Goal: Task Accomplishment & Management: Manage account settings

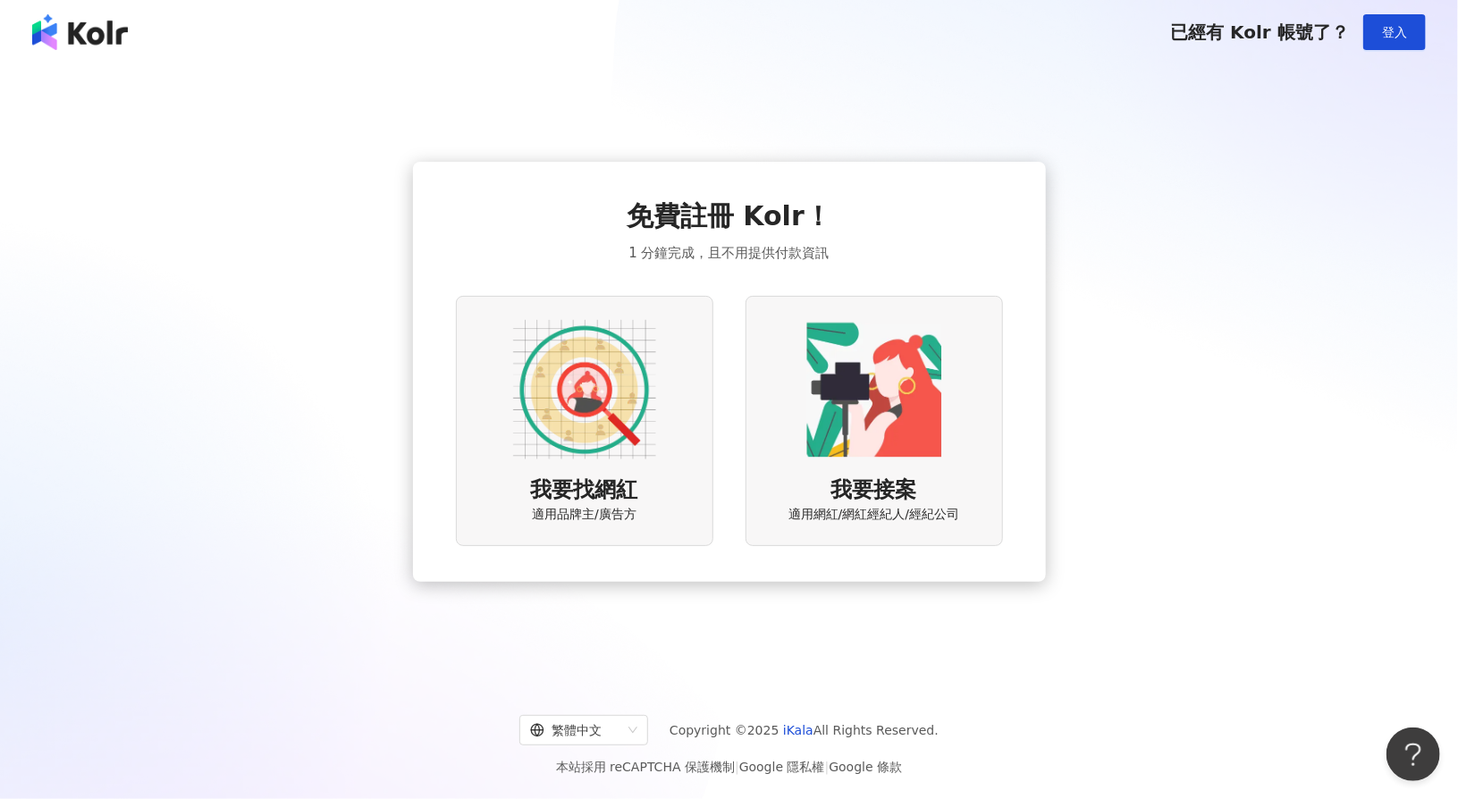
click at [1260, 192] on div "免費註冊 Kolr！ 1 分鐘完成，且不用提供付款資訊 我要找網紅 適用品牌主/廣告方 我要接案 適用網紅/網紅經紀人/經紀公司" at bounding box center [728, 372] width 1415 height 587
click at [76, 30] on img at bounding box center [80, 32] width 96 height 36
click at [631, 401] on img at bounding box center [584, 389] width 143 height 143
click at [632, 412] on img at bounding box center [584, 389] width 143 height 143
click at [613, 409] on img at bounding box center [584, 389] width 143 height 143
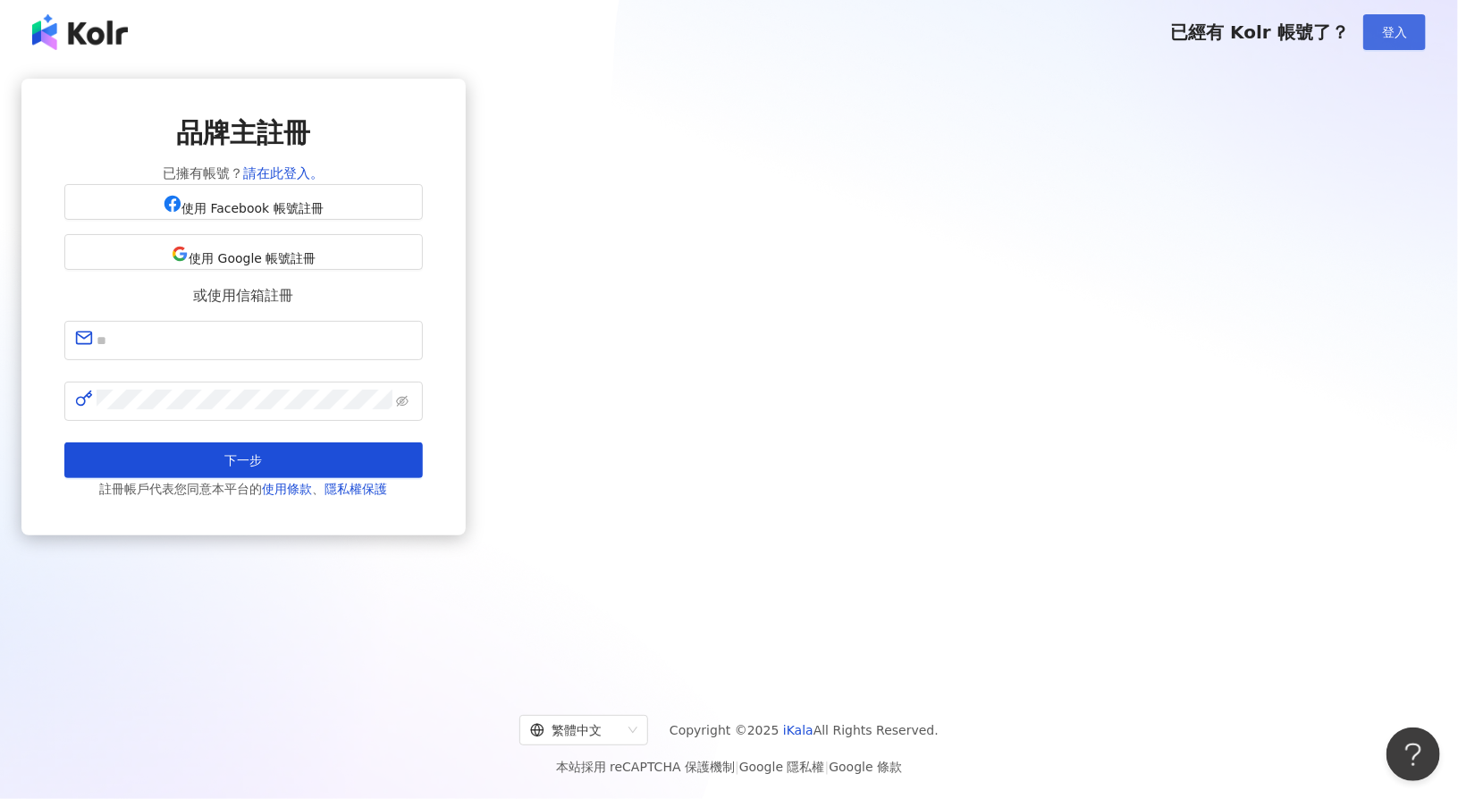
click at [1417, 31] on button "登入" at bounding box center [1395, 32] width 63 height 36
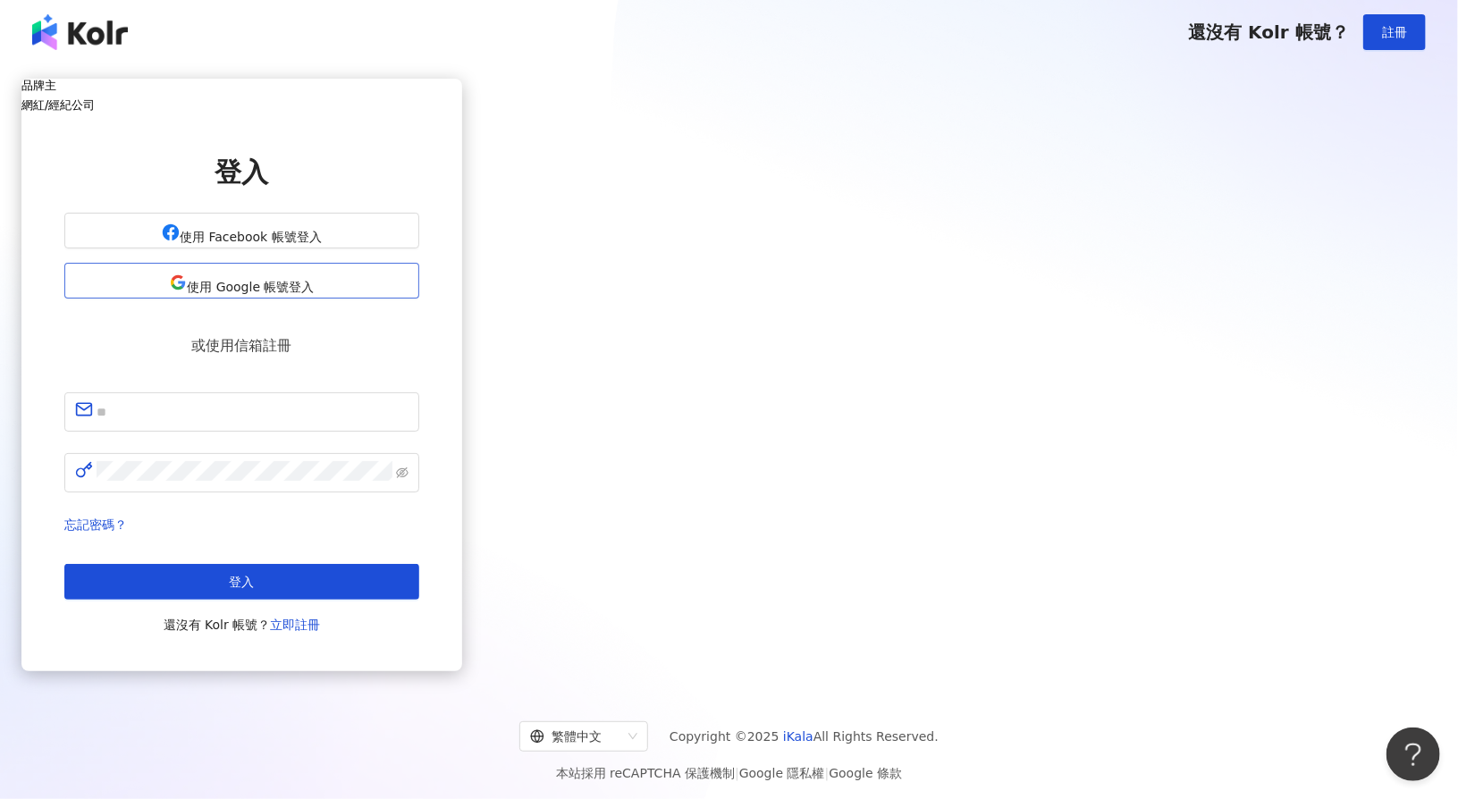
click at [314, 294] on span "使用 Google 帳號登入" at bounding box center [250, 287] width 127 height 14
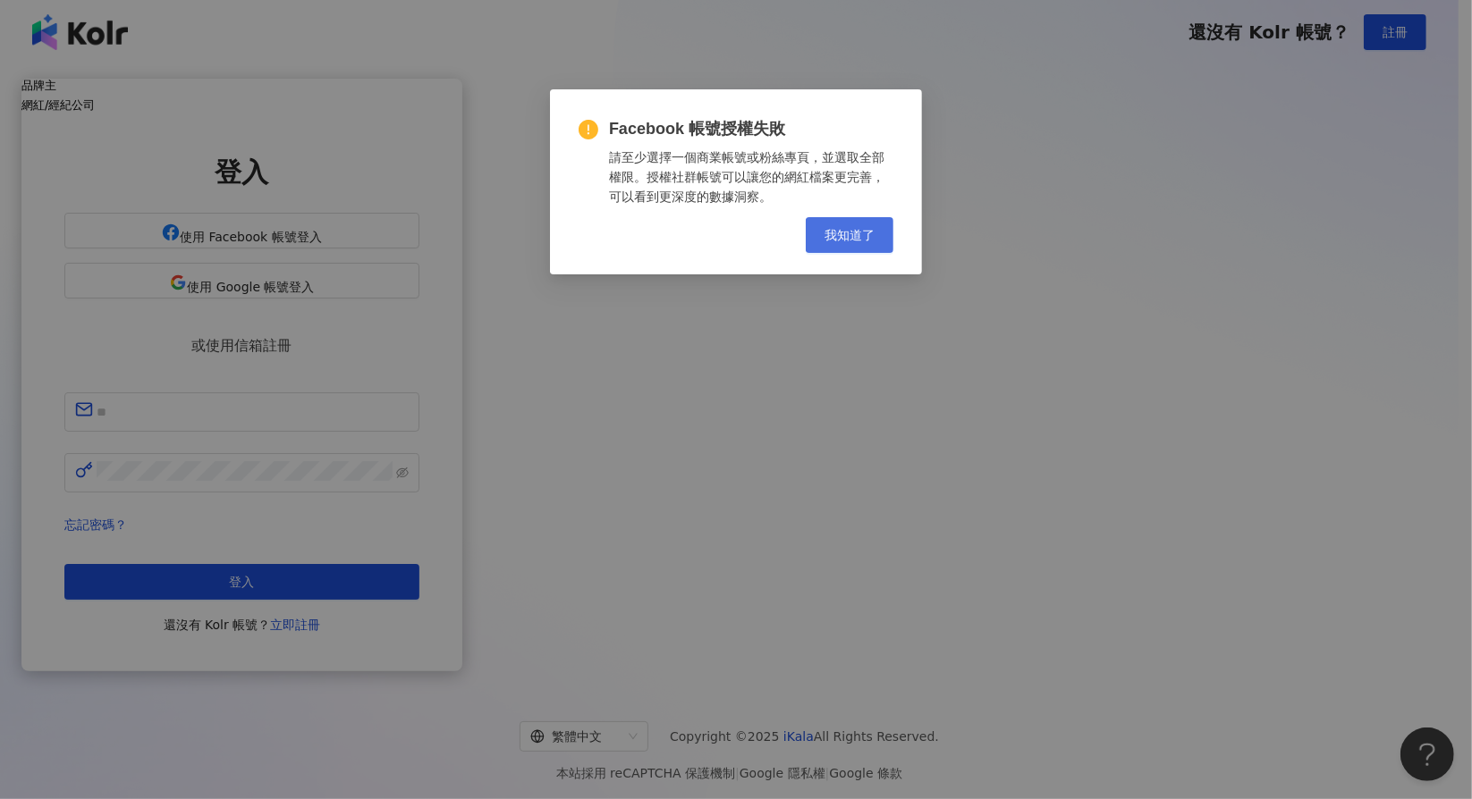
click at [855, 236] on span "我知道了" at bounding box center [849, 235] width 50 height 14
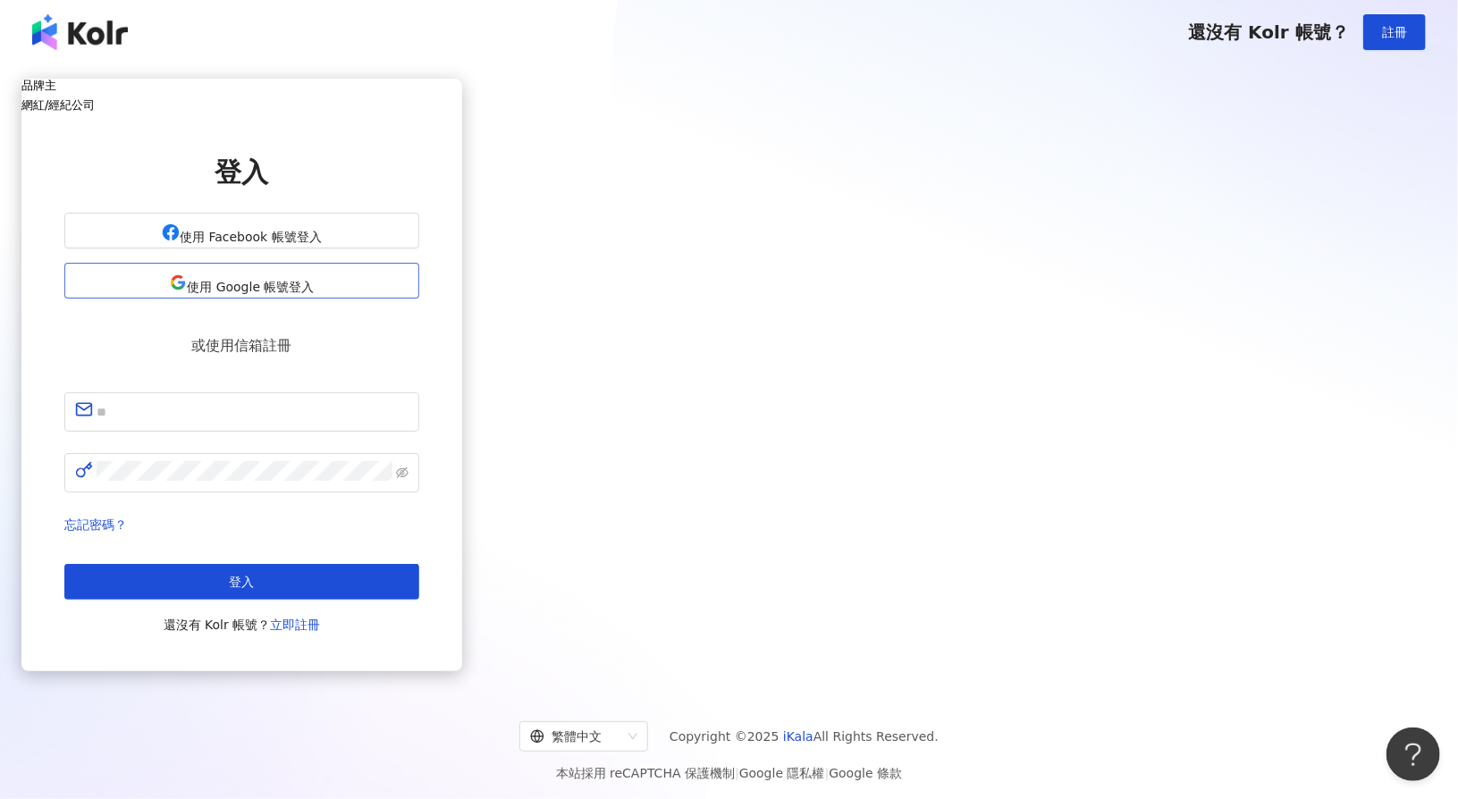
click at [314, 294] on span "使用 Google 帳號登入" at bounding box center [250, 287] width 127 height 14
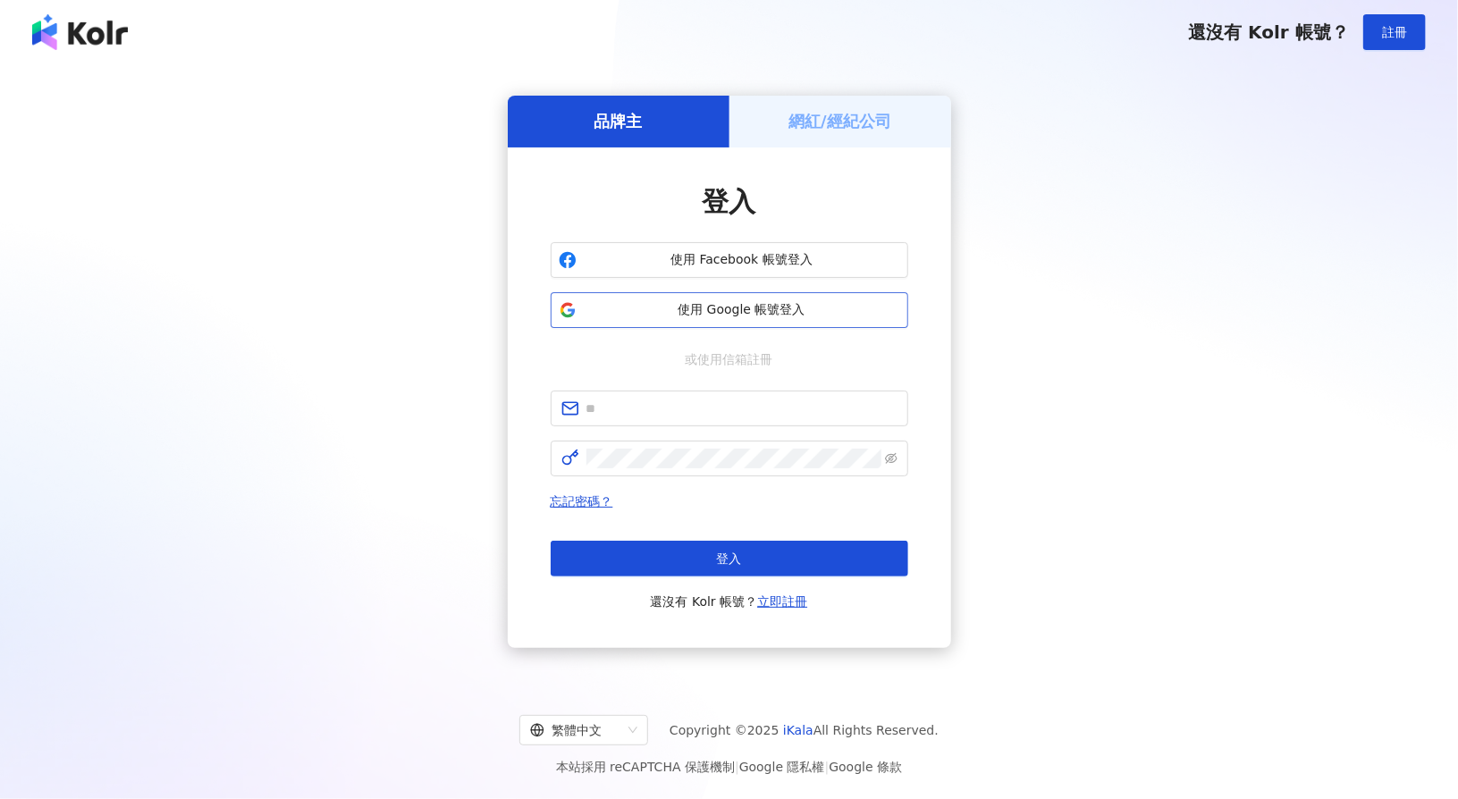
click at [684, 300] on button "使用 Google 帳號登入" at bounding box center [730, 310] width 358 height 36
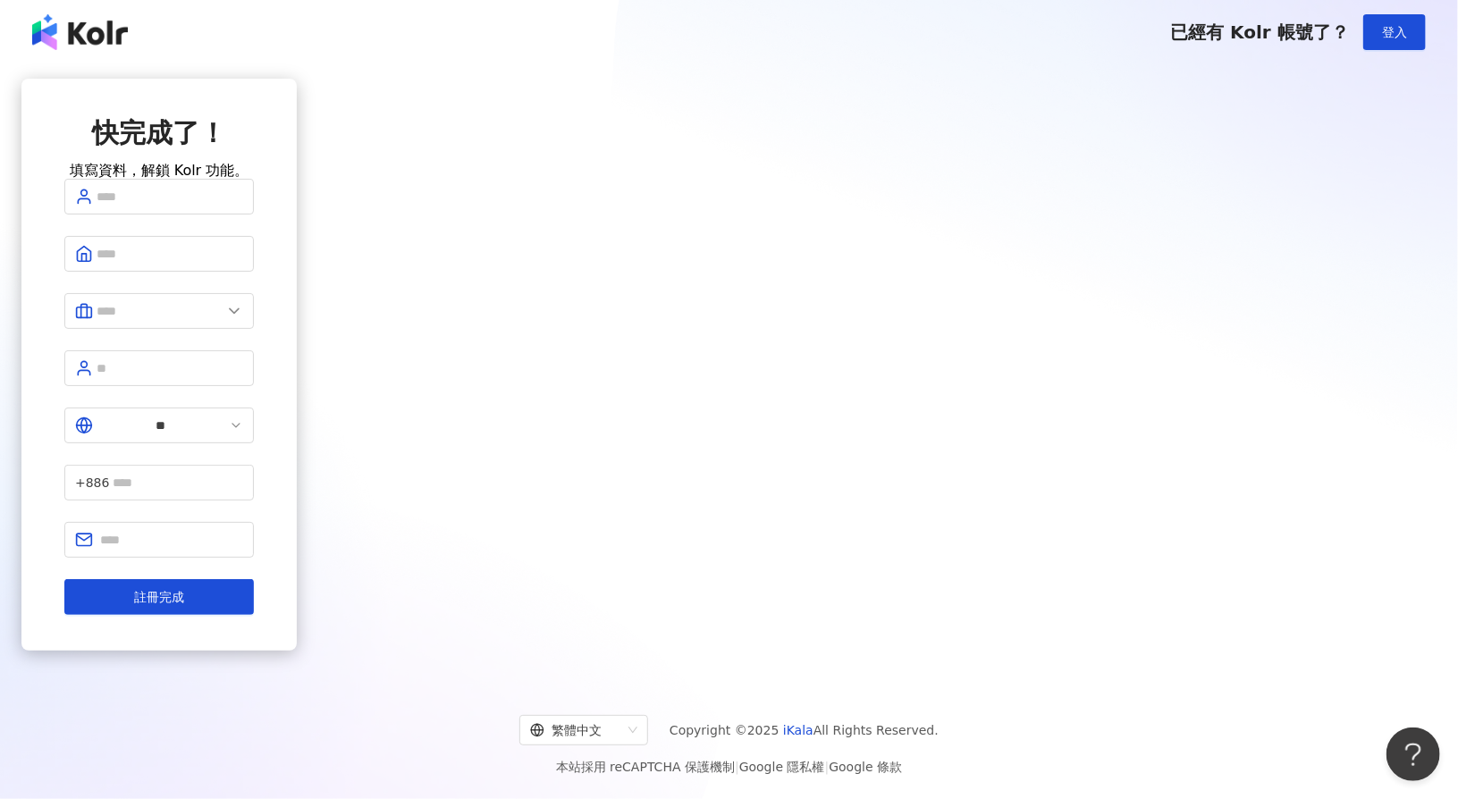
click at [297, 354] on div "快完成了！ 填寫資料，解鎖 Kolr 功能。 ** +886 註冊完成" at bounding box center [158, 372] width 275 height 587
click at [243, 530] on input "text" at bounding box center [171, 540] width 143 height 20
drag, startPoint x: 1275, startPoint y: 501, endPoint x: 1162, endPoint y: 499, distance: 112.7
click at [297, 501] on div "快完成了！ 填寫資料，解鎖 Kolr 功能。 ** +886 註冊完成" at bounding box center [158, 372] width 275 height 587
click at [243, 207] on input "text" at bounding box center [170, 197] width 147 height 20
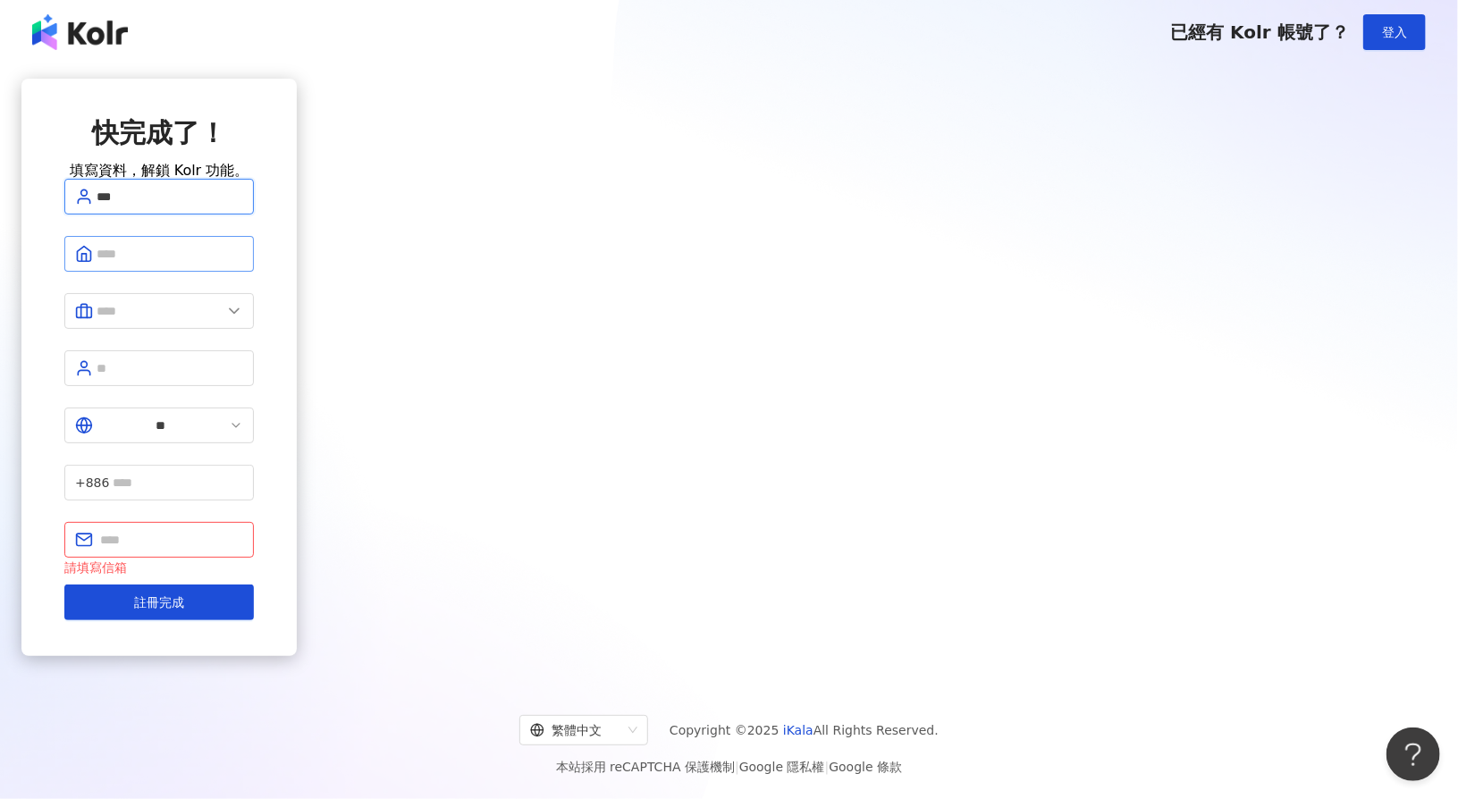
type input "***"
click at [254, 272] on span at bounding box center [159, 254] width 190 height 36
click at [243, 264] on input "text" at bounding box center [170, 254] width 147 height 20
type input "*"
type input "**********"
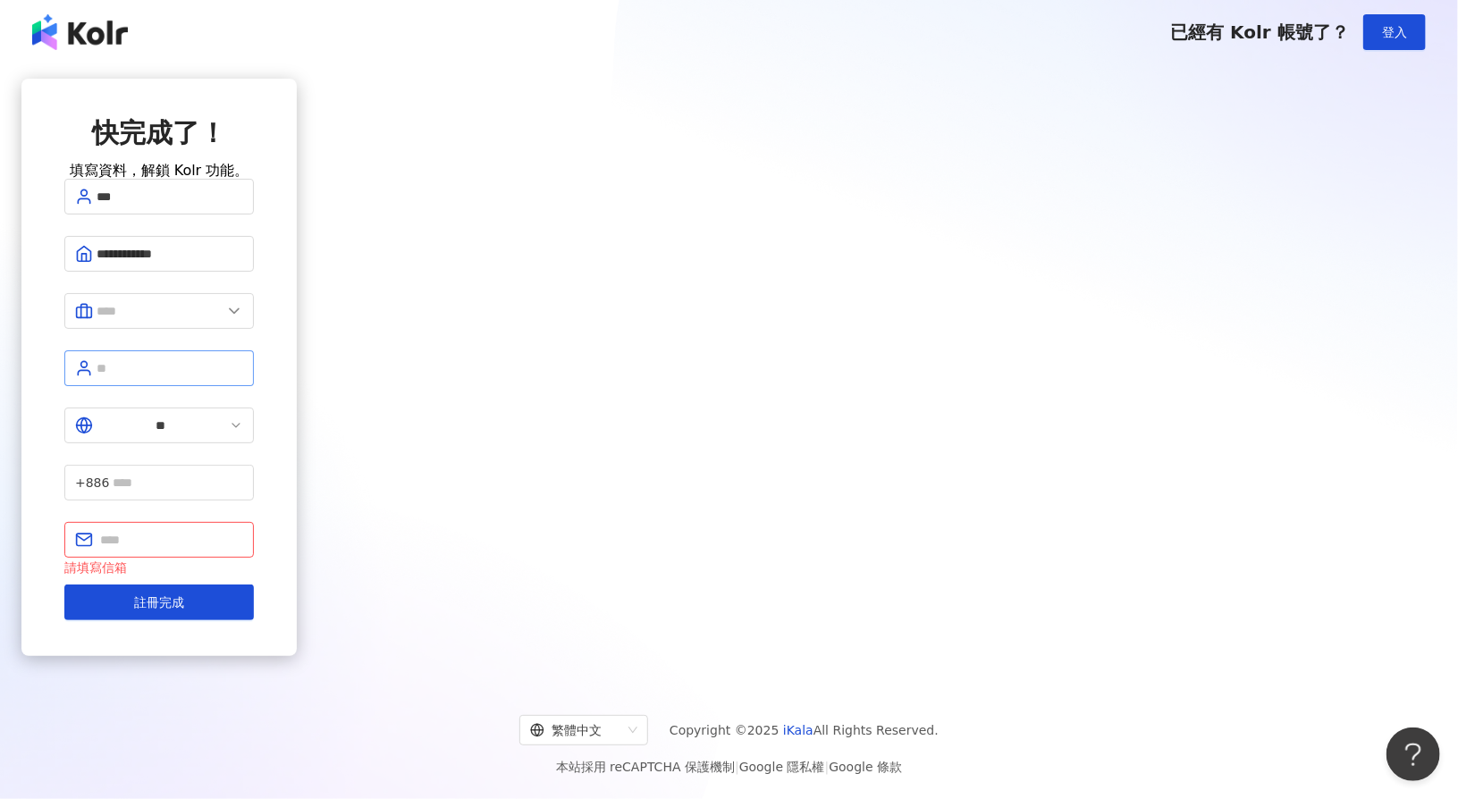
click at [254, 366] on span at bounding box center [159, 369] width 190 height 36
click at [243, 376] on input "text" at bounding box center [170, 369] width 147 height 20
click at [222, 321] on input "text" at bounding box center [159, 311] width 125 height 20
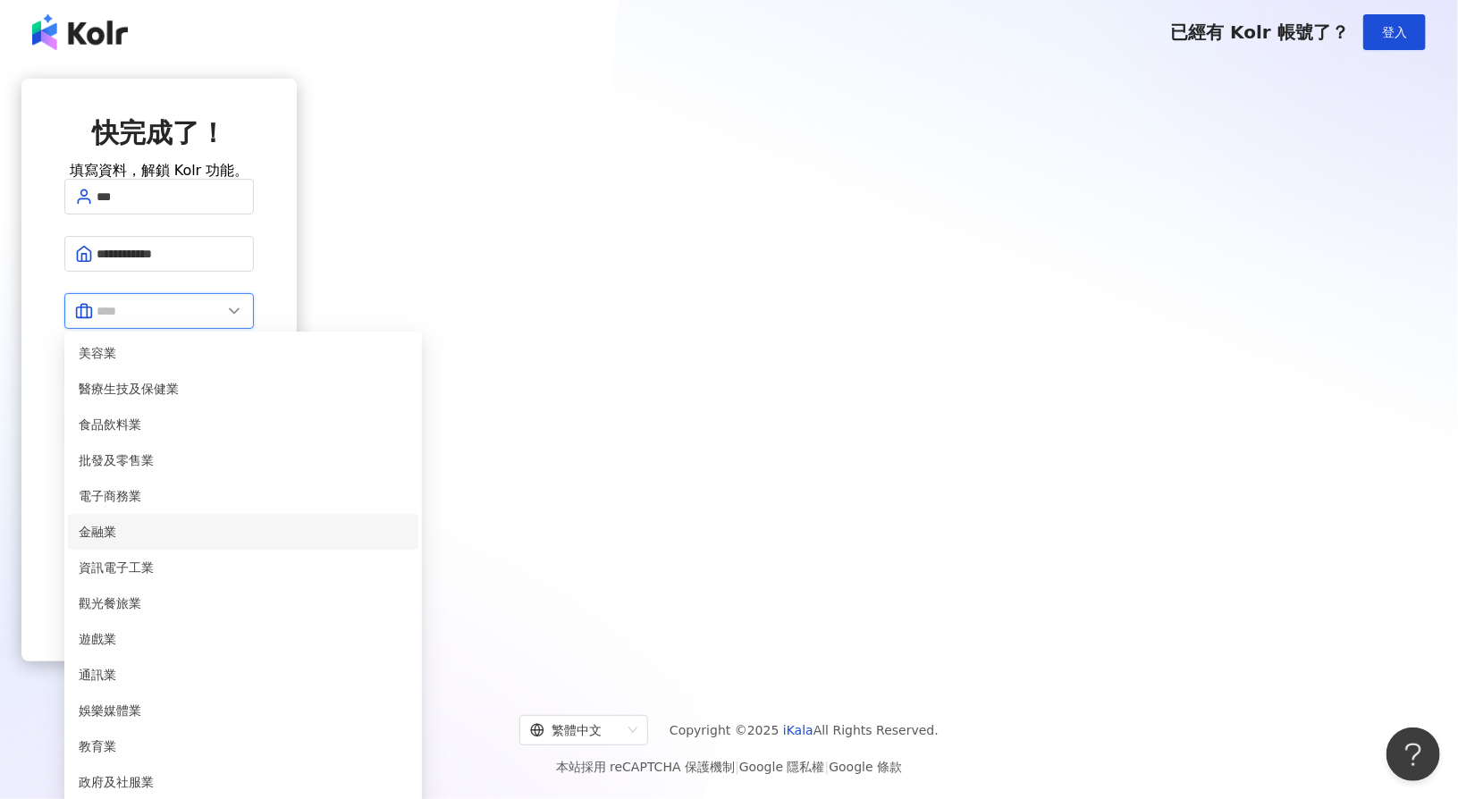
scroll to position [89, 0]
click at [408, 558] on span "資訊電子工業" at bounding box center [243, 568] width 329 height 20
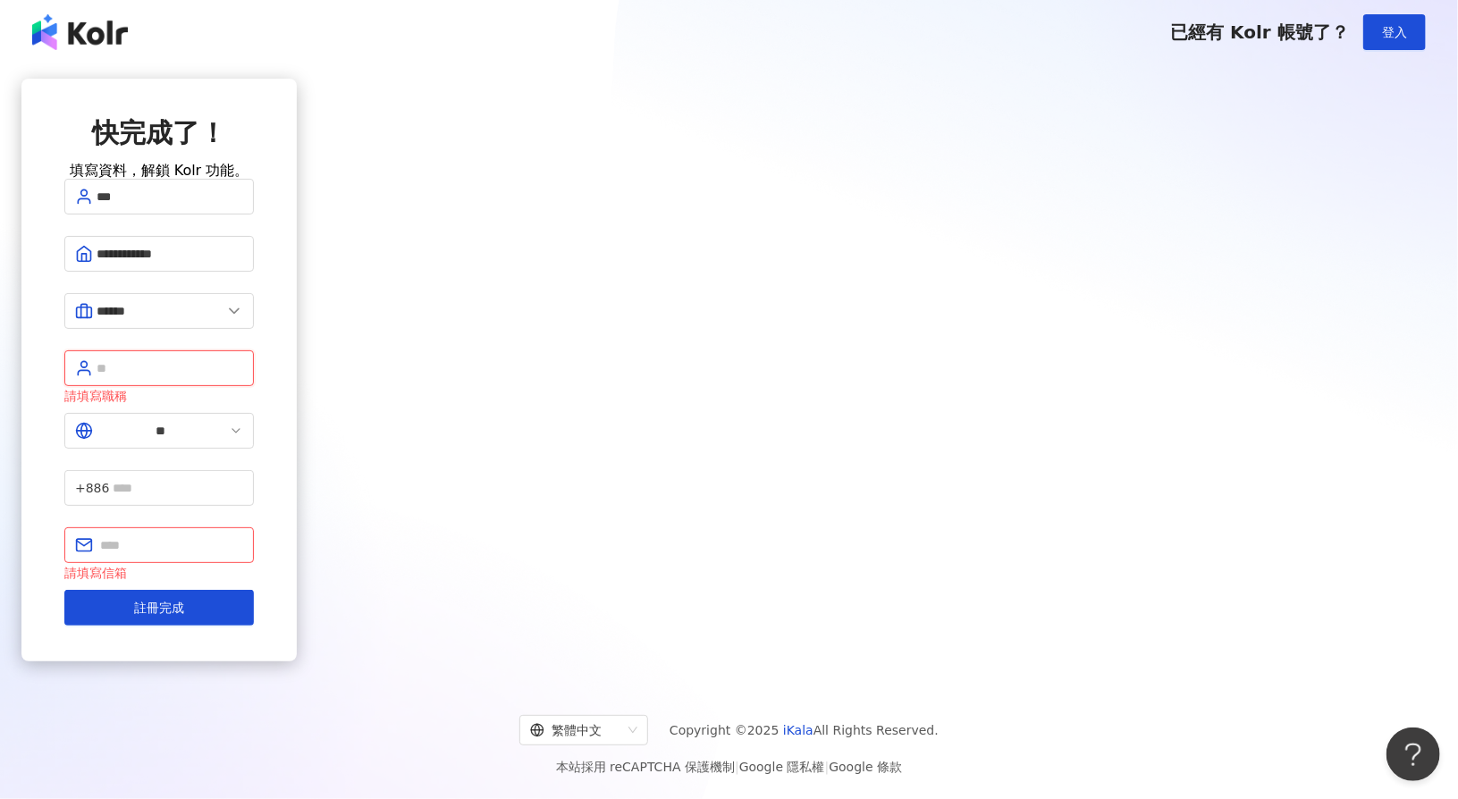
click at [243, 378] on input "text" at bounding box center [170, 369] width 147 height 20
click at [222, 321] on input "******" at bounding box center [159, 311] width 125 height 20
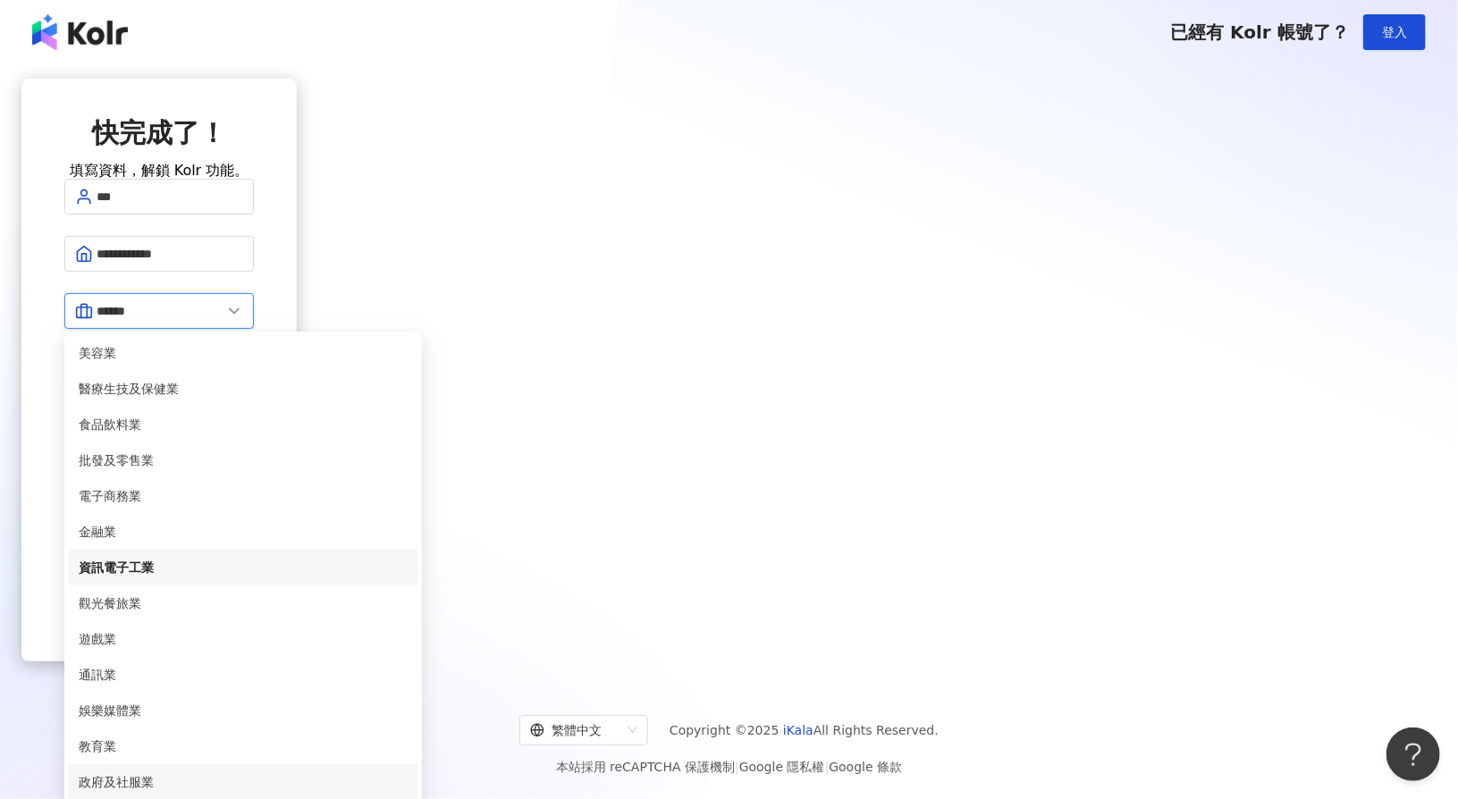
scroll to position [358, 0]
type input "*****"
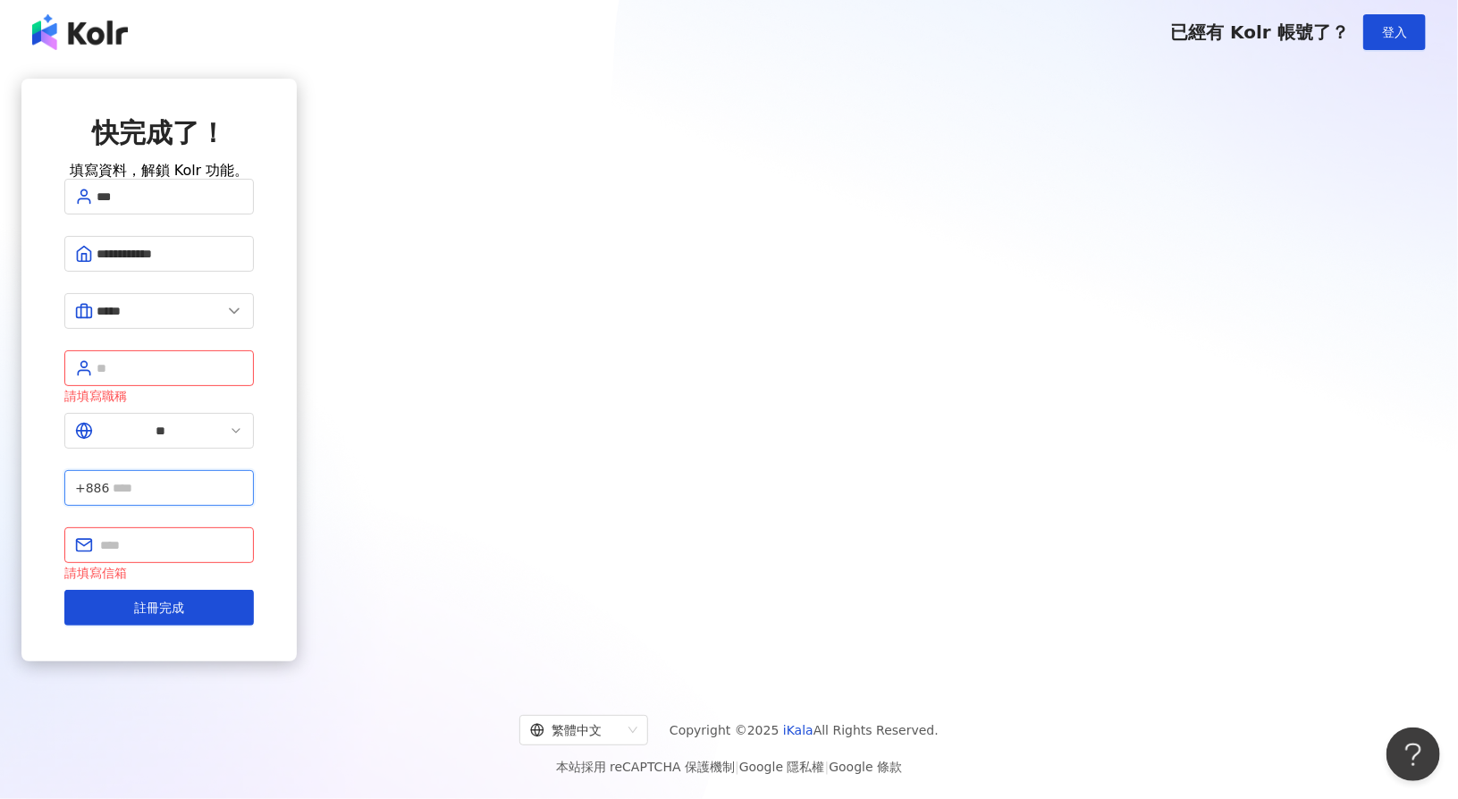
click at [243, 478] on input "text" at bounding box center [178, 488] width 131 height 20
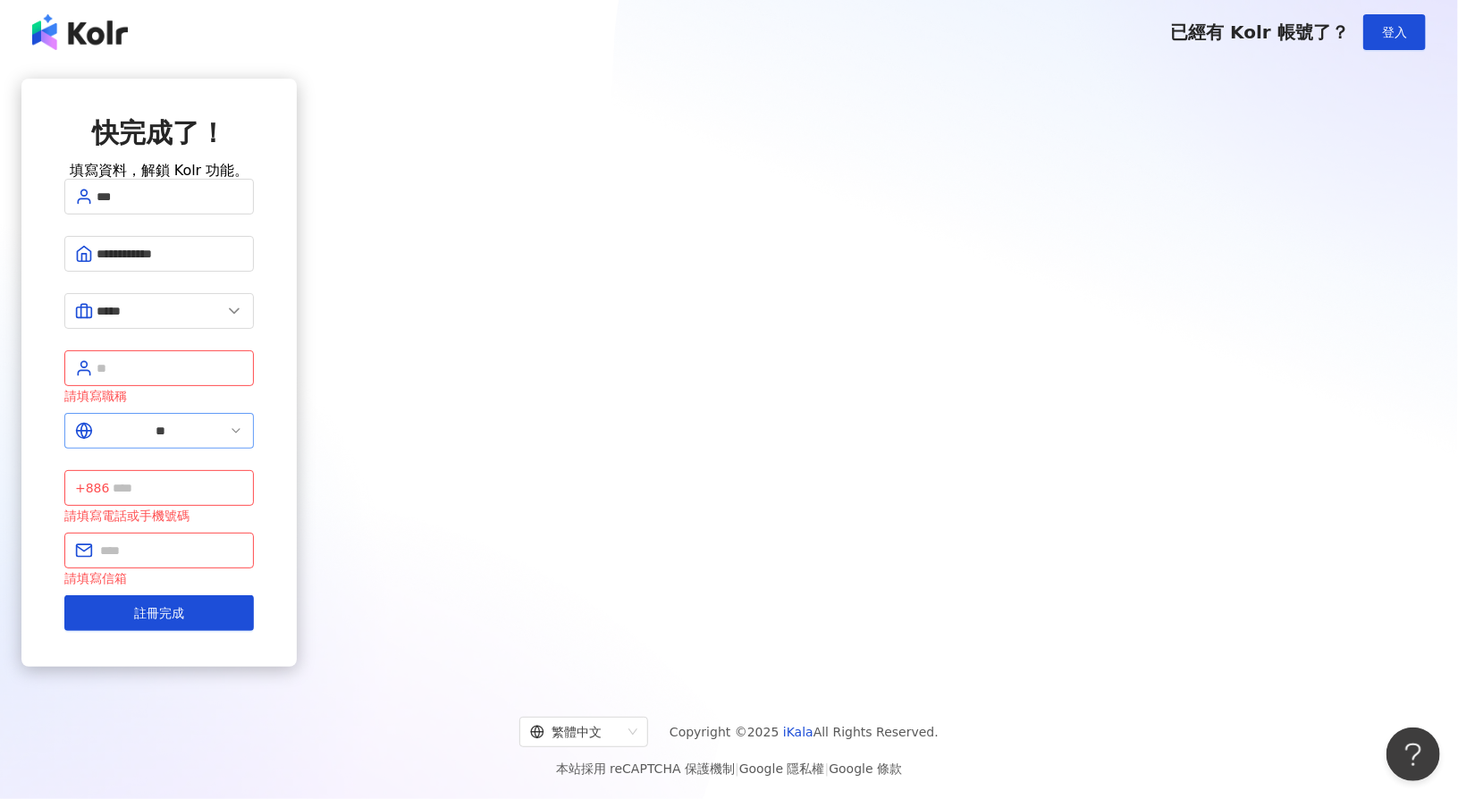
click at [254, 421] on span "**" at bounding box center [159, 431] width 190 height 36
drag, startPoint x: 604, startPoint y: 431, endPoint x: 605, endPoint y: 442, distance: 10.9
click at [225, 431] on input "**" at bounding box center [161, 431] width 129 height 20
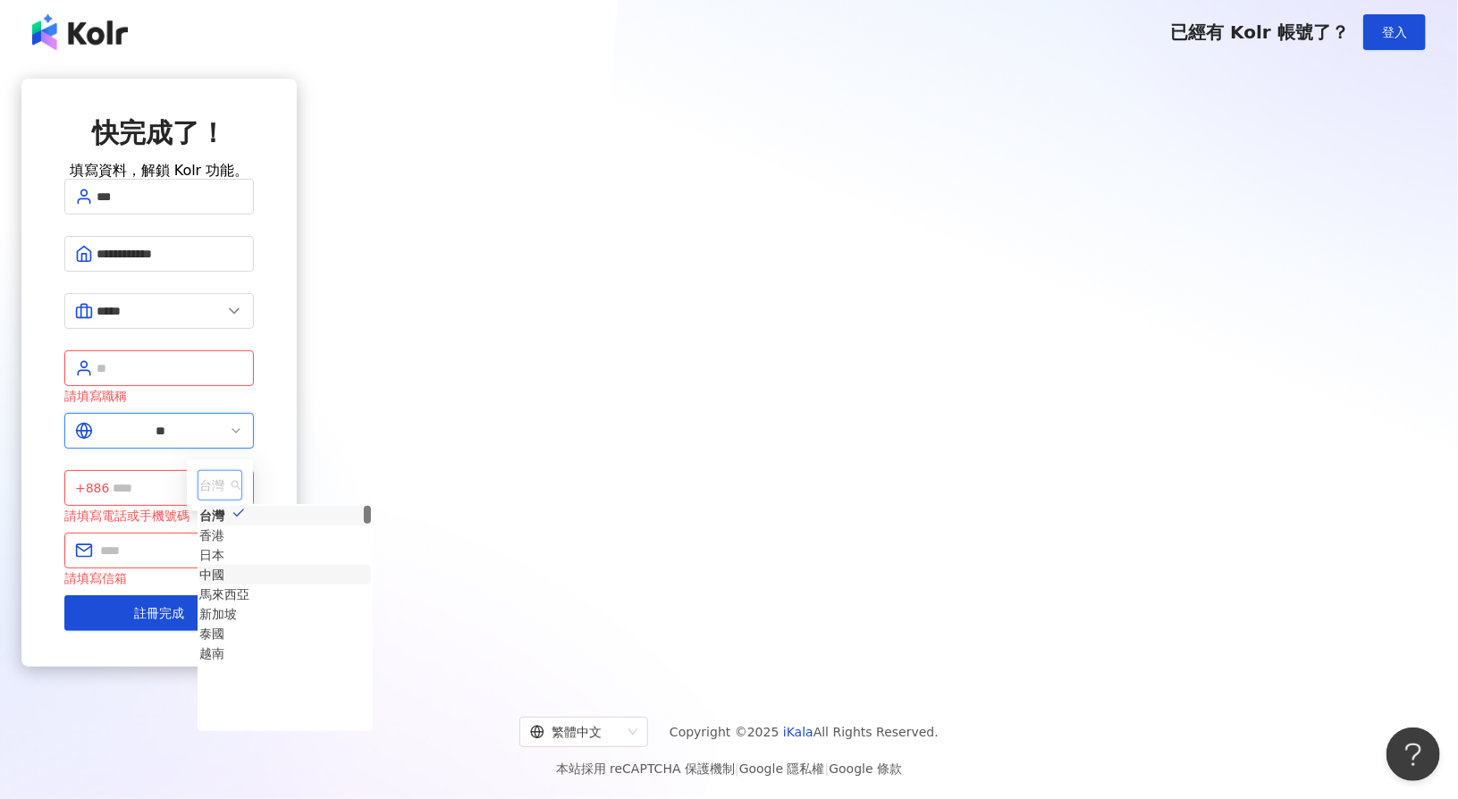
click at [224, 585] on div "中國" at bounding box center [211, 575] width 25 height 20
type input "**"
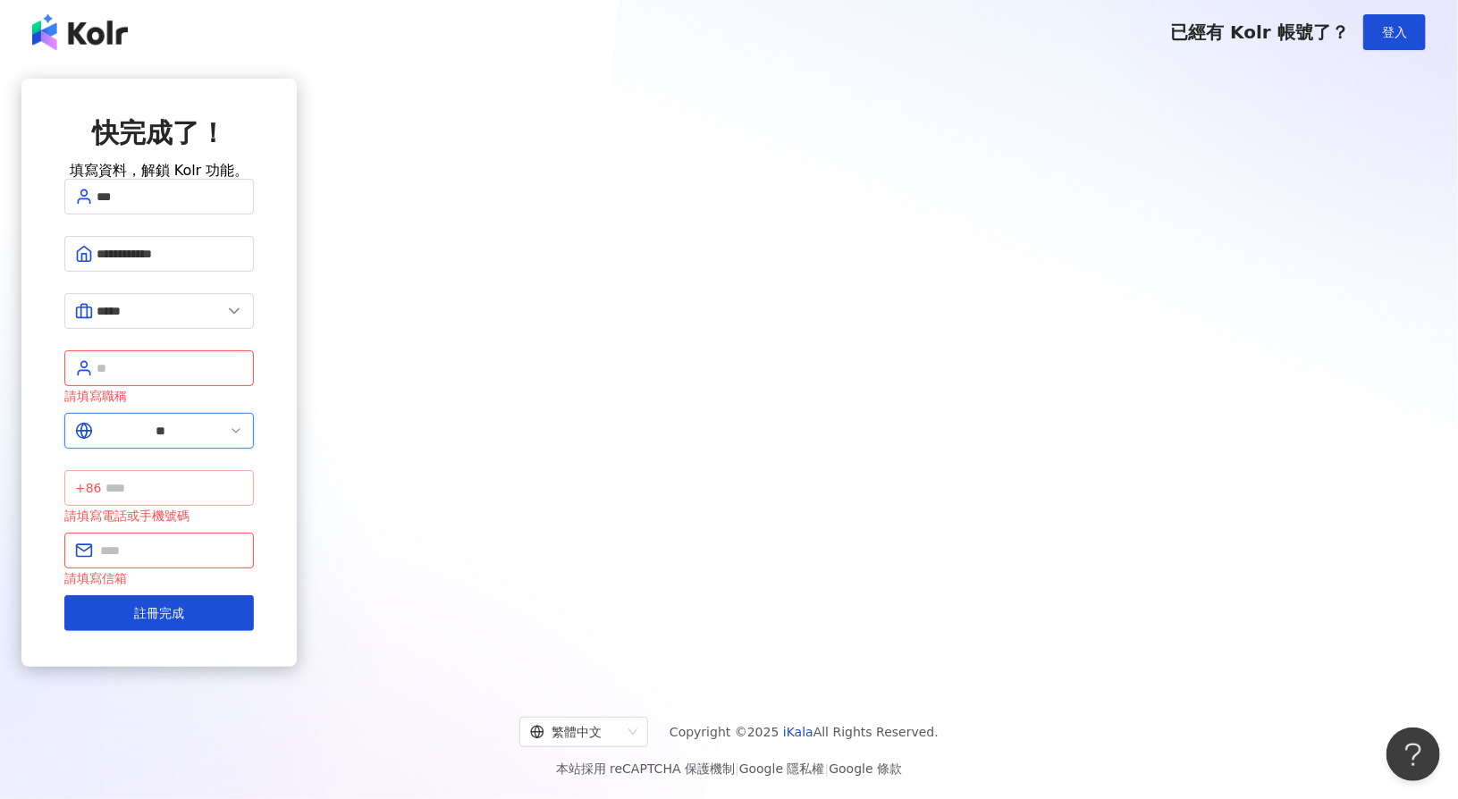
click at [254, 470] on span "+86" at bounding box center [159, 488] width 190 height 36
click at [243, 478] on input "text" at bounding box center [175, 488] width 138 height 20
type input "**********"
click at [254, 596] on button "註冊完成" at bounding box center [159, 614] width 190 height 36
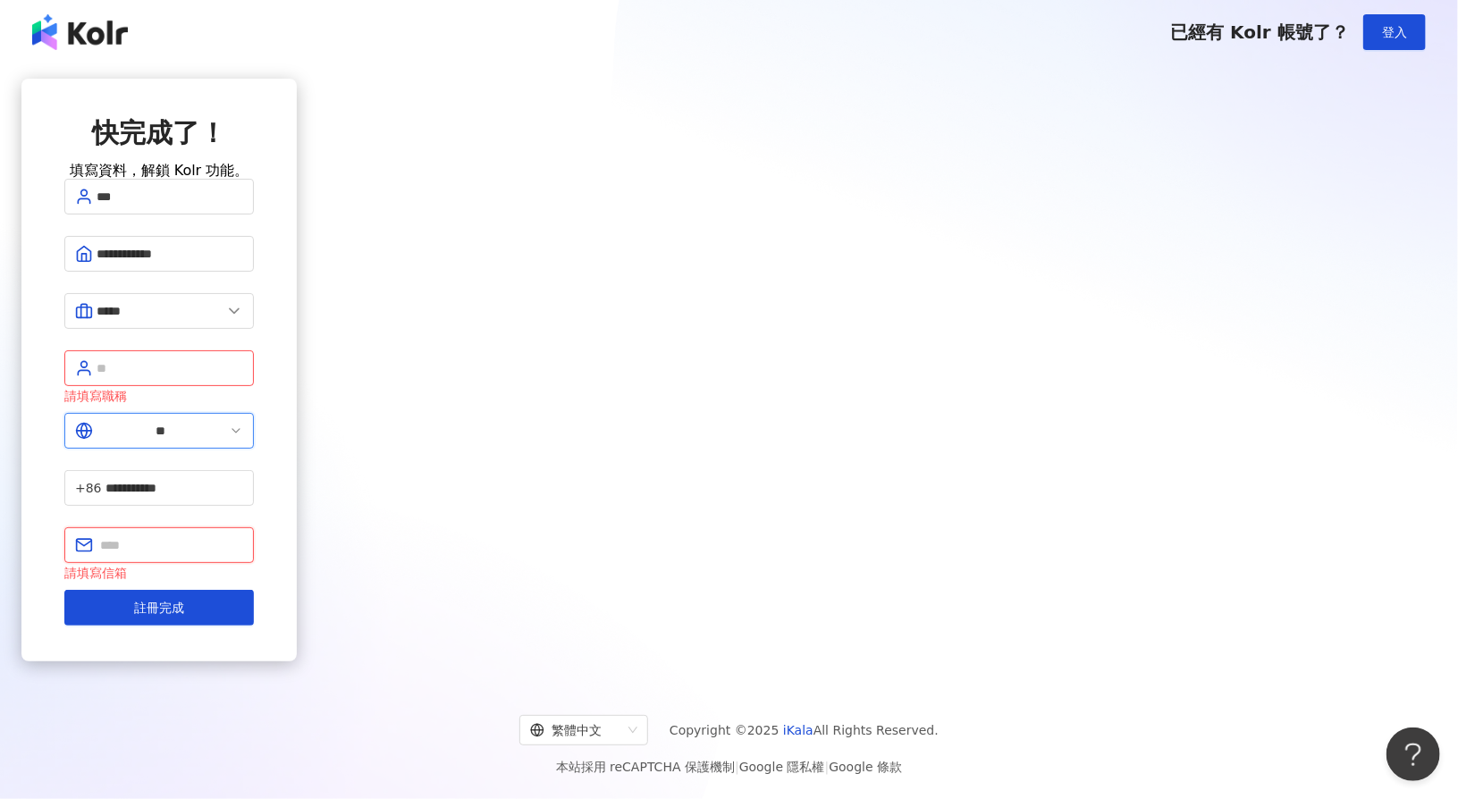
click at [243, 536] on input "text" at bounding box center [171, 546] width 143 height 20
click at [297, 533] on div "**********" at bounding box center [158, 372] width 275 height 587
click at [243, 378] on input "text" at bounding box center [170, 369] width 147 height 20
type input "**"
click at [243, 536] on input "text" at bounding box center [171, 546] width 143 height 20
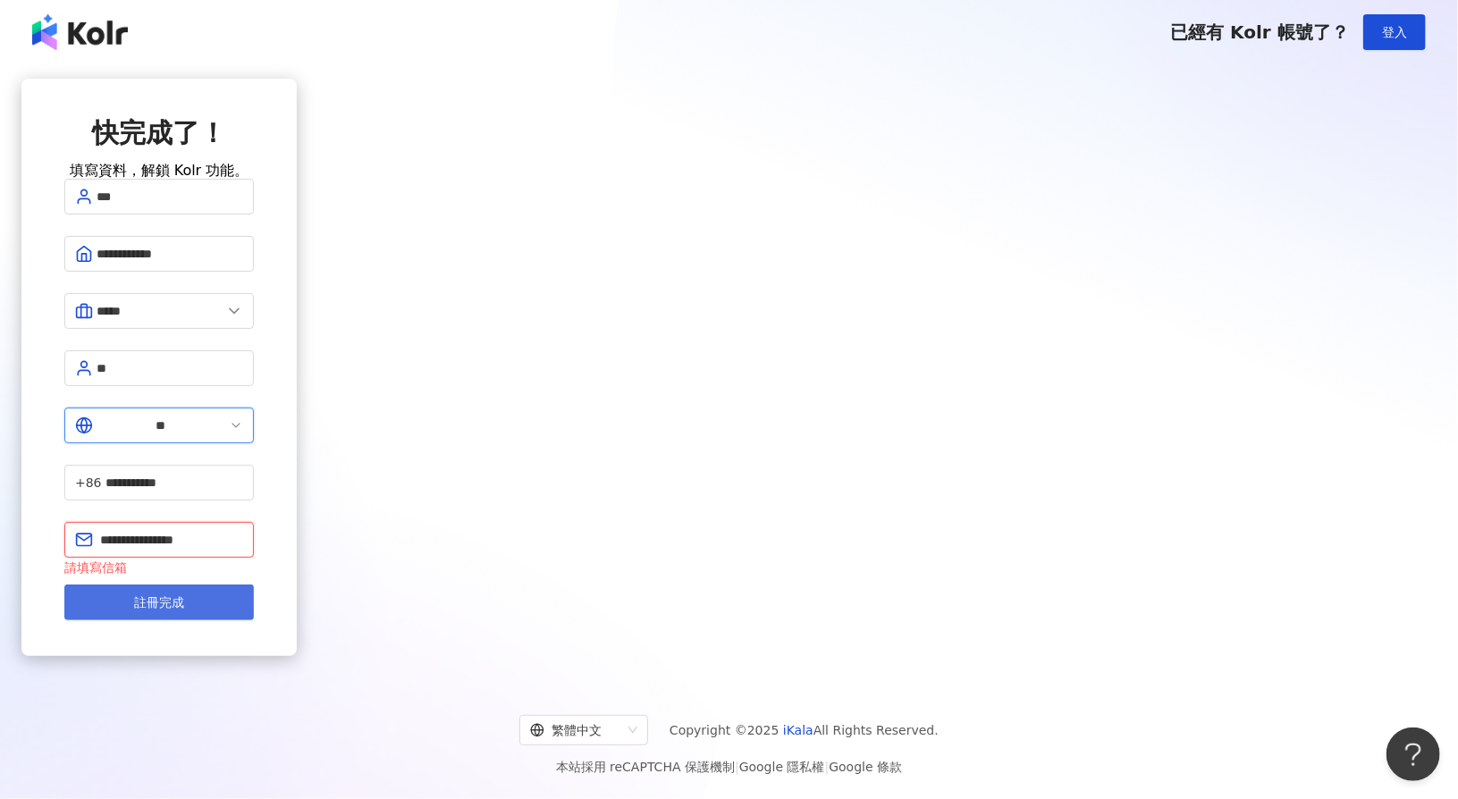
type input "**********"
click at [254, 585] on button "註冊完成" at bounding box center [159, 603] width 190 height 36
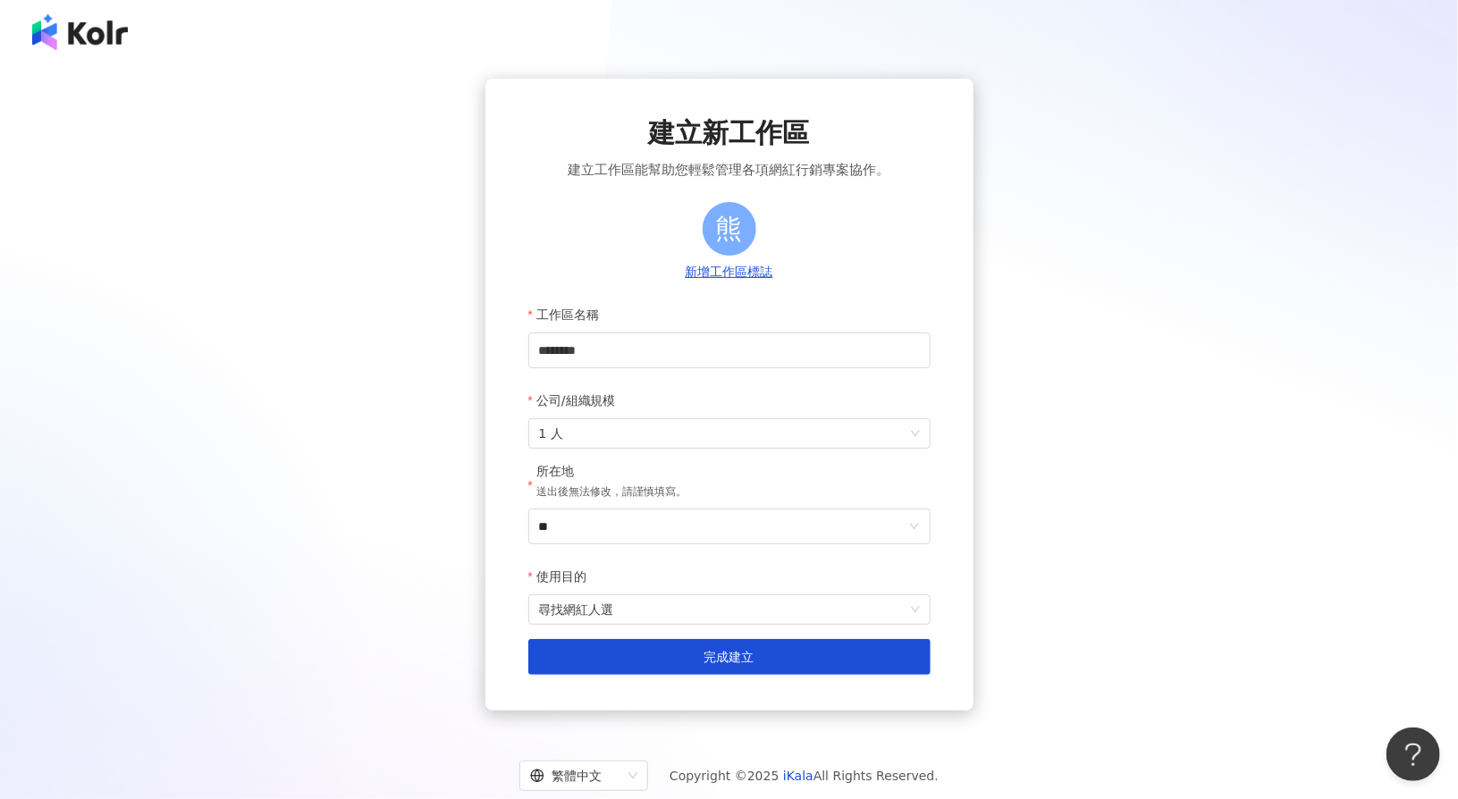
click at [1286, 301] on div "建立新工作區 建立工作區能幫助您輕鬆管理各項網紅行銷專案協作。 熊 新增工作區標誌 工作區名稱 ******** 公司/組織規模 1 人 所在地 送出後無法修…" at bounding box center [728, 395] width 1415 height 632
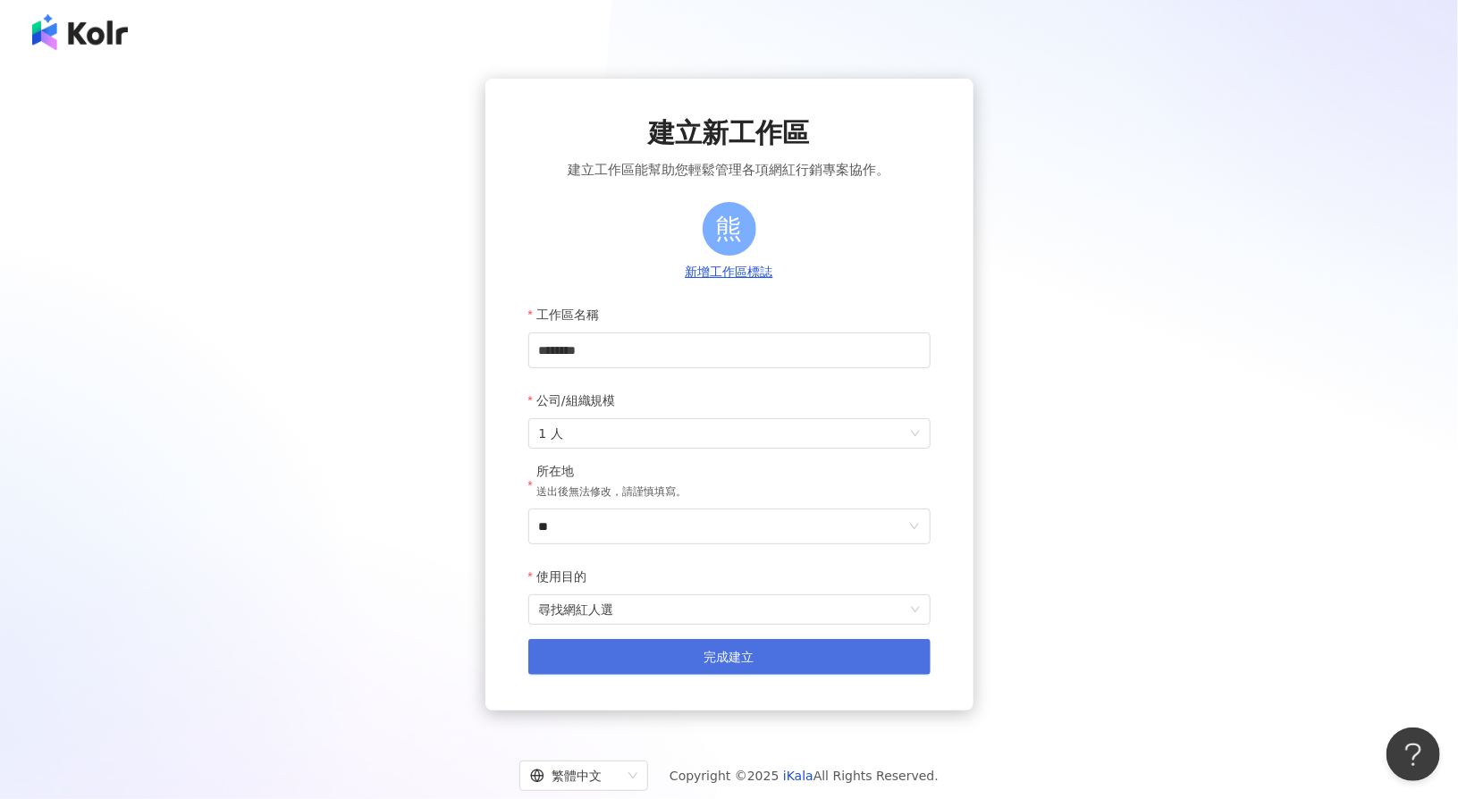
click at [749, 663] on span "完成建立" at bounding box center [730, 657] width 50 height 14
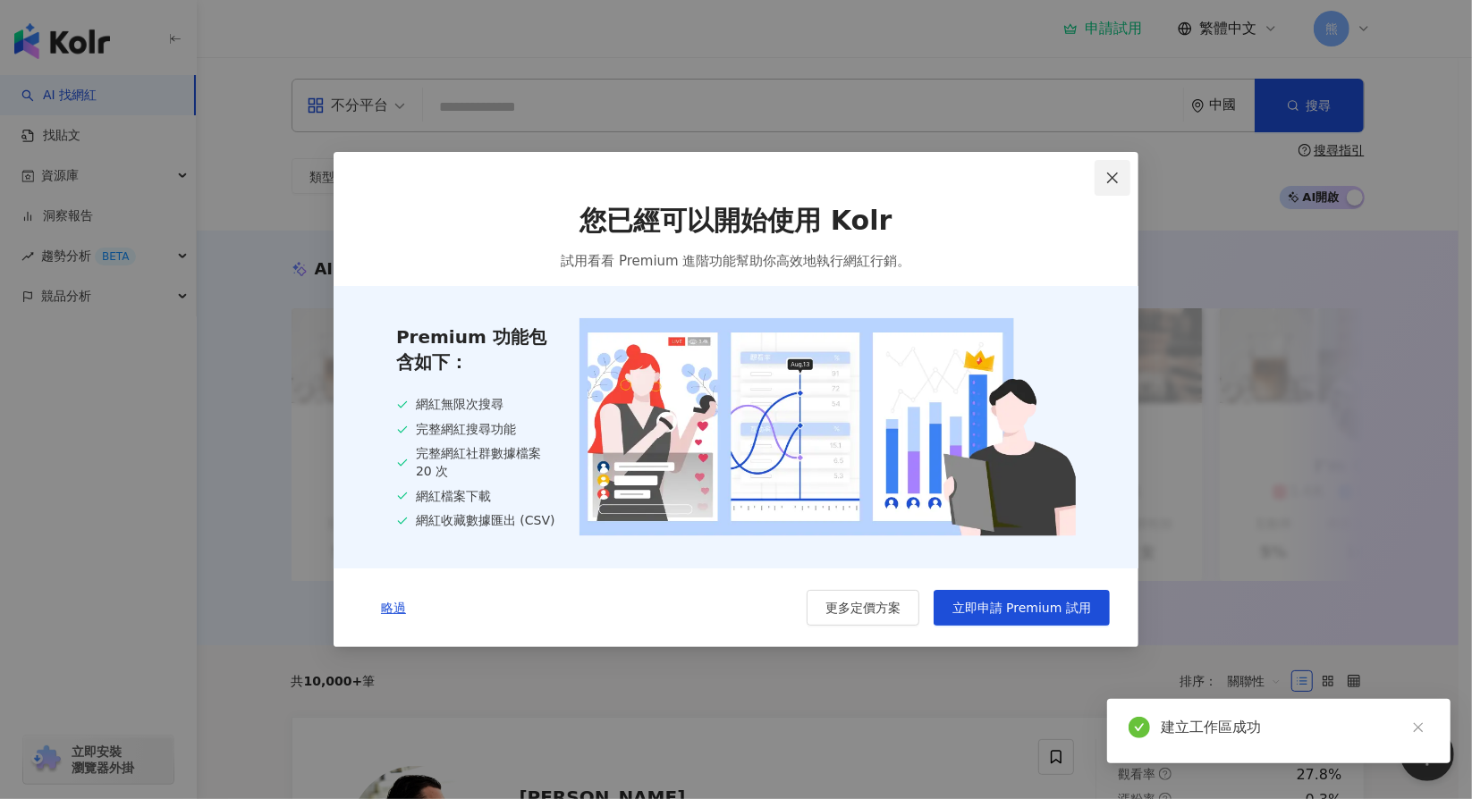
click at [1114, 163] on button "Close" at bounding box center [1112, 178] width 36 height 36
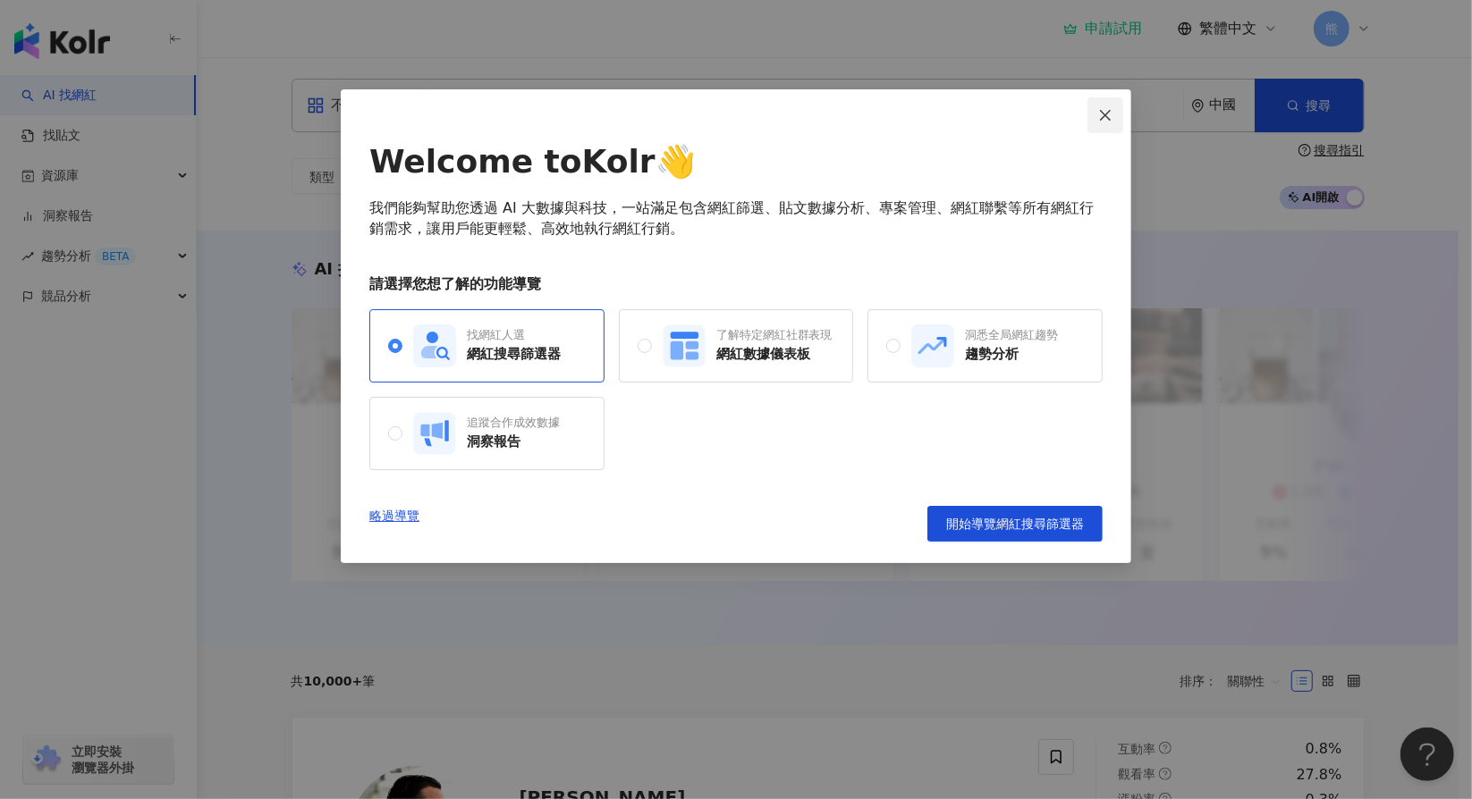
click at [1109, 114] on icon "close" at bounding box center [1105, 115] width 14 height 14
click at [1103, 108] on button "Close" at bounding box center [1105, 115] width 36 height 36
click at [1102, 104] on button "Close" at bounding box center [1105, 115] width 36 height 36
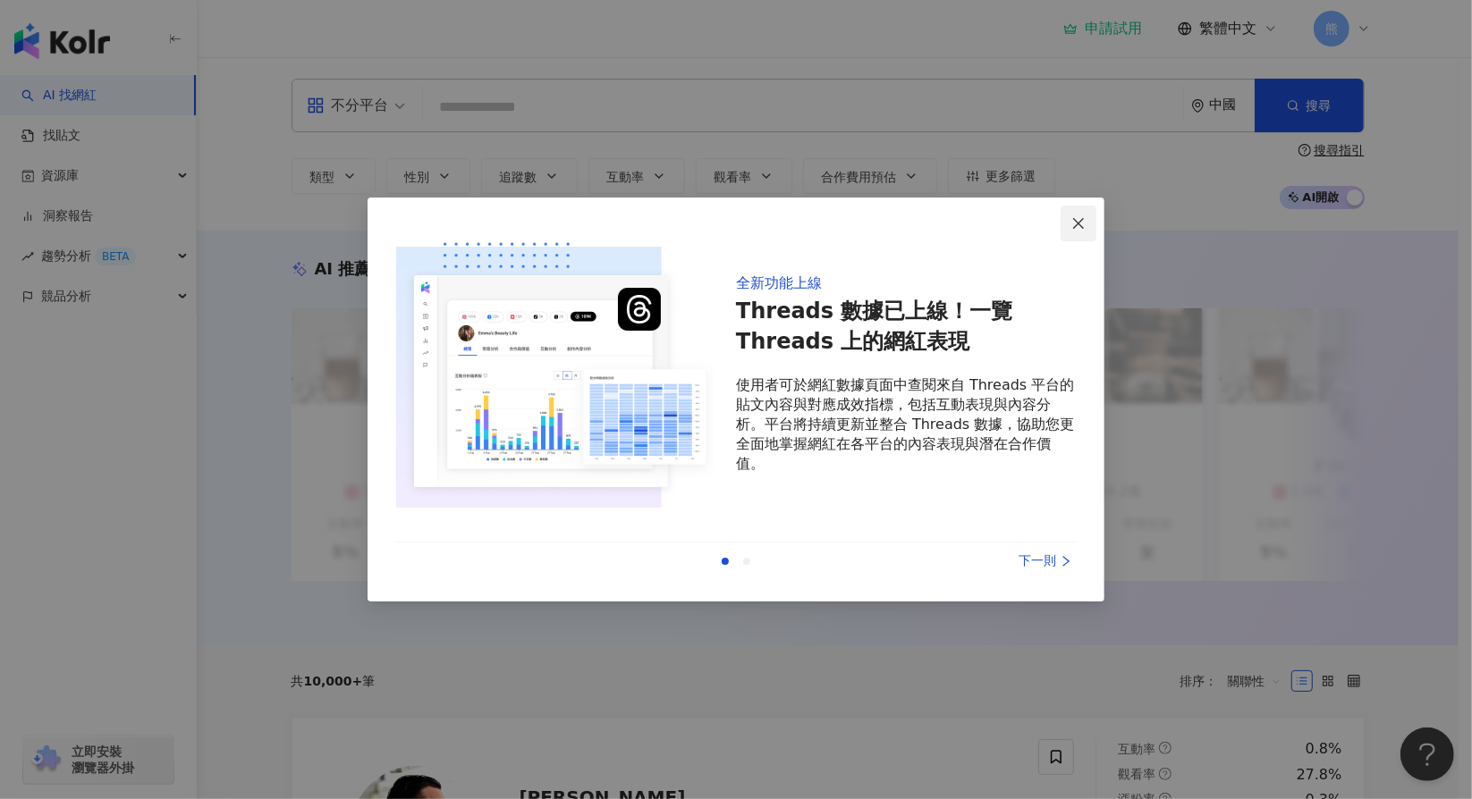
click at [1081, 221] on icon "close" at bounding box center [1078, 223] width 14 height 14
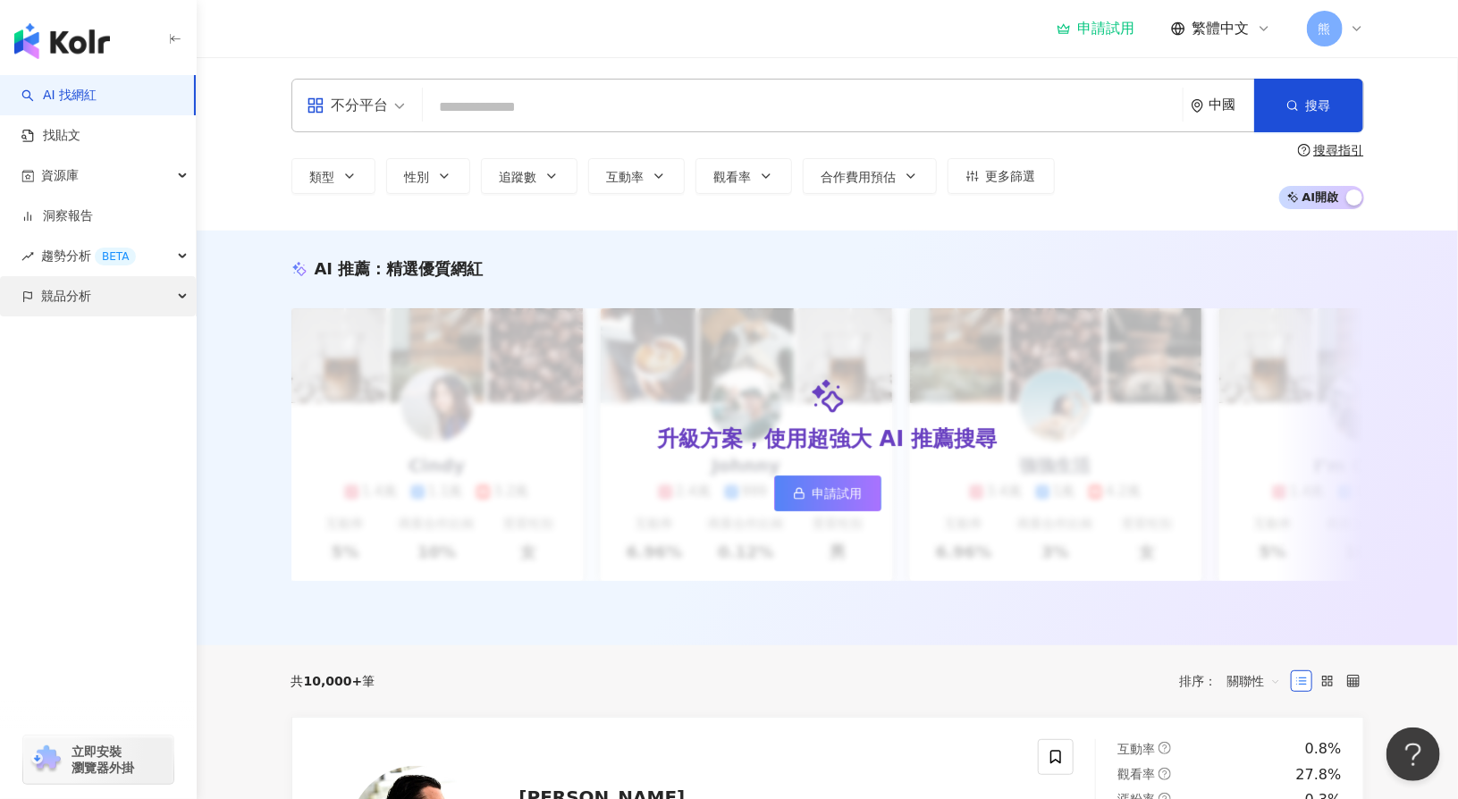
click at [121, 301] on div "競品分析" at bounding box center [98, 296] width 196 height 40
click at [165, 254] on div "趨勢分析 BETA" at bounding box center [98, 256] width 196 height 40
click at [124, 296] on link "Hashtag 排行" at bounding box center [83, 297] width 81 height 18
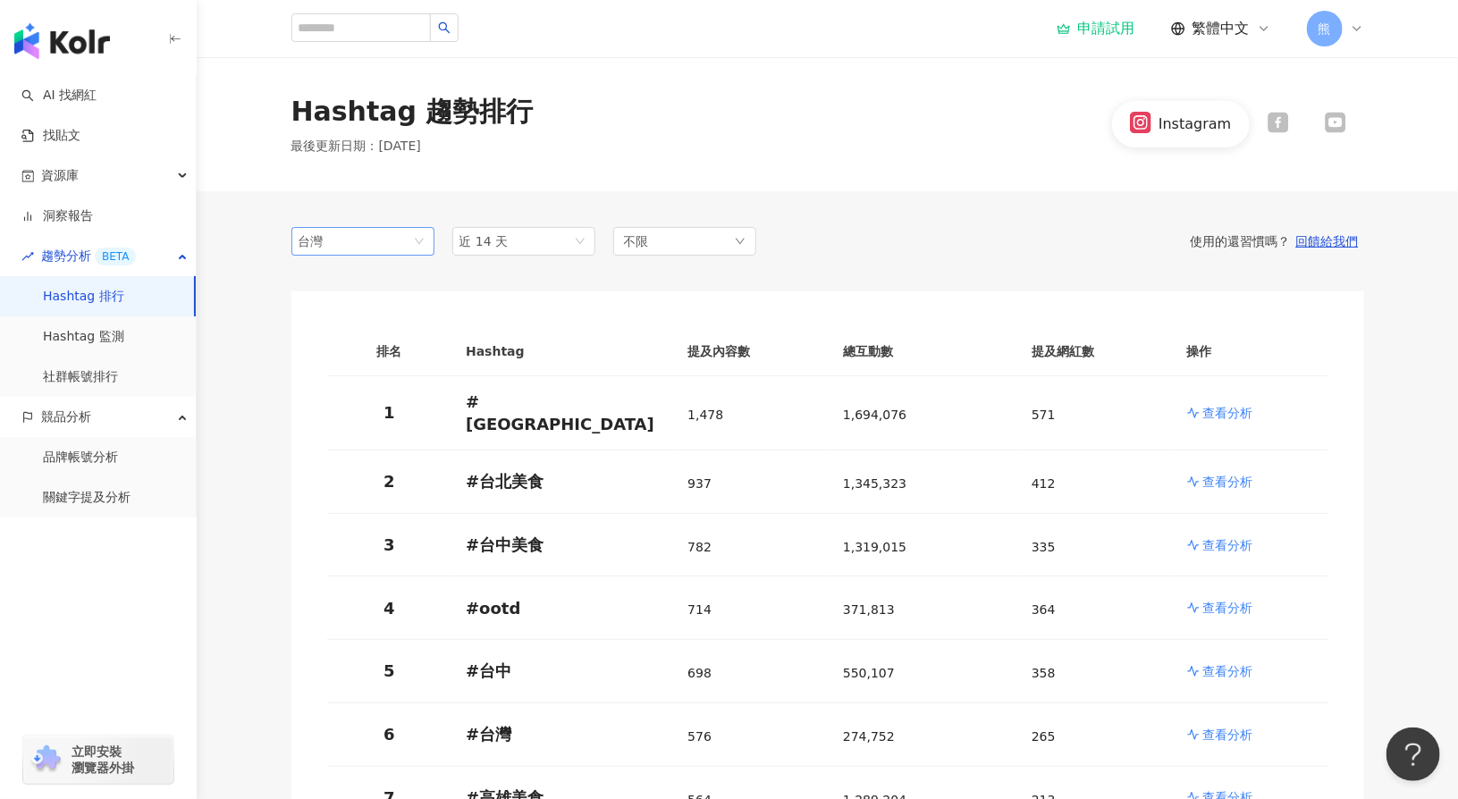
click at [359, 233] on span "台灣" at bounding box center [363, 241] width 129 height 27
click at [366, 233] on span "台灣" at bounding box center [363, 241] width 129 height 27
click at [115, 376] on link "社群帳號排行" at bounding box center [80, 377] width 75 height 18
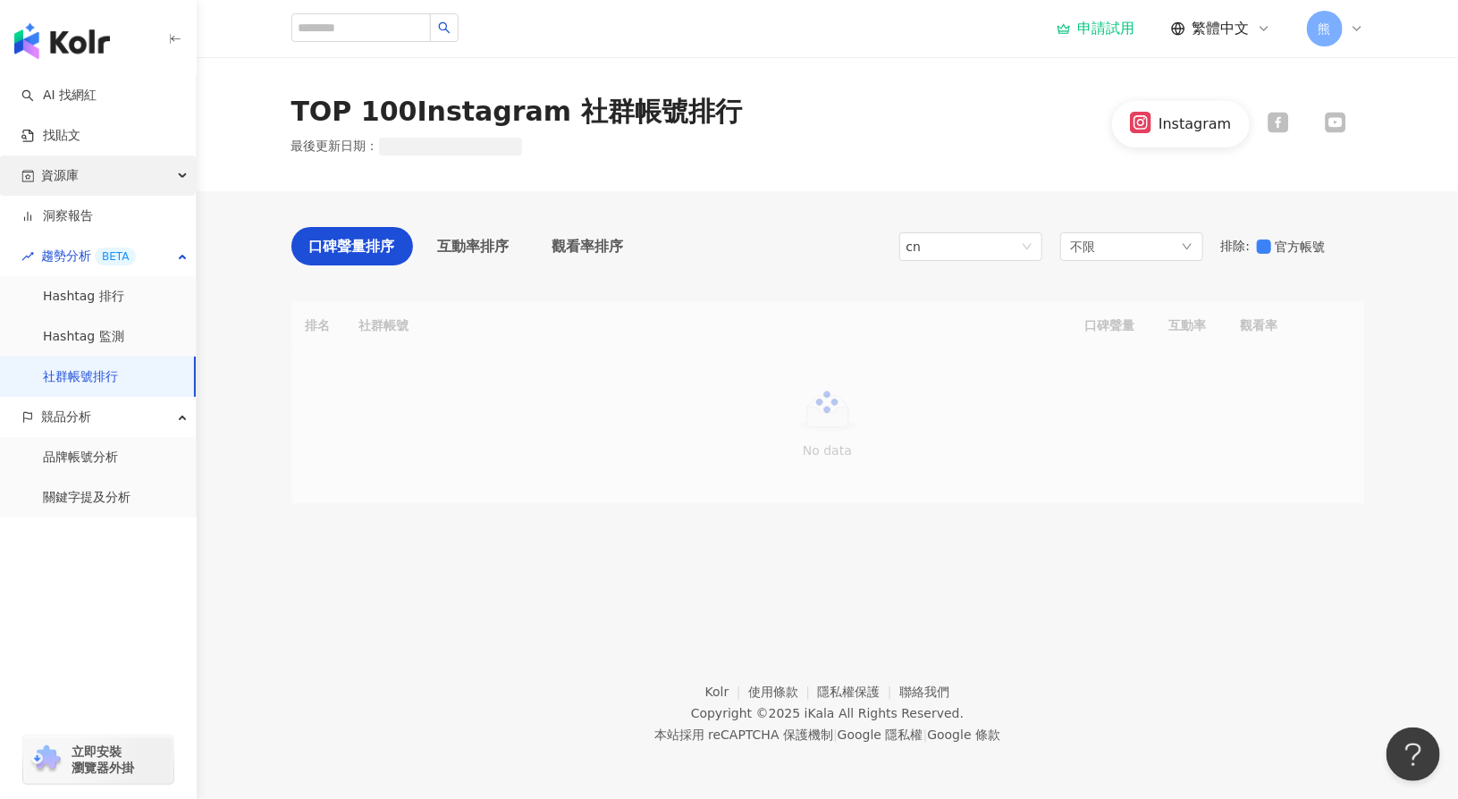
click at [160, 181] on div "資源庫" at bounding box center [98, 176] width 196 height 40
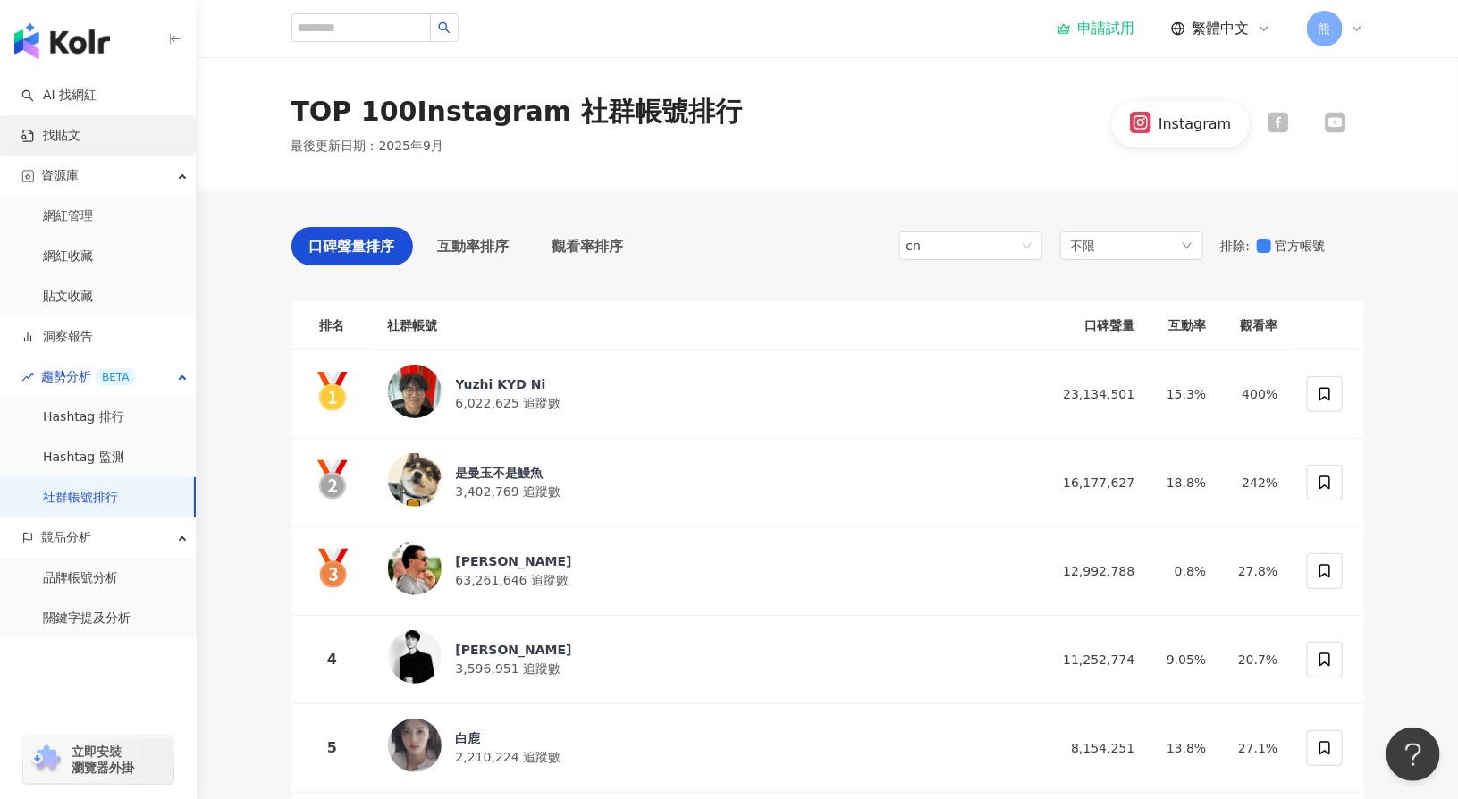
click at [80, 133] on link "找貼文" at bounding box center [50, 136] width 59 height 18
click at [97, 105] on link "AI 找網紅" at bounding box center [58, 96] width 75 height 18
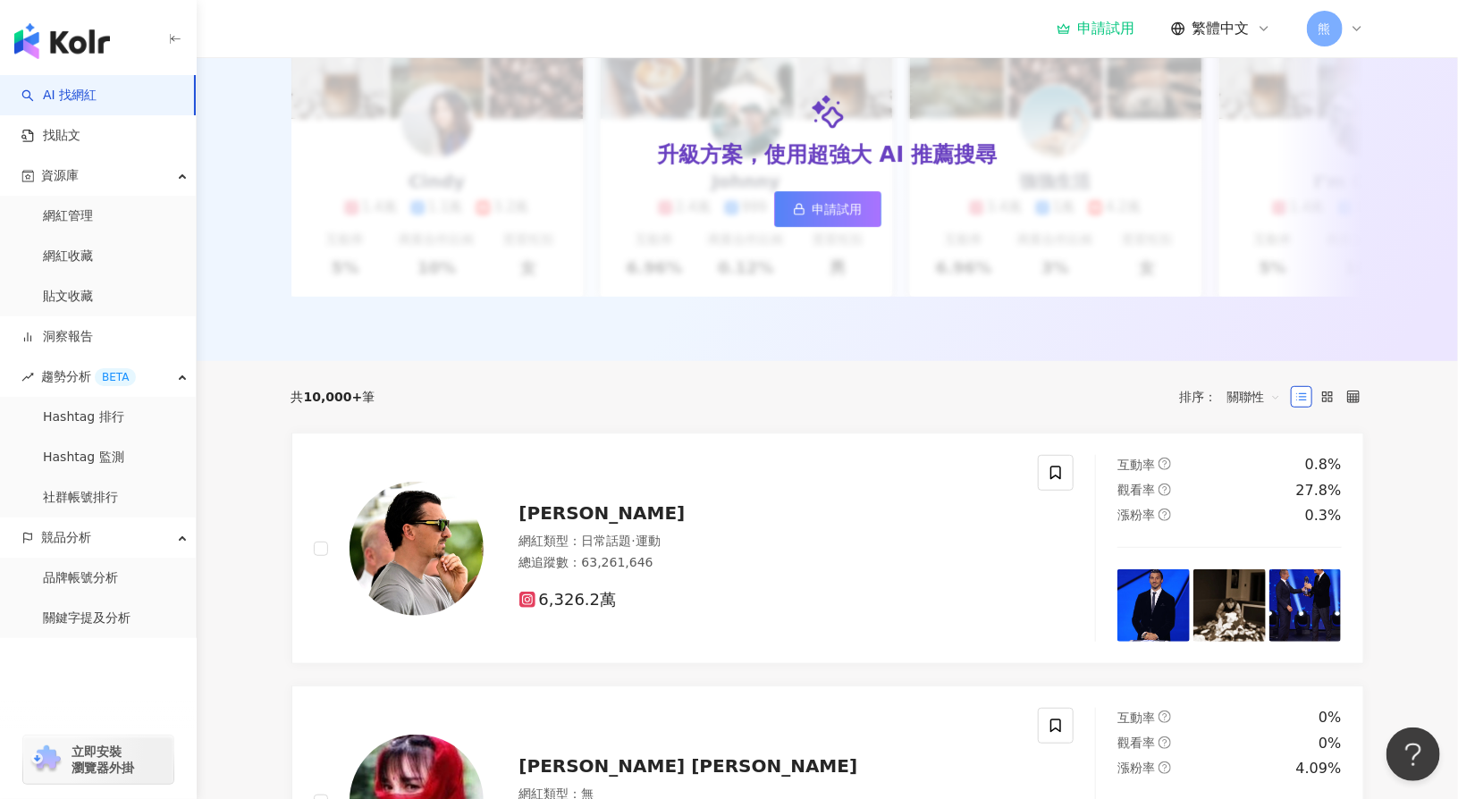
scroll to position [358, 0]
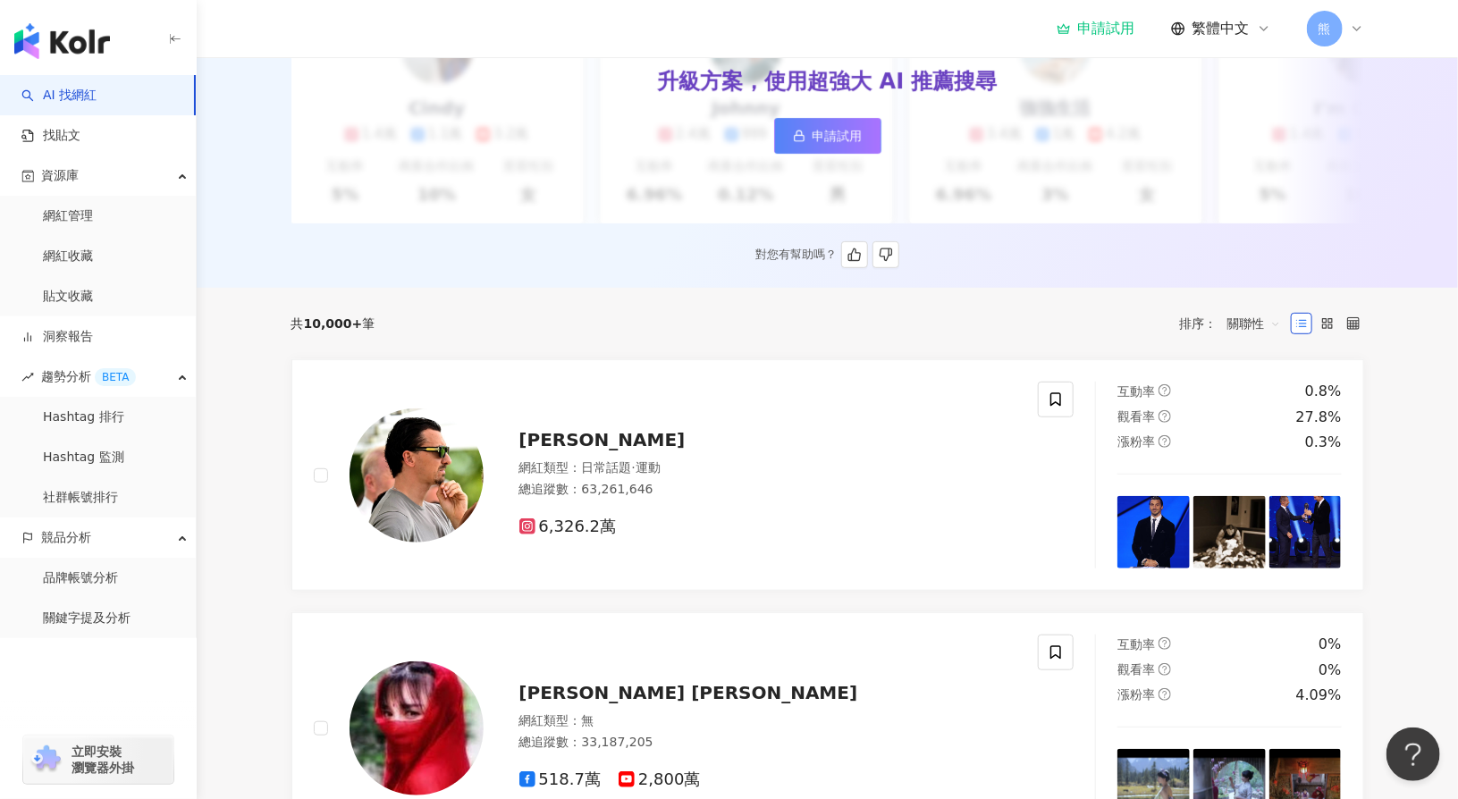
click at [826, 147] on link "申請試用" at bounding box center [827, 136] width 107 height 36
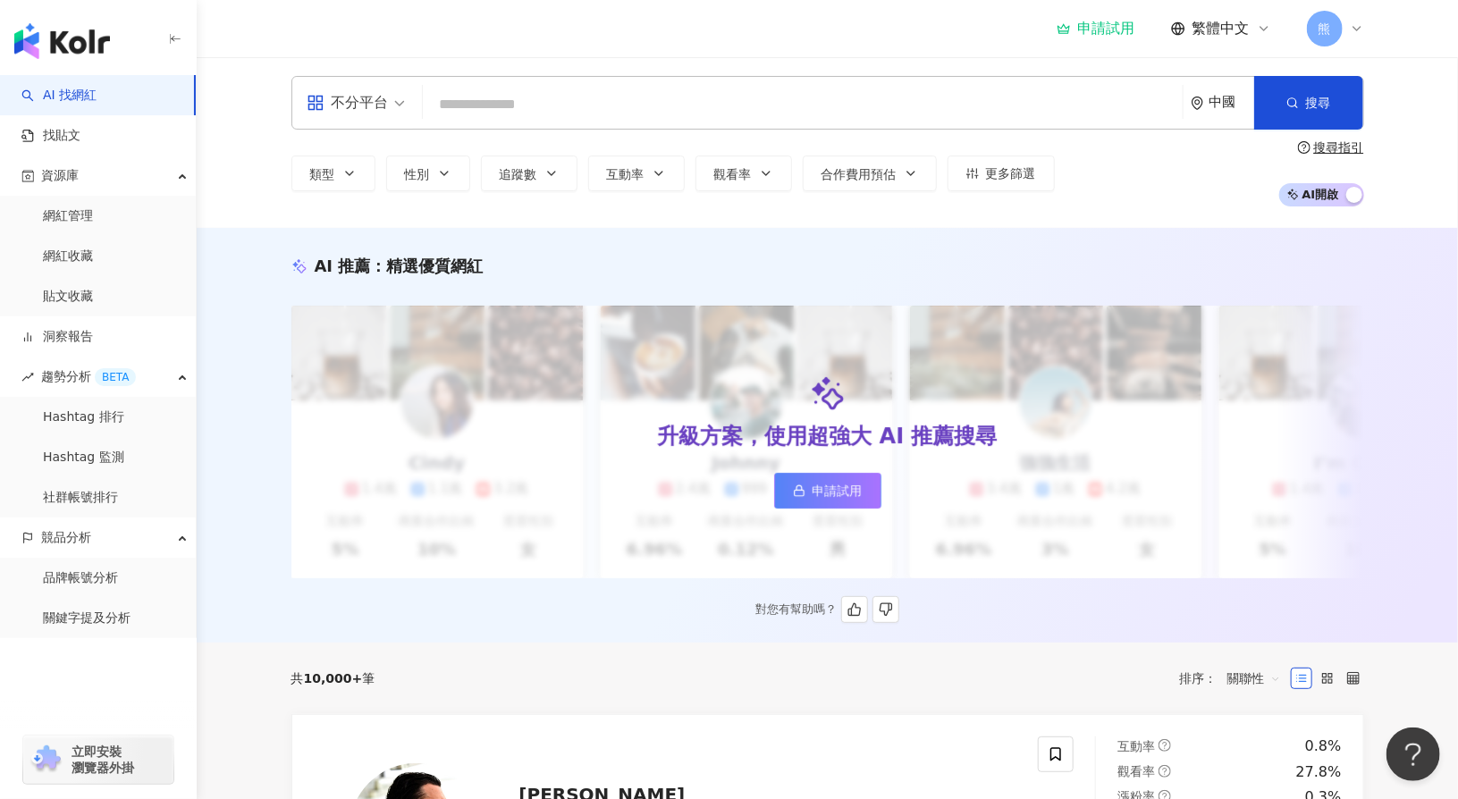
scroll to position [0, 0]
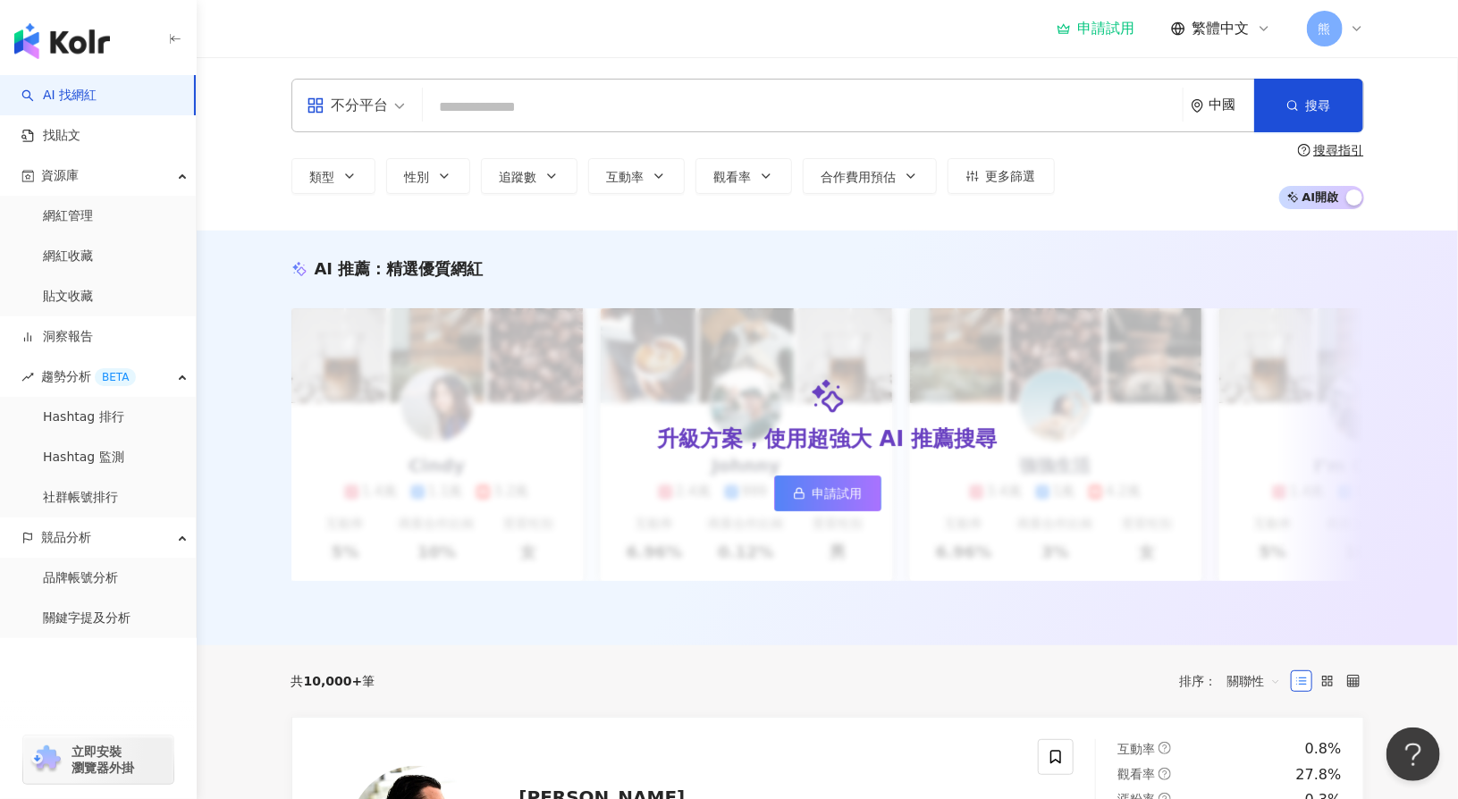
click at [387, 99] on div "不分平台" at bounding box center [348, 105] width 82 height 29
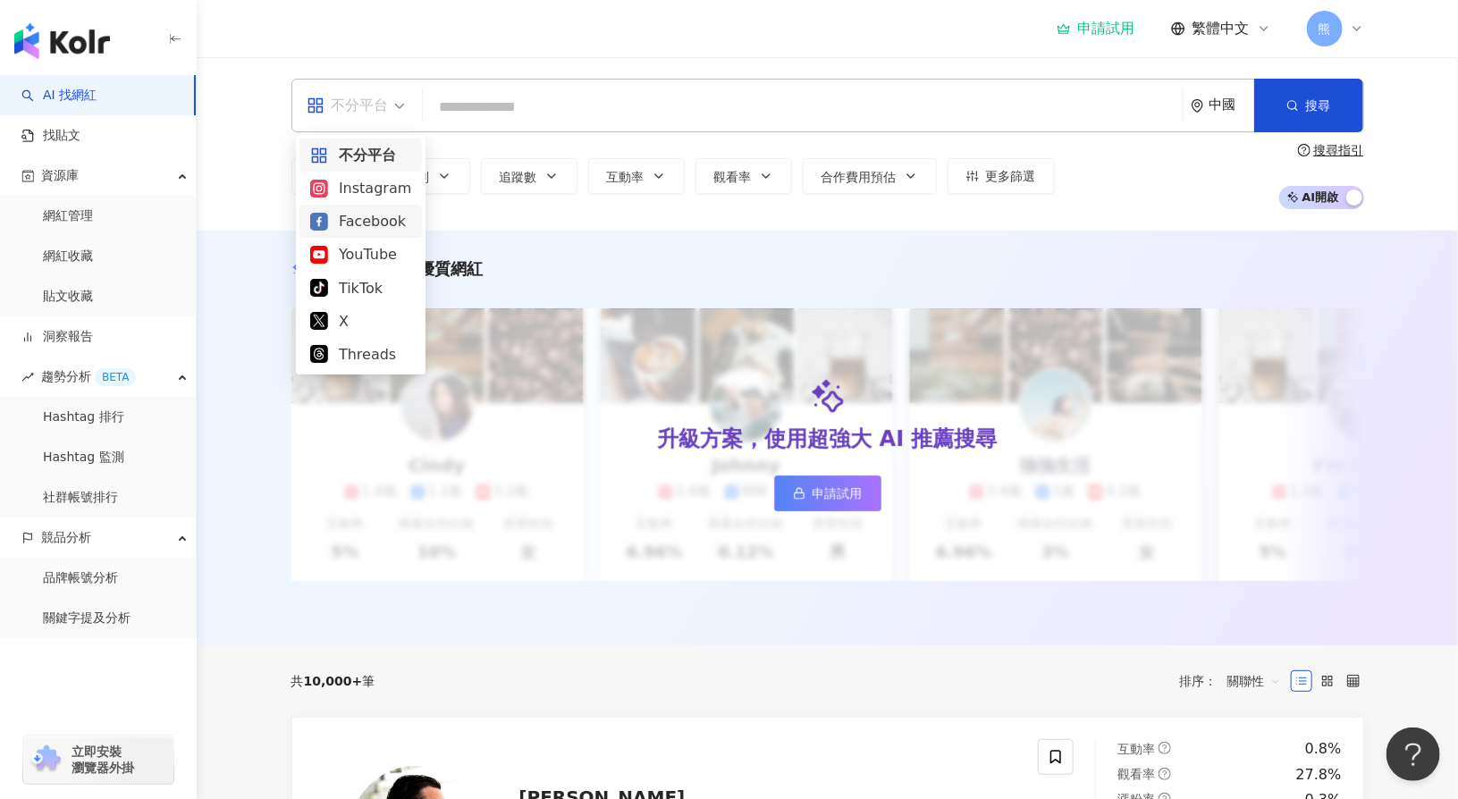
click at [352, 226] on div "Facebook" at bounding box center [360, 221] width 101 height 22
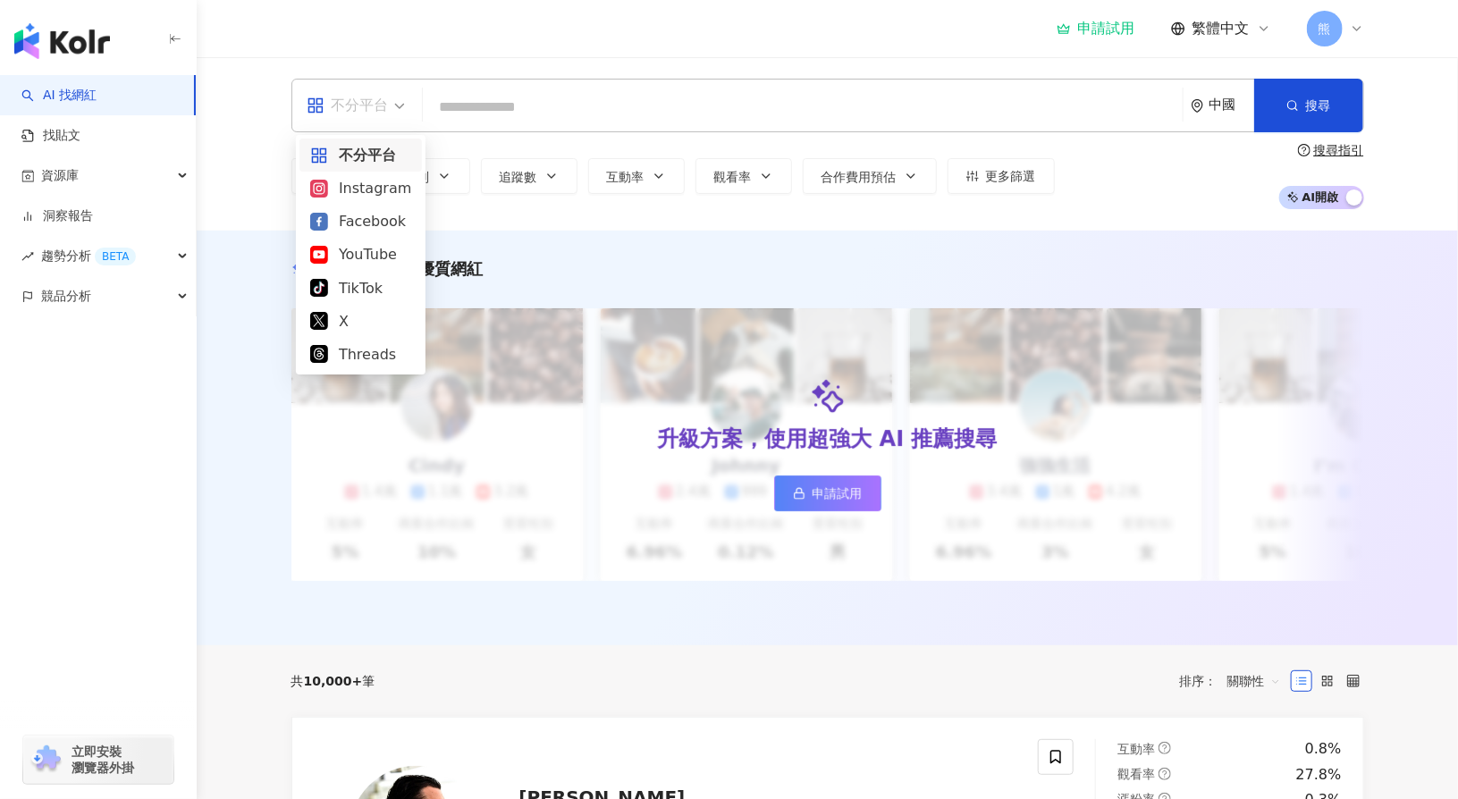
click at [402, 106] on span "不分平台" at bounding box center [356, 105] width 98 height 29
click at [387, 229] on div "Facebook" at bounding box center [360, 221] width 101 height 22
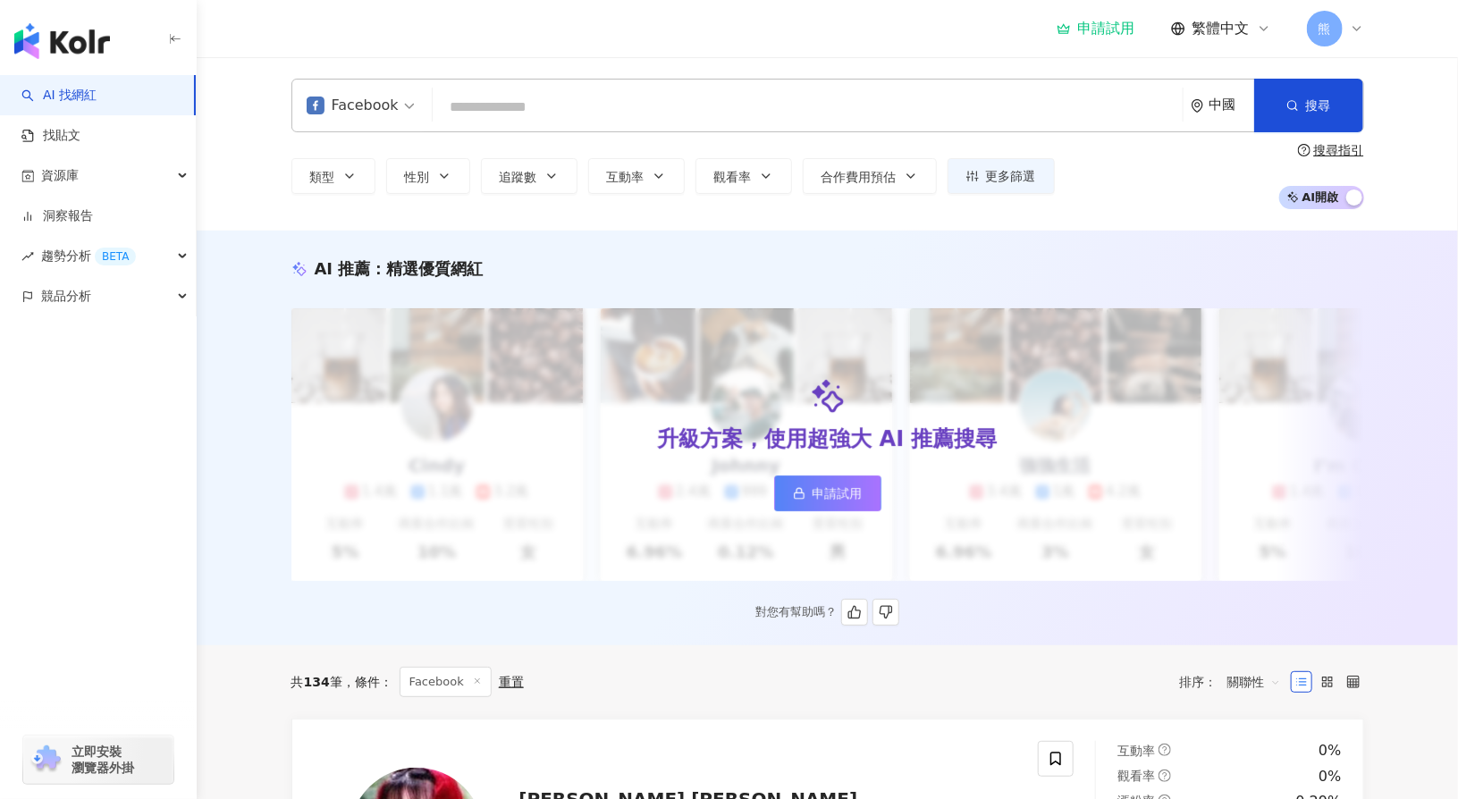
click at [826, 501] on span "申請試用" at bounding box center [838, 493] width 50 height 14
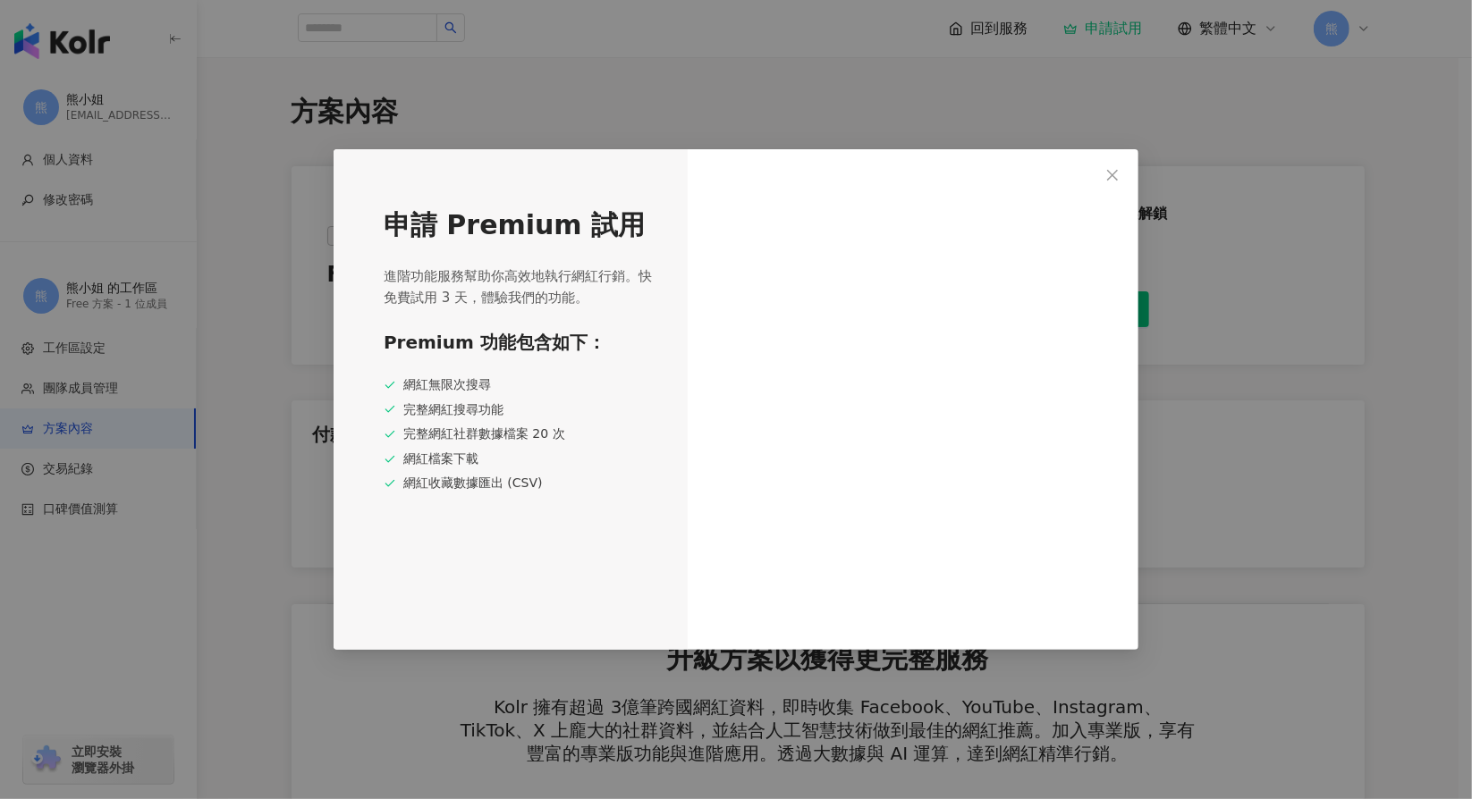
click at [1119, 182] on button "Close" at bounding box center [1112, 175] width 36 height 36
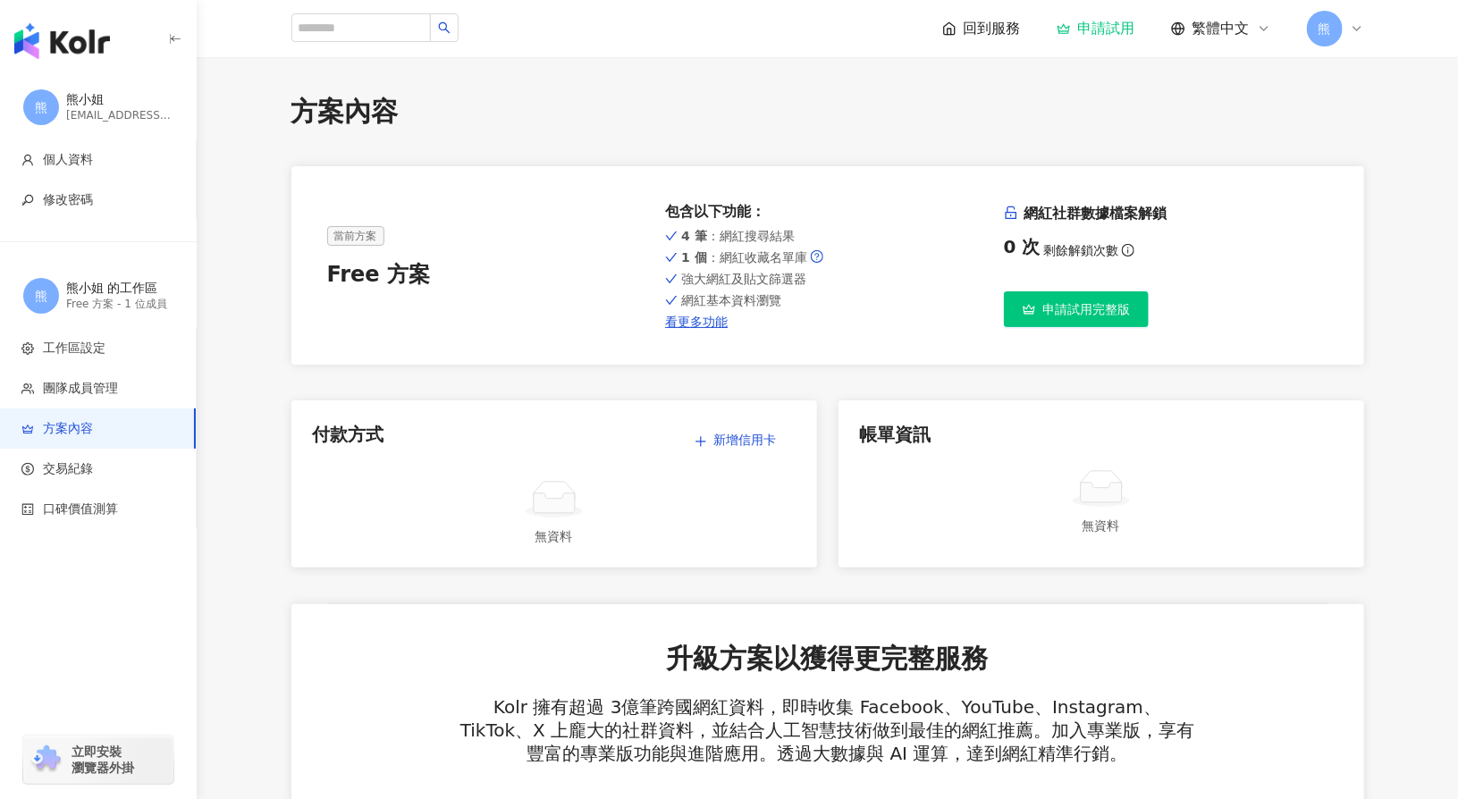
click at [1250, 326] on div "申請試用完整版" at bounding box center [1166, 309] width 325 height 36
click at [1047, 305] on span "申請試用完整版" at bounding box center [1087, 309] width 88 height 14
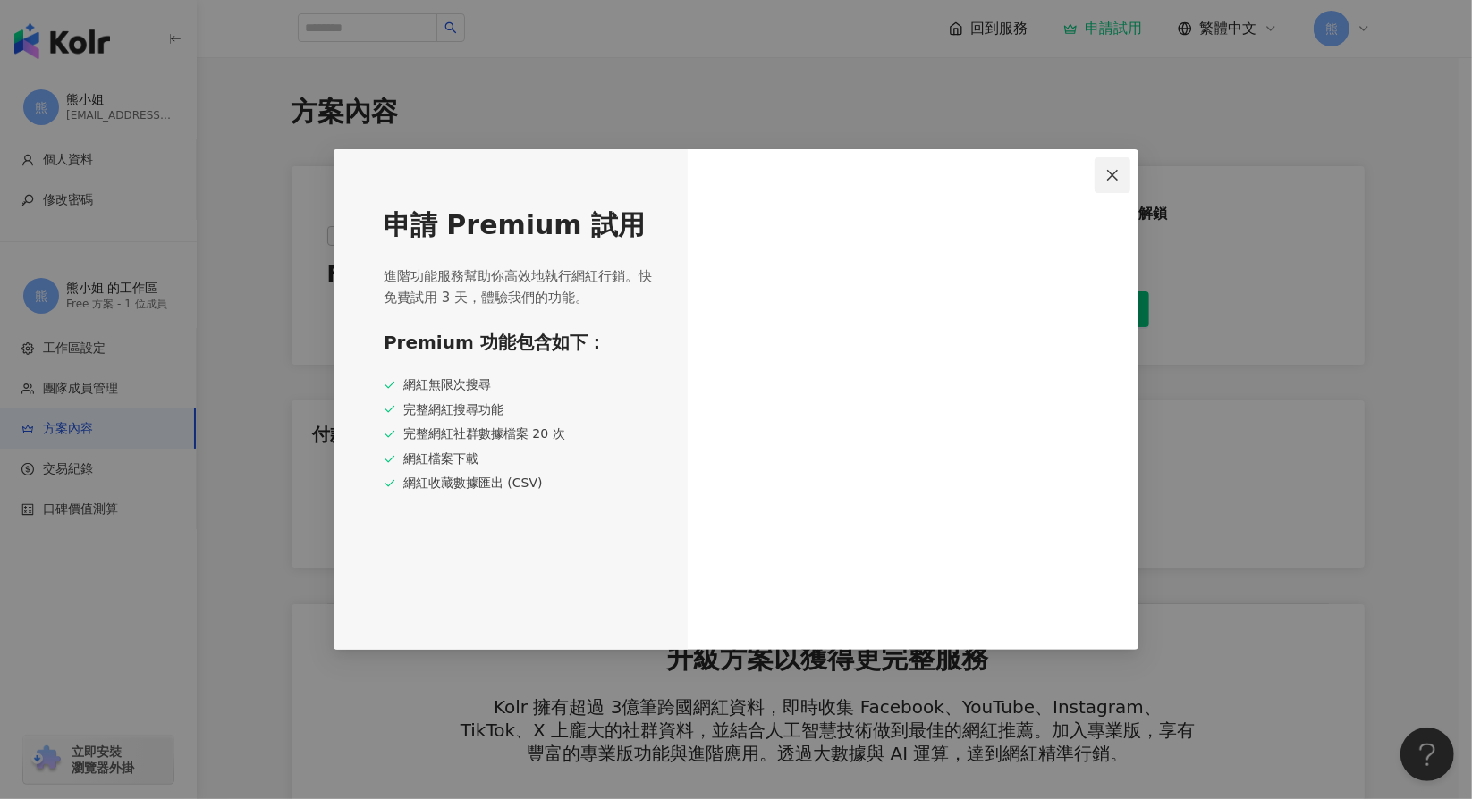
click at [1113, 171] on icon "close" at bounding box center [1112, 175] width 14 height 14
click at [1117, 177] on icon "close" at bounding box center [1112, 175] width 14 height 14
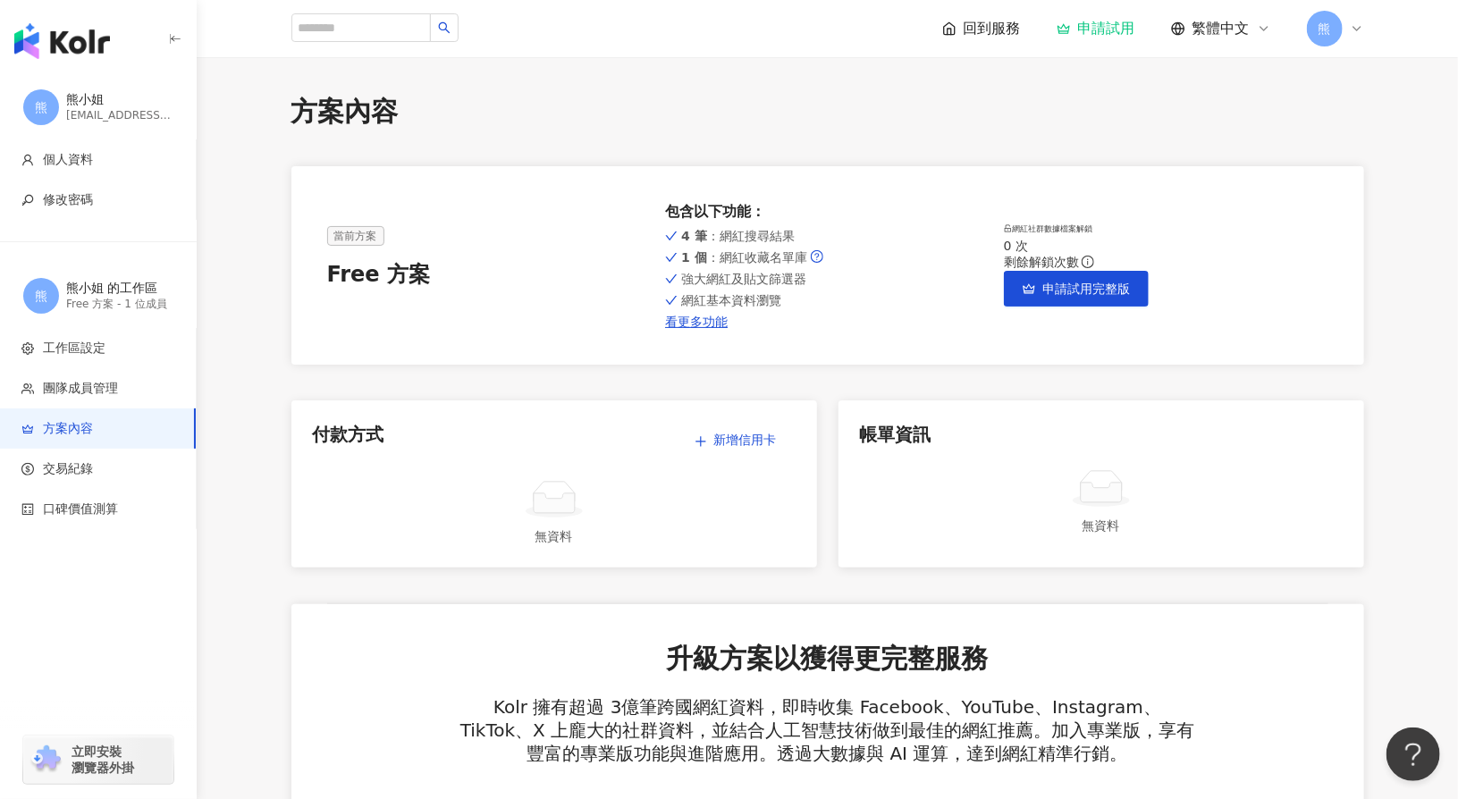
drag, startPoint x: 1220, startPoint y: 194, endPoint x: 1206, endPoint y: 194, distance: 13.4
click at [1220, 194] on div "當前方案 Free 方案 包含以下功能 ： 4 筆 ：網紅搜尋結果 1 個 ：網紅收藏名單庫 強大網紅及貼文篩選器 網紅基本資料瀏覽 看更多功能 網紅社群數據…" at bounding box center [827, 265] width 1073 height 199
click at [961, 26] on div "回到服務" at bounding box center [981, 29] width 79 height 20
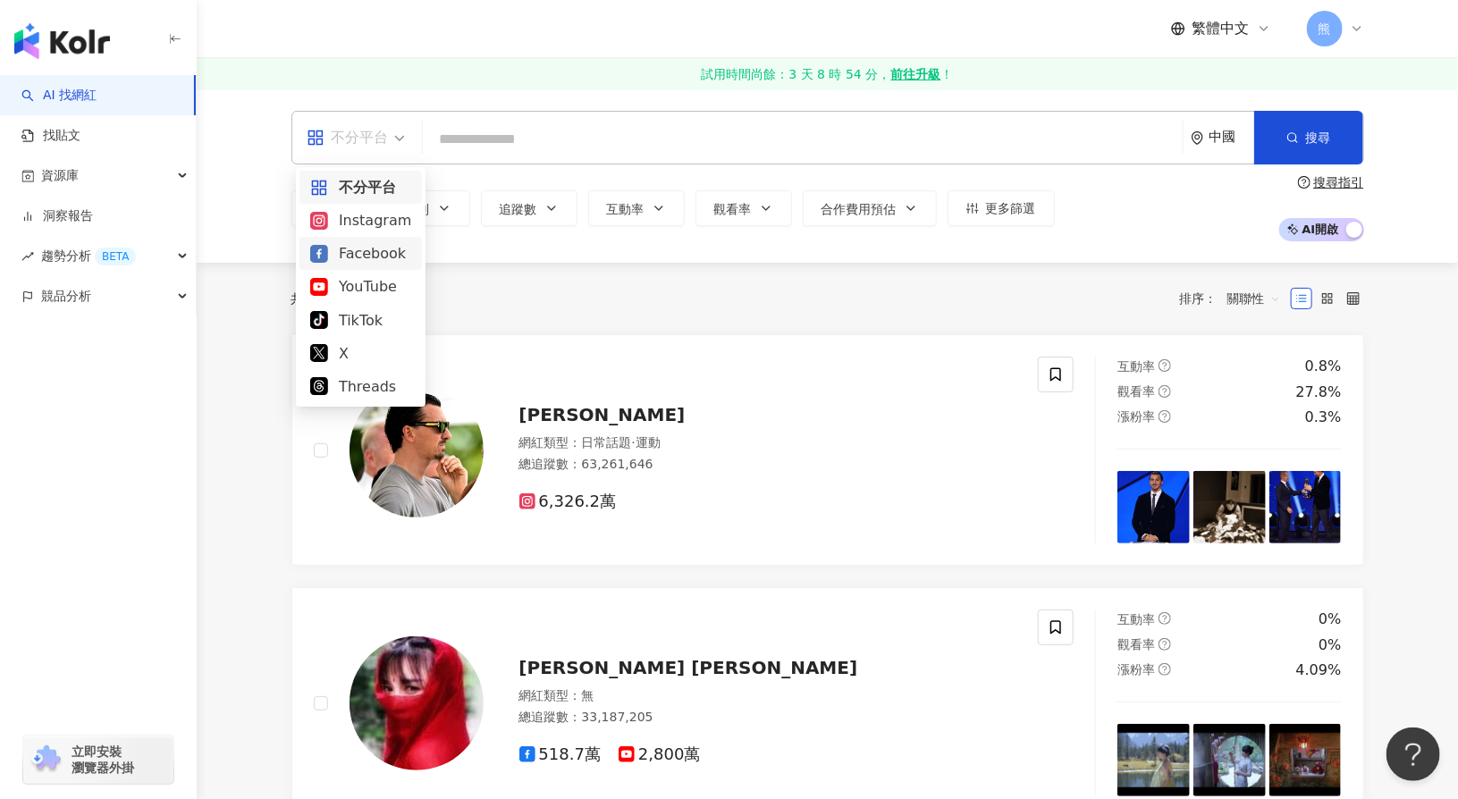
click at [370, 258] on div "Facebook" at bounding box center [360, 253] width 101 height 22
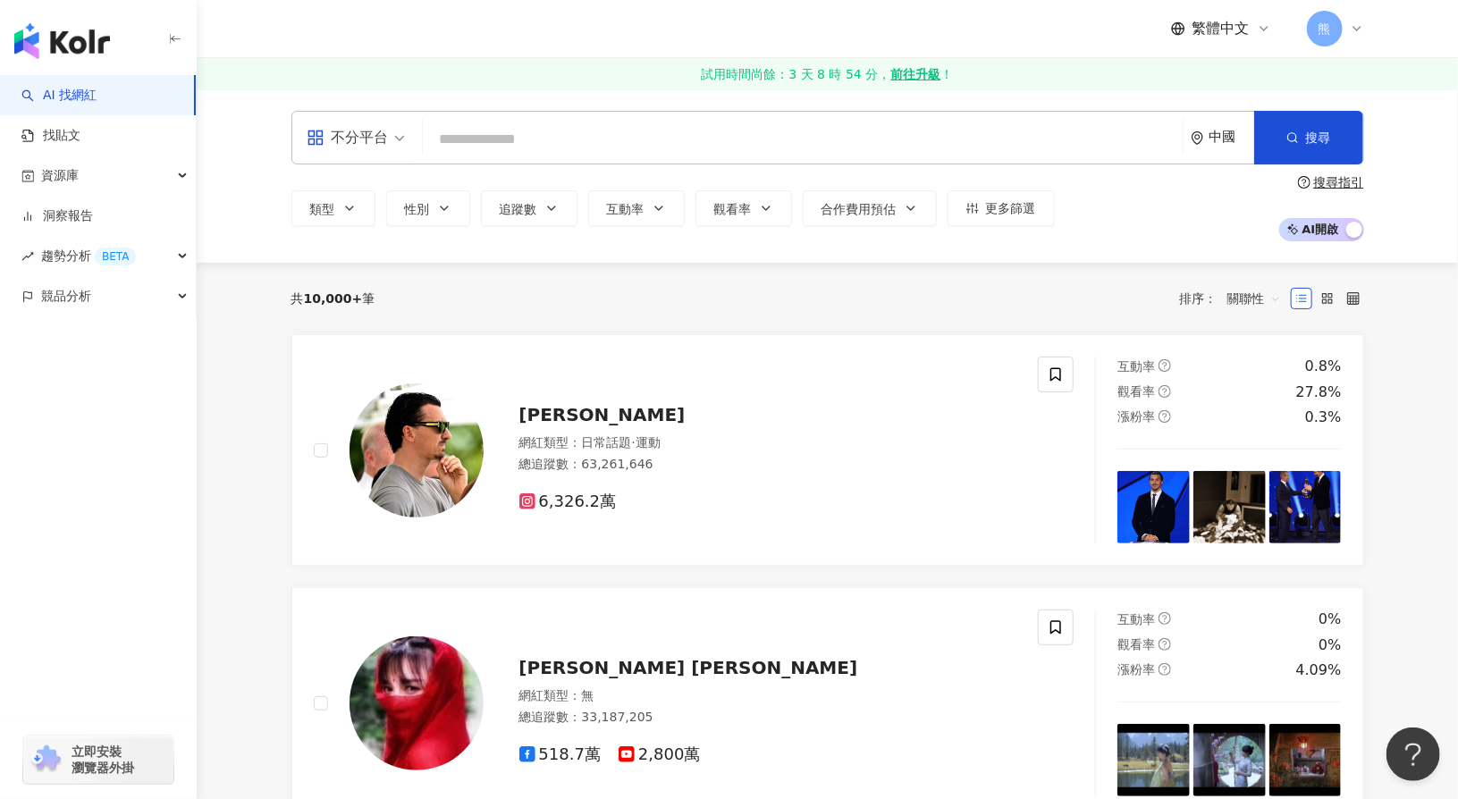
click at [338, 146] on div "不分平台" at bounding box center [348, 137] width 82 height 29
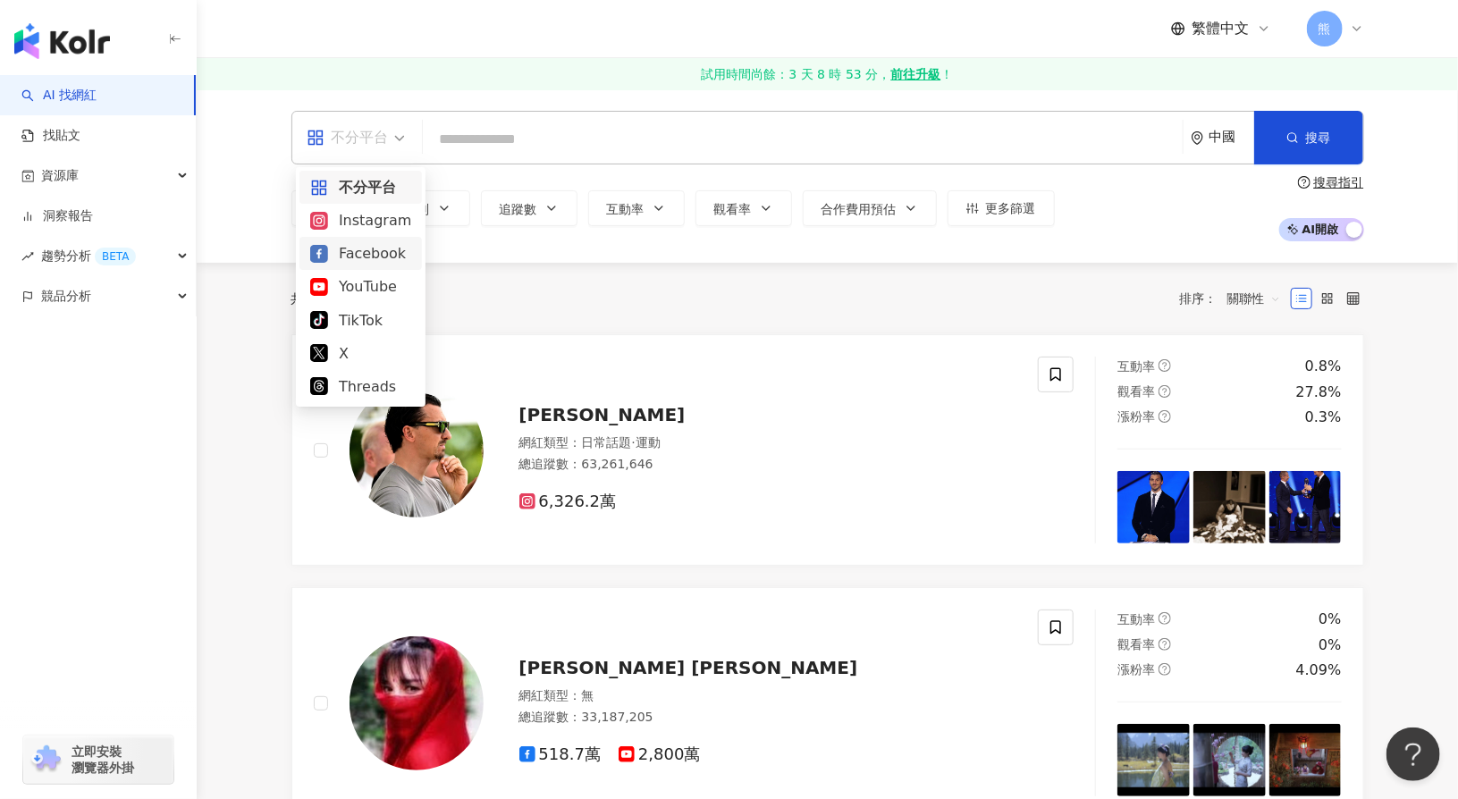
click at [368, 256] on div "Facebook" at bounding box center [360, 253] width 101 height 22
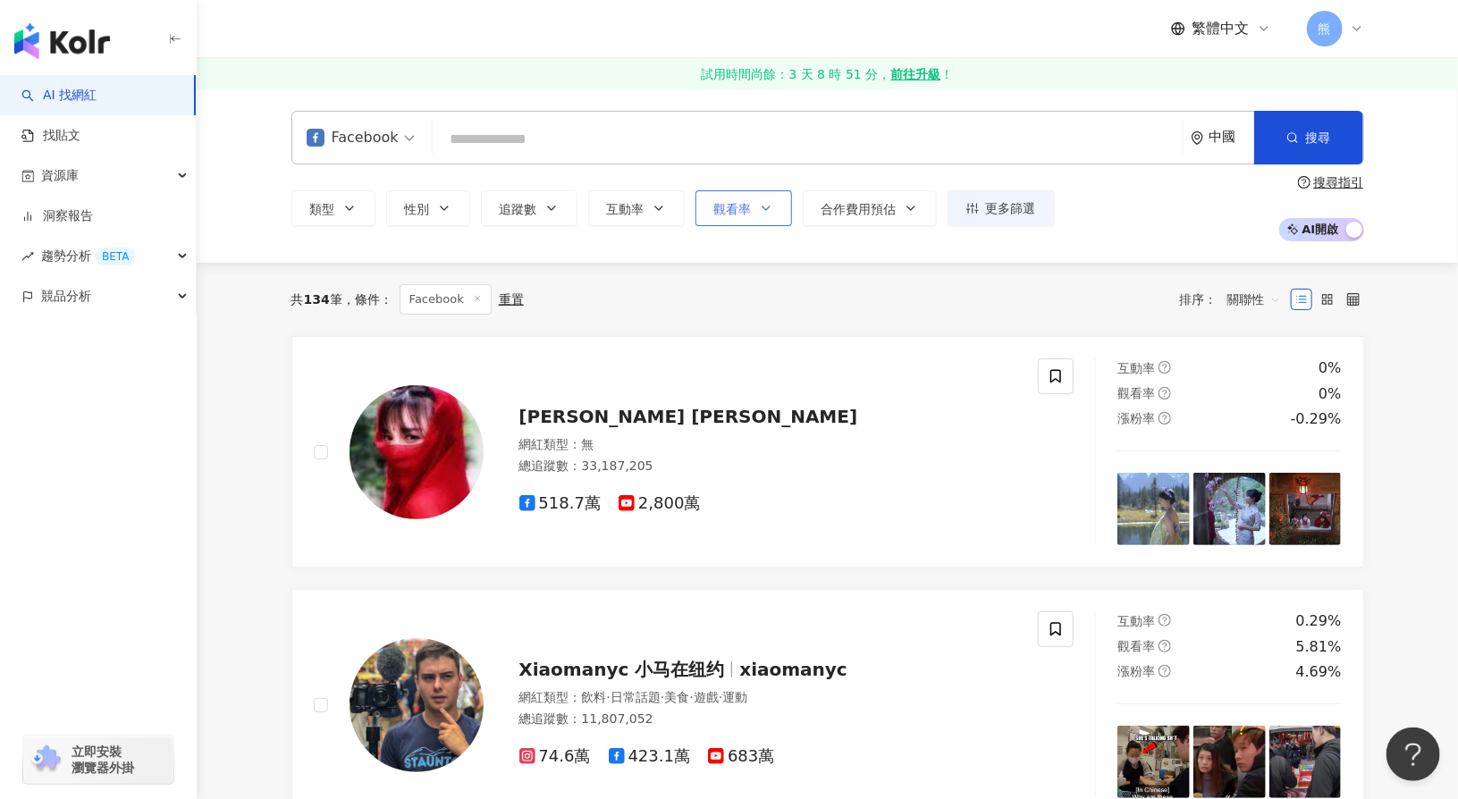
click at [731, 205] on span "觀看率" at bounding box center [733, 209] width 38 height 14
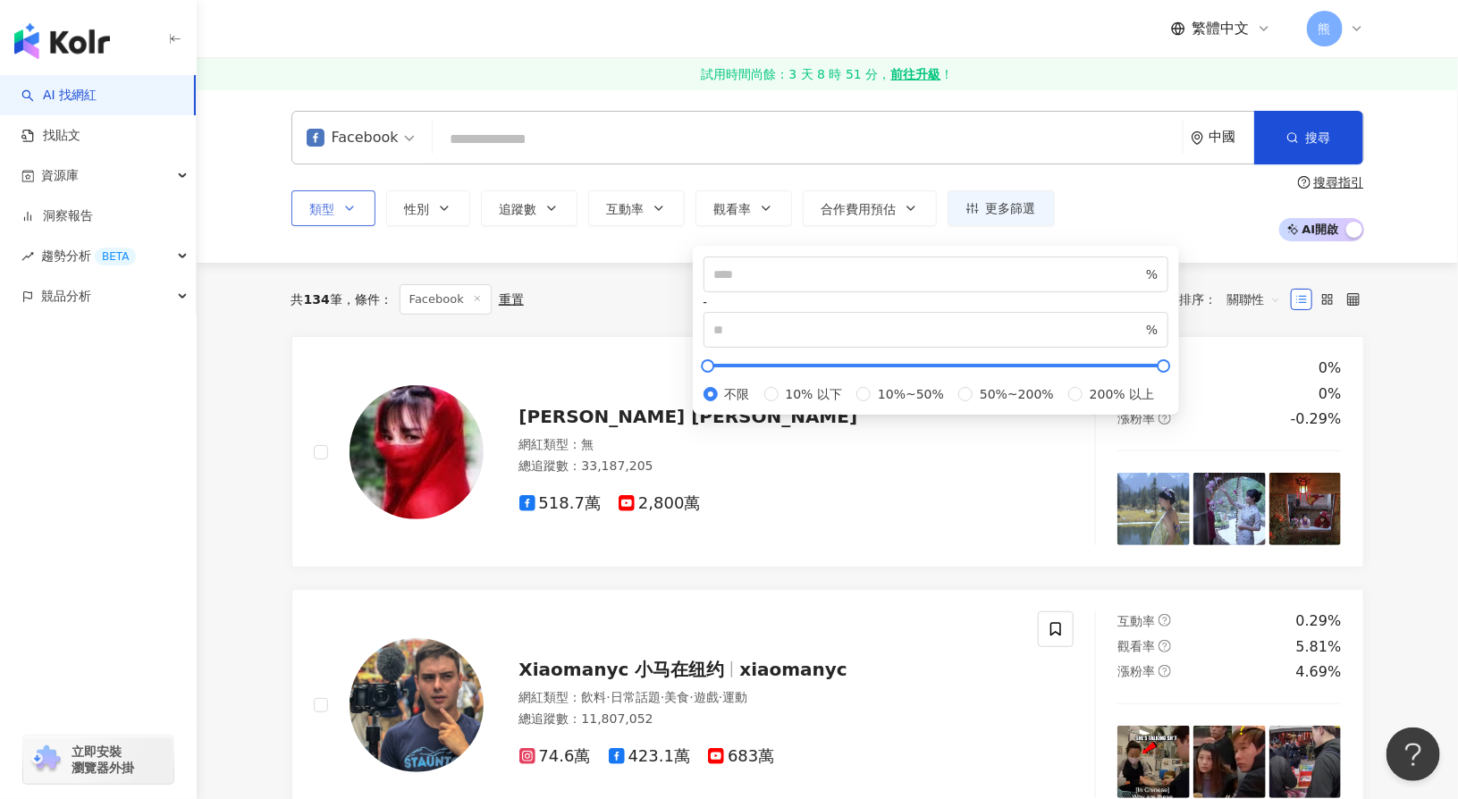
click at [341, 207] on button "類型" at bounding box center [333, 208] width 84 height 36
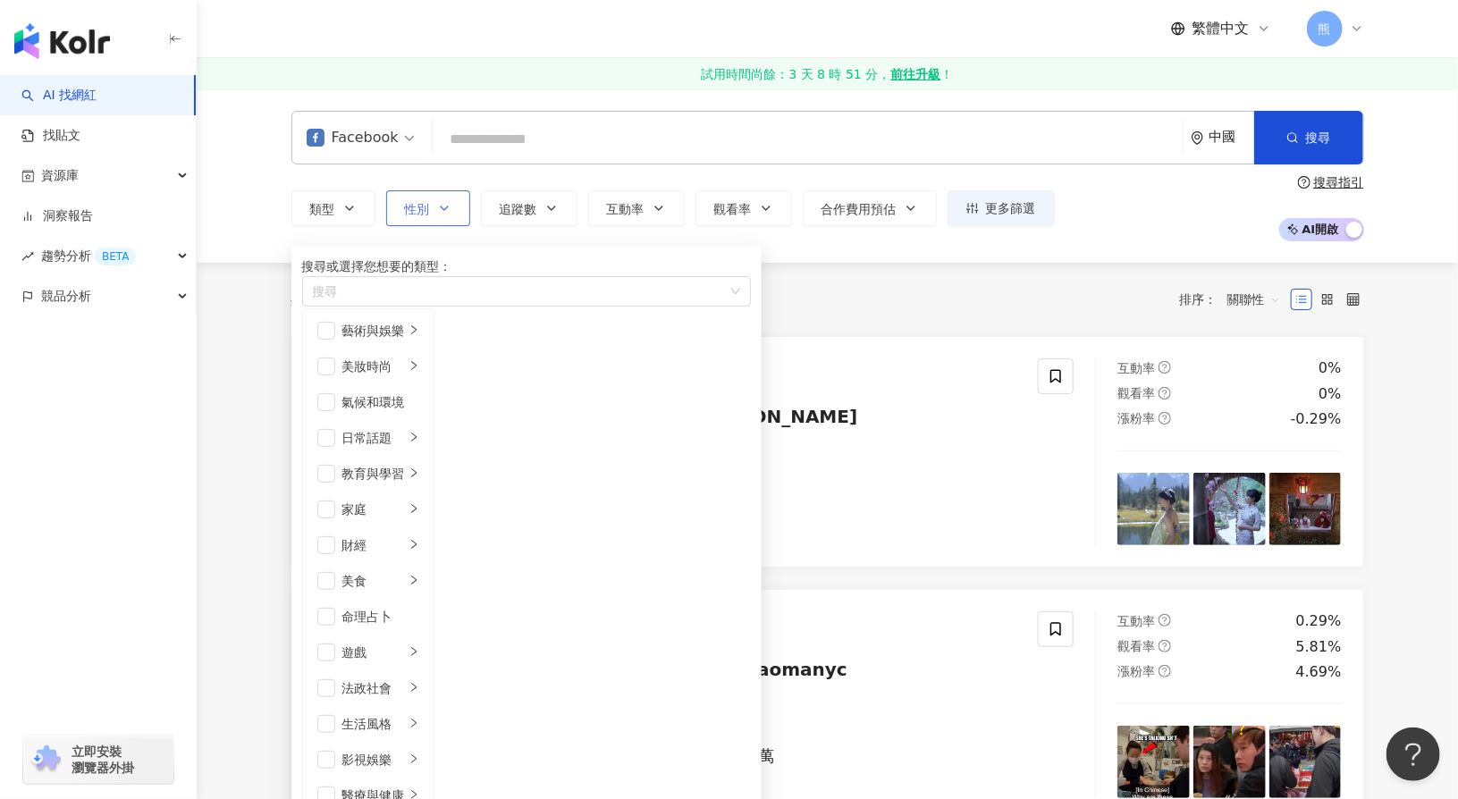
click at [431, 212] on button "性別" at bounding box center [428, 208] width 84 height 36
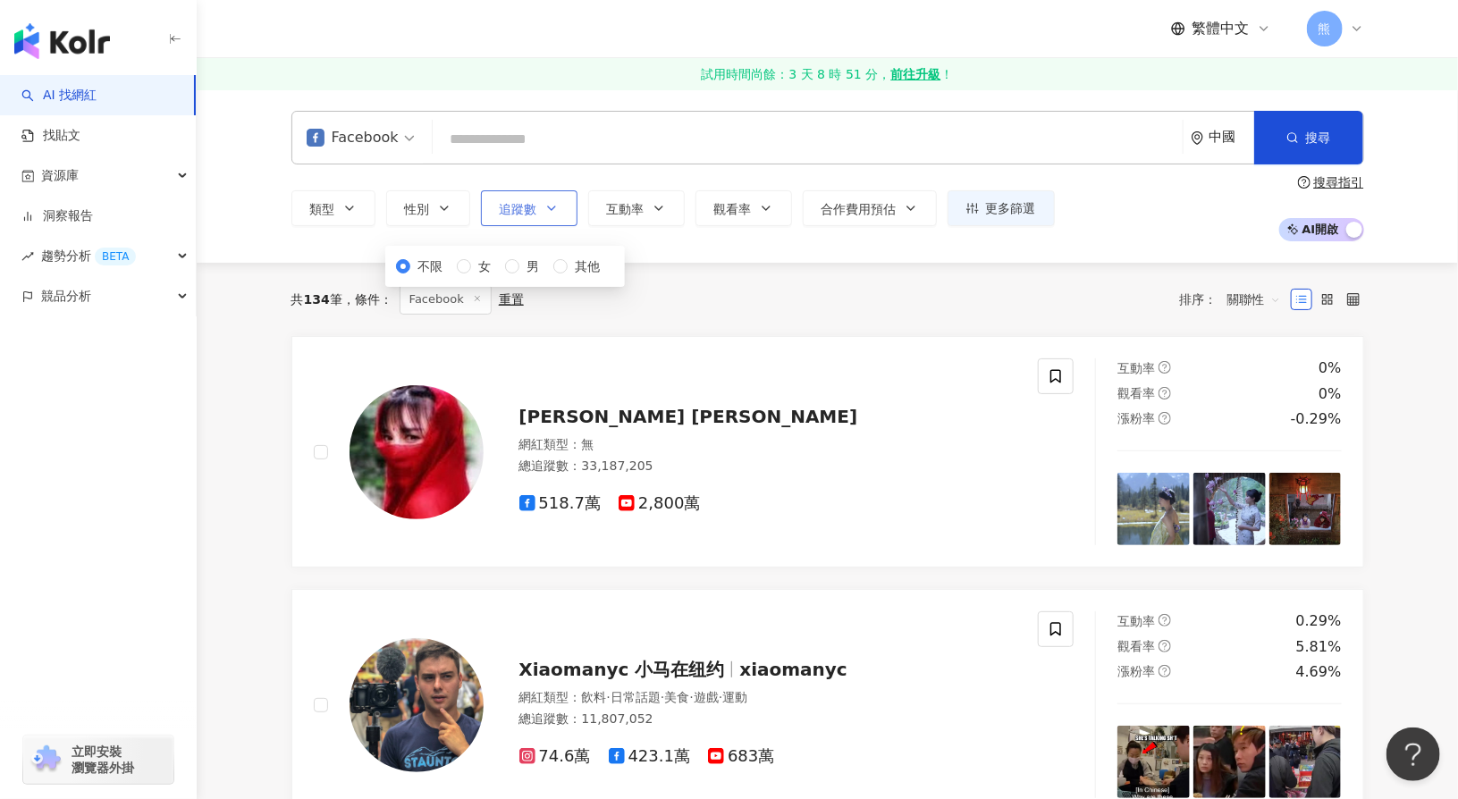
click at [509, 206] on span "追蹤數" at bounding box center [519, 209] width 38 height 14
click at [652, 205] on icon "button" at bounding box center [659, 208] width 14 height 14
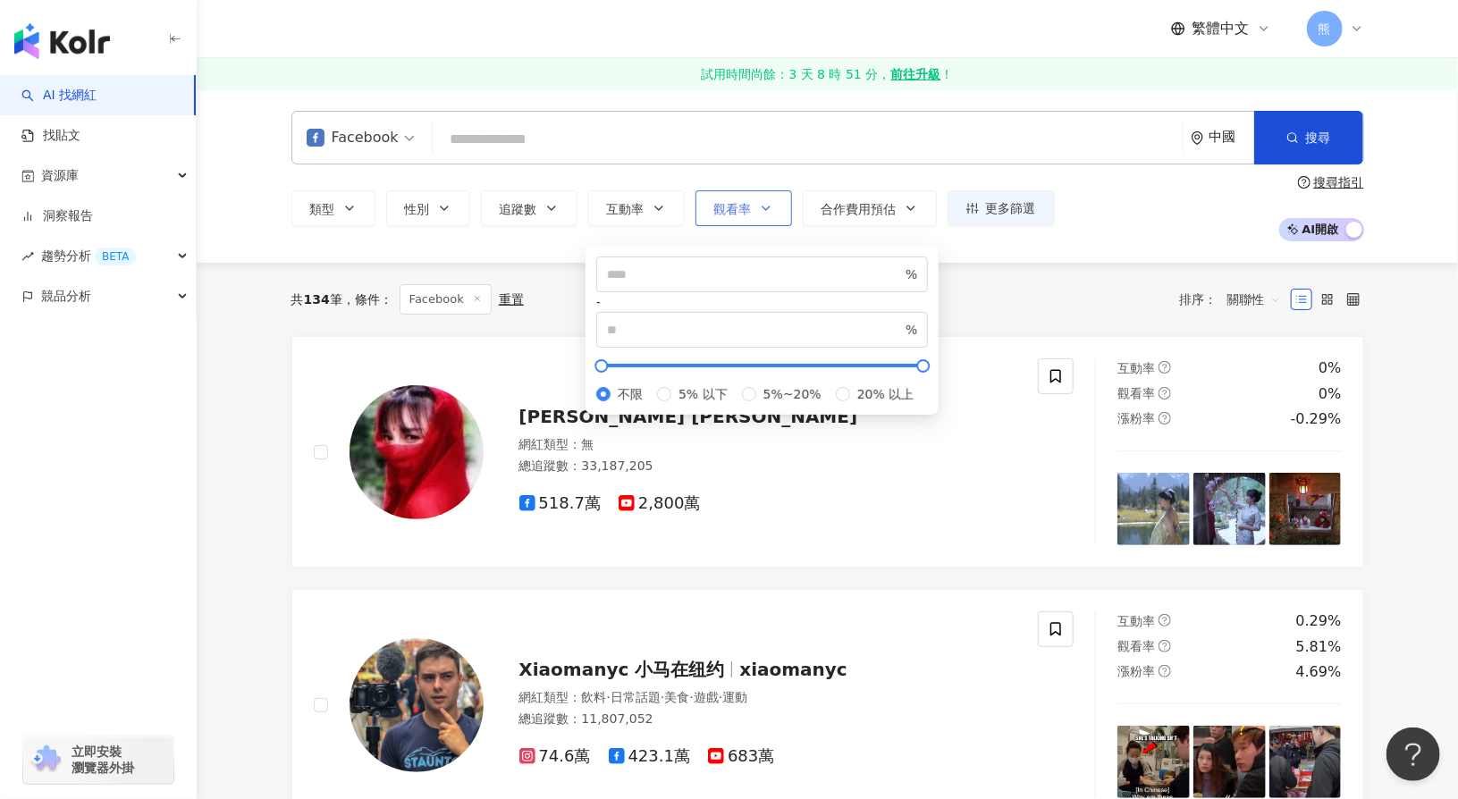
click at [760, 205] on icon "button" at bounding box center [766, 208] width 14 height 14
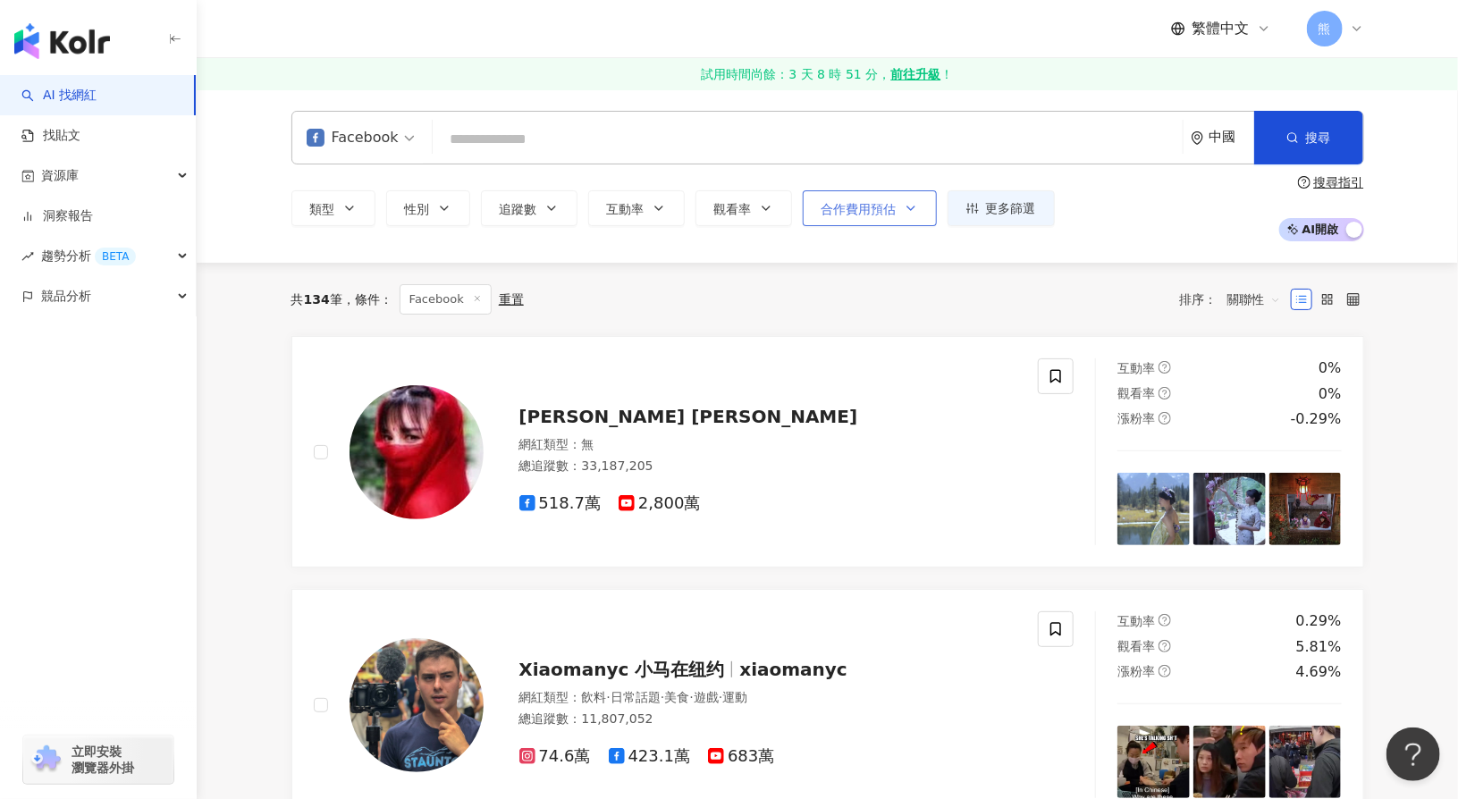
click at [895, 202] on button "合作費用預估" at bounding box center [870, 208] width 134 height 36
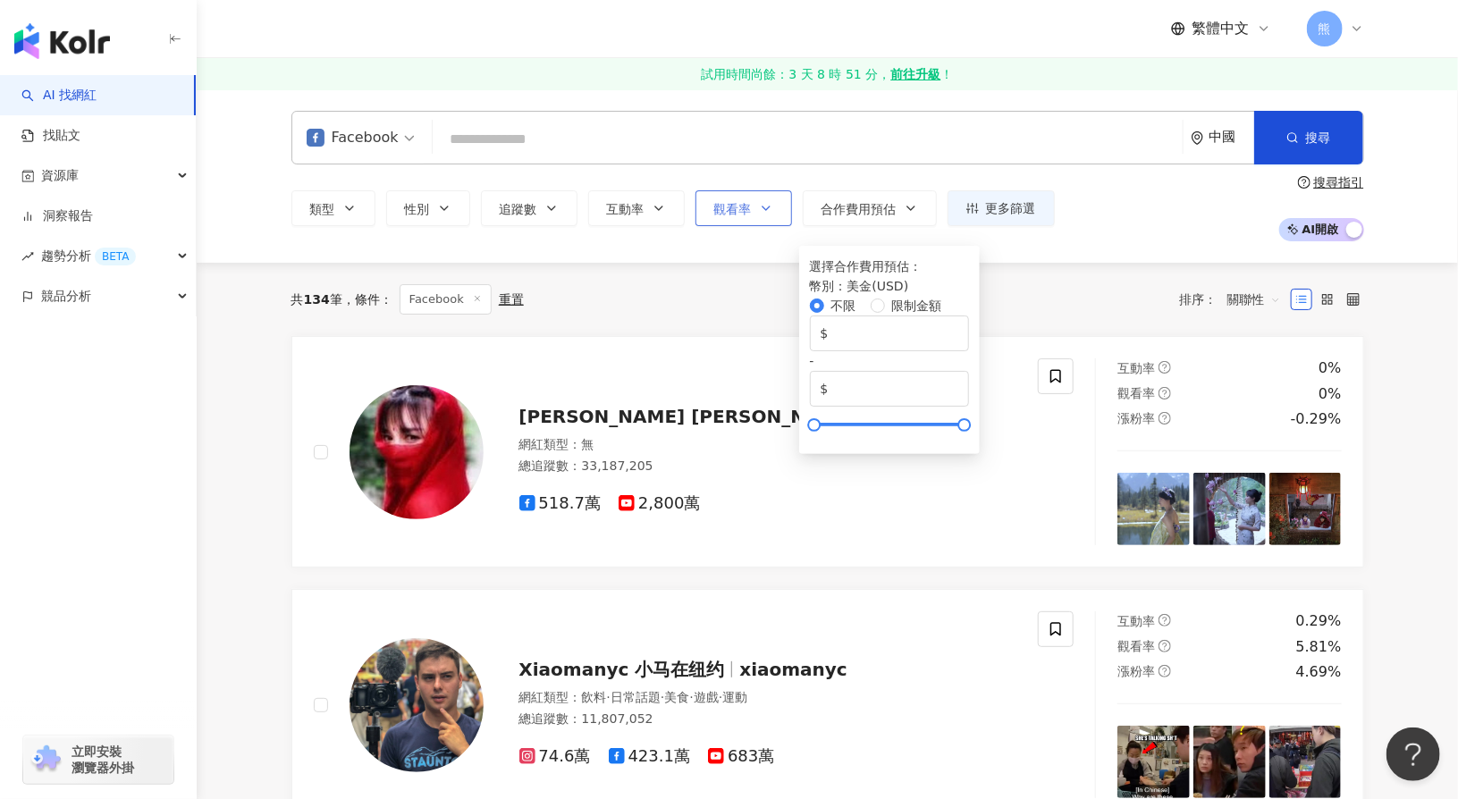
click at [748, 205] on button "觀看率" at bounding box center [744, 208] width 97 height 36
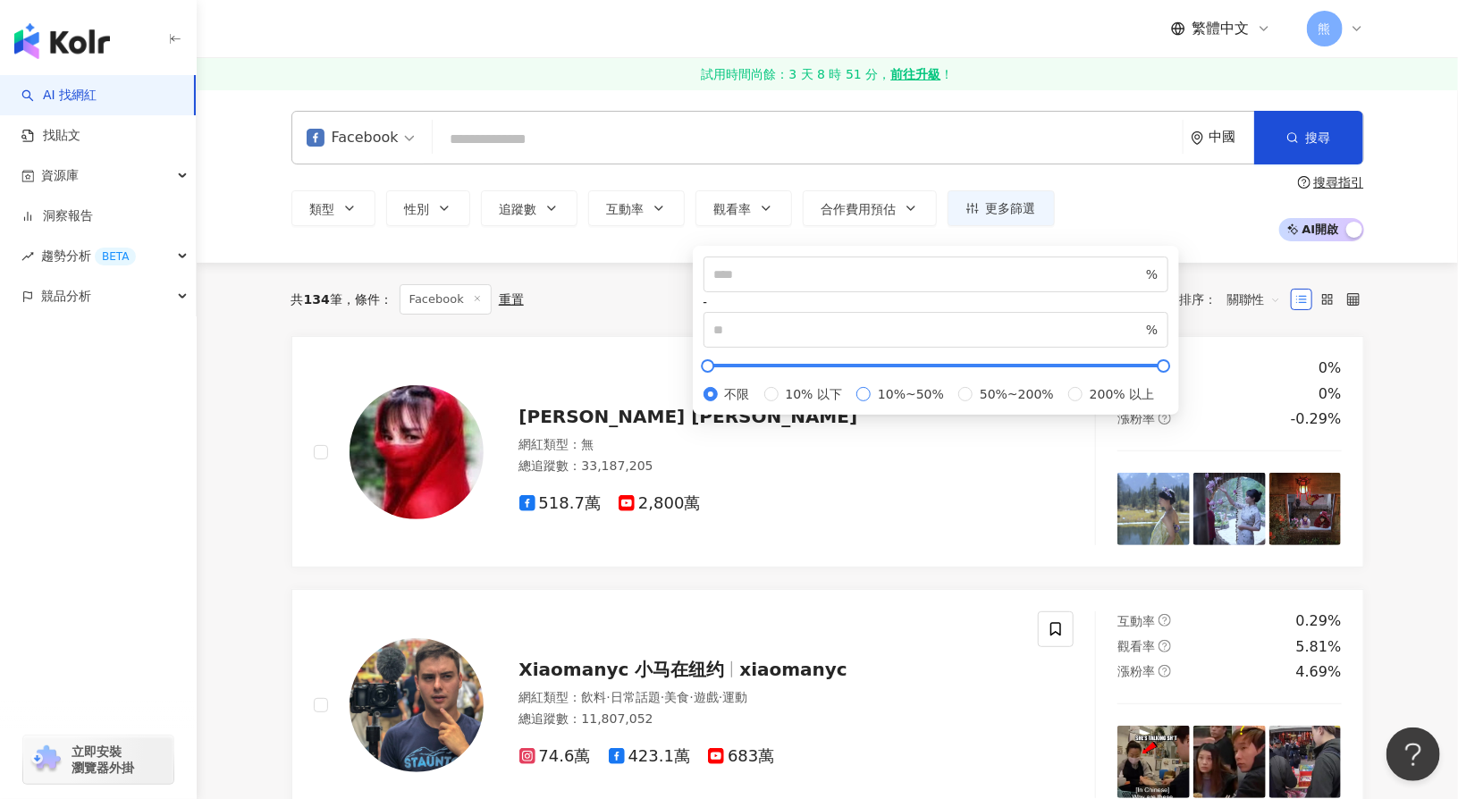
click at [871, 404] on span "10%~50%" at bounding box center [911, 394] width 80 height 20
type input "**"
click at [616, 285] on div "共 134 筆 條件 ： Facebook 重置 排序： 關聯性" at bounding box center [827, 299] width 1073 height 30
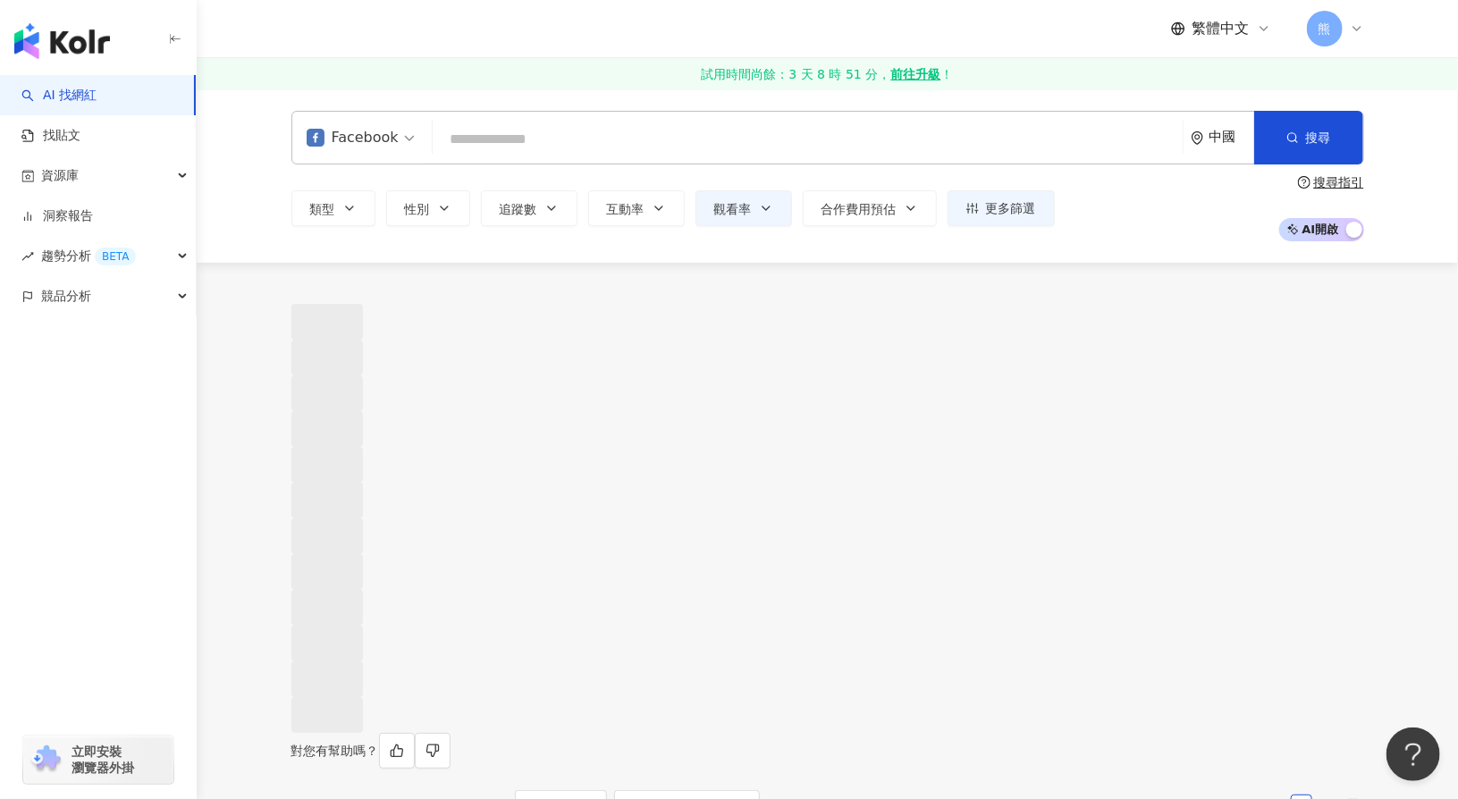
click at [1234, 139] on div "中國" at bounding box center [1232, 137] width 45 height 15
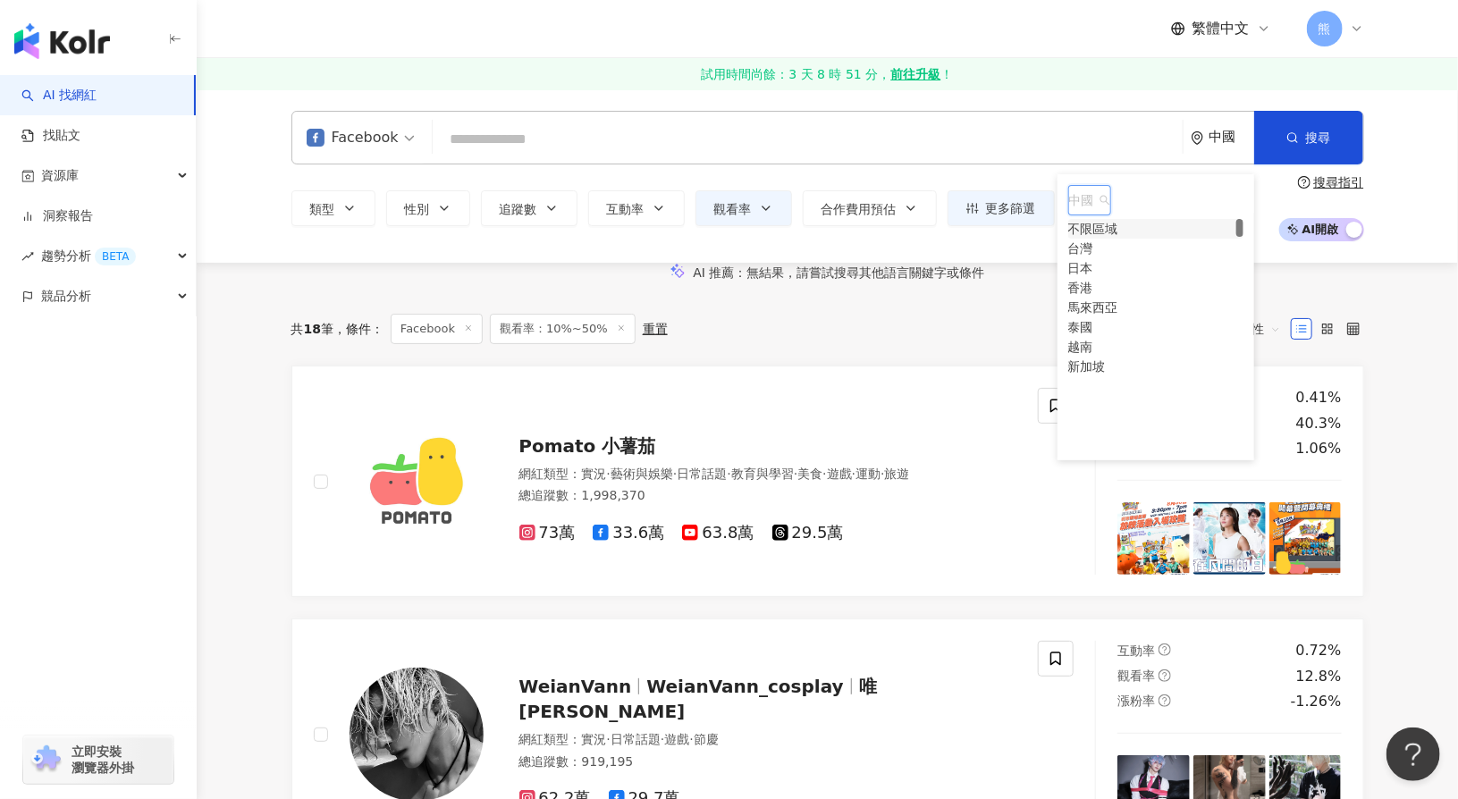
click at [1119, 234] on div "不限區域" at bounding box center [1094, 229] width 50 height 20
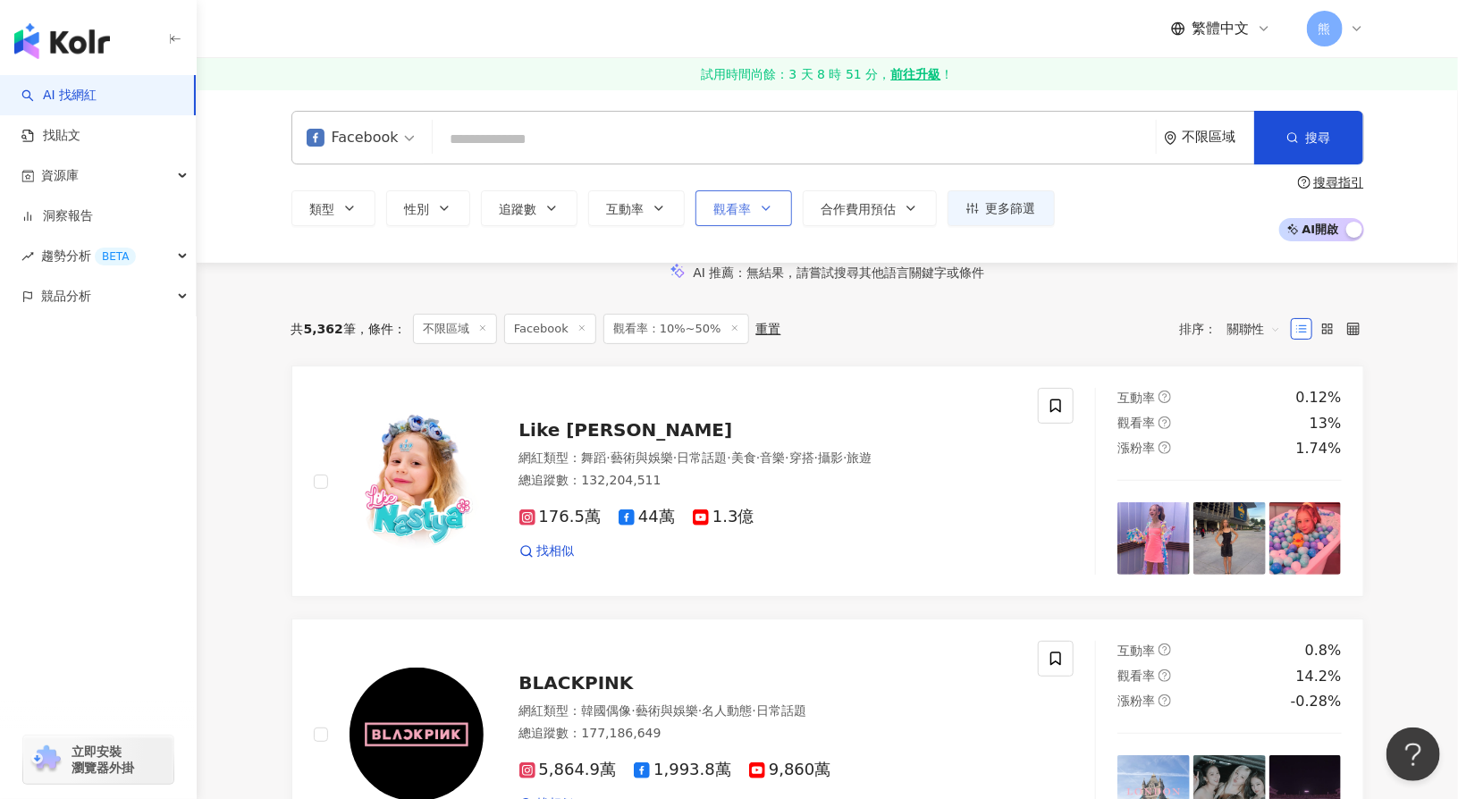
click at [760, 210] on icon "button" at bounding box center [766, 208] width 14 height 14
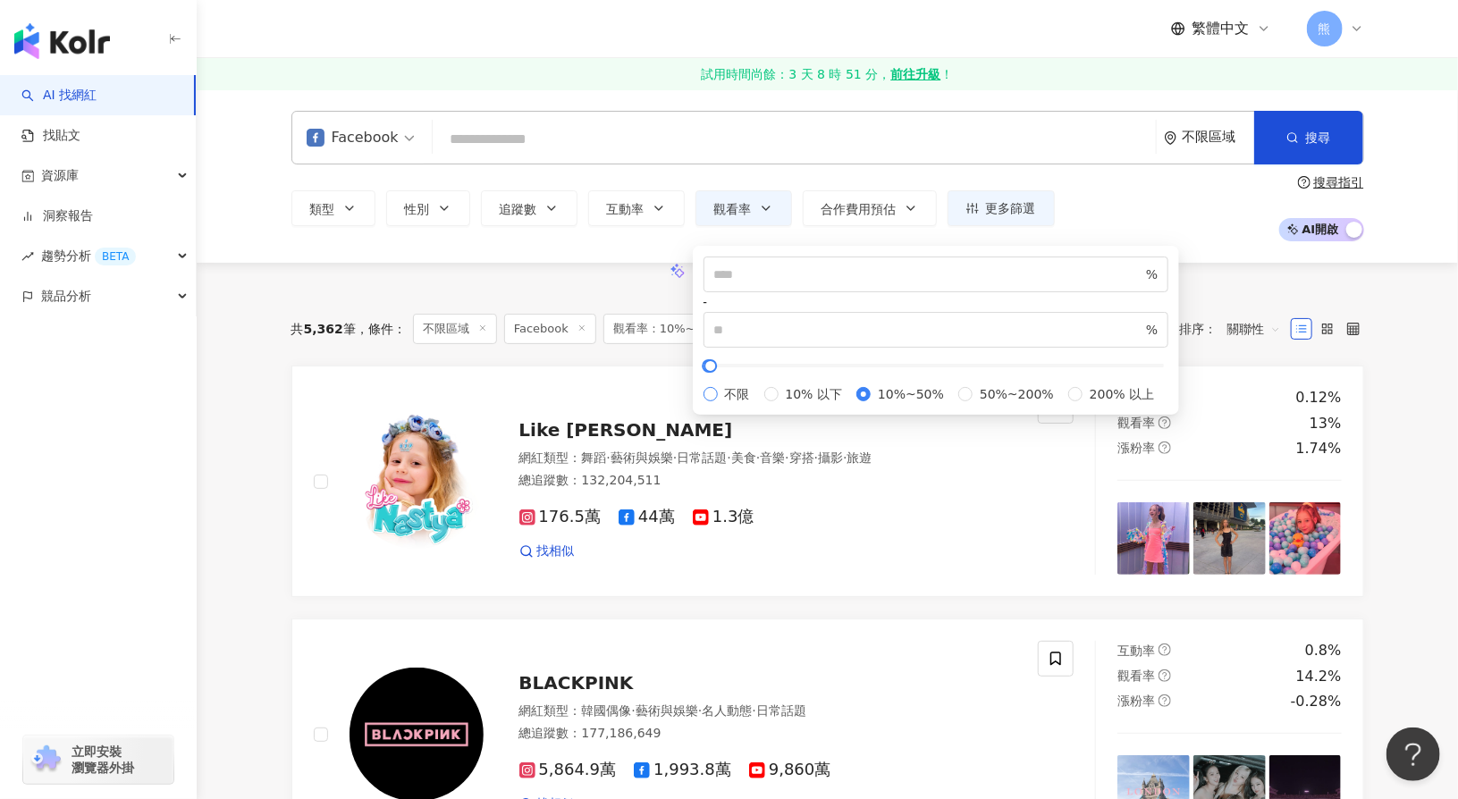
click at [749, 384] on span "不限" at bounding box center [737, 394] width 39 height 20
click at [1311, 131] on span "搜尋" at bounding box center [1318, 138] width 25 height 14
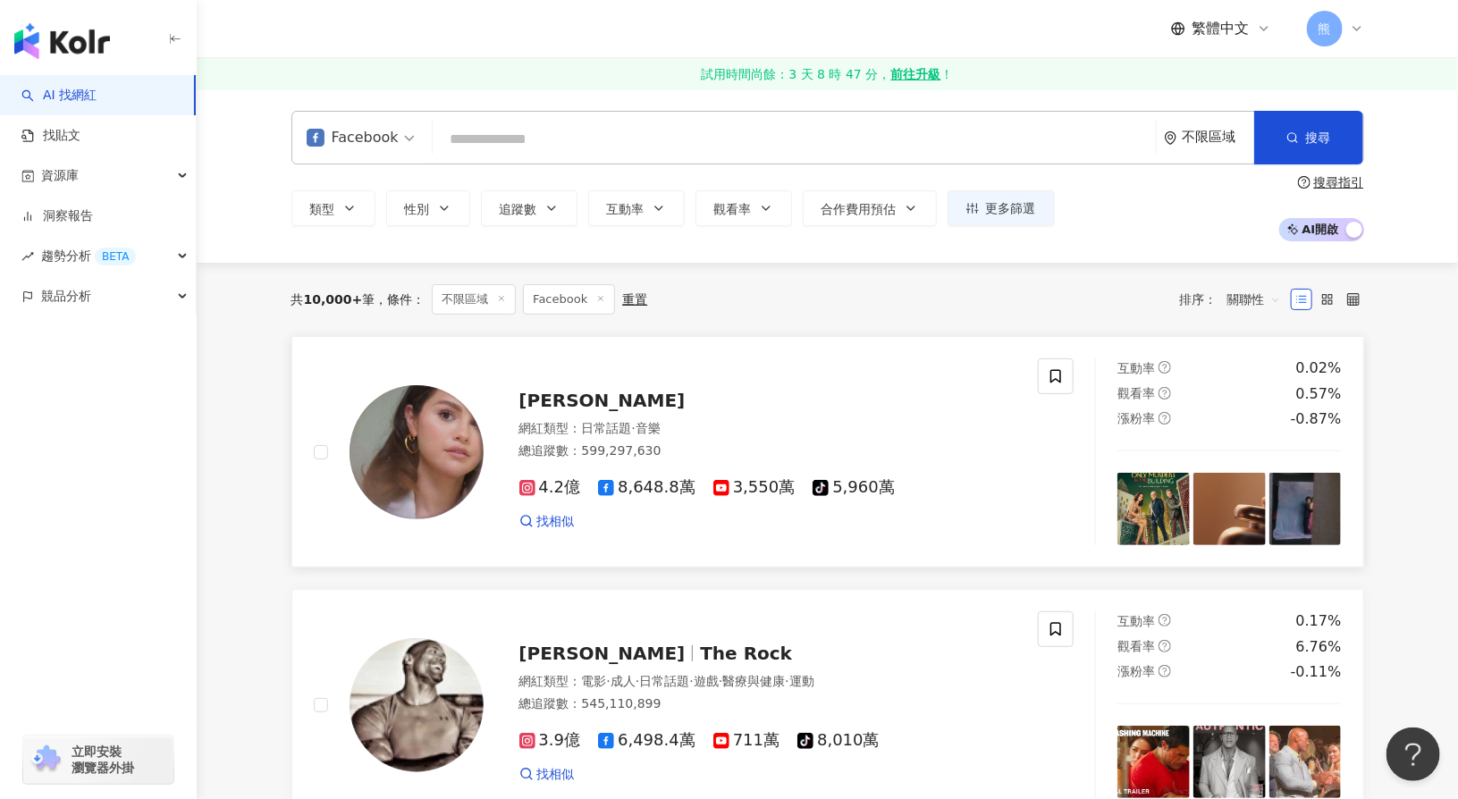
drag, startPoint x: 1323, startPoint y: 385, endPoint x: 1327, endPoint y: 395, distance: 10.5
click at [1323, 385] on div "0.57%" at bounding box center [1320, 394] width 46 height 20
click at [574, 393] on span "Selena Gomez" at bounding box center [603, 400] width 166 height 21
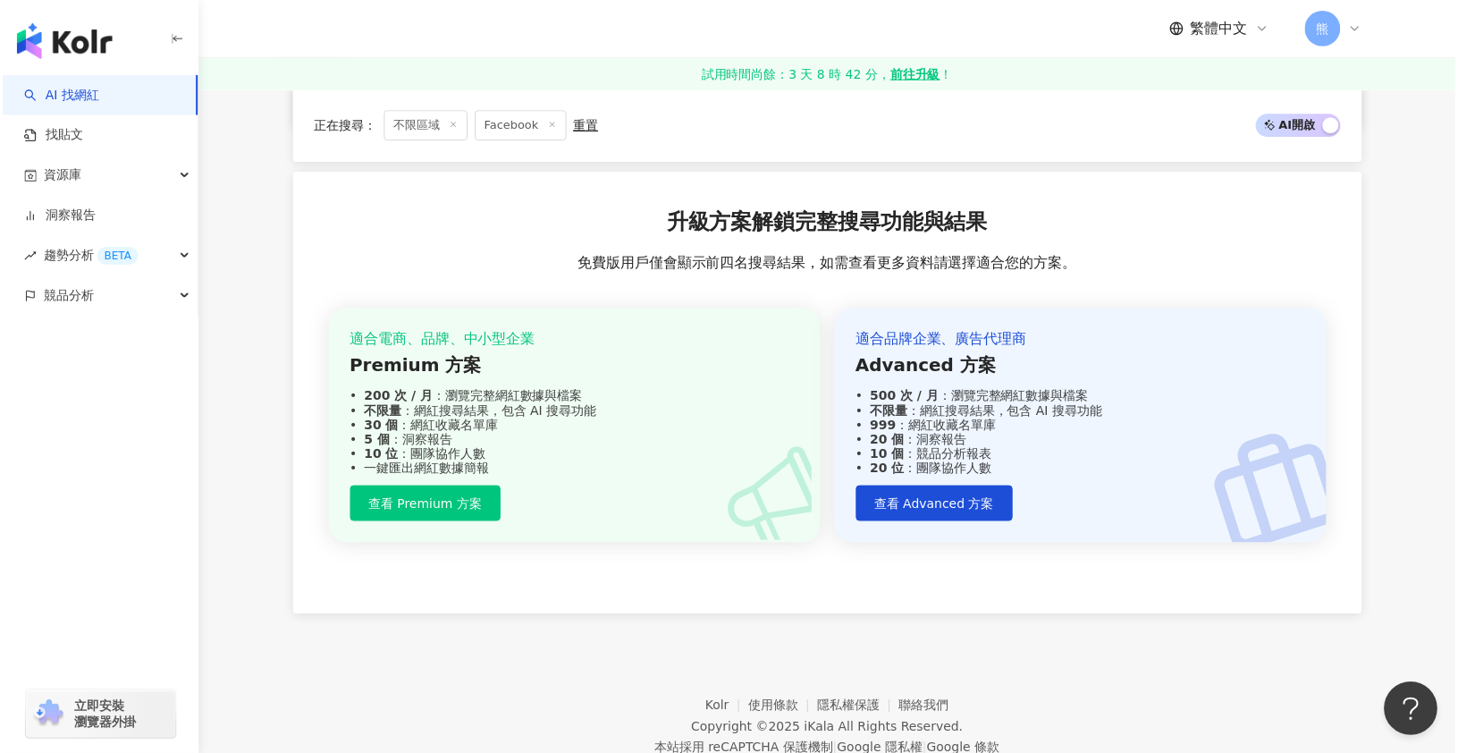
scroll to position [3595, 0]
click at [909, 23] on div "繁體中文 熊" at bounding box center [827, 28] width 1073 height 57
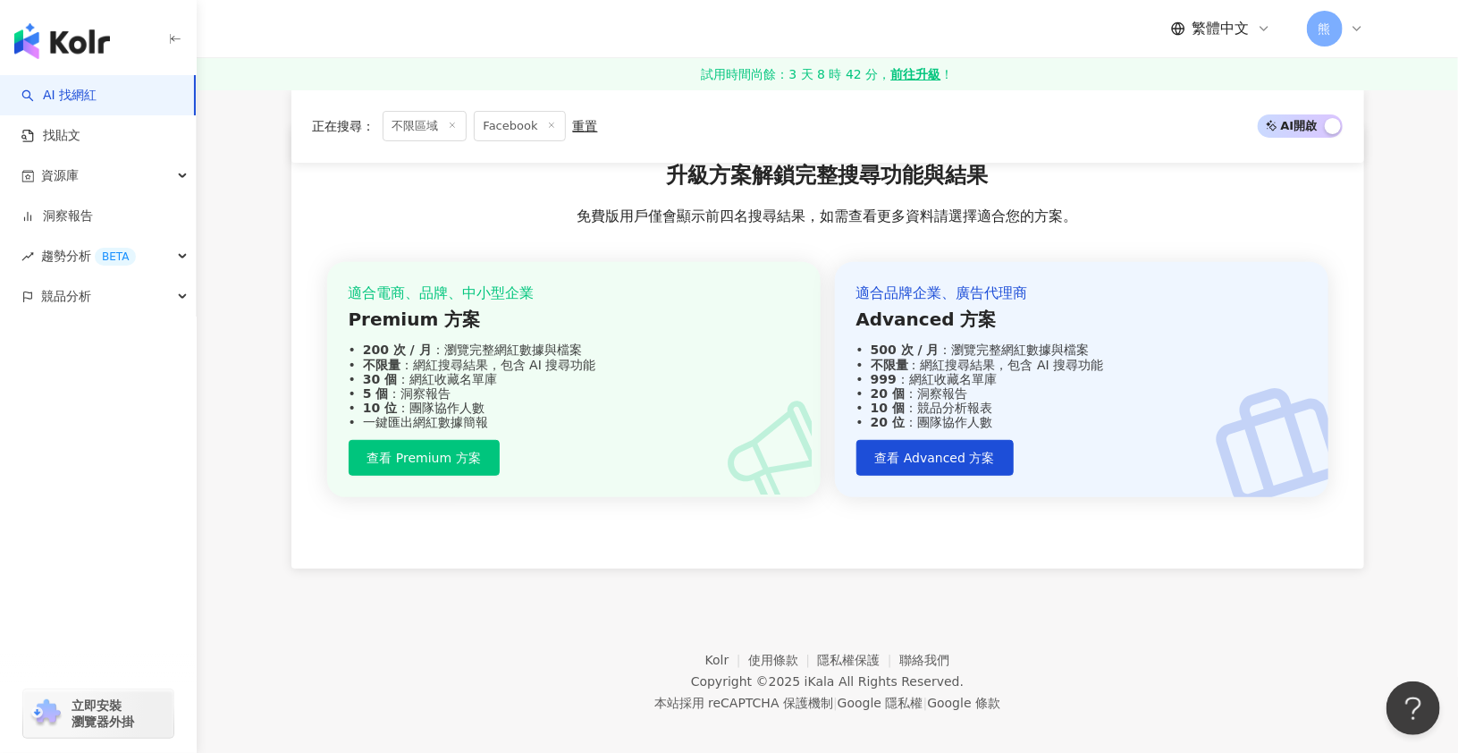
scroll to position [3642, 0]
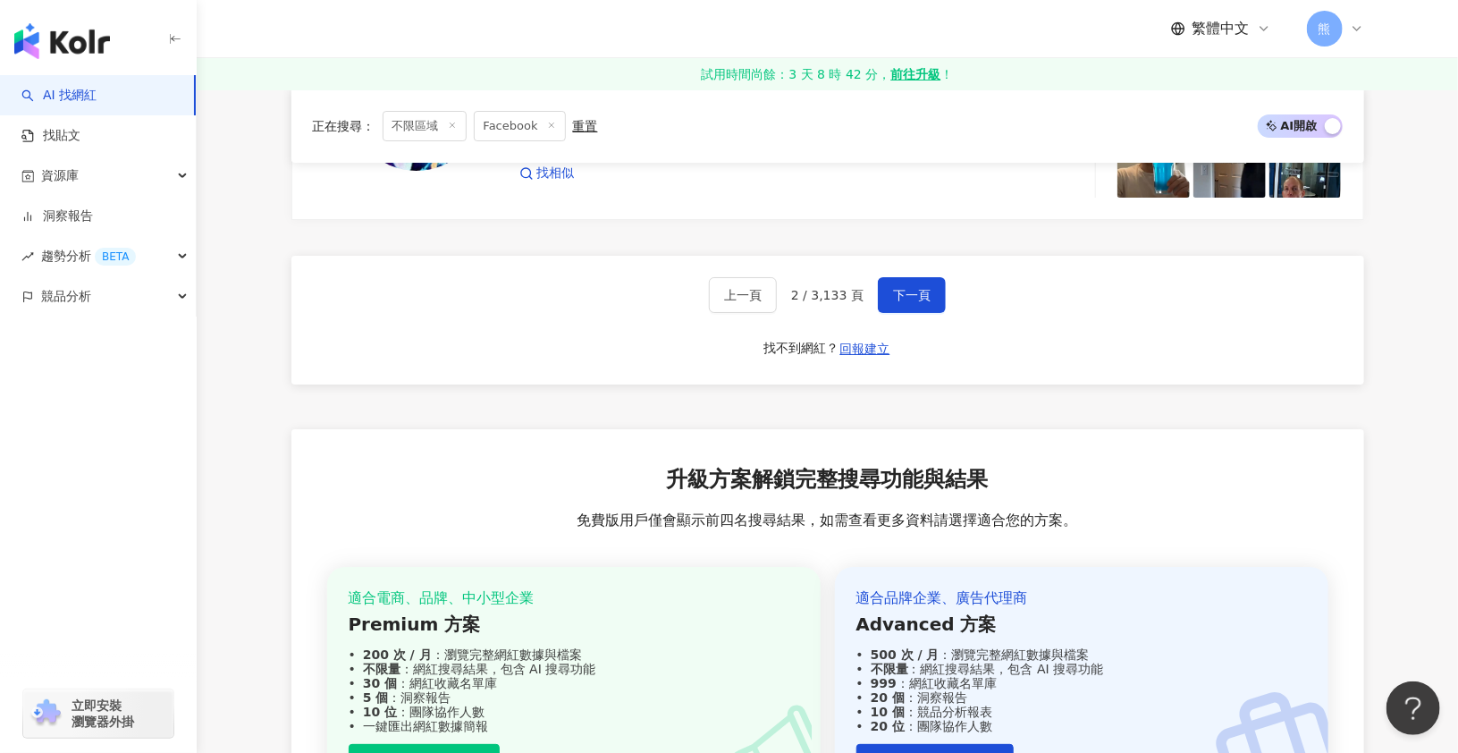
scroll to position [3542, 0]
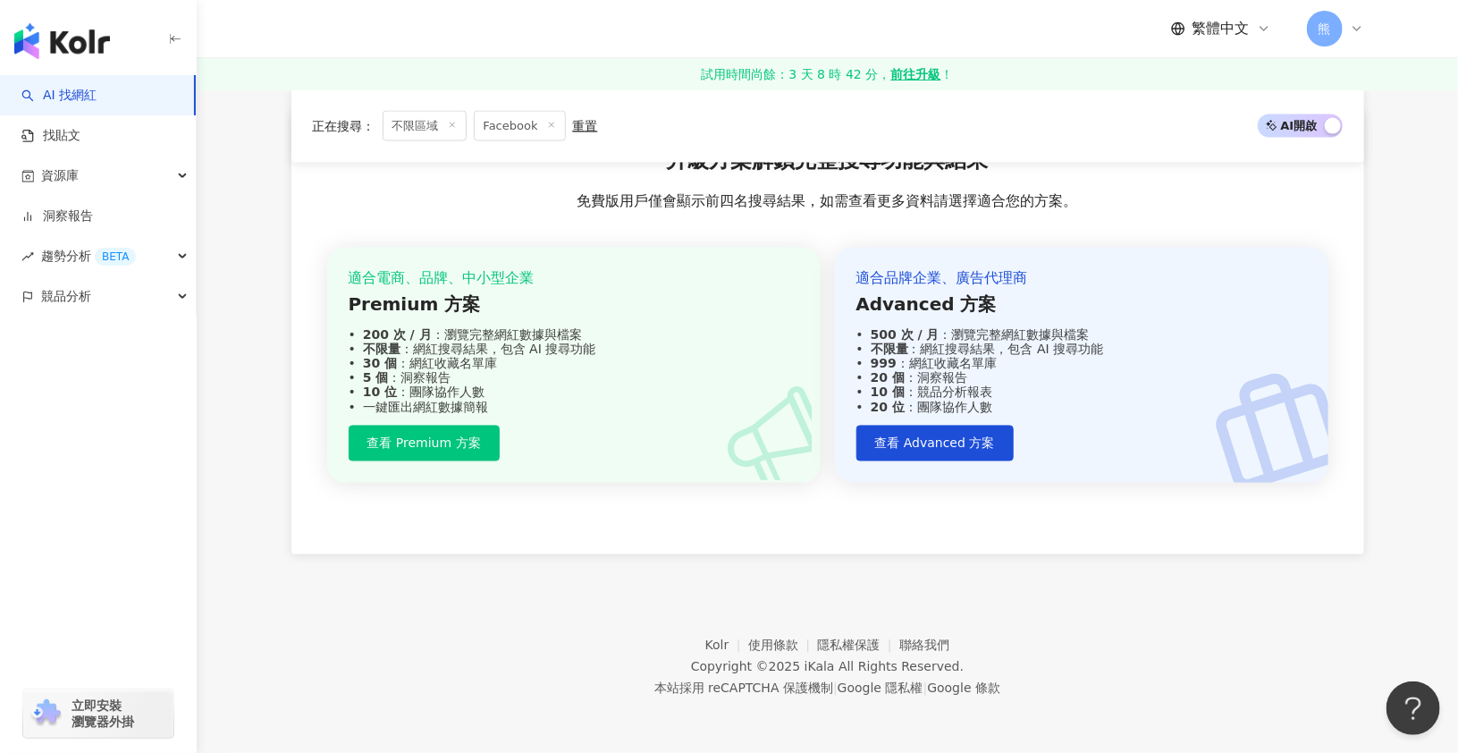
scroll to position [1096, 0]
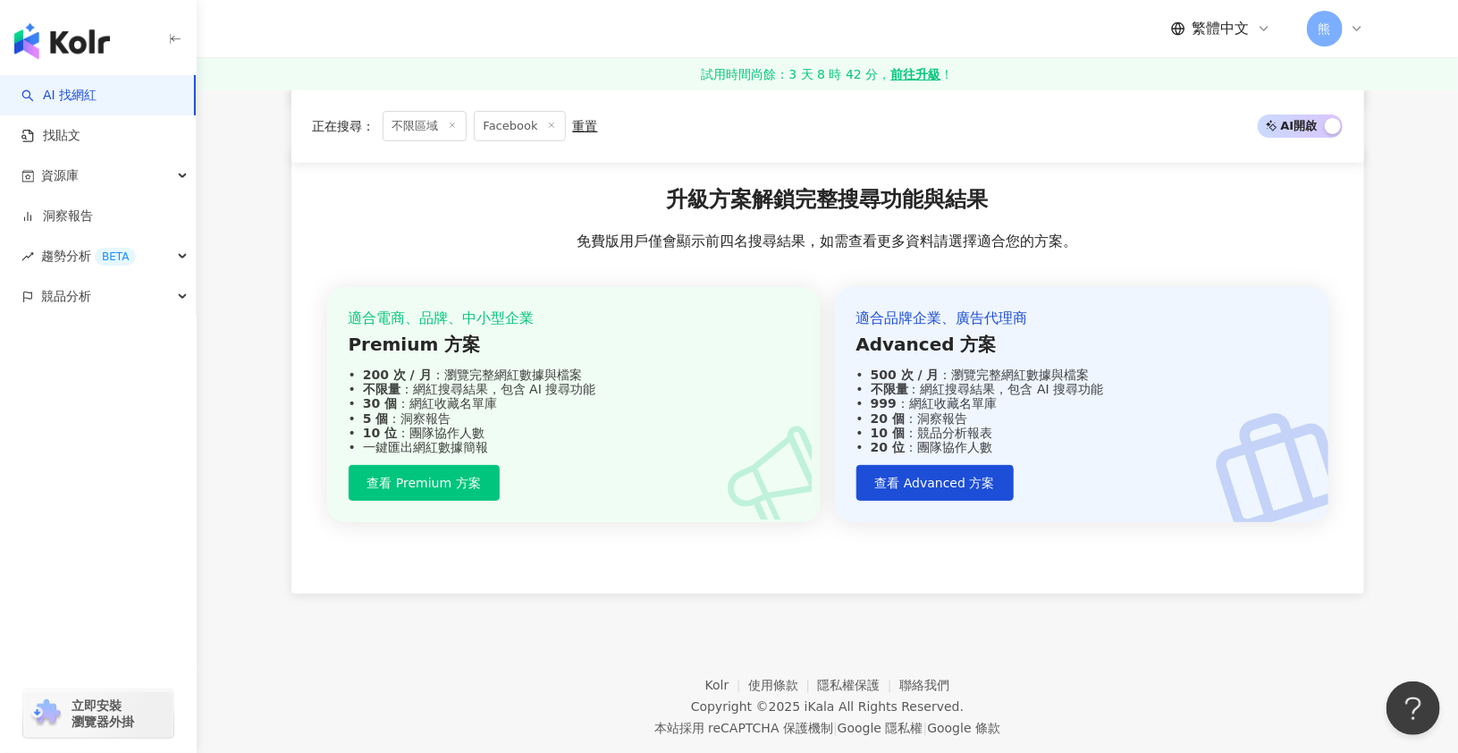
click at [909, 22] on span "下一頁" at bounding box center [912, 15] width 38 height 14
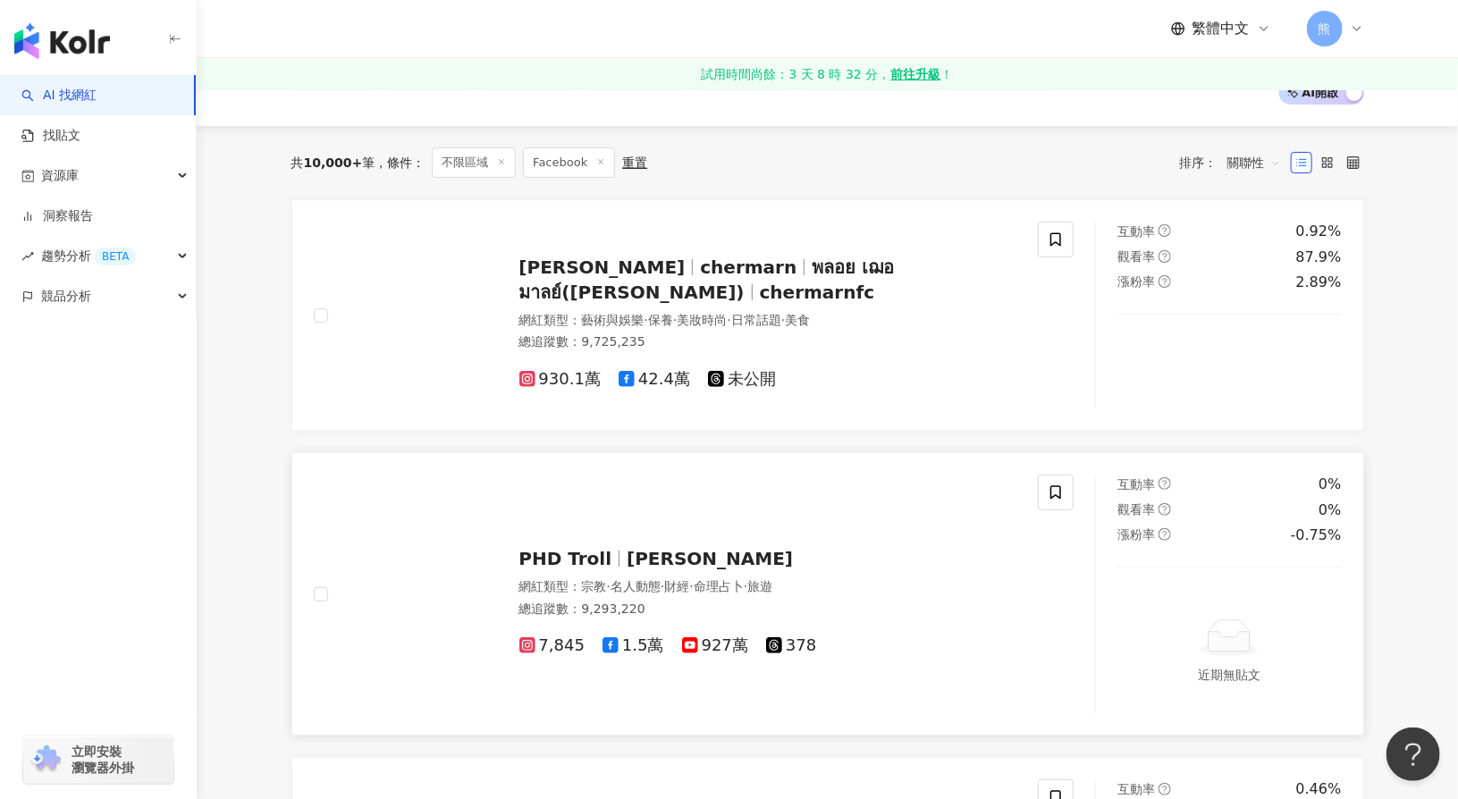
scroll to position [0, 0]
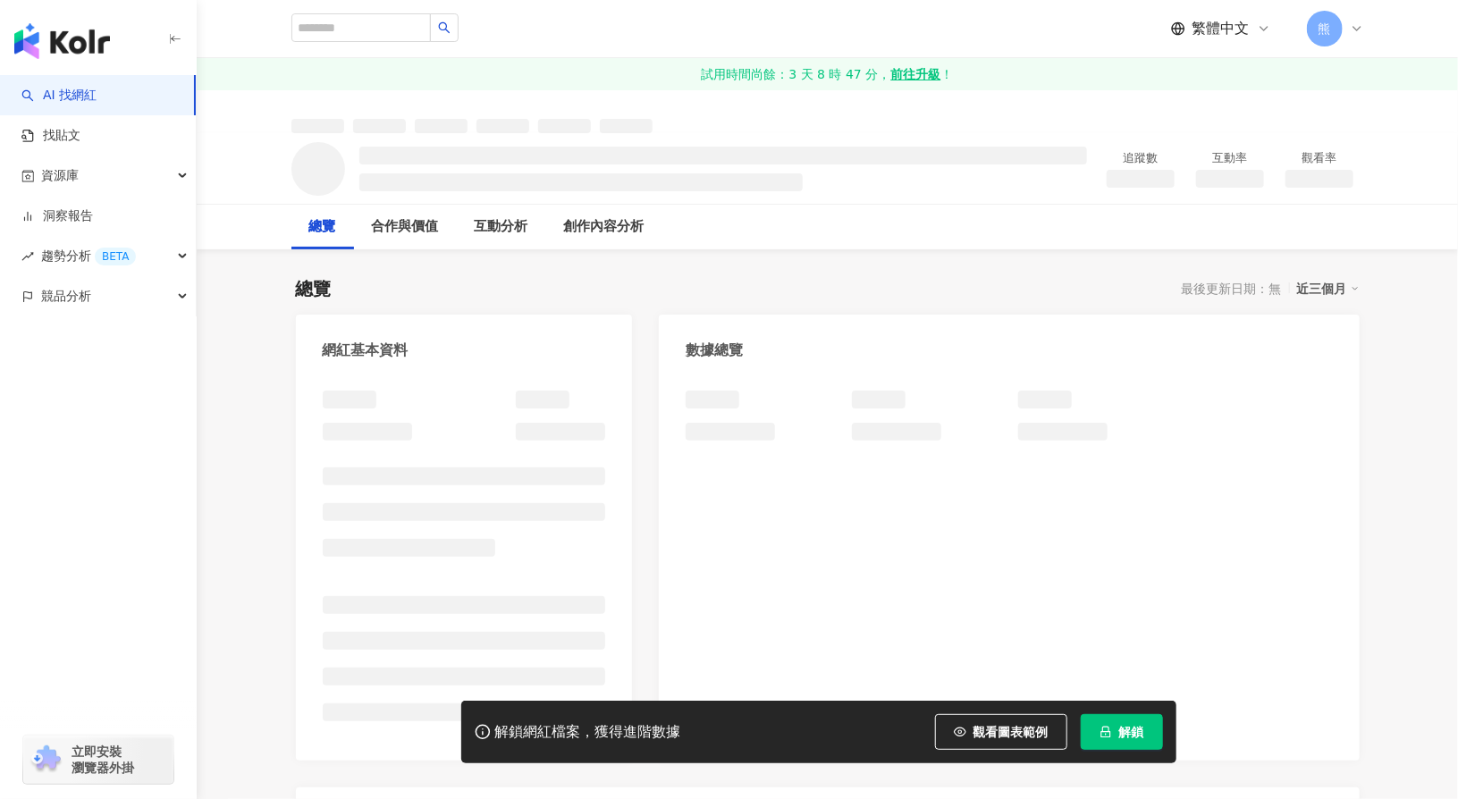
scroll to position [179, 0]
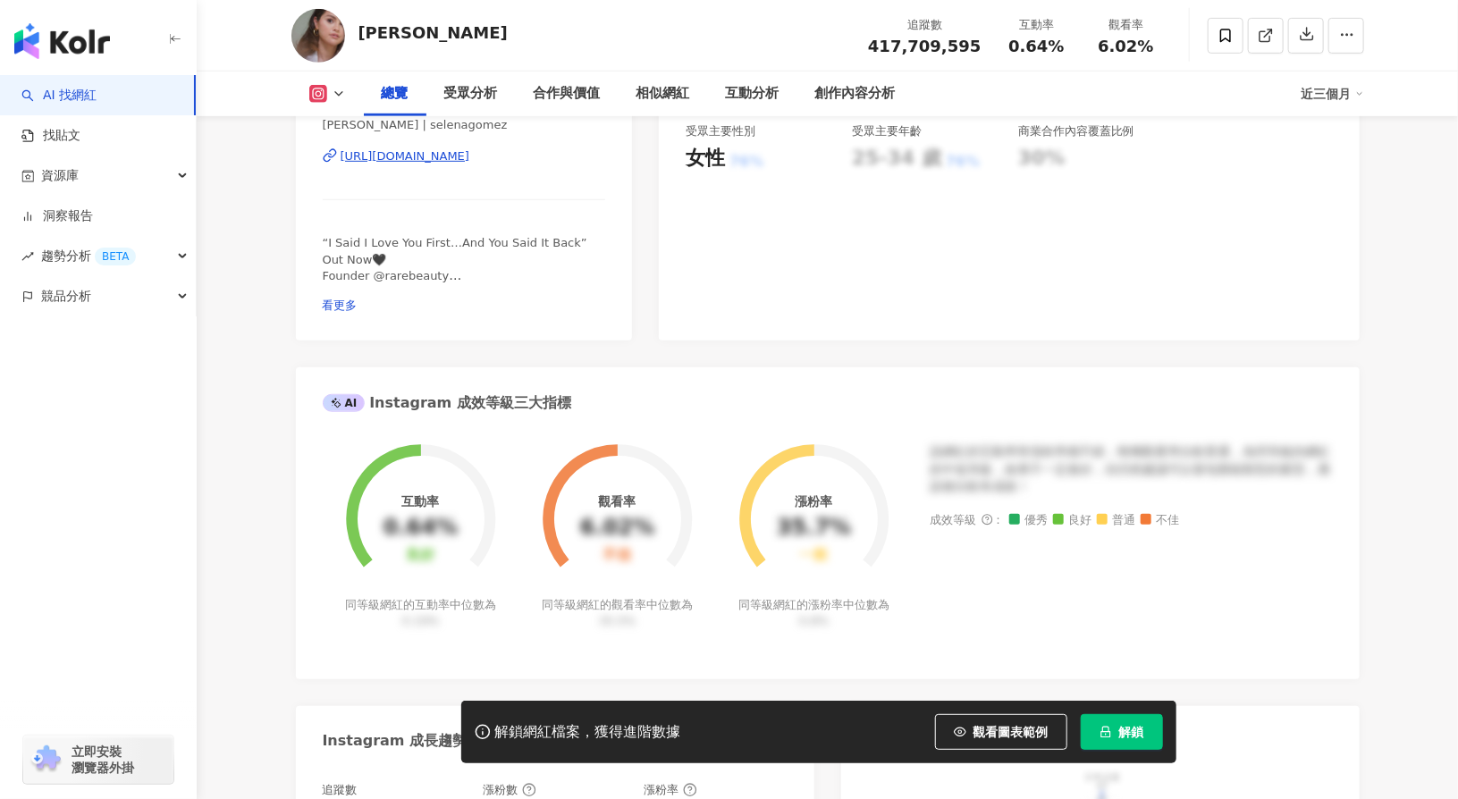
scroll to position [805, 0]
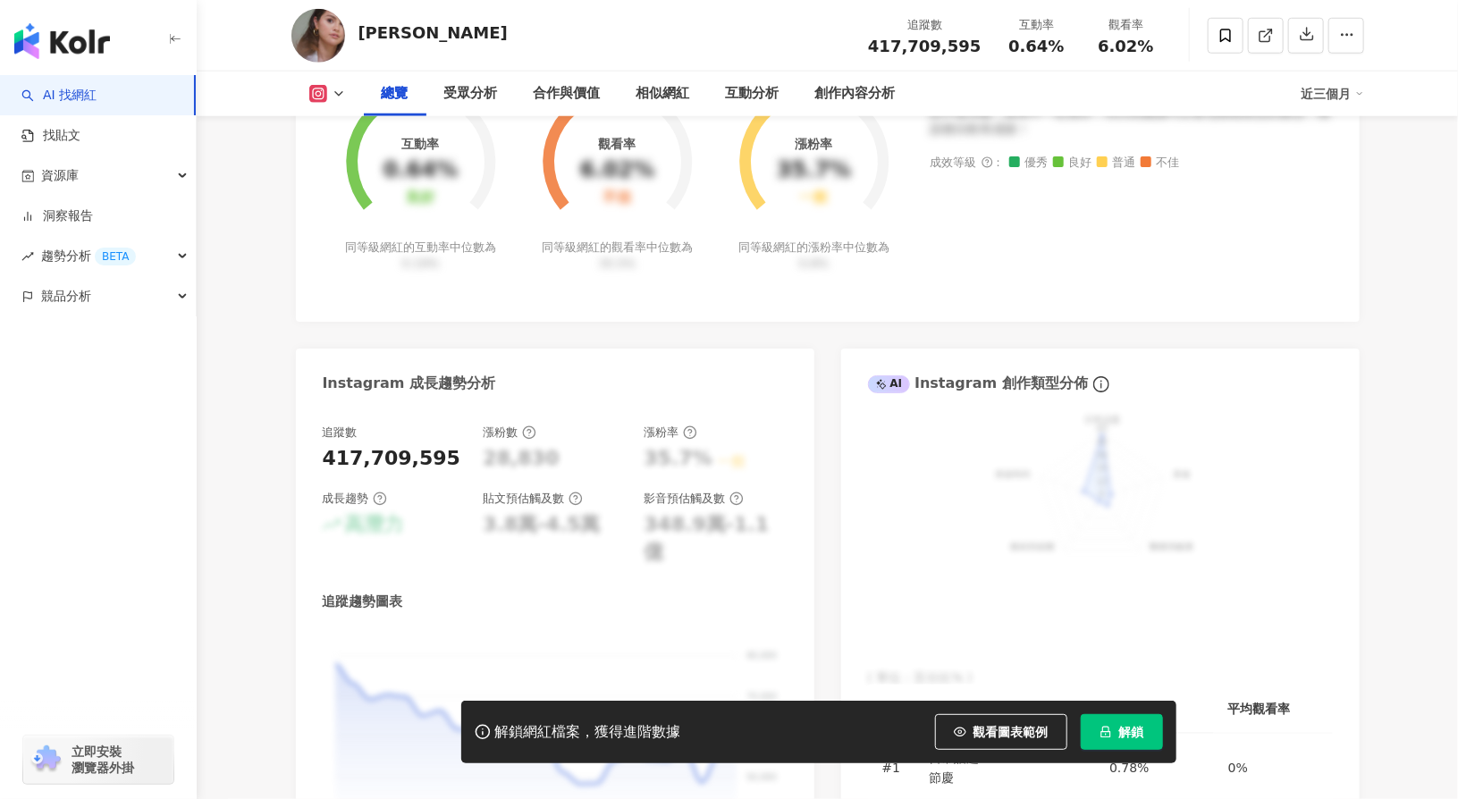
click at [342, 80] on div "總覽 受眾分析 合作與價值 相似網紅 互動分析 創作內容分析 近三個月" at bounding box center [827, 94] width 1073 height 45
click at [342, 98] on icon at bounding box center [339, 94] width 14 height 14
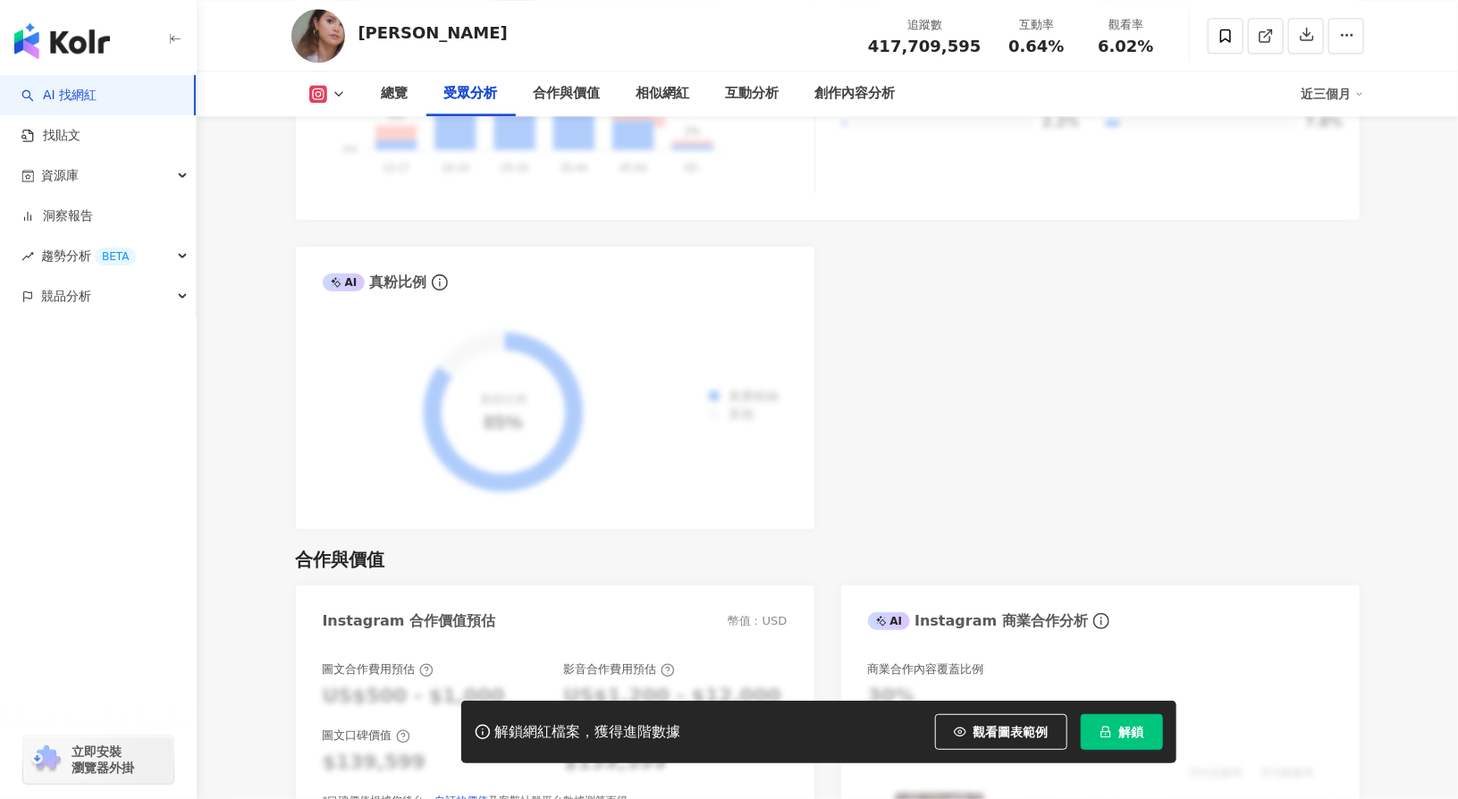
click at [334, 98] on icon at bounding box center [339, 94] width 14 height 14
click at [342, 94] on icon at bounding box center [339, 94] width 14 height 14
click at [340, 176] on button "Facebook" at bounding box center [347, 168] width 91 height 25
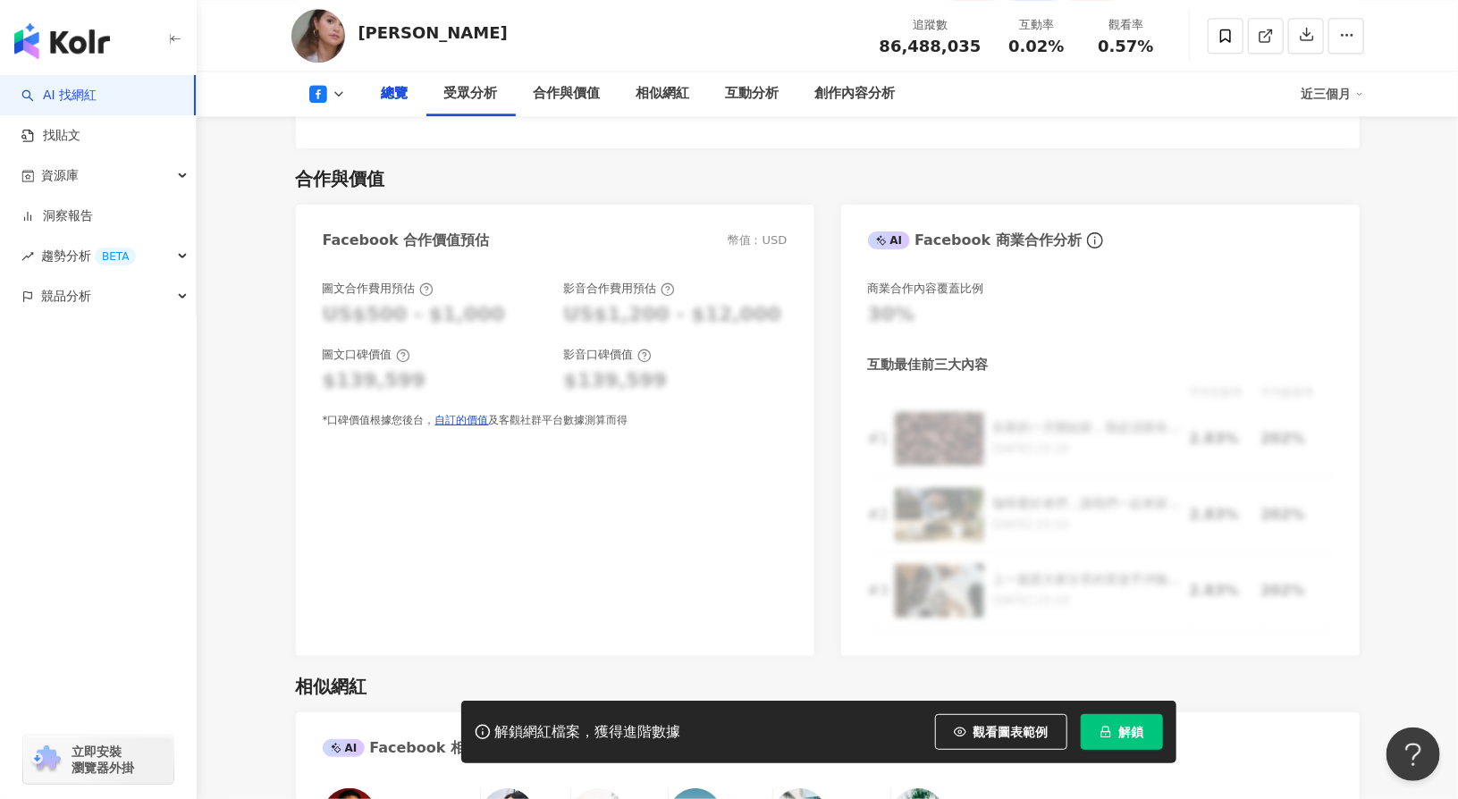
click at [334, 96] on icon at bounding box center [339, 94] width 14 height 14
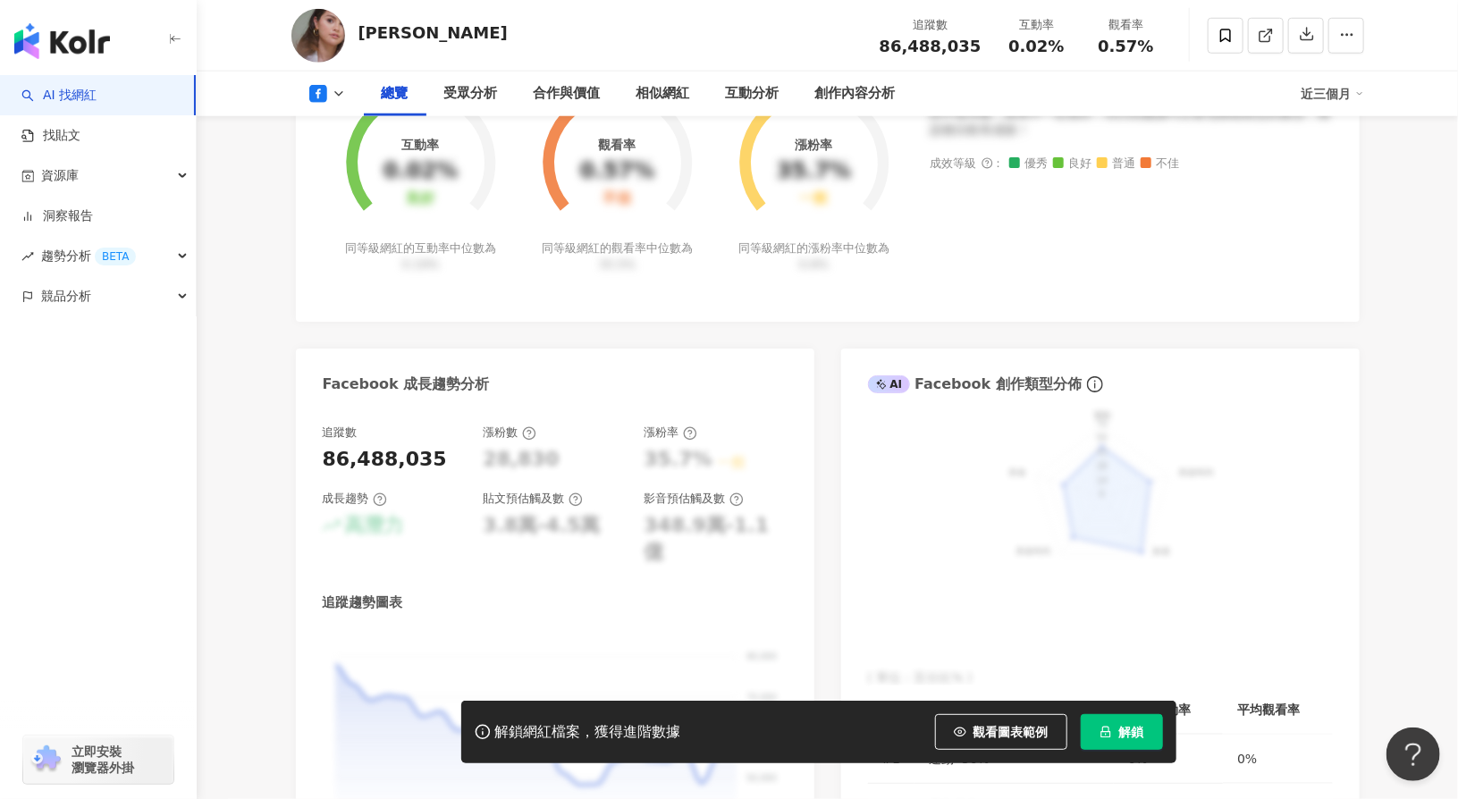
click at [334, 96] on icon at bounding box center [339, 94] width 14 height 14
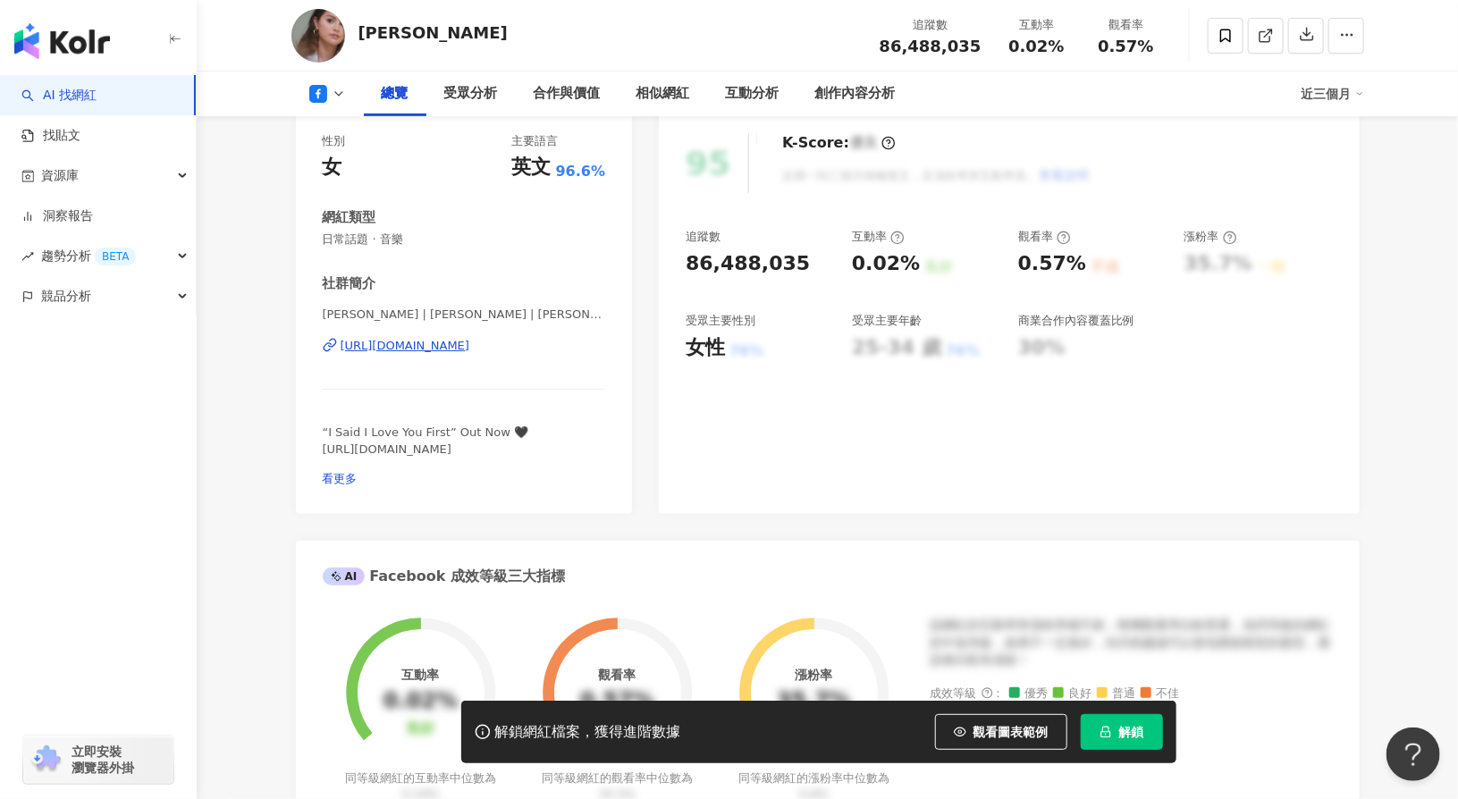
scroll to position [251, 0]
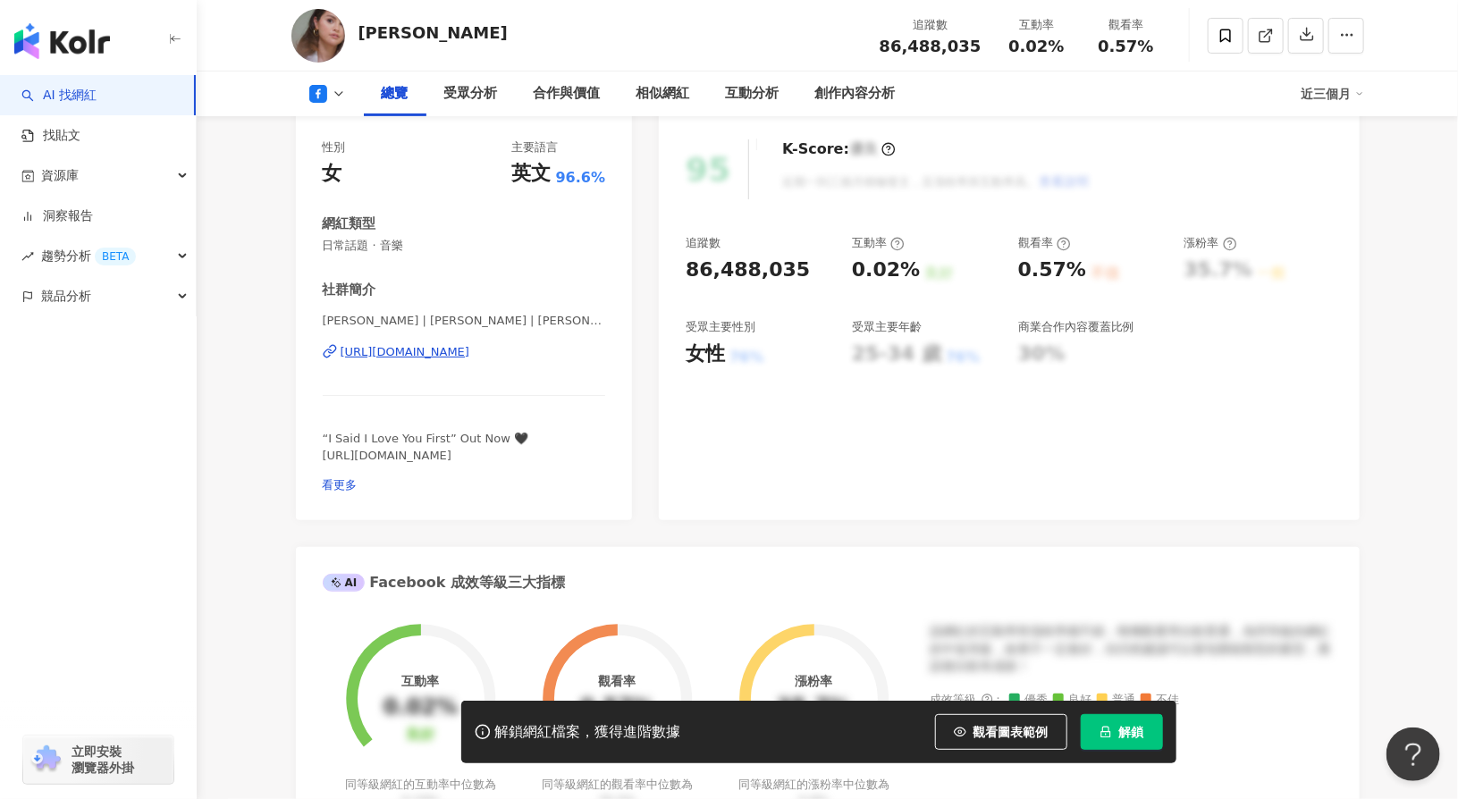
click at [762, 284] on div "86,488,035" at bounding box center [748, 271] width 124 height 28
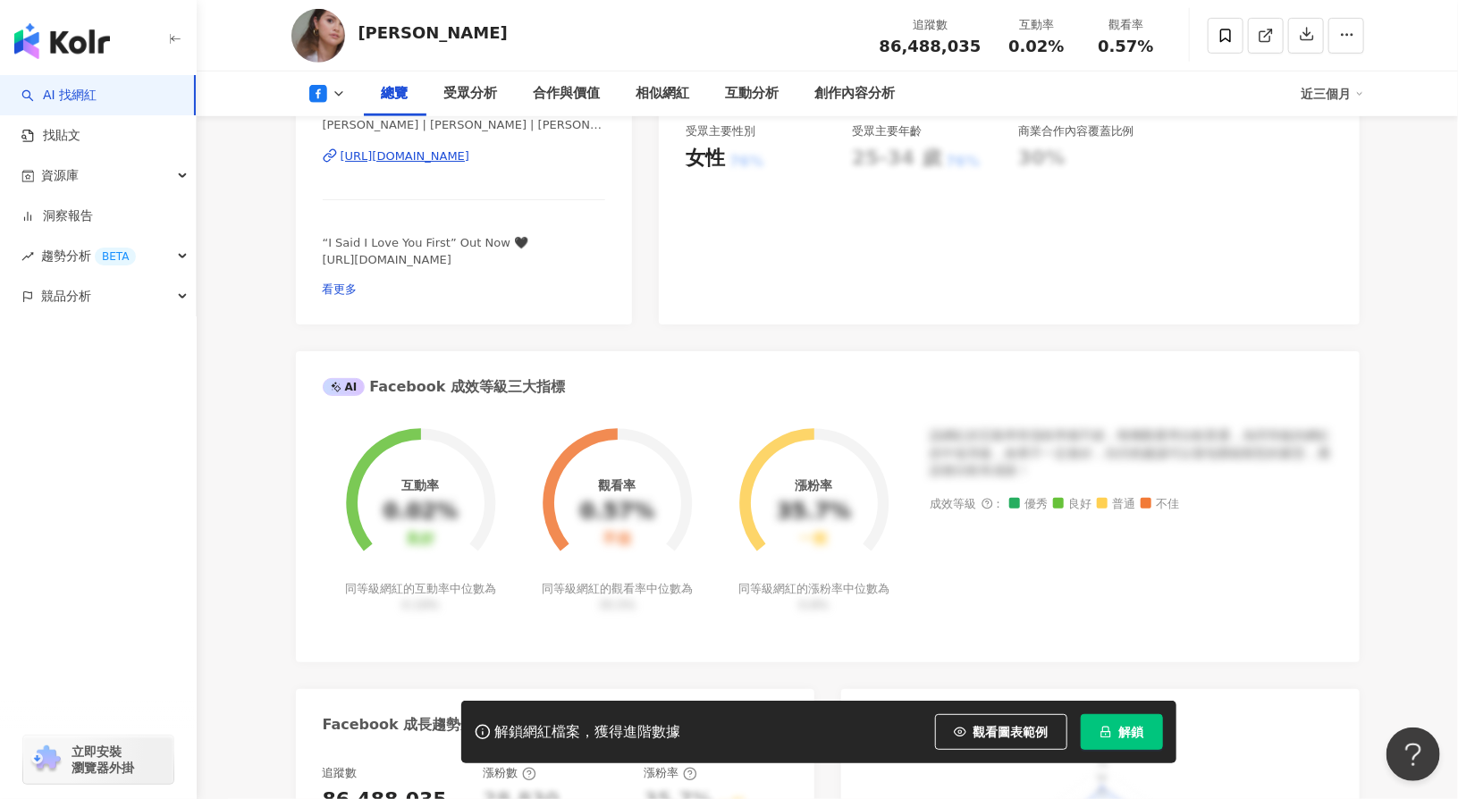
scroll to position [984, 0]
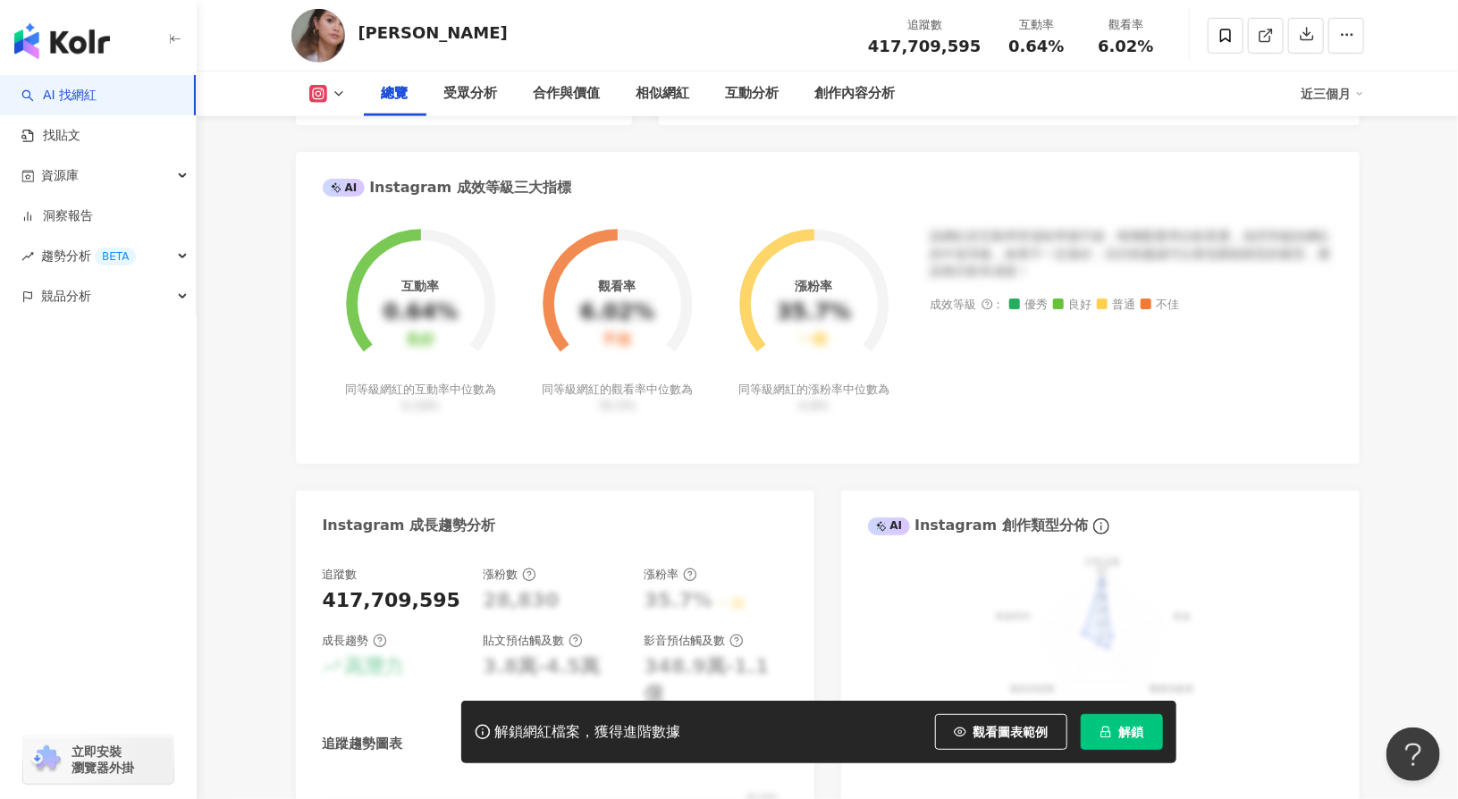
scroll to position [132, 0]
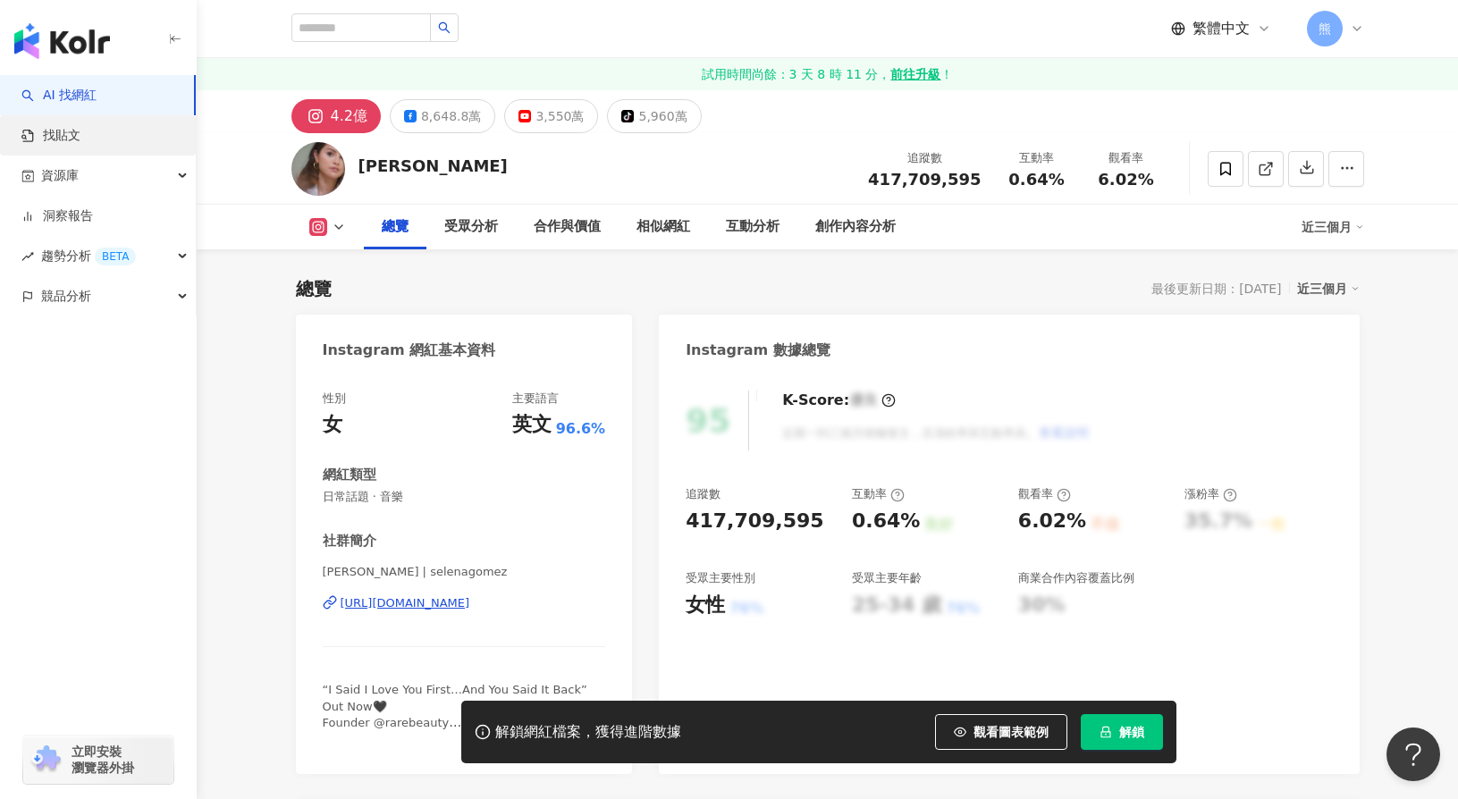
click at [80, 127] on link "找貼文" at bounding box center [50, 136] width 59 height 18
click at [54, 139] on link "找貼文" at bounding box center [50, 136] width 59 height 18
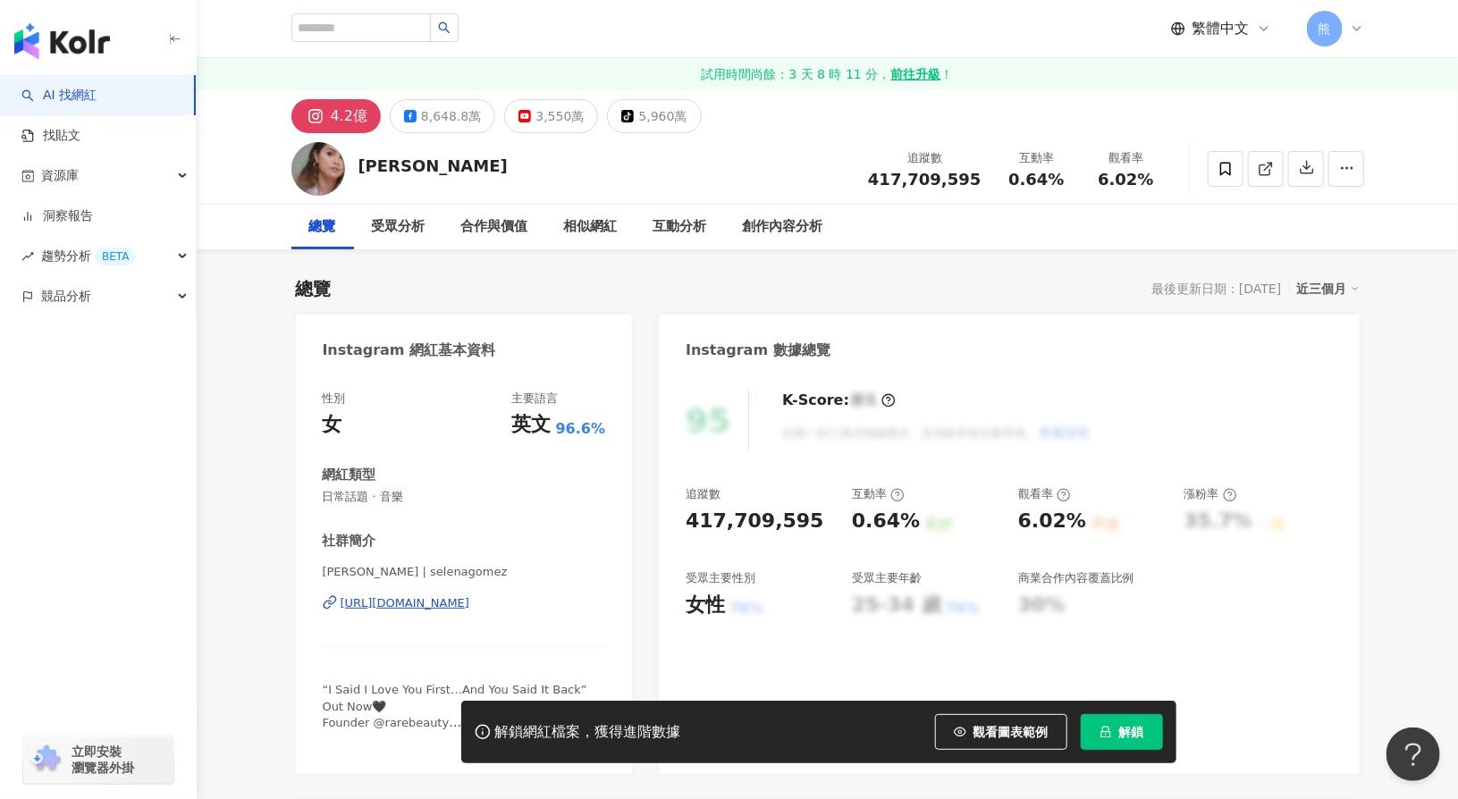
click at [97, 103] on link "AI 找網紅" at bounding box center [58, 96] width 75 height 18
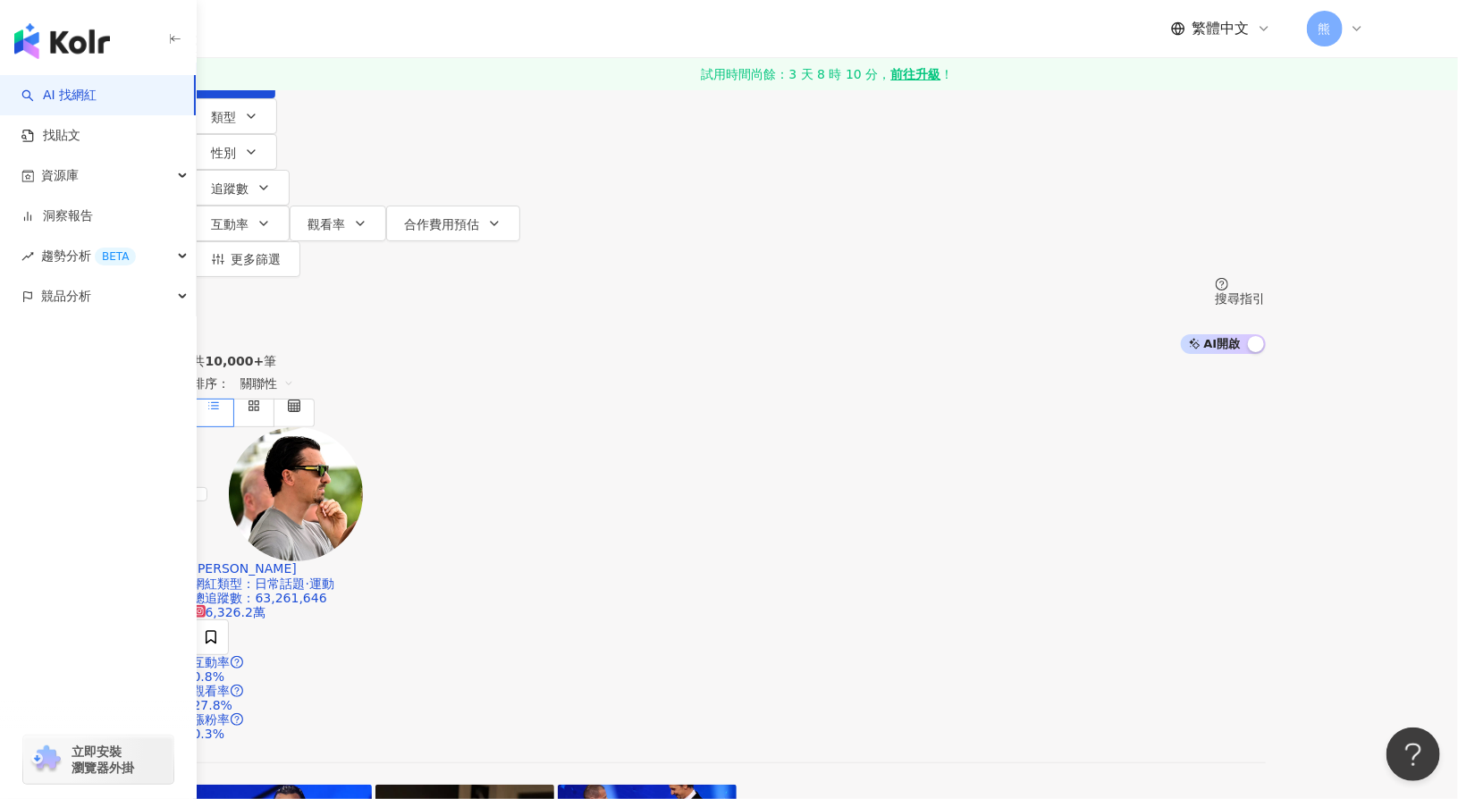
drag, startPoint x: 1327, startPoint y: 227, endPoint x: 1353, endPoint y: 230, distance: 26.1
click at [1266, 334] on span "AI 開啟 AI 關閉" at bounding box center [1223, 344] width 85 height 20
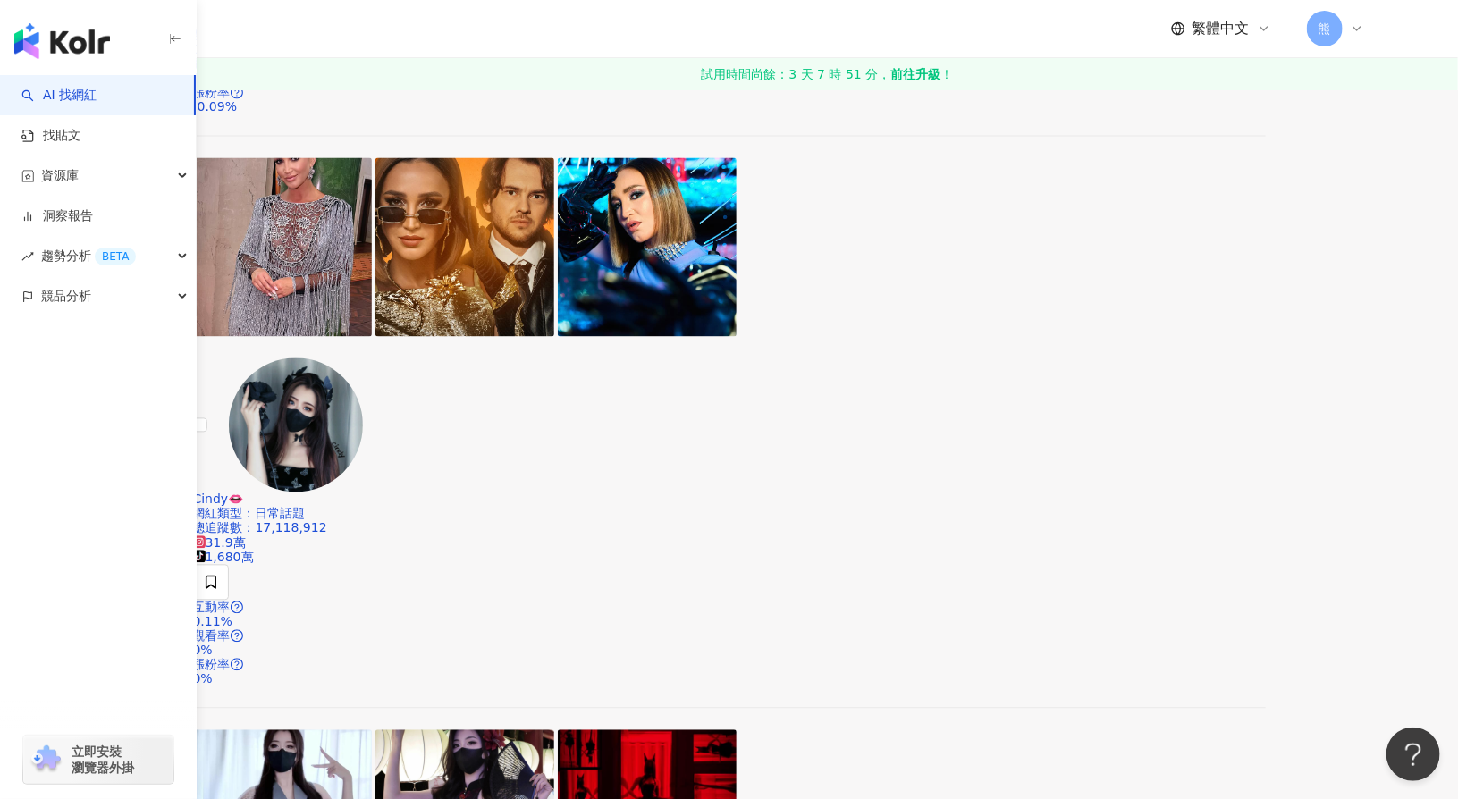
scroll to position [1961, 0]
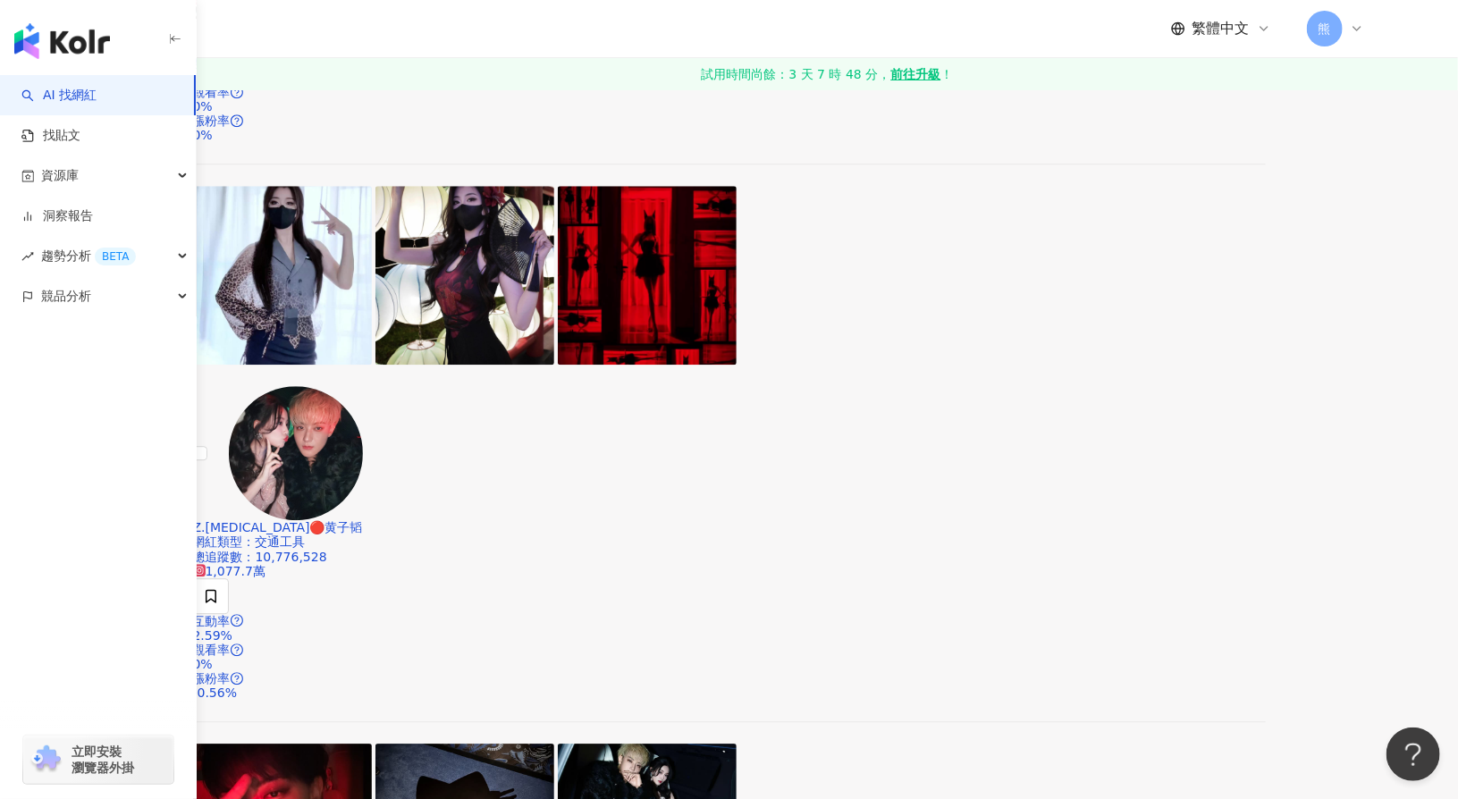
scroll to position [2319, 0]
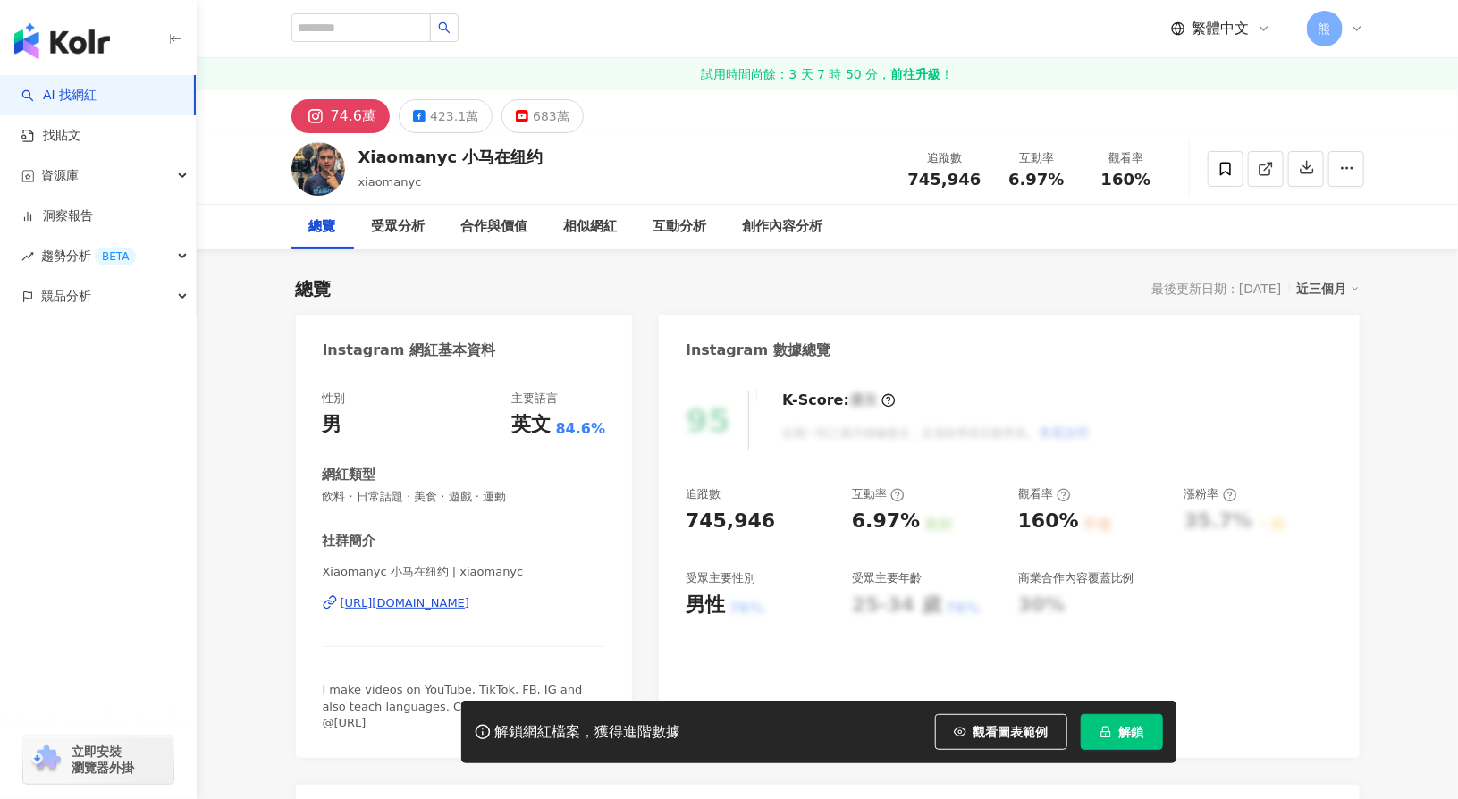
scroll to position [268, 0]
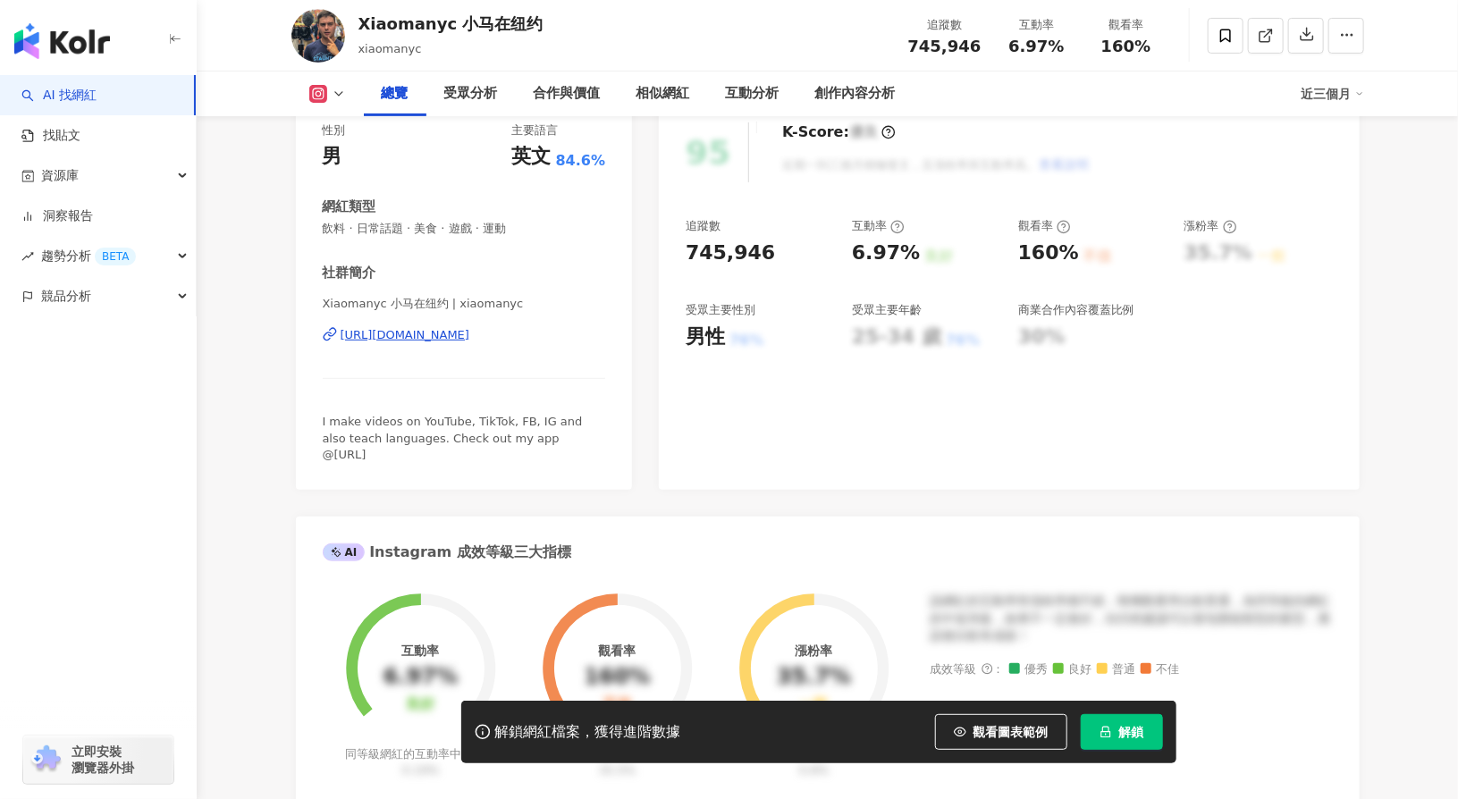
click at [736, 232] on div "追蹤數" at bounding box center [760, 226] width 148 height 16
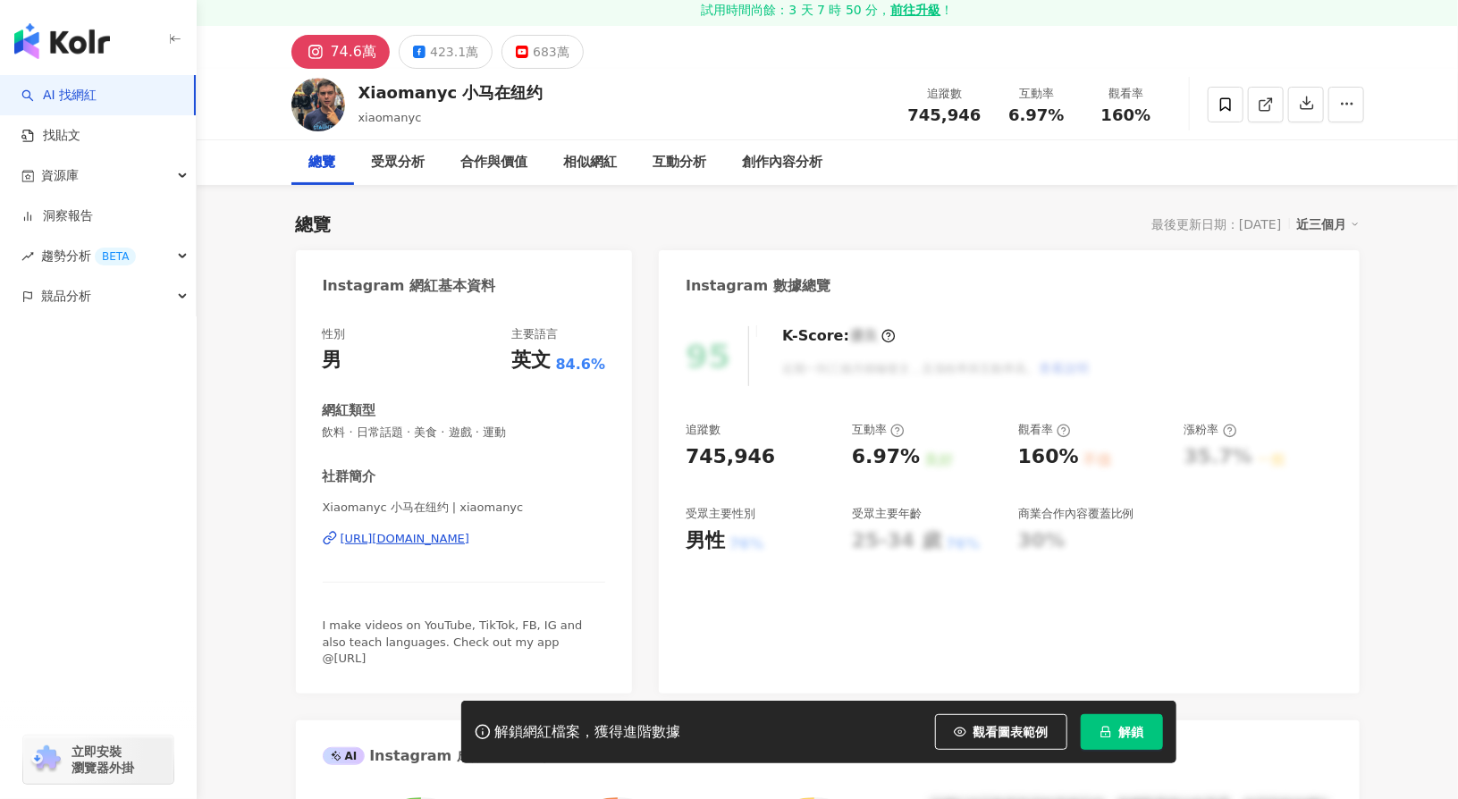
scroll to position [89, 0]
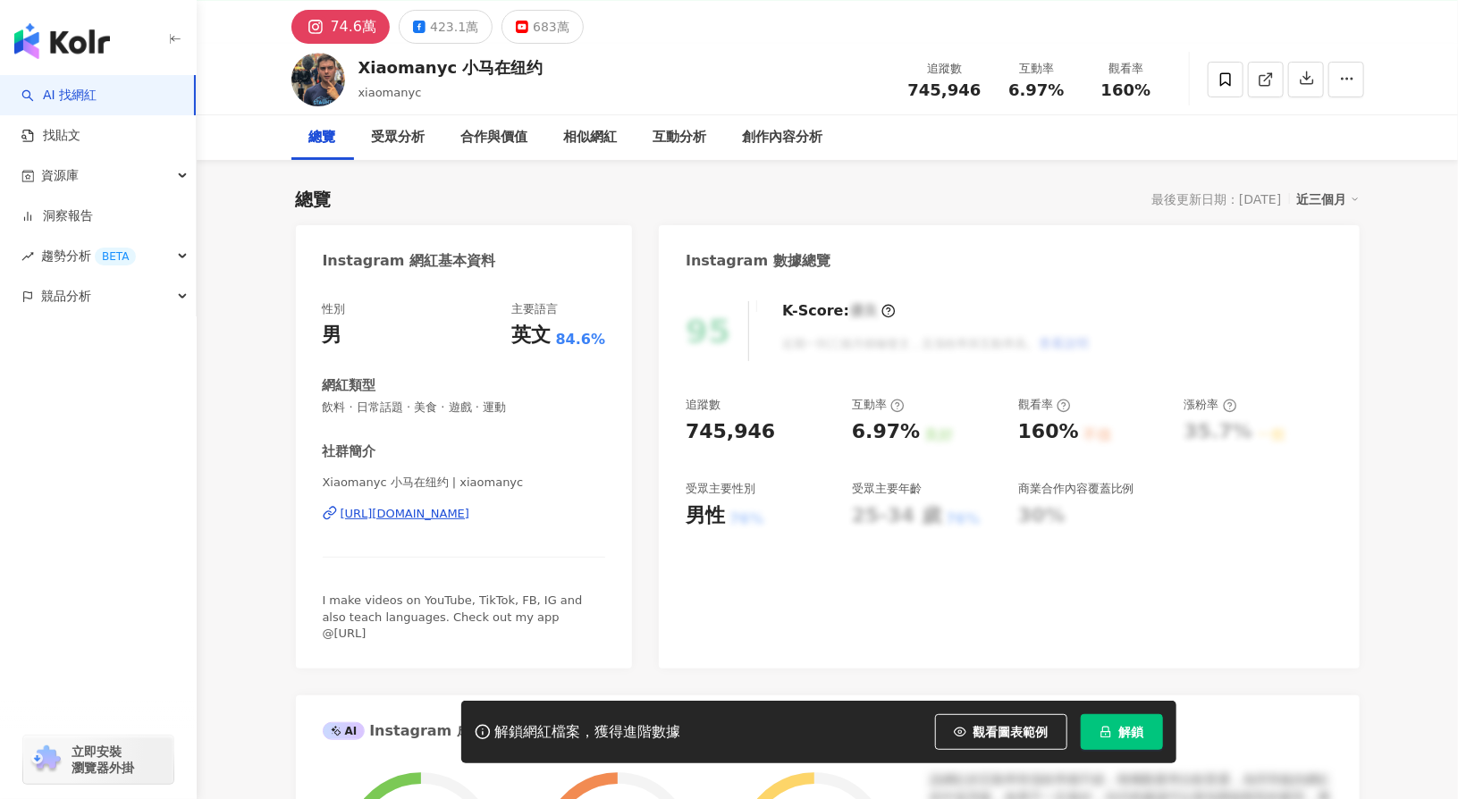
click at [730, 410] on div "追蹤數" at bounding box center [760, 405] width 148 height 16
click at [733, 408] on div "追蹤數" at bounding box center [760, 405] width 148 height 16
click at [911, 424] on div "6.97%" at bounding box center [886, 432] width 68 height 28
click at [1297, 504] on div "追蹤數 745,946 互動率 6.97% 良好 觀看率 160% 不佳 漲粉率 35.7% 一般 受眾主要性別 男性 76% 受眾主要年齡 25-34 歲 …" at bounding box center [1009, 463] width 646 height 132
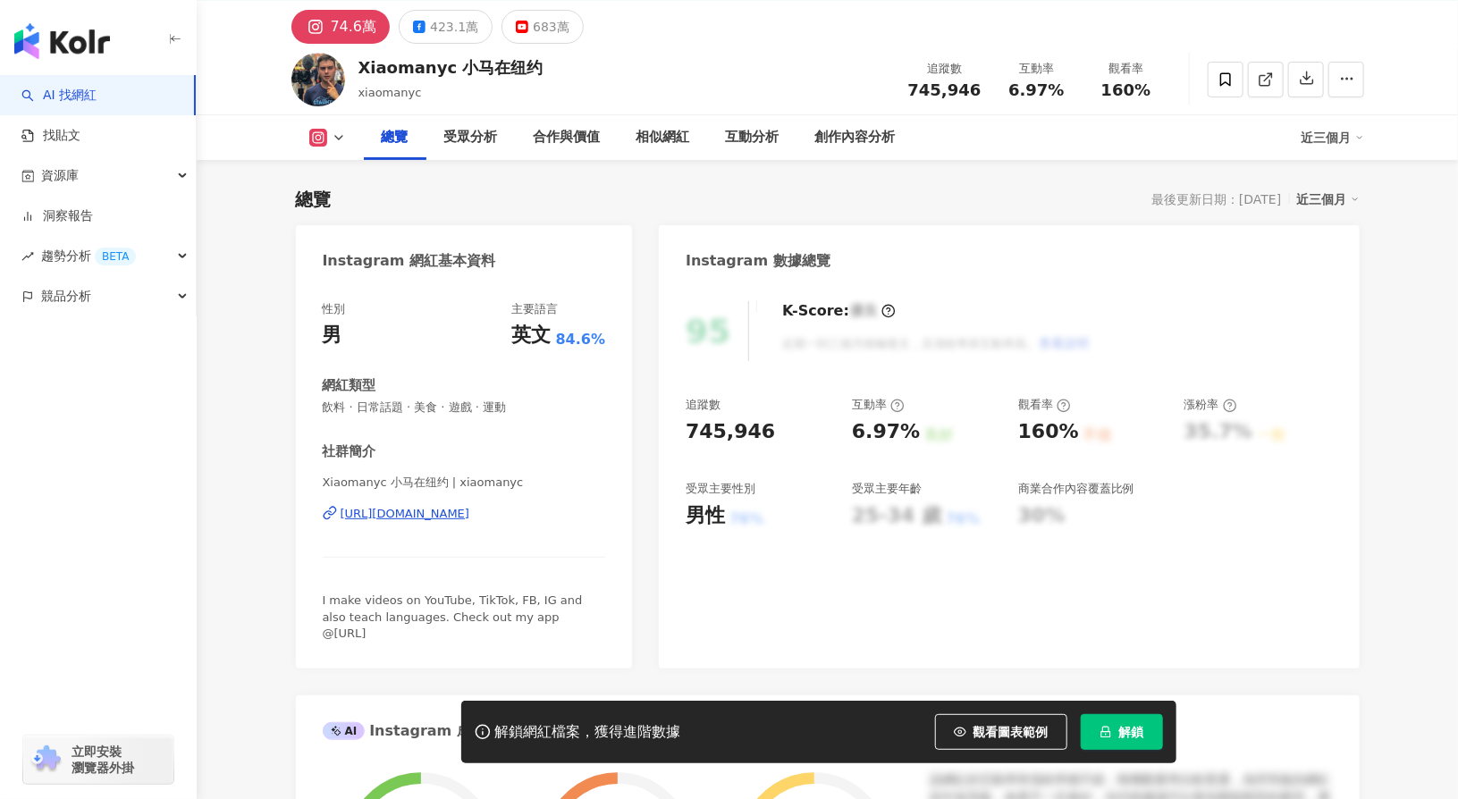
scroll to position [537, 0]
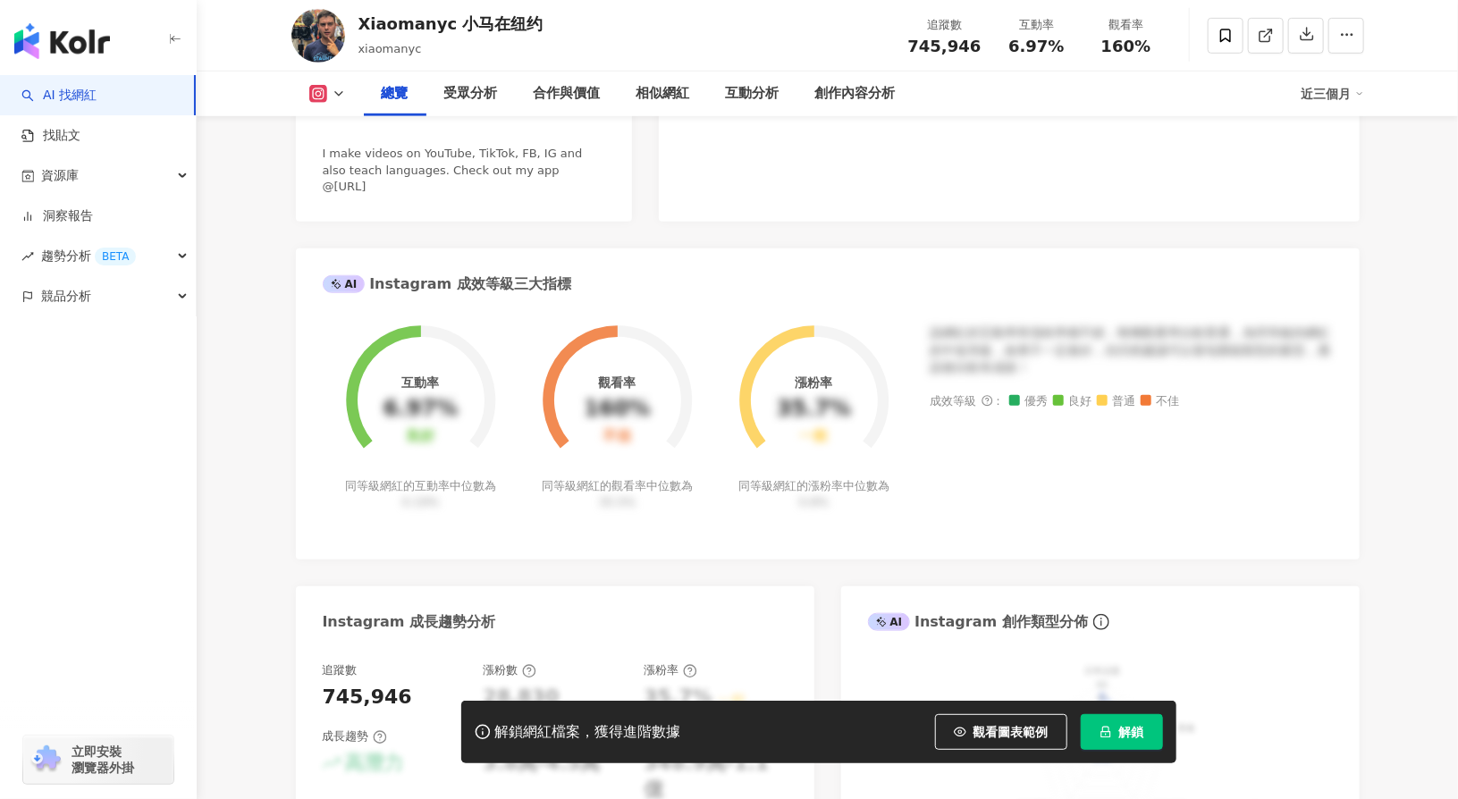
click at [586, 356] on circle at bounding box center [616, 400] width 127 height 127
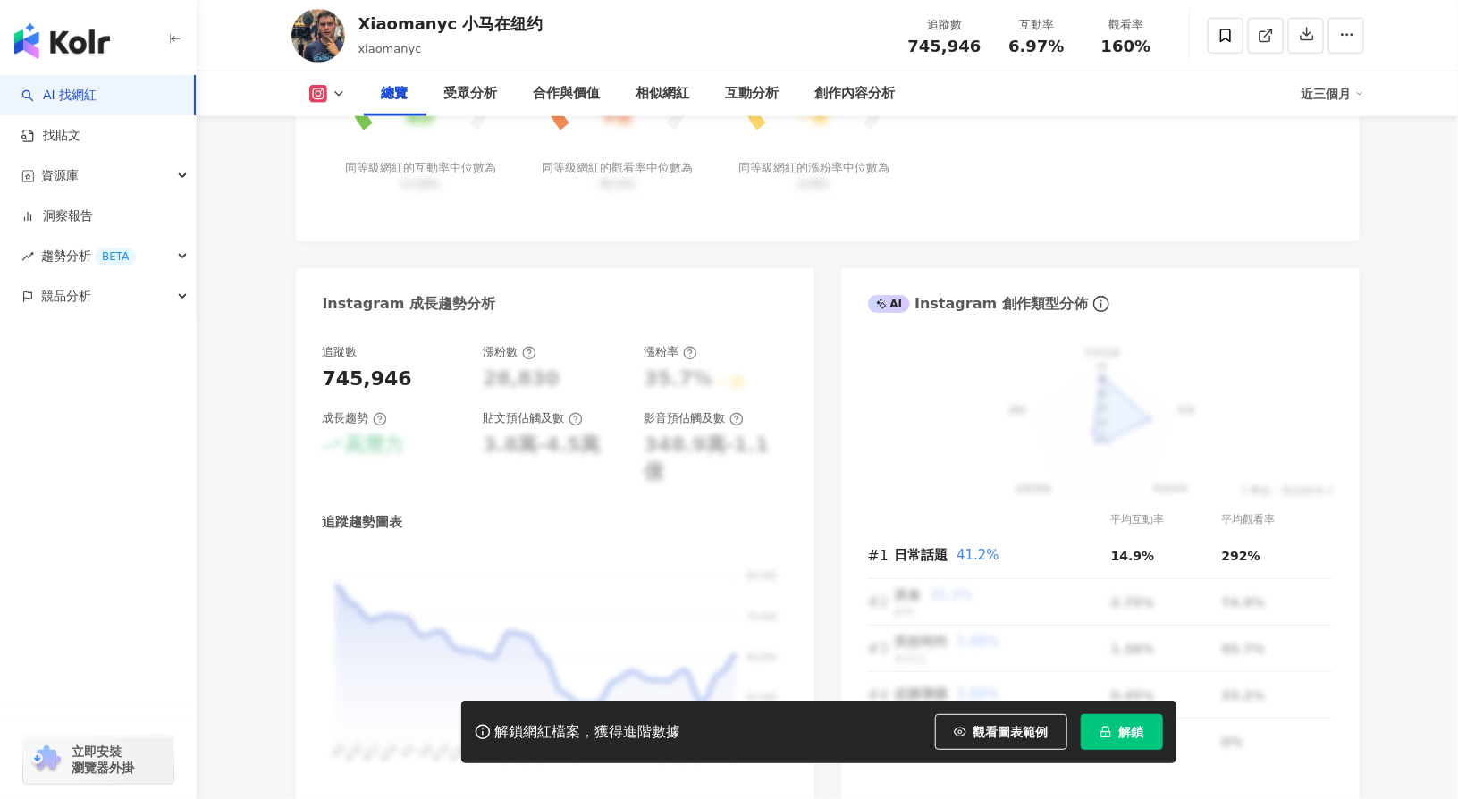
scroll to position [1162, 0]
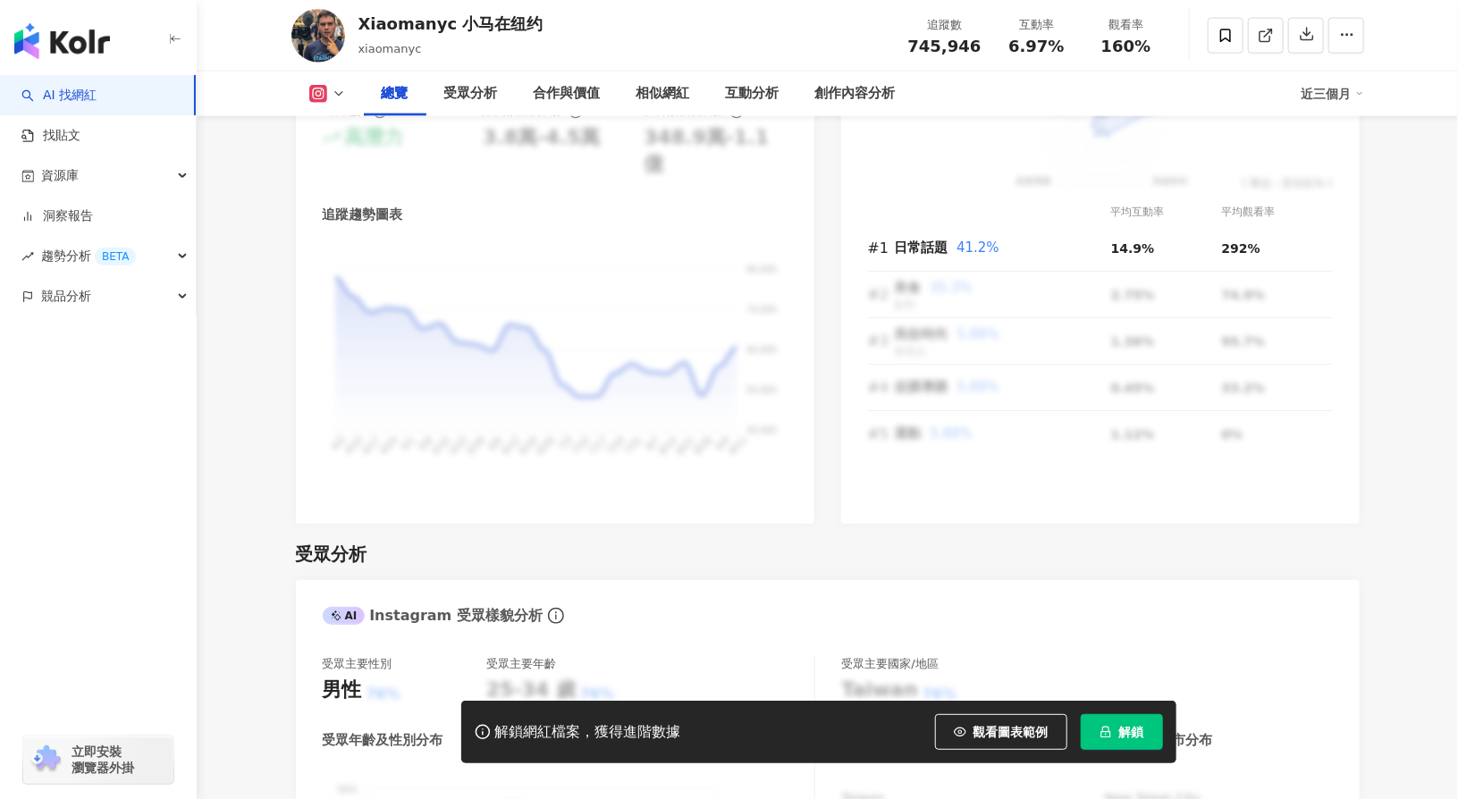
click at [1130, 731] on span "解鎖" at bounding box center [1131, 732] width 25 height 14
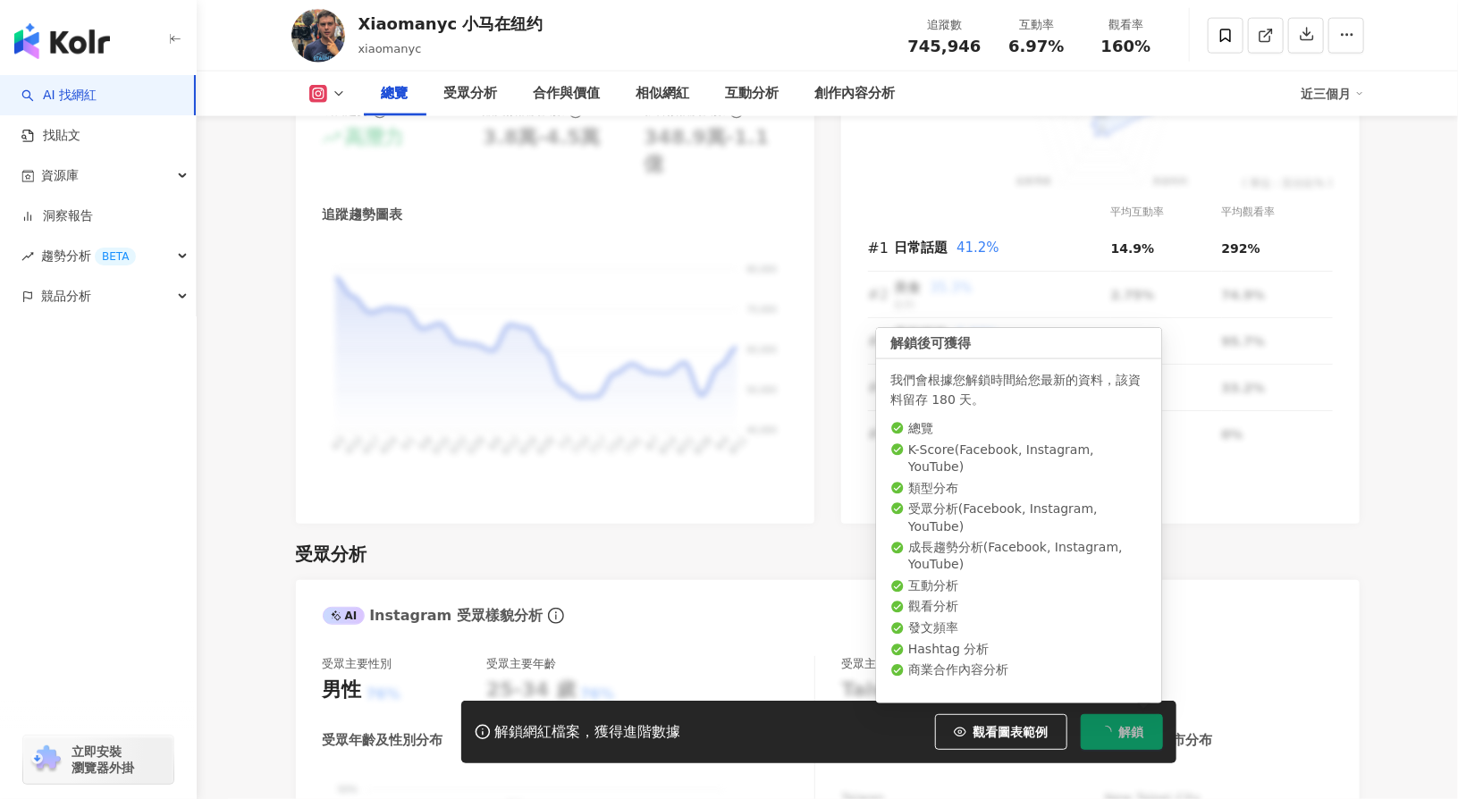
click at [1119, 725] on span "解鎖" at bounding box center [1131, 732] width 25 height 14
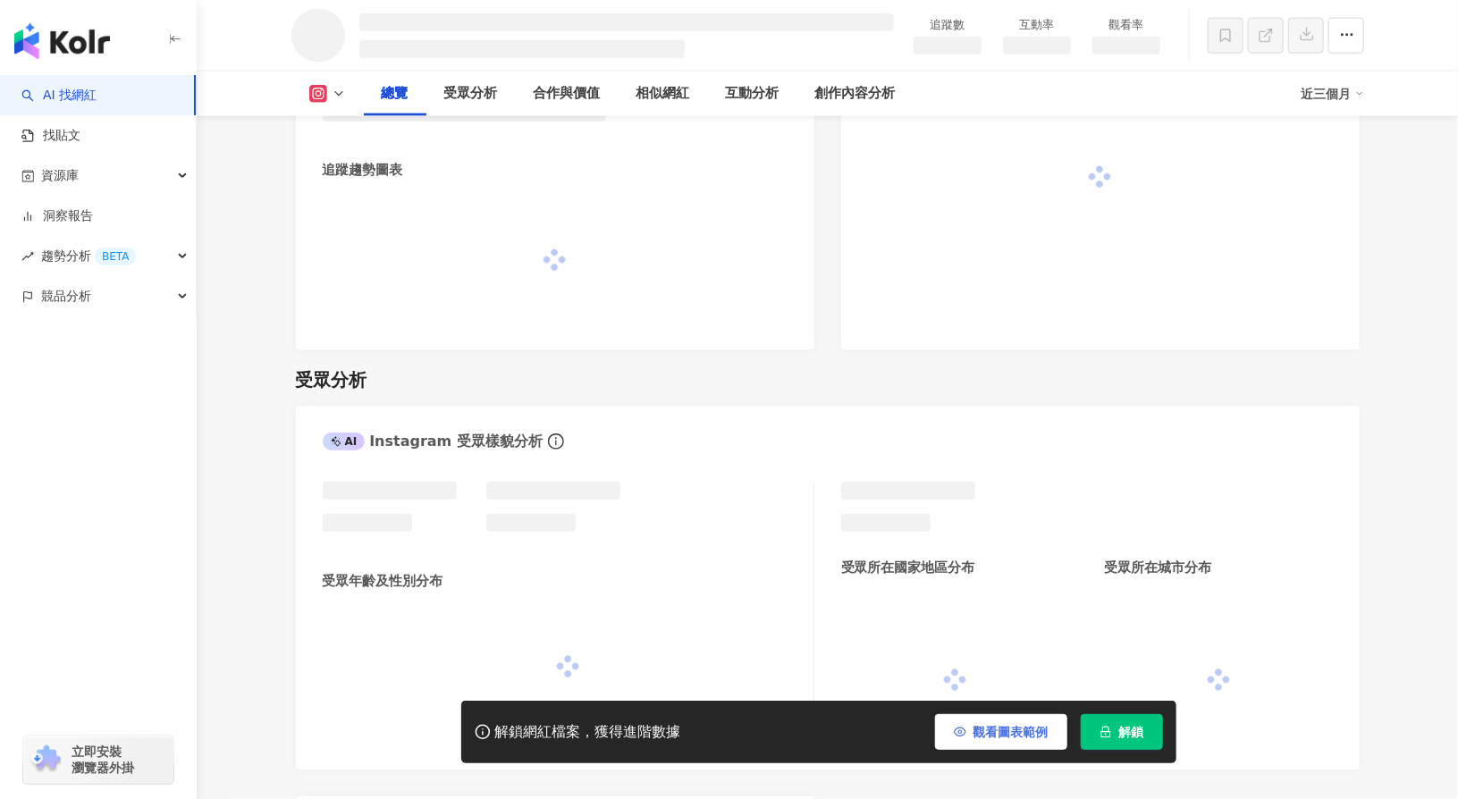
scroll to position [1137, 0]
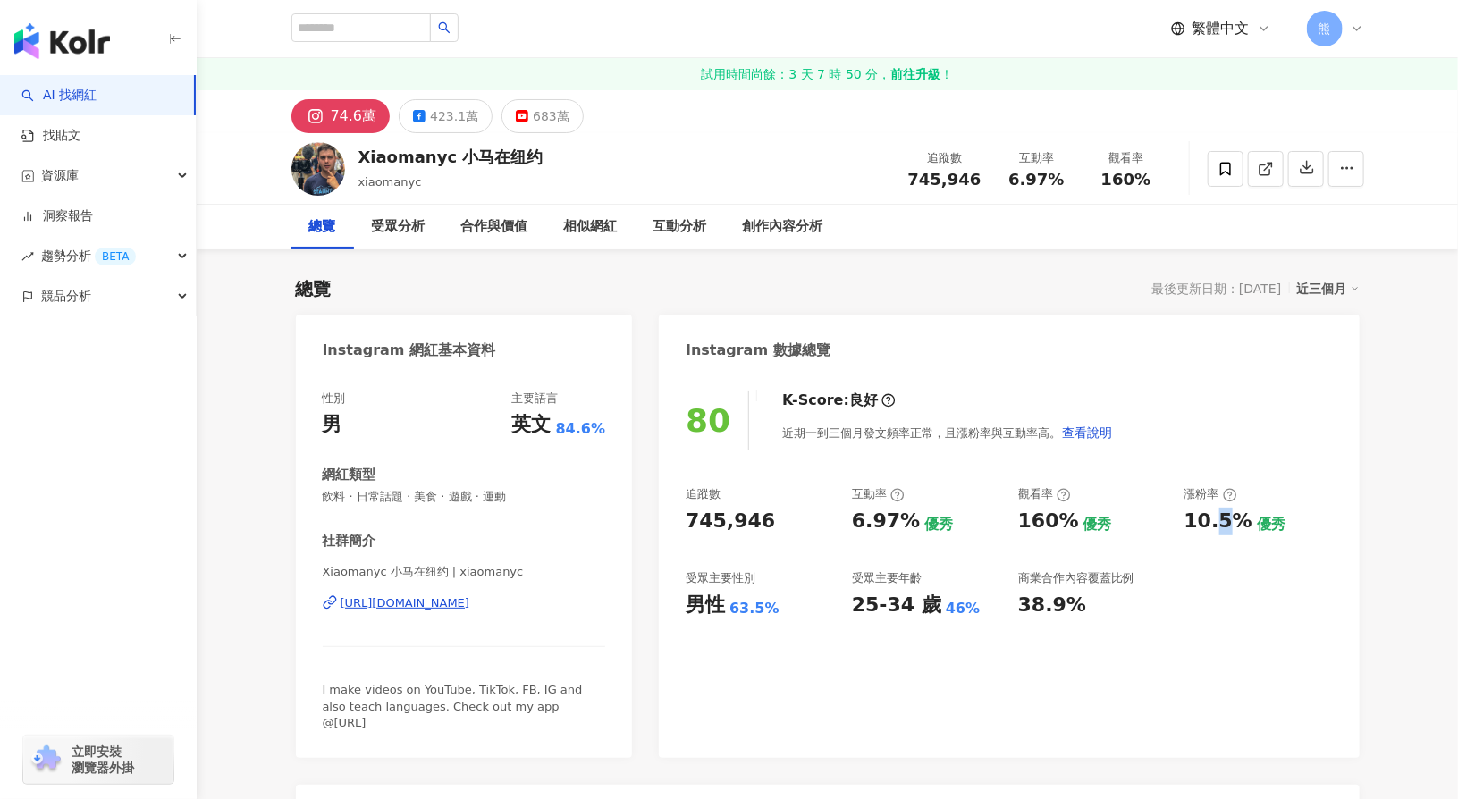
click at [1221, 567] on div "追蹤數 745,946 互動率 6.97% 優秀 觀看率 160% 優秀 漲粉率 10.5% 優秀 受眾主要性別 男性 63.5% 受眾主要年齡 25-34 …" at bounding box center [1009, 552] width 646 height 132
click at [1239, 603] on div "追蹤數 745,946 互動率 6.97% 優秀 觀看率 160% 優秀 漲粉率 10.5% 優秀 受眾主要性別 男性 63.5% 受眾主要年齡 25-34 …" at bounding box center [1009, 552] width 646 height 132
click at [708, 237] on div "互動分析" at bounding box center [680, 227] width 89 height 45
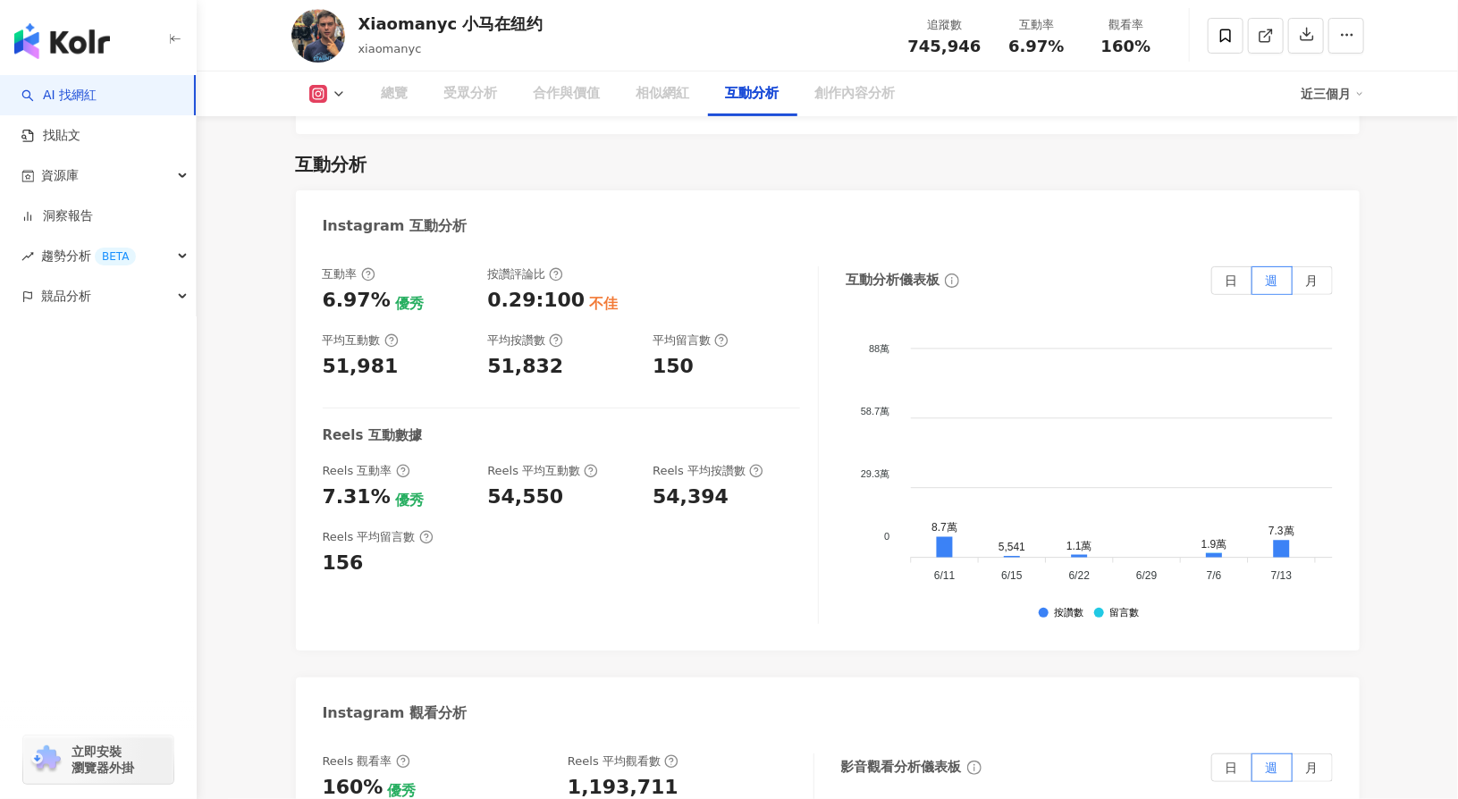
click at [720, 266] on div at bounding box center [727, 290] width 148 height 48
click at [779, 376] on div "互動率 6.97% 優秀 按讚評論比 0.29:100 不佳 平均互動數 51,981 平均按讚數 51,832 平均留言數 150 Reels 互動數據 R…" at bounding box center [571, 445] width 496 height 358
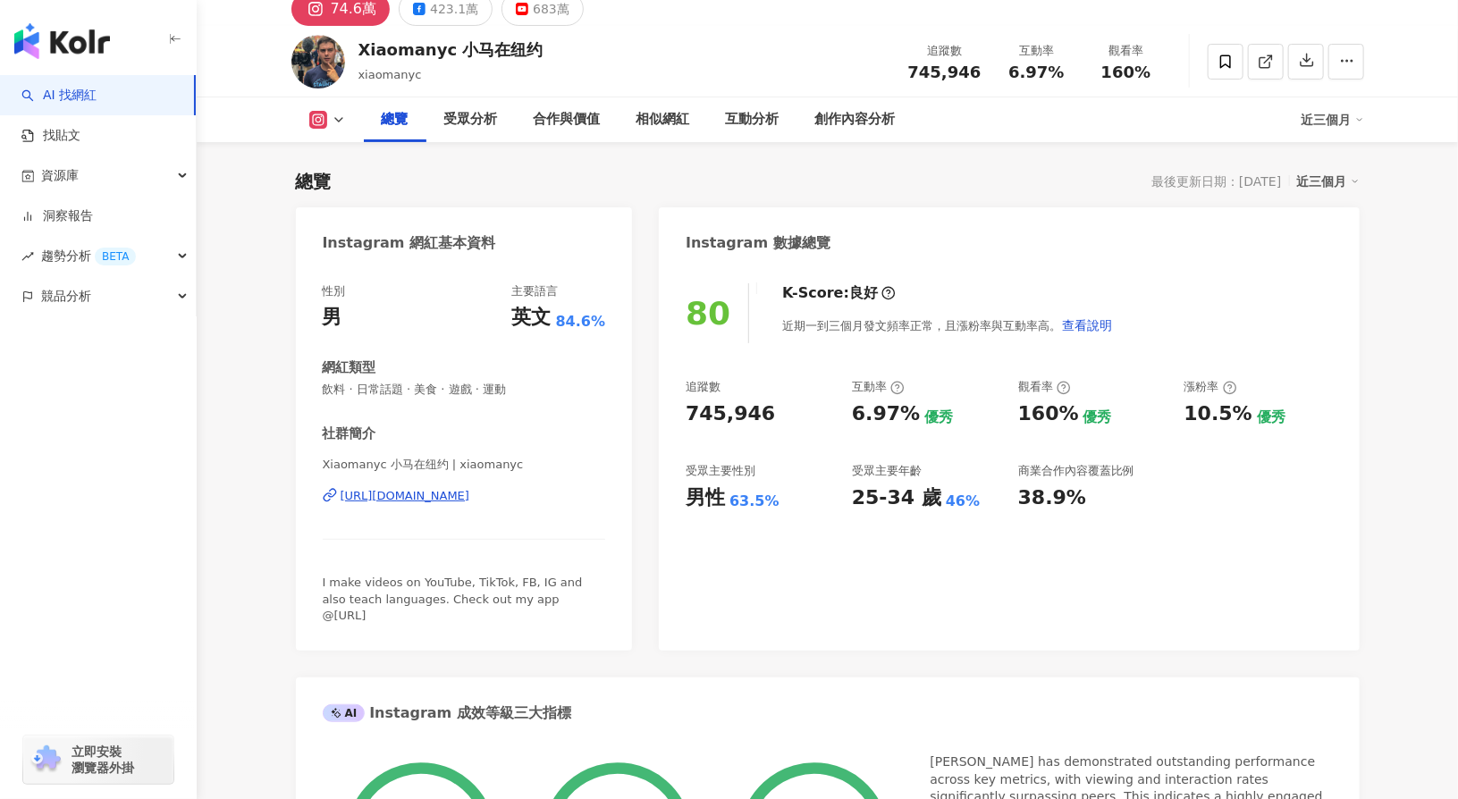
scroll to position [4, 0]
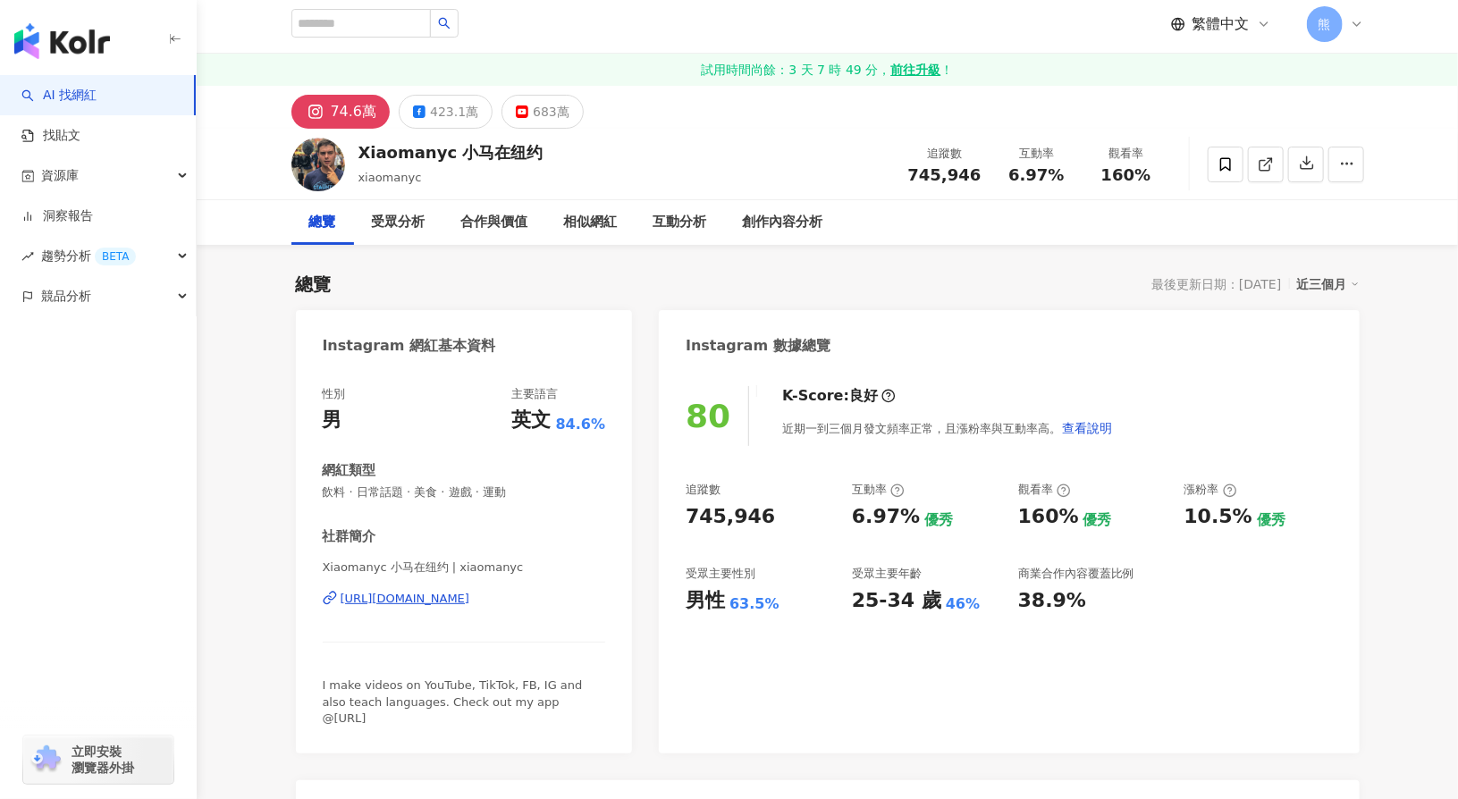
click at [97, 96] on link "AI 找網紅" at bounding box center [58, 96] width 75 height 18
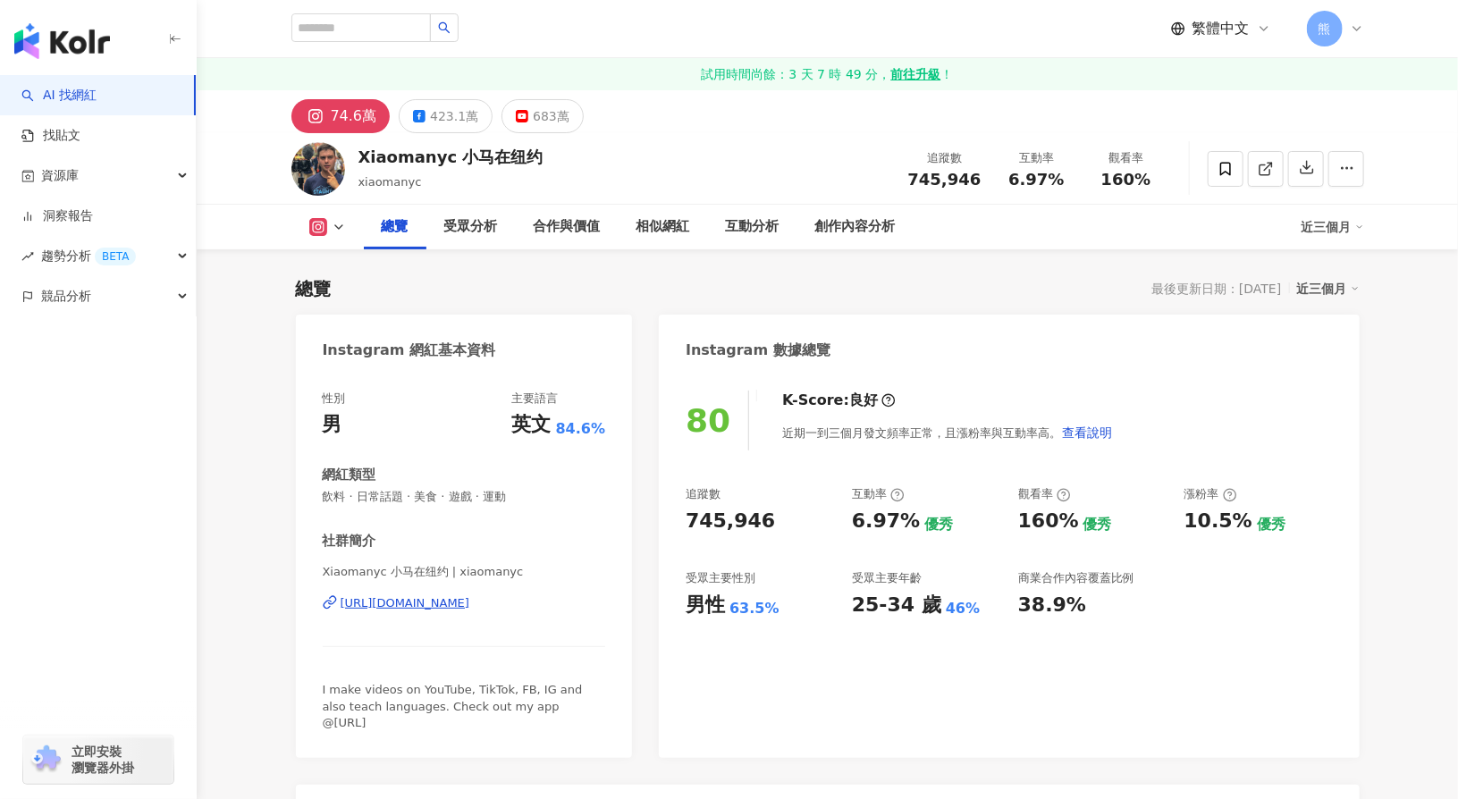
click at [97, 105] on link "AI 找網紅" at bounding box center [58, 96] width 75 height 18
click at [923, 67] on strong "前往升級" at bounding box center [916, 74] width 50 height 18
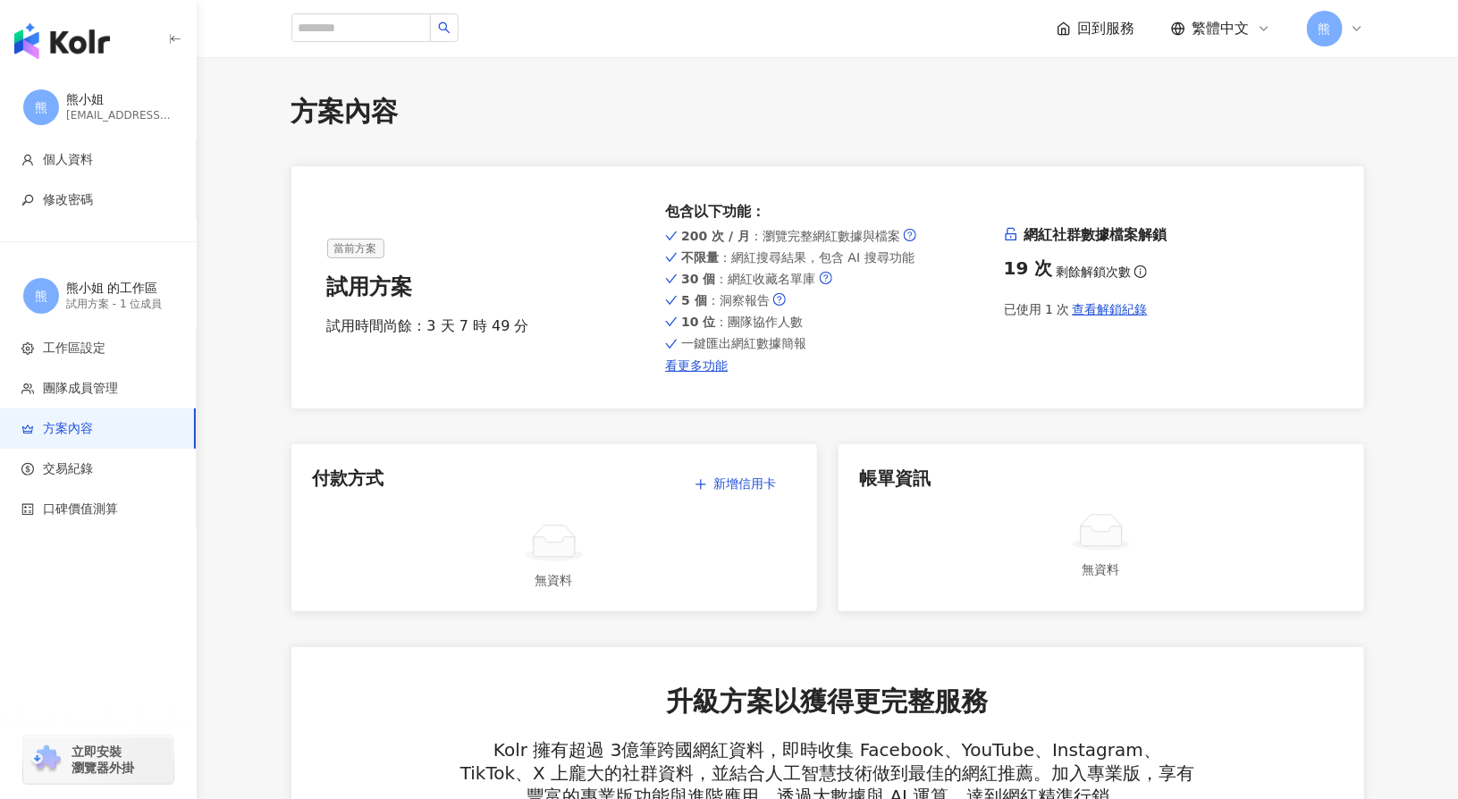
click at [897, 312] on div "200 次 / 月 ：瀏覽完整網紅數據與檔案 不限量 ：網紅搜尋結果，包含 AI 搜尋功能 30 個 ：網紅收藏名單庫 5 個 ：洞察報告 10 位 ：團隊協…" at bounding box center [827, 299] width 325 height 148
click at [1108, 35] on span "回到服務" at bounding box center [1106, 29] width 57 height 20
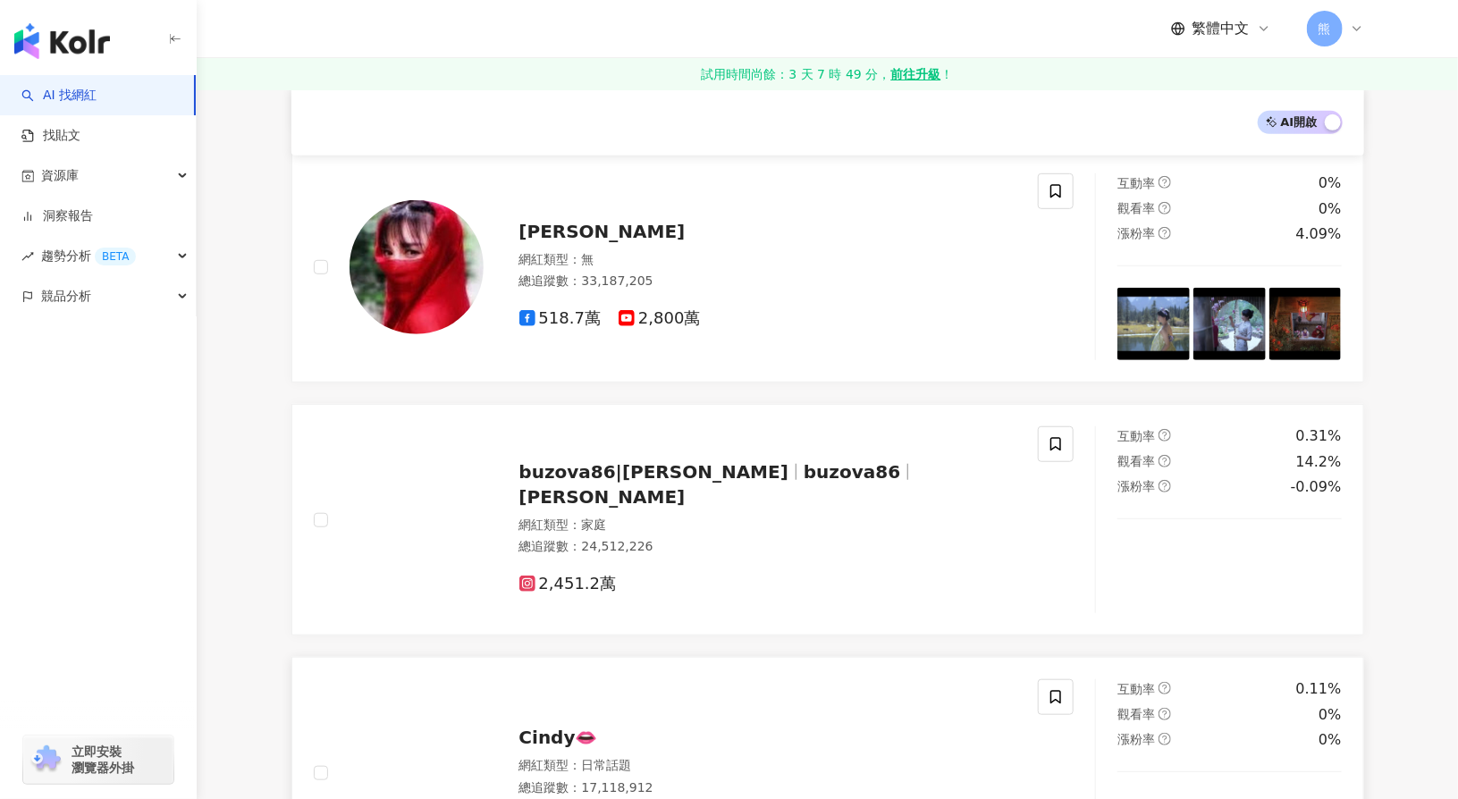
scroll to position [620, 0]
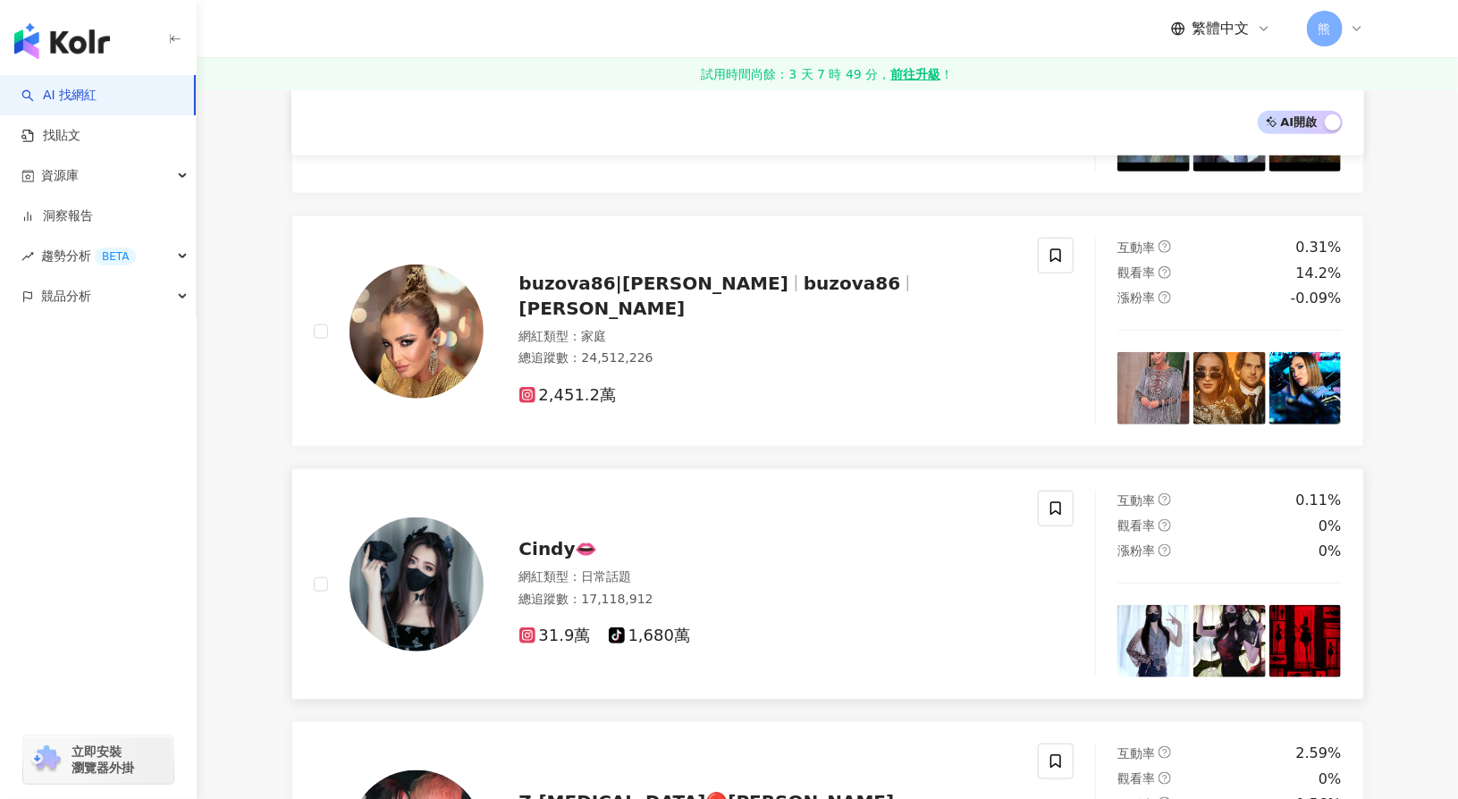
click at [542, 549] on span "Cindy👄" at bounding box center [559, 548] width 79 height 21
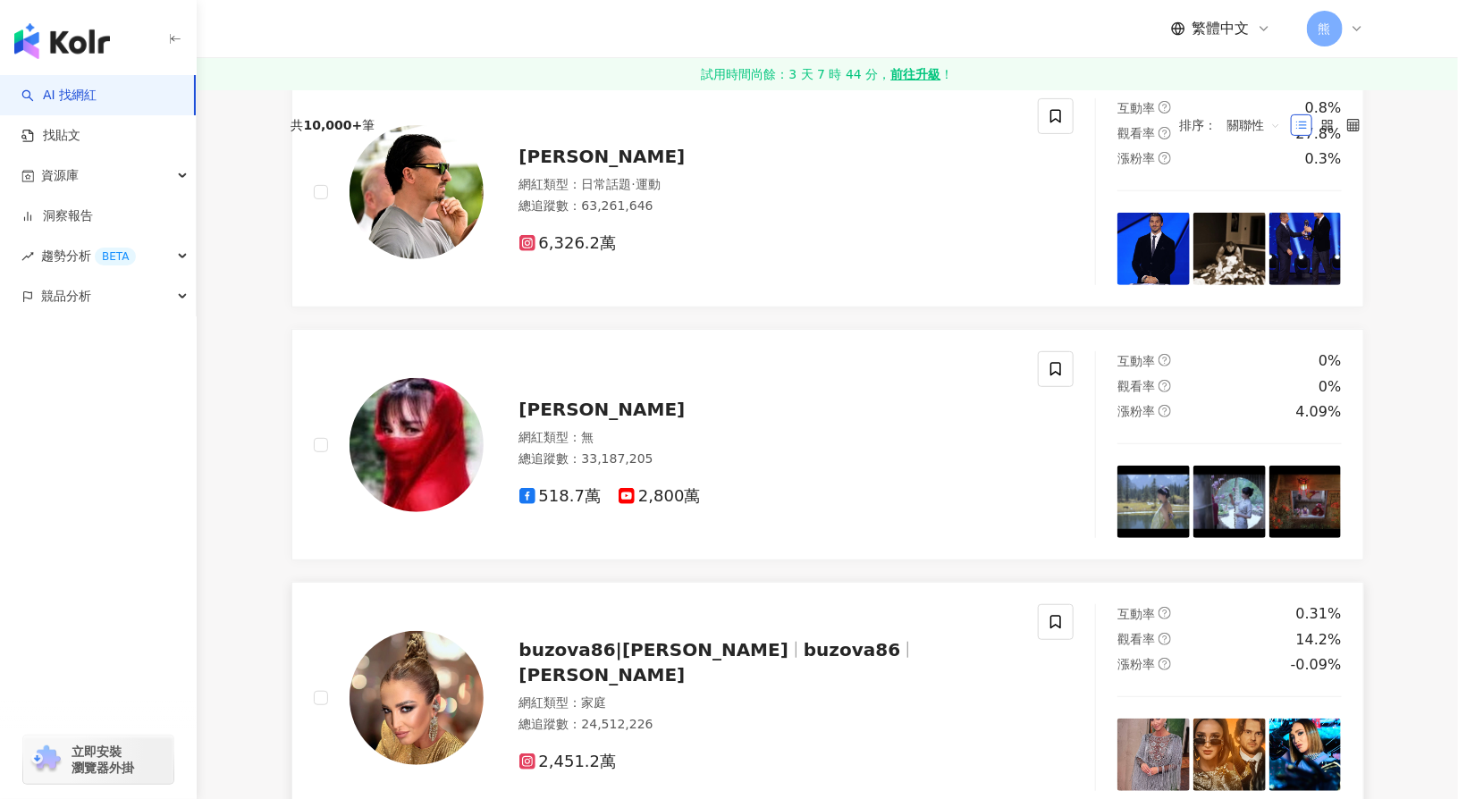
scroll to position [0, 0]
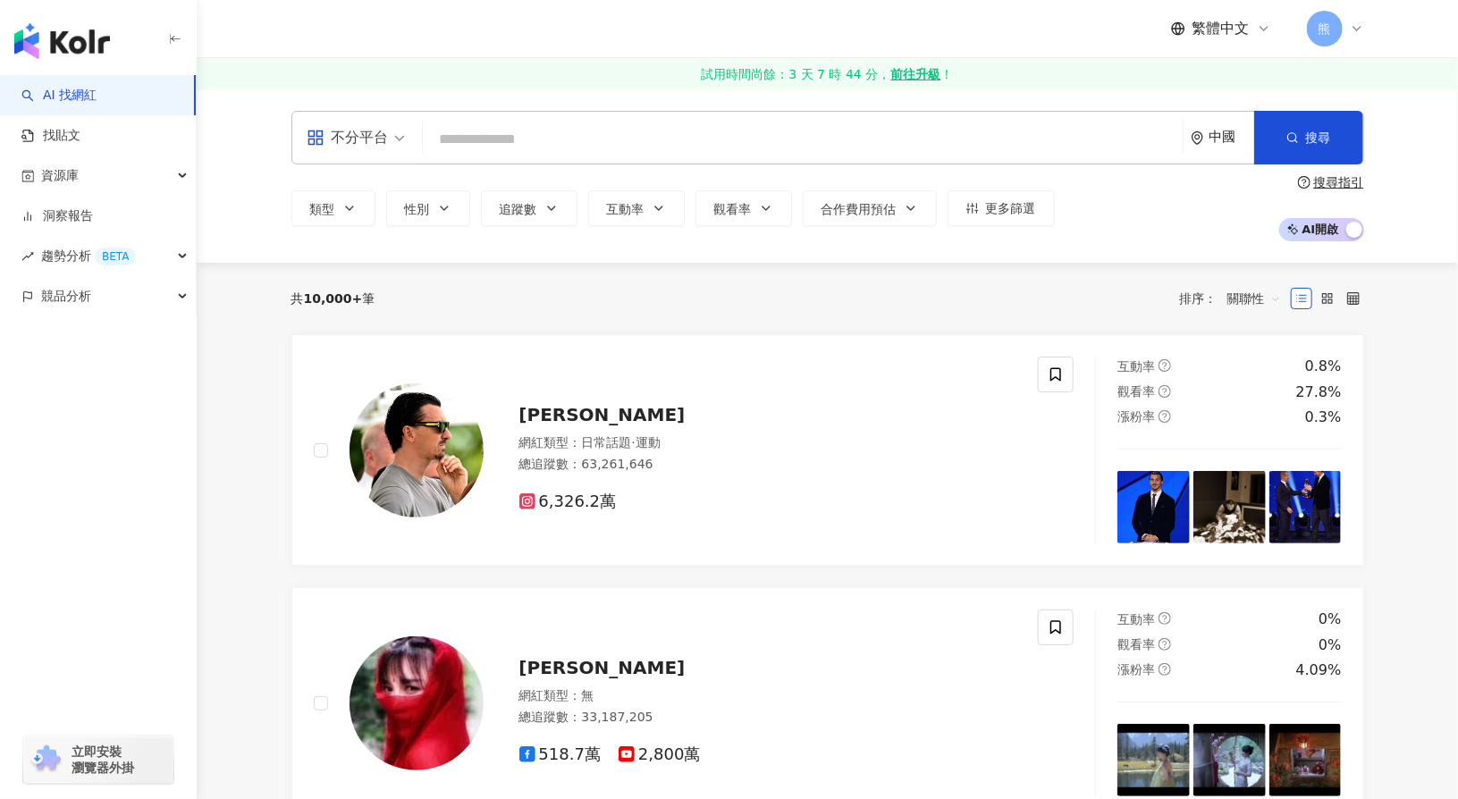
click at [1219, 146] on div "中國" at bounding box center [1222, 138] width 63 height 52
click at [884, 374] on div "Zlatan Ibrahimović 網紅類型 ： 日常話題 · 運動 總追蹤數 ： 63,261,646 6,326.2萬" at bounding box center [676, 450] width 725 height 187
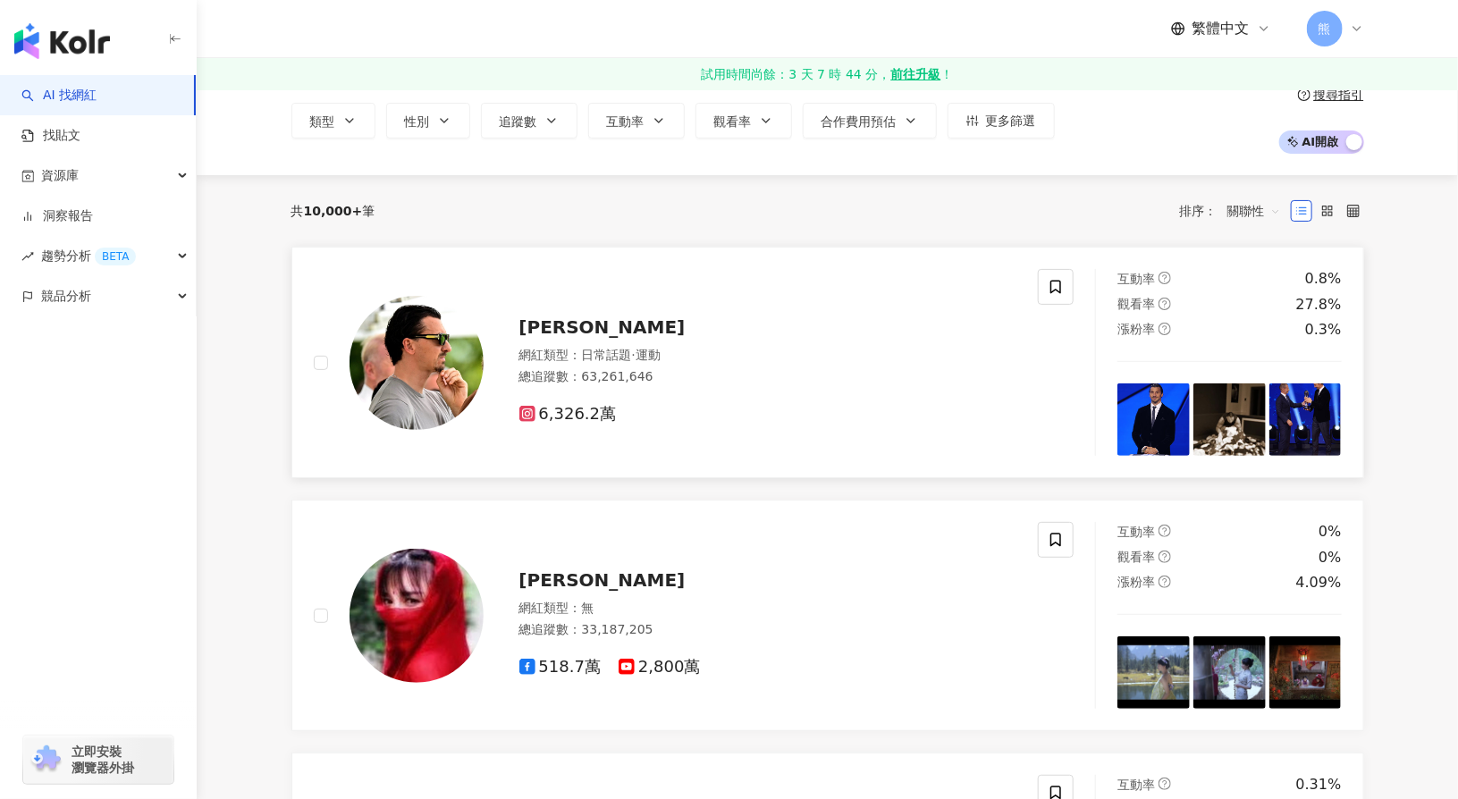
scroll to position [89, 0]
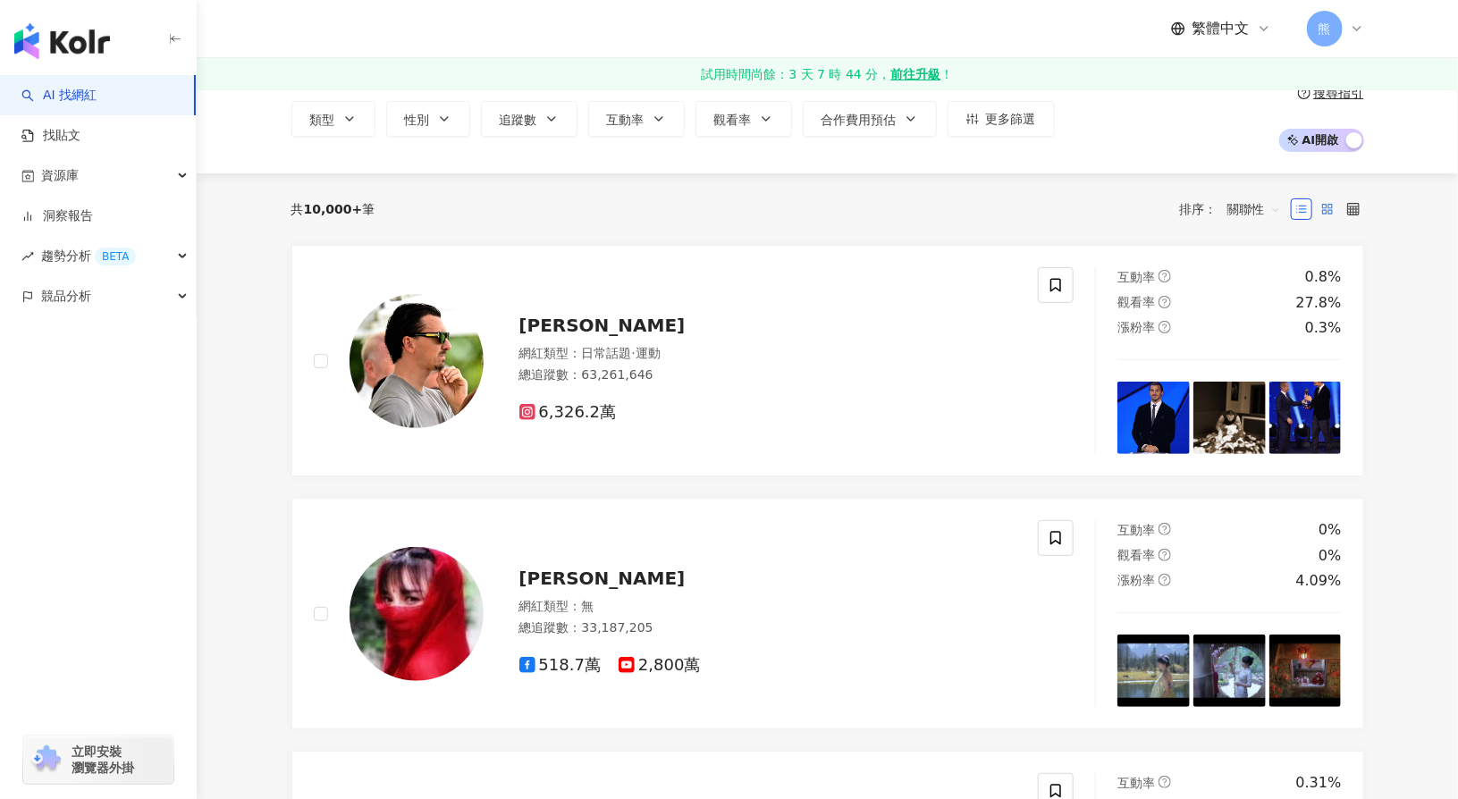
drag, startPoint x: 1327, startPoint y: 208, endPoint x: 1338, endPoint y: 208, distance: 10.7
click at [1327, 208] on icon at bounding box center [1328, 209] width 13 height 13
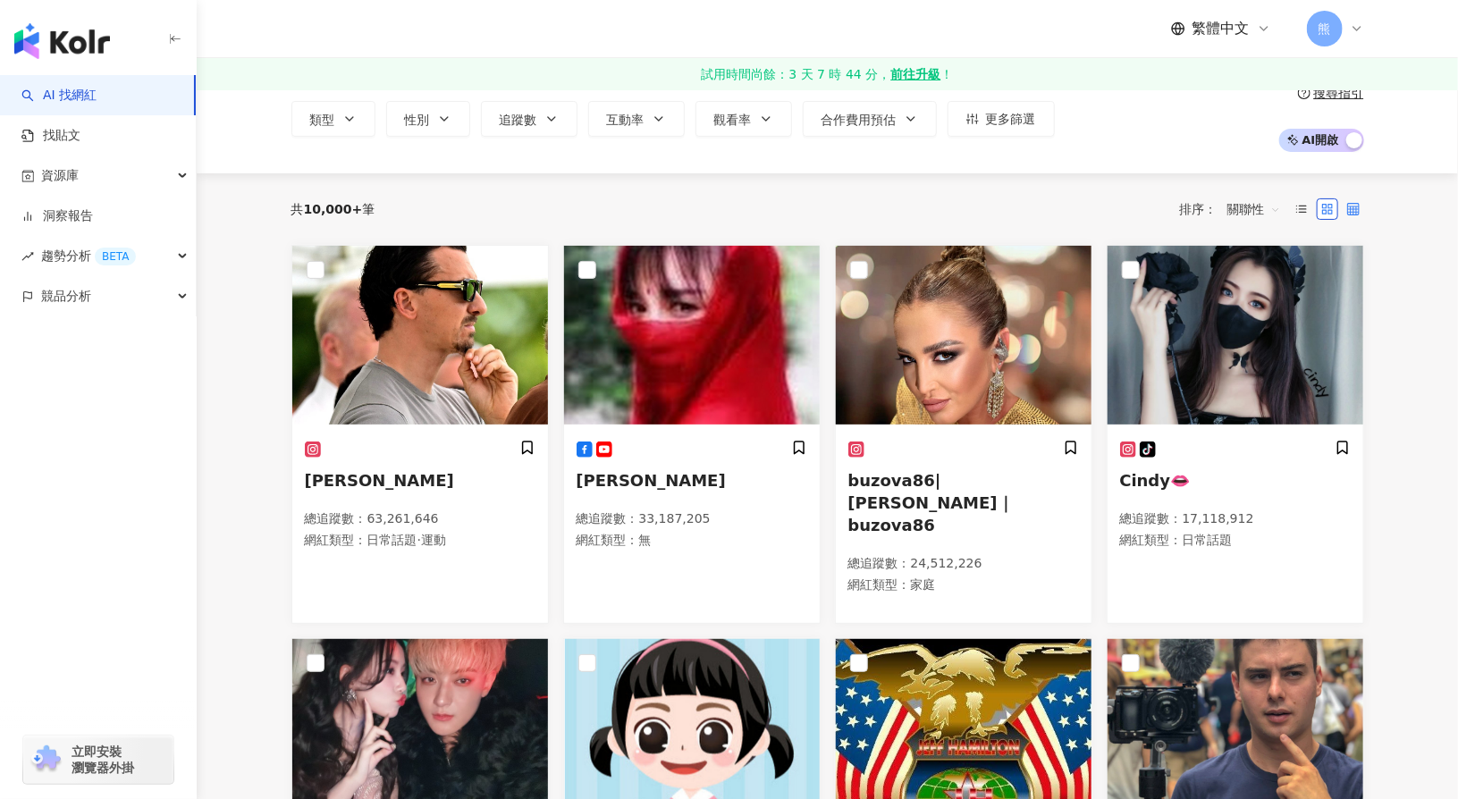
click at [1360, 207] on label at bounding box center [1353, 209] width 21 height 21
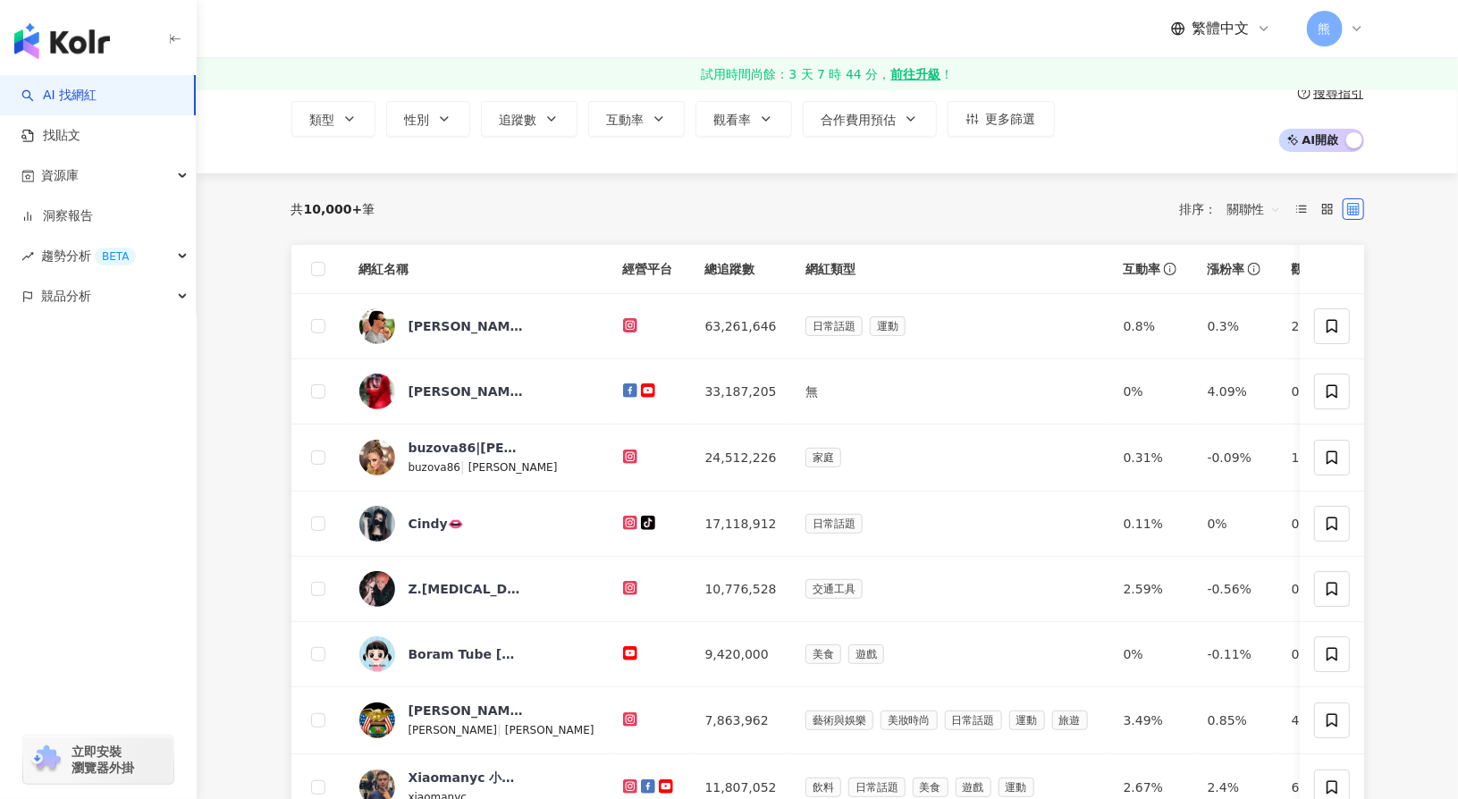
click at [1305, 207] on line at bounding box center [1302, 207] width 7 height 0
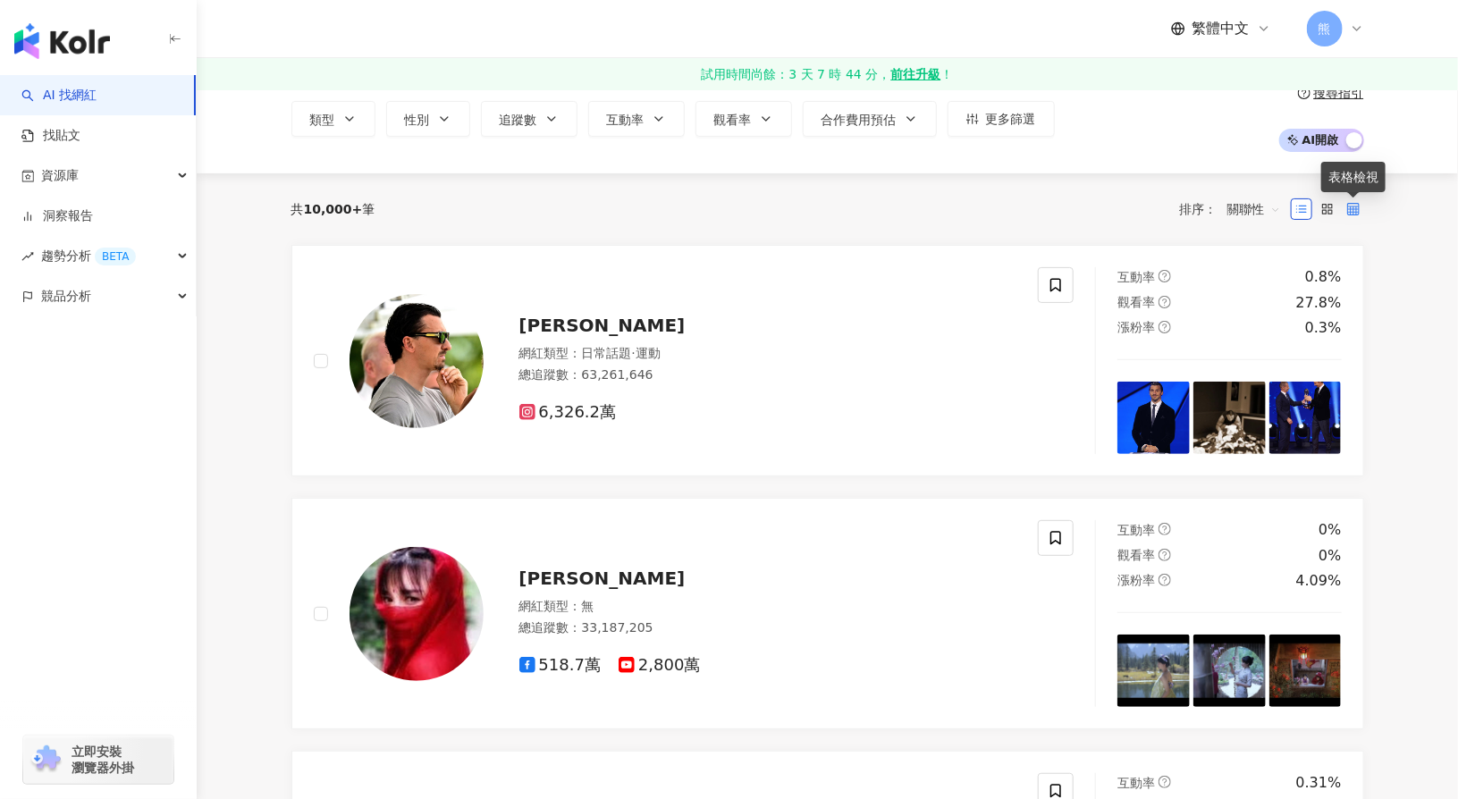
click at [1354, 204] on icon at bounding box center [1354, 209] width 13 height 13
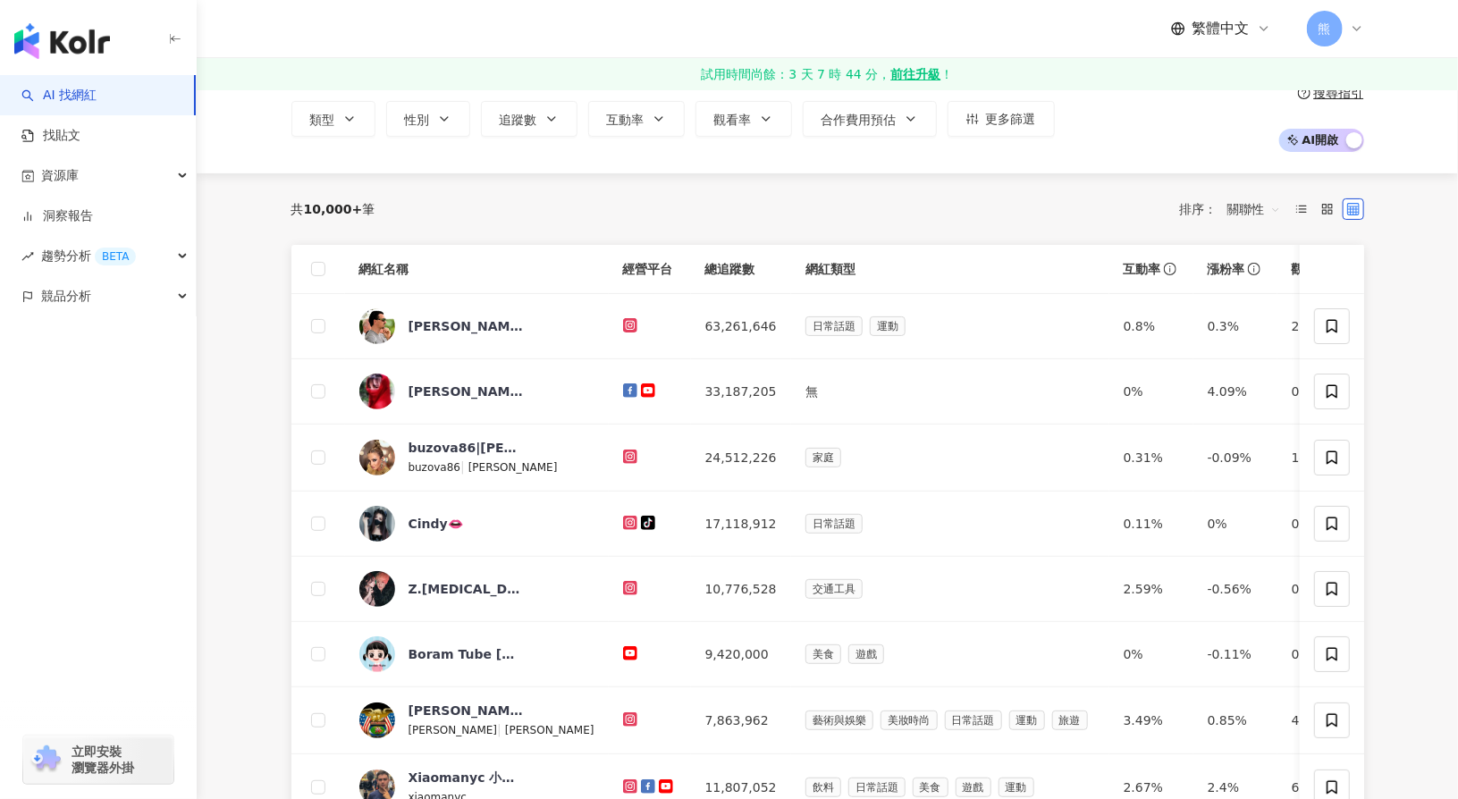
click at [1241, 27] on span "繁體中文" at bounding box center [1221, 29] width 57 height 20
click at [1082, 158] on div "不分平台 中國 搜尋 類型 性別 追蹤數 互動率 觀看率 合作費用預估 更多篩選 搜尋指引 AI 開啟 AI 關閉" at bounding box center [828, 86] width 1262 height 173
click at [1125, 345] on td "0.8%" at bounding box center [1152, 326] width 84 height 65
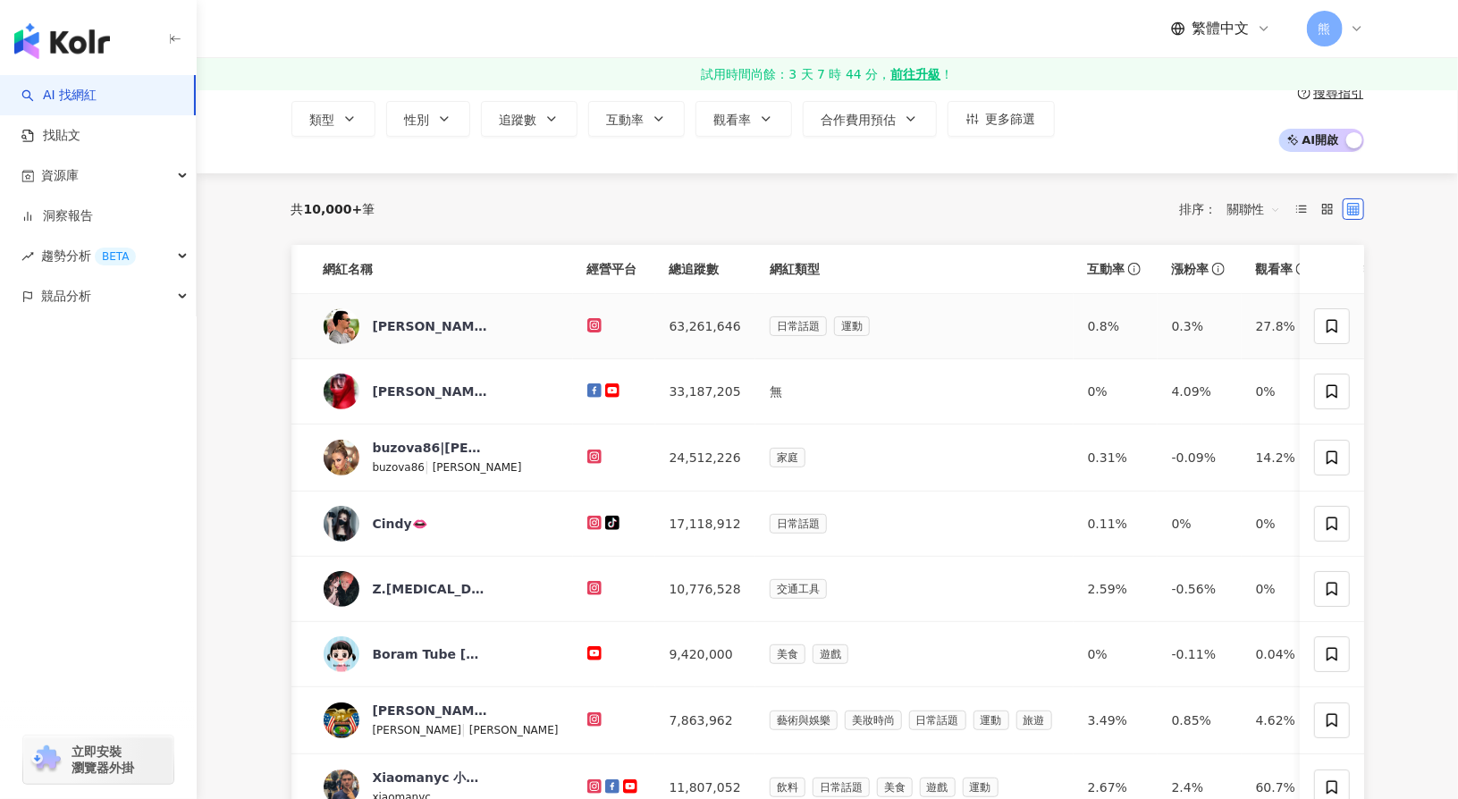
scroll to position [0, 59]
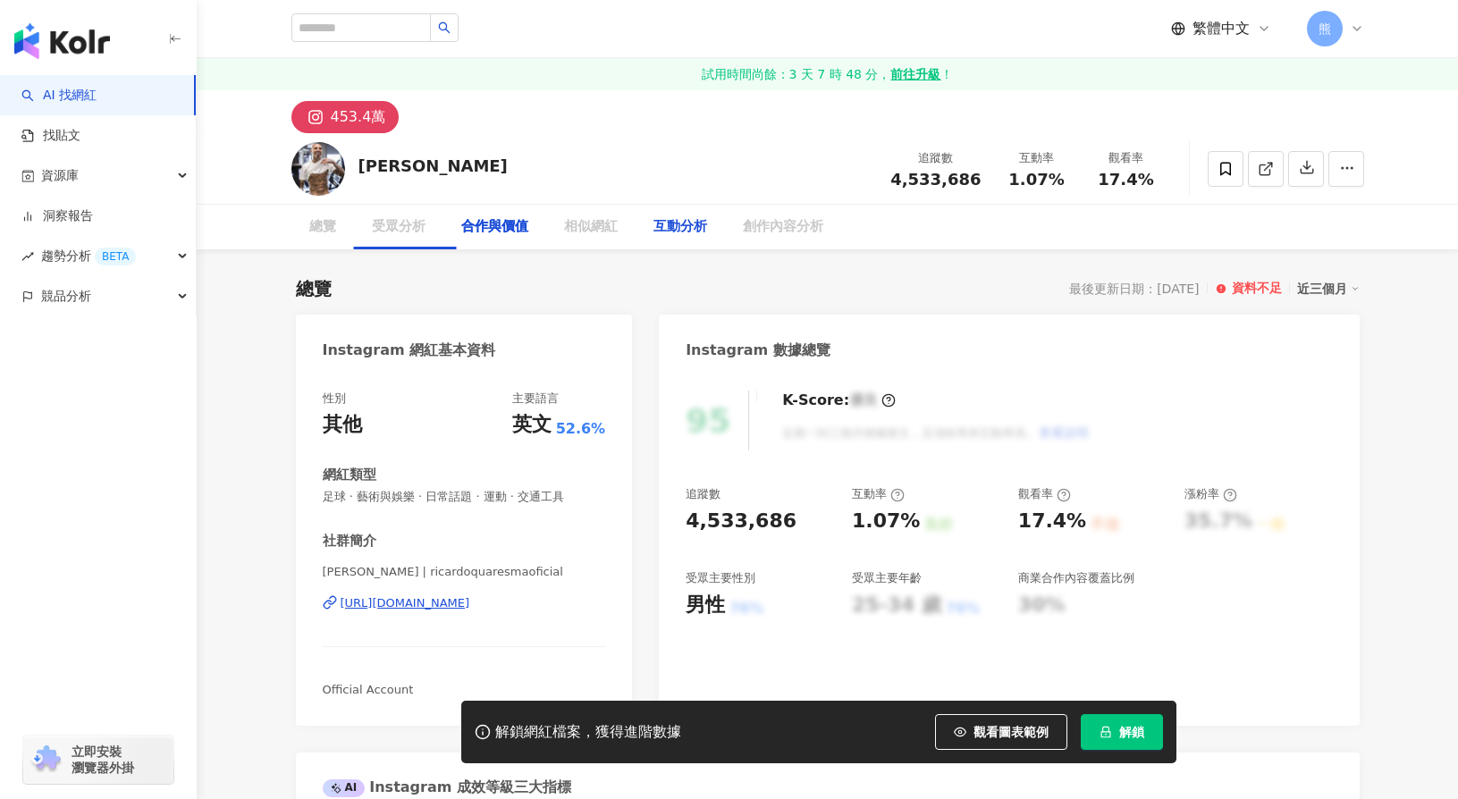
click at [520, 225] on div "合作與價值" at bounding box center [494, 226] width 67 height 21
click at [483, 225] on div "合作與價值" at bounding box center [494, 226] width 67 height 21
click at [613, 276] on div "總覽 最後更新日期：[DATE] 資料不足 近三個月" at bounding box center [828, 288] width 1064 height 25
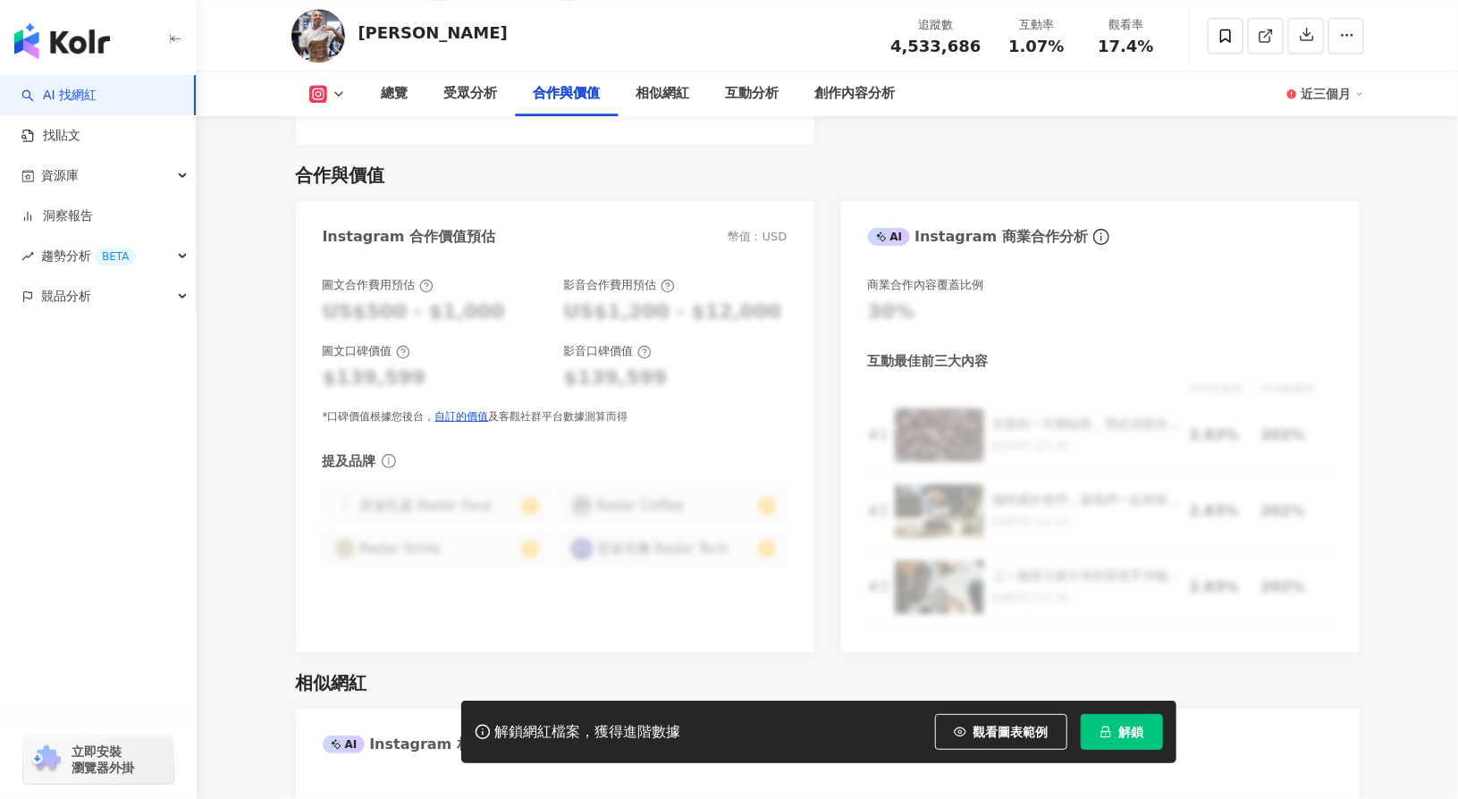
click at [713, 277] on div "影音合作費用預估" at bounding box center [676, 285] width 224 height 16
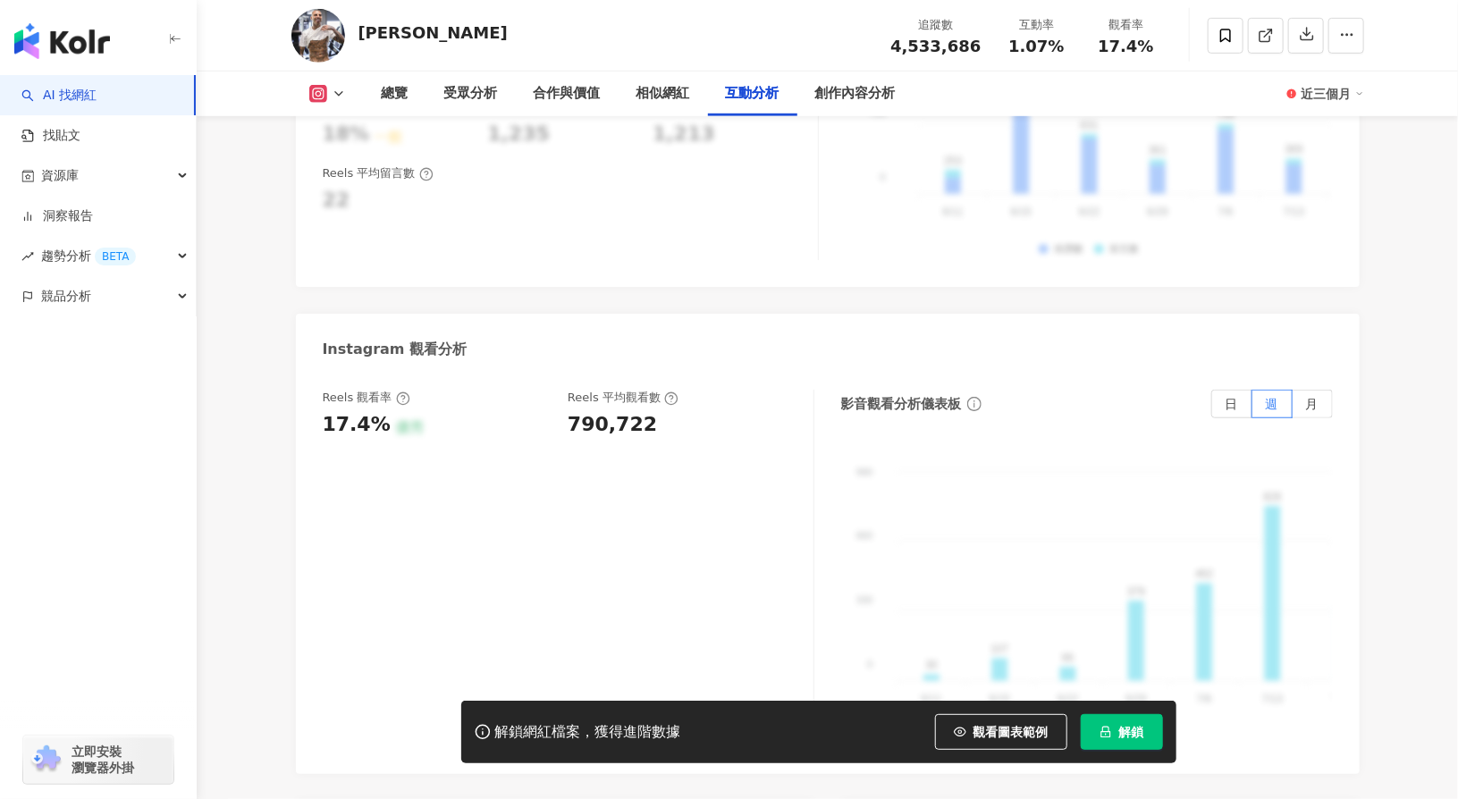
scroll to position [3924, 0]
click at [619, 443] on div "Reels 觀看率 17.4% 優秀 Reels 平均觀看數 790,722" at bounding box center [569, 573] width 492 height 358
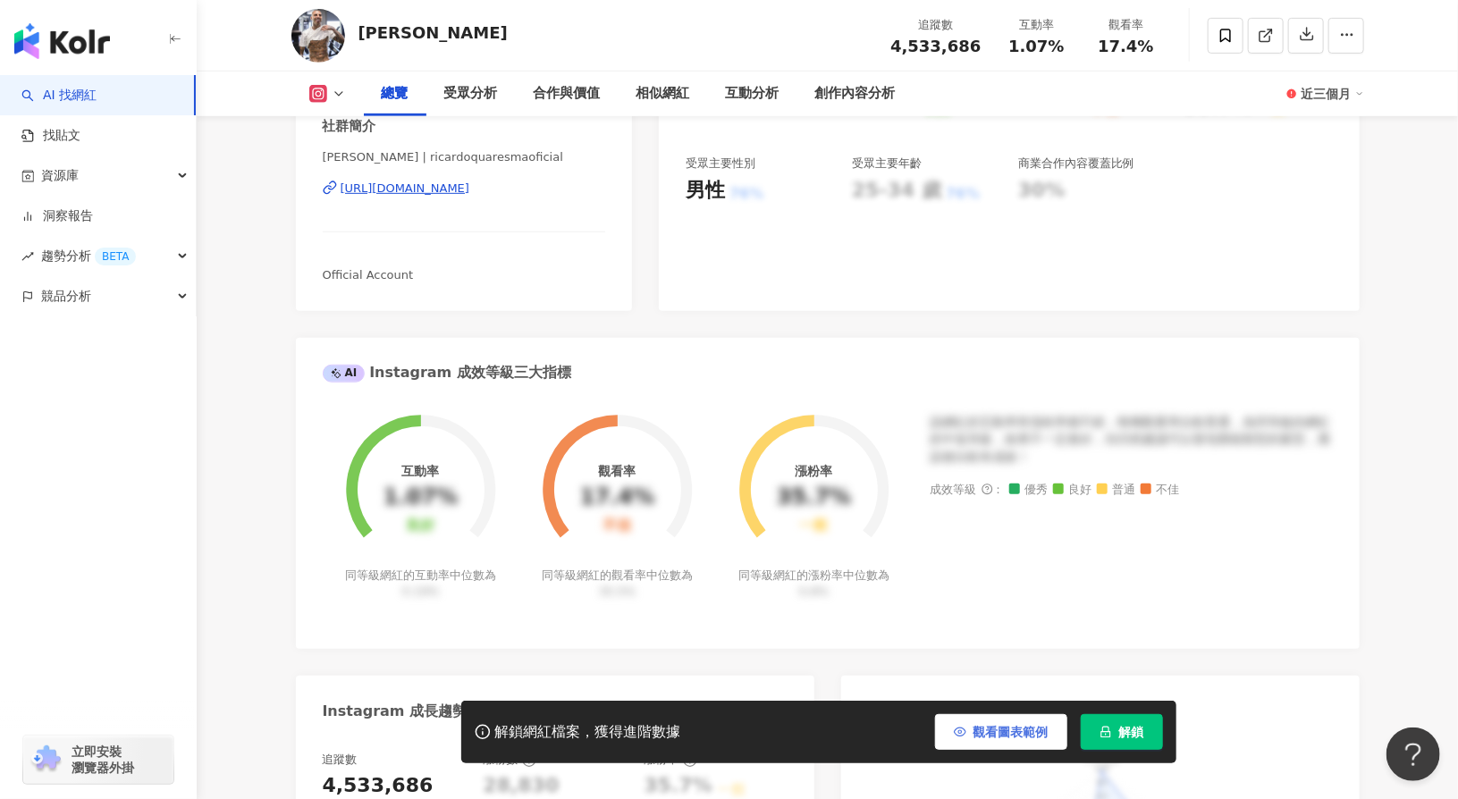
scroll to position [447, 0]
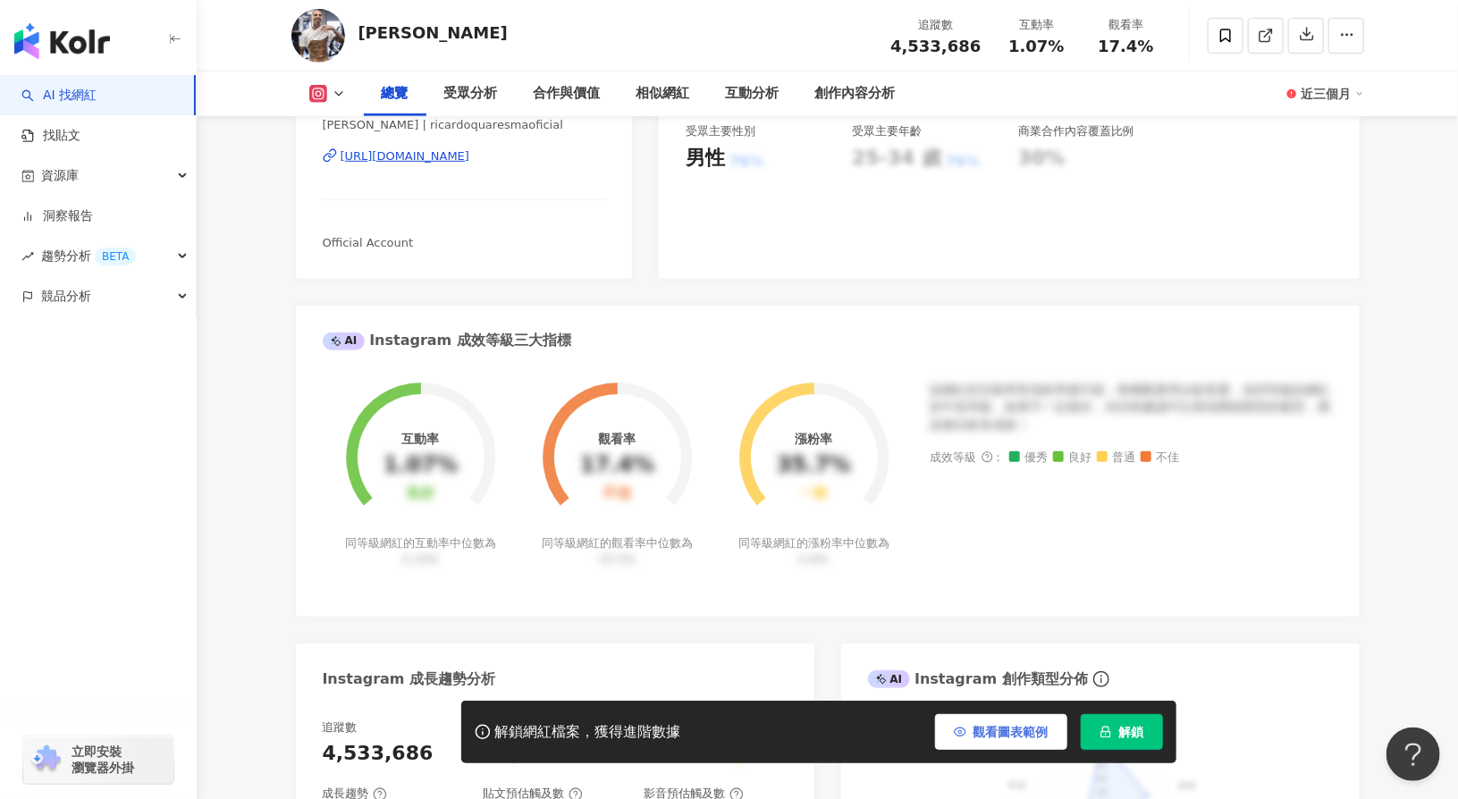
click at [1013, 744] on button "觀看圖表範例" at bounding box center [1001, 732] width 132 height 36
click at [1034, 726] on span "不顯示範例" at bounding box center [1017, 732] width 63 height 14
click at [1034, 726] on span "觀看圖表範例" at bounding box center [1011, 732] width 75 height 14
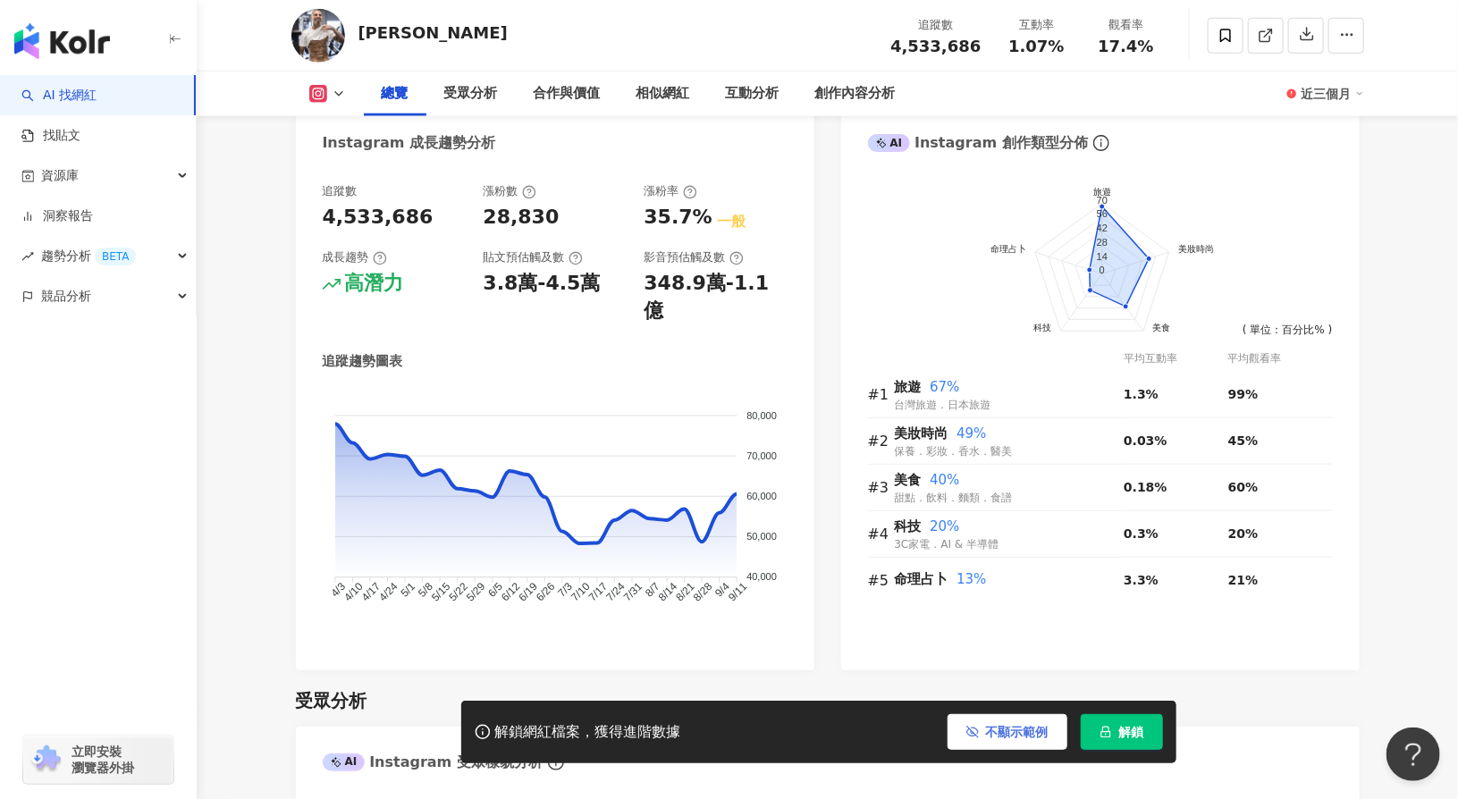
click at [977, 732] on icon "button" at bounding box center [973, 732] width 13 height 13
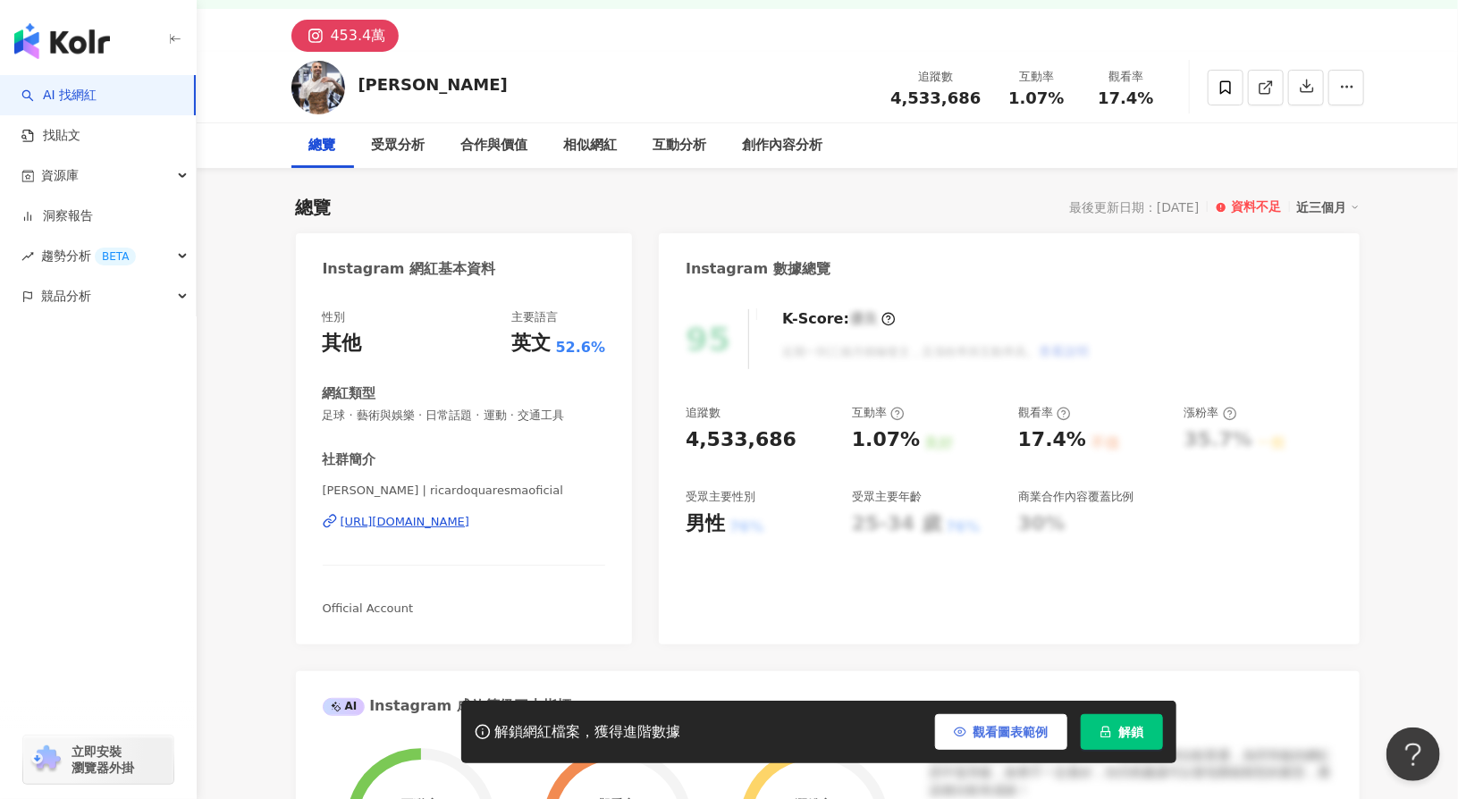
scroll to position [0, 0]
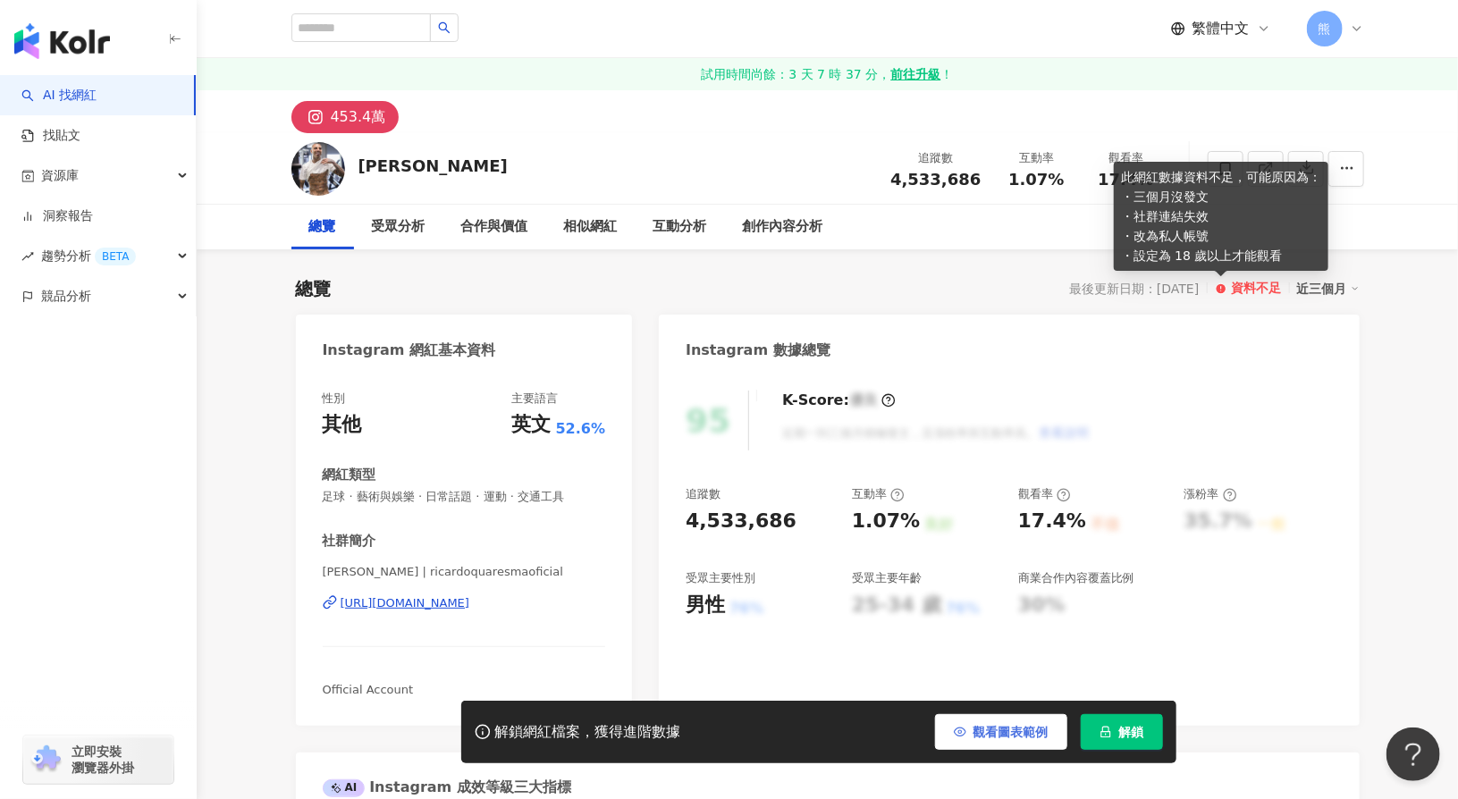
click at [1227, 289] on circle at bounding box center [1221, 288] width 11 height 11
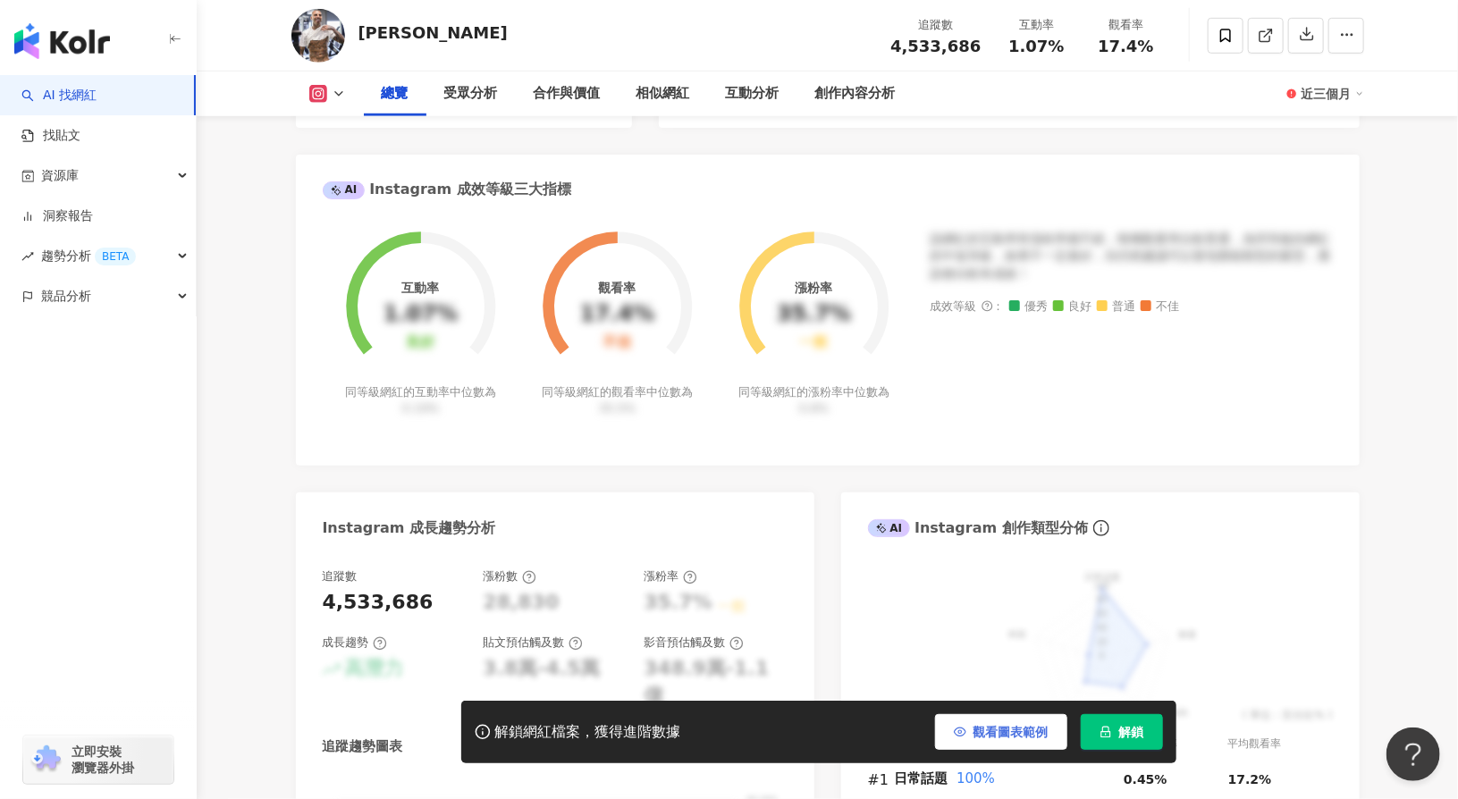
scroll to position [626, 0]
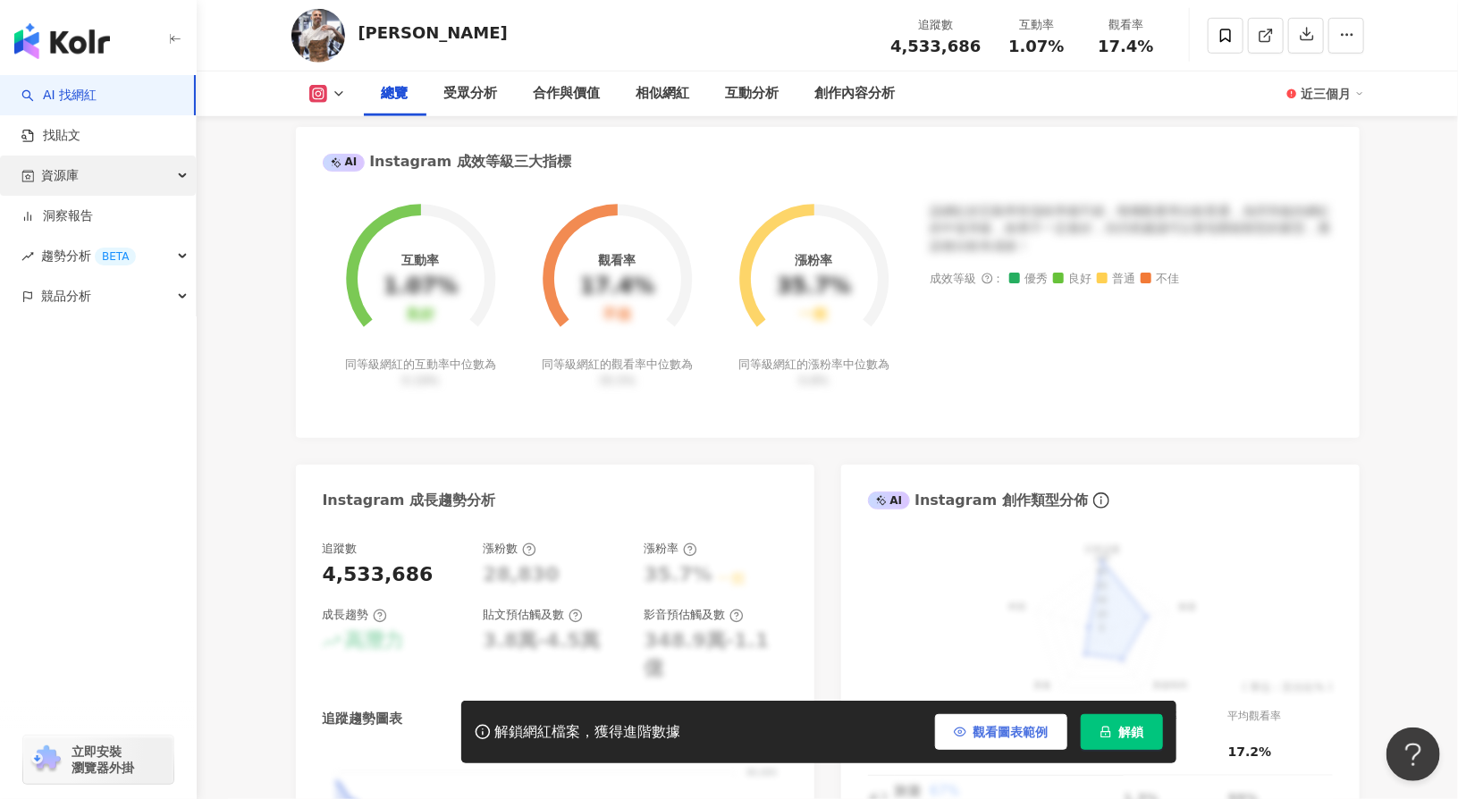
click at [101, 173] on div "資源庫" at bounding box center [98, 176] width 196 height 40
click at [55, 177] on span "資源庫" at bounding box center [60, 176] width 38 height 40
click at [186, 170] on div "資源庫" at bounding box center [98, 176] width 196 height 40
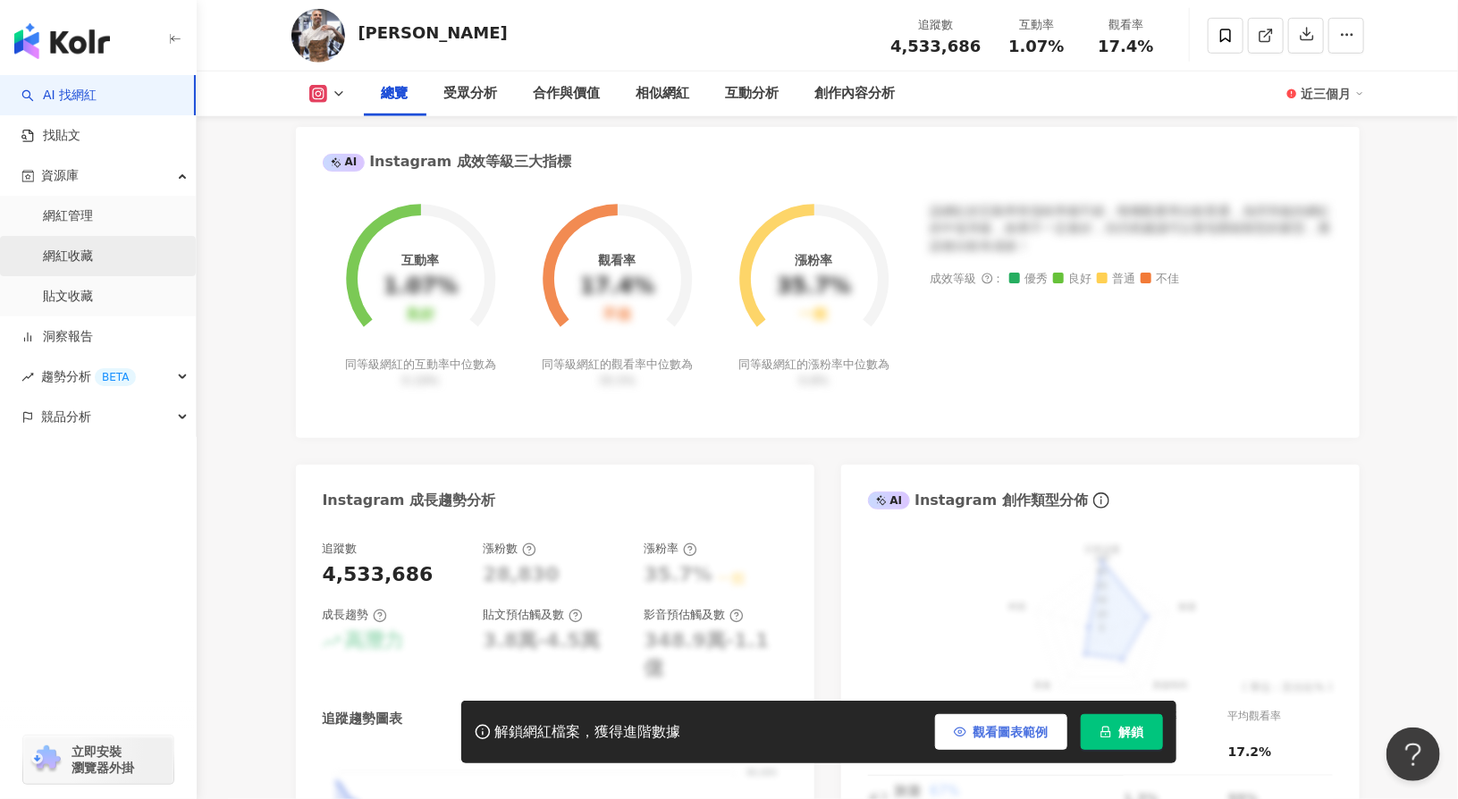
click at [89, 248] on link "網紅收藏" at bounding box center [68, 257] width 50 height 18
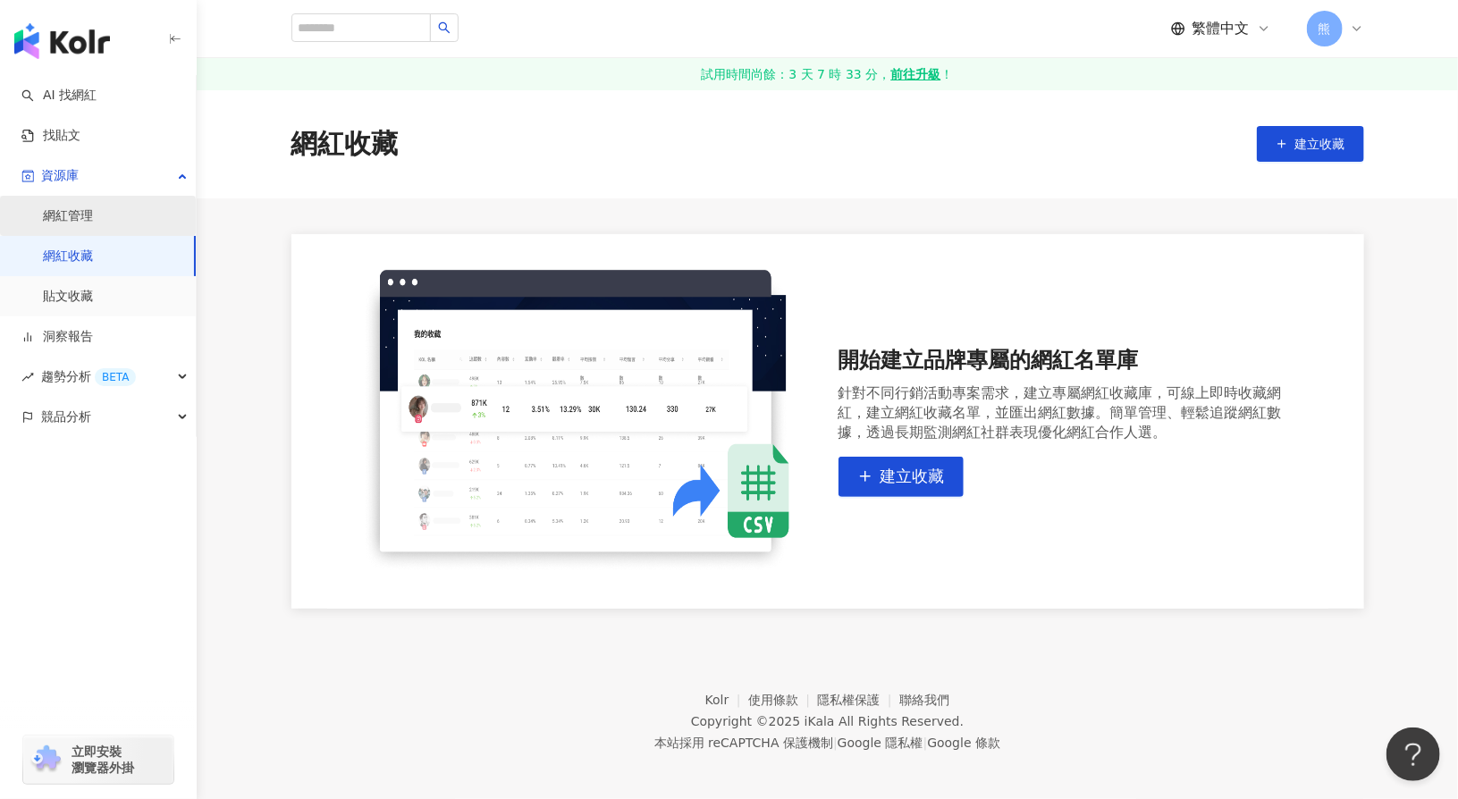
click at [93, 223] on link "網紅管理" at bounding box center [68, 216] width 50 height 18
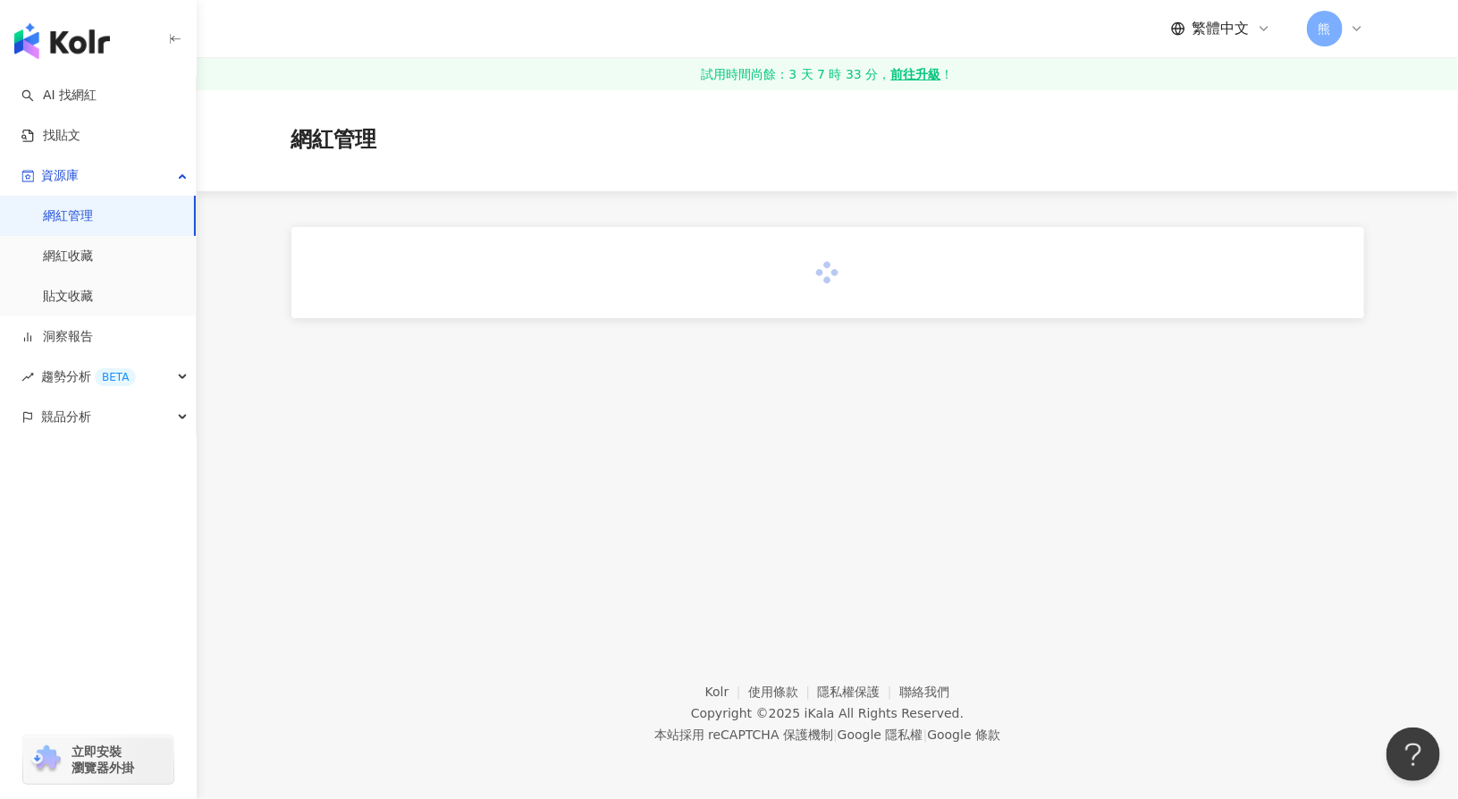
click at [80, 249] on link "網紅收藏" at bounding box center [68, 257] width 50 height 18
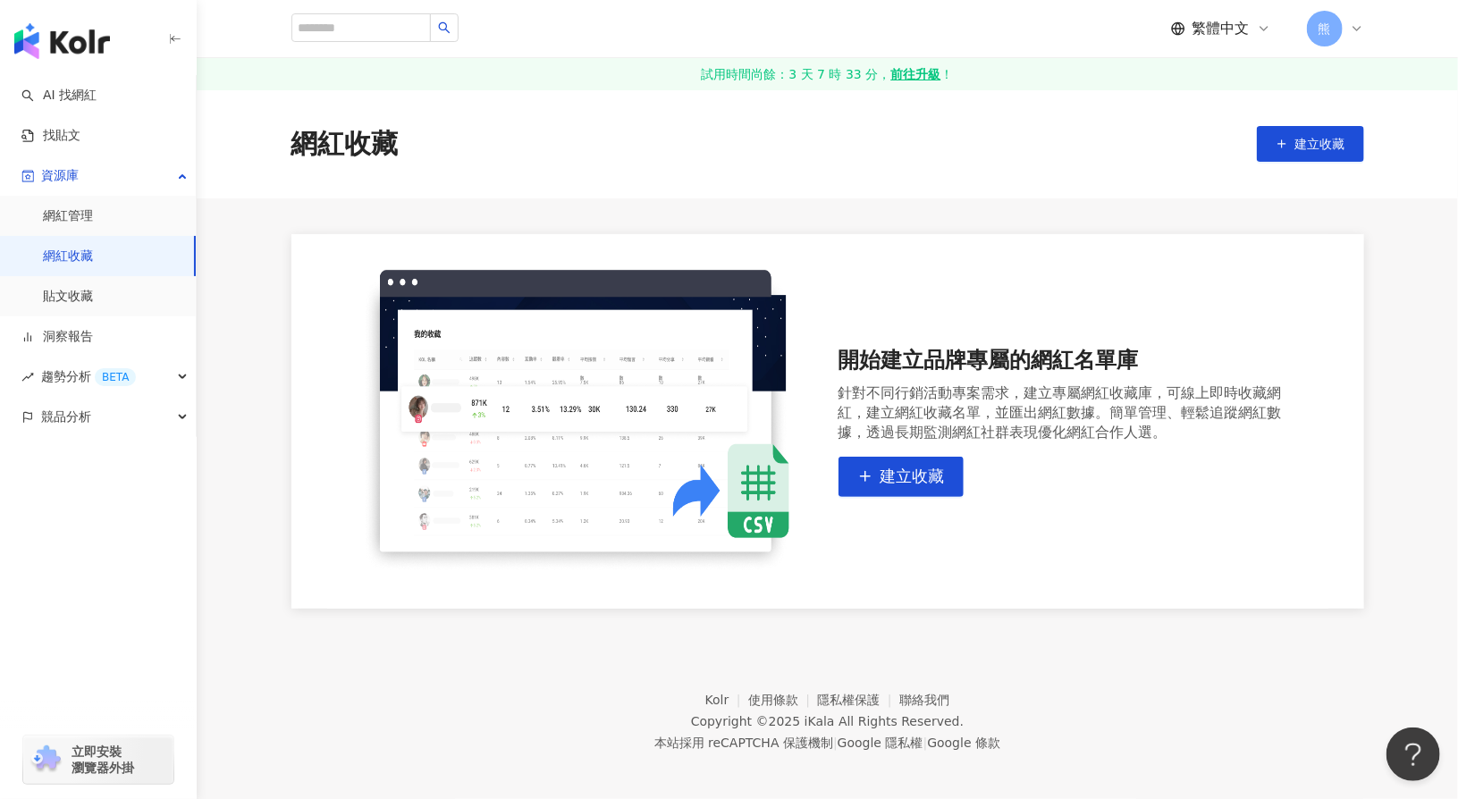
click at [963, 189] on div "網紅收藏 建立收藏" at bounding box center [828, 143] width 1262 height 109
click at [908, 473] on span "建立收藏" at bounding box center [913, 477] width 64 height 20
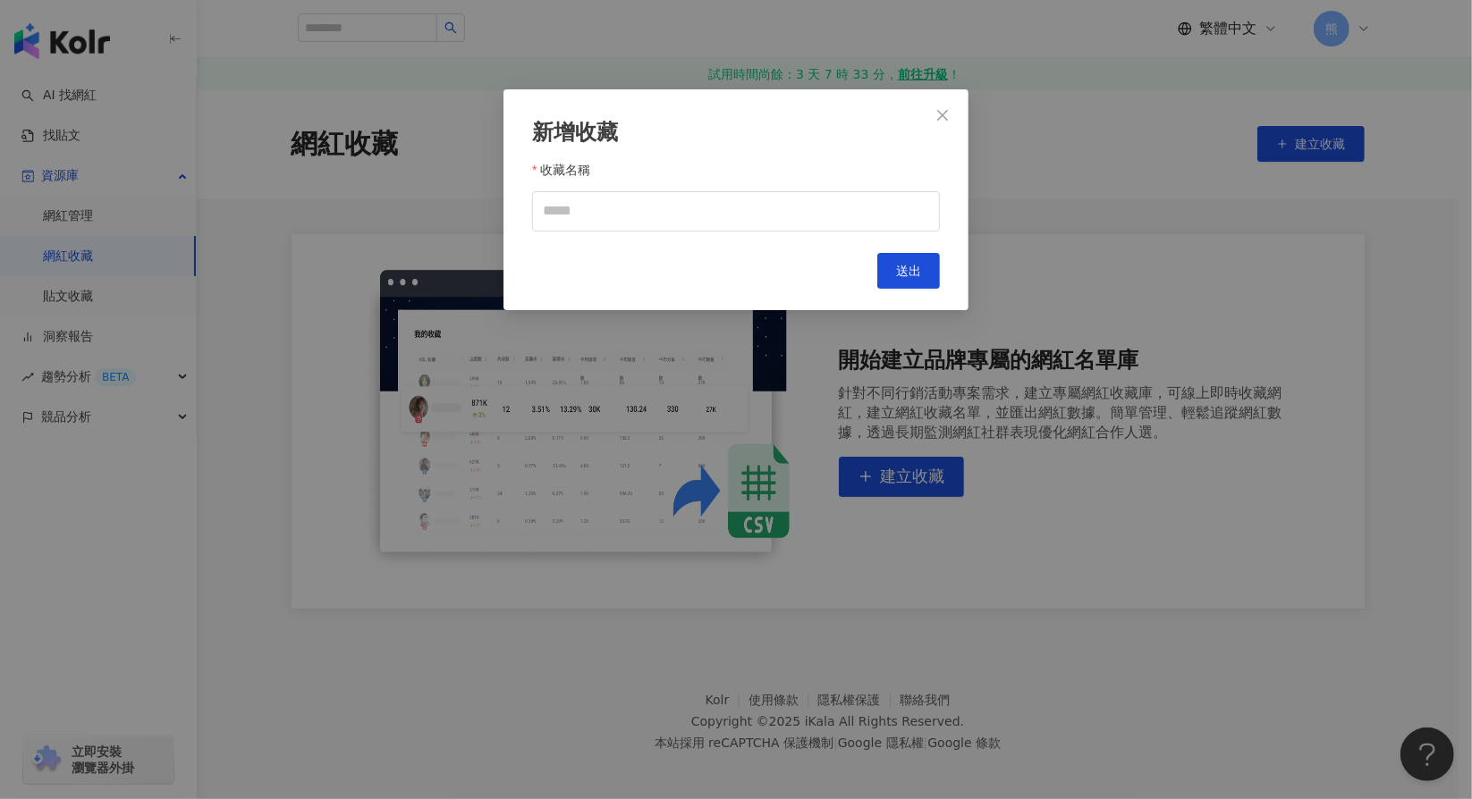
click at [601, 178] on label "收藏名稱" at bounding box center [568, 170] width 72 height 29
click at [601, 191] on input "收藏名稱" at bounding box center [736, 211] width 408 height 40
click at [601, 212] on input "收藏名稱" at bounding box center [736, 211] width 408 height 40
type input "**"
click at [942, 280] on div "新增收藏 收藏名稱 ** Cancel 送出" at bounding box center [735, 199] width 465 height 221
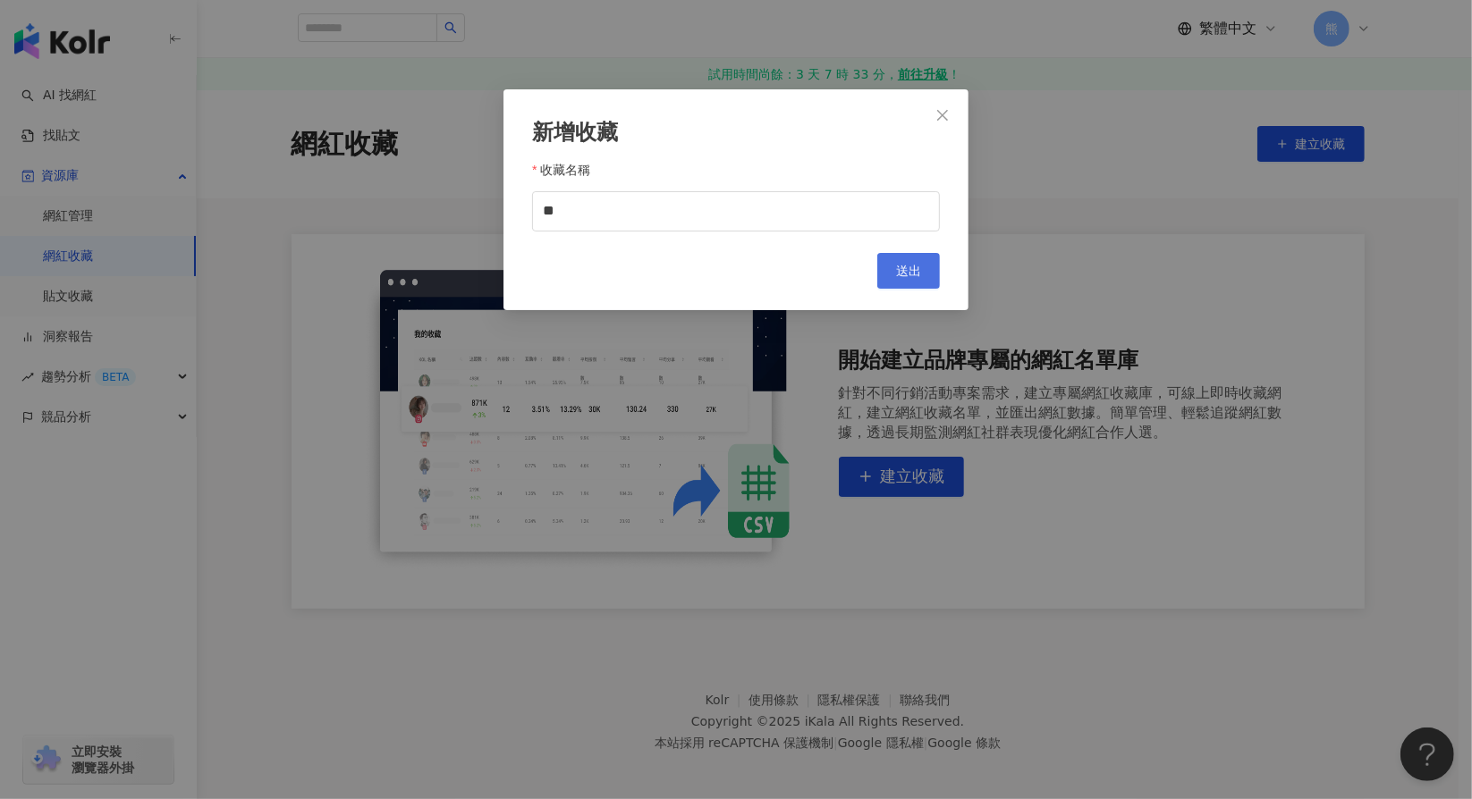
click at [918, 276] on span "送出" at bounding box center [908, 271] width 25 height 14
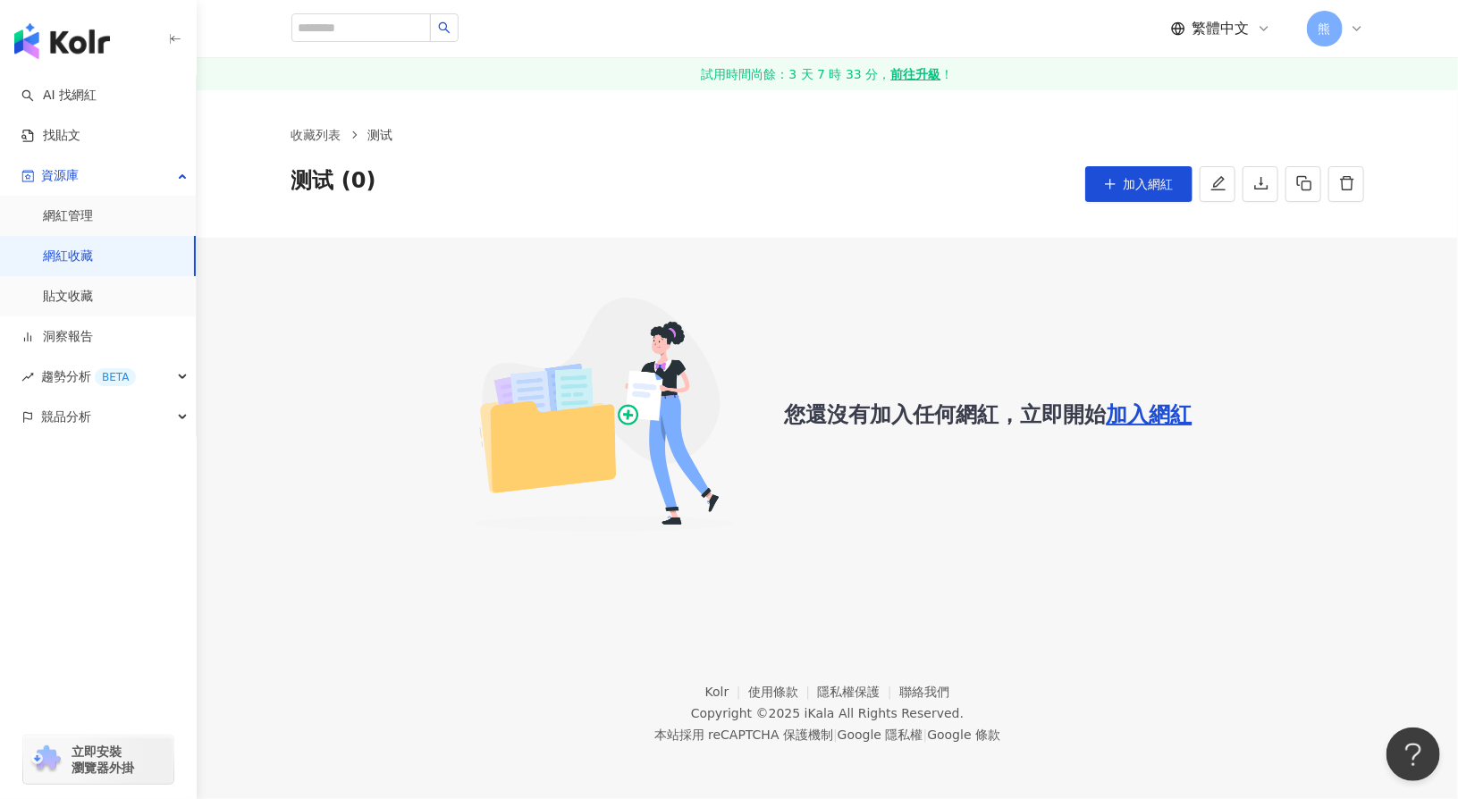
click at [1094, 308] on div "您還沒有加入任何網紅，立即開始 加入網紅" at bounding box center [827, 415] width 1073 height 282
click at [322, 137] on link "收藏列表" at bounding box center [316, 135] width 57 height 20
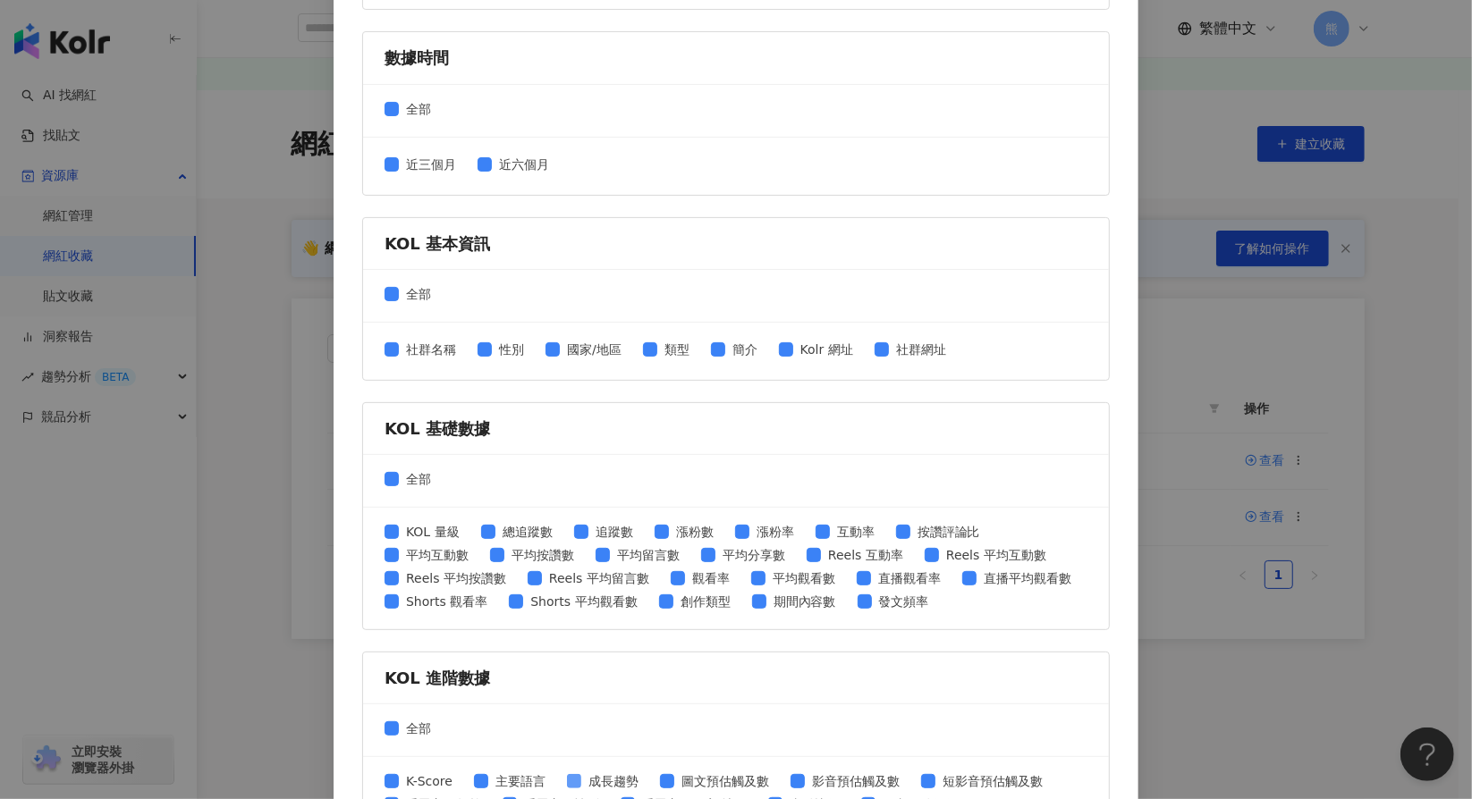
scroll to position [579, 0]
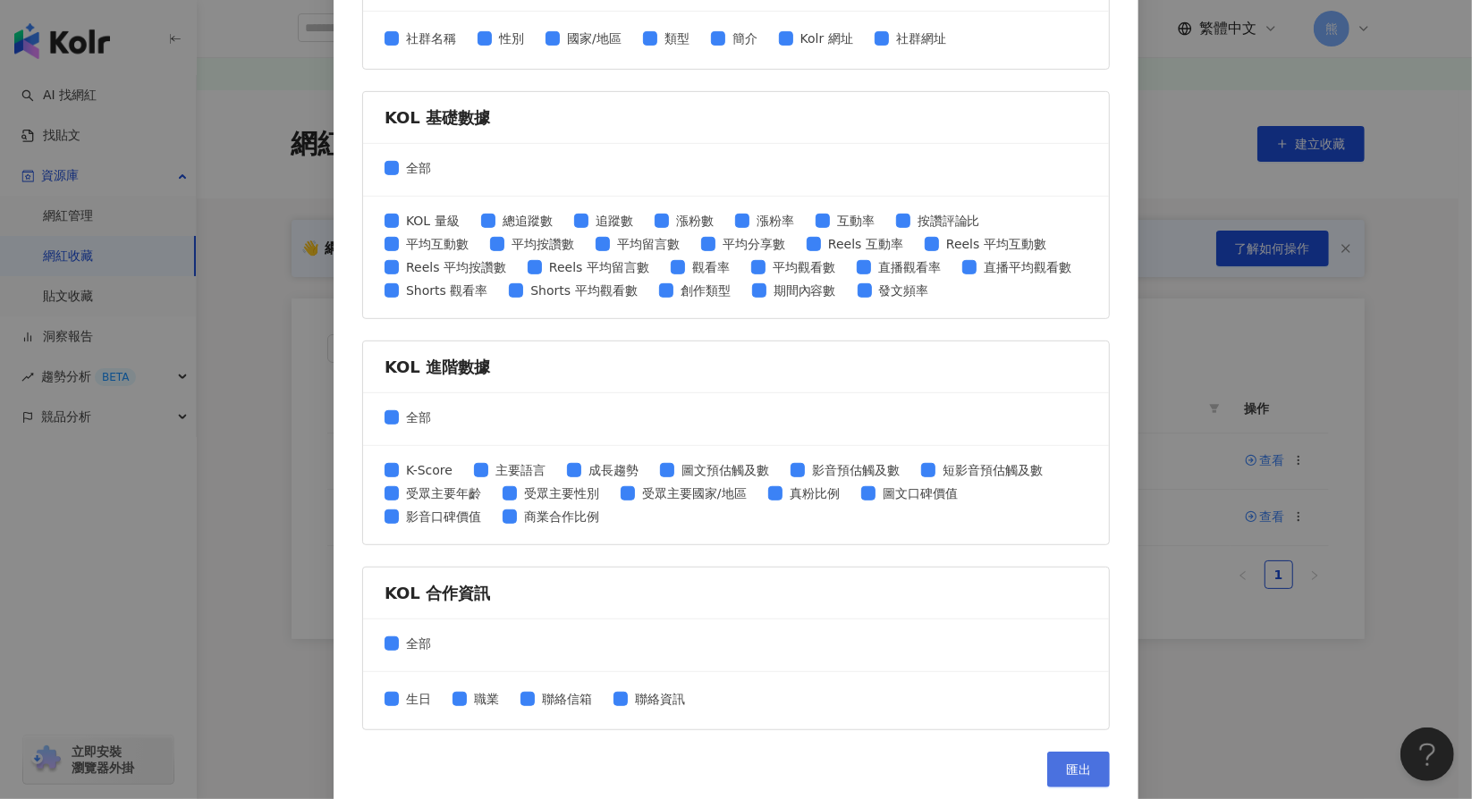
click at [1066, 763] on span "匯出" at bounding box center [1078, 770] width 25 height 14
